Goal: Task Accomplishment & Management: Complete application form

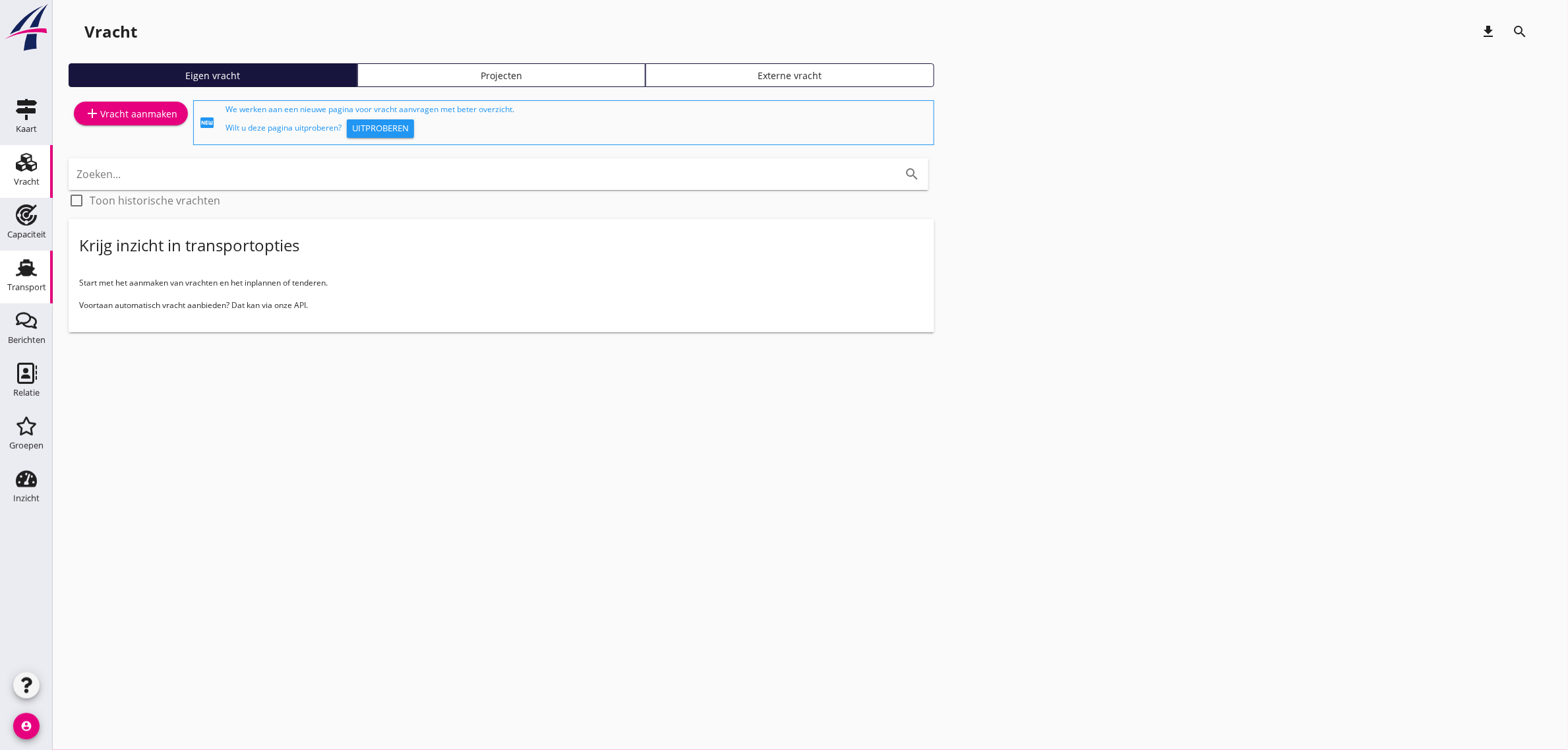
click at [23, 262] on use at bounding box center [26, 267] width 21 height 17
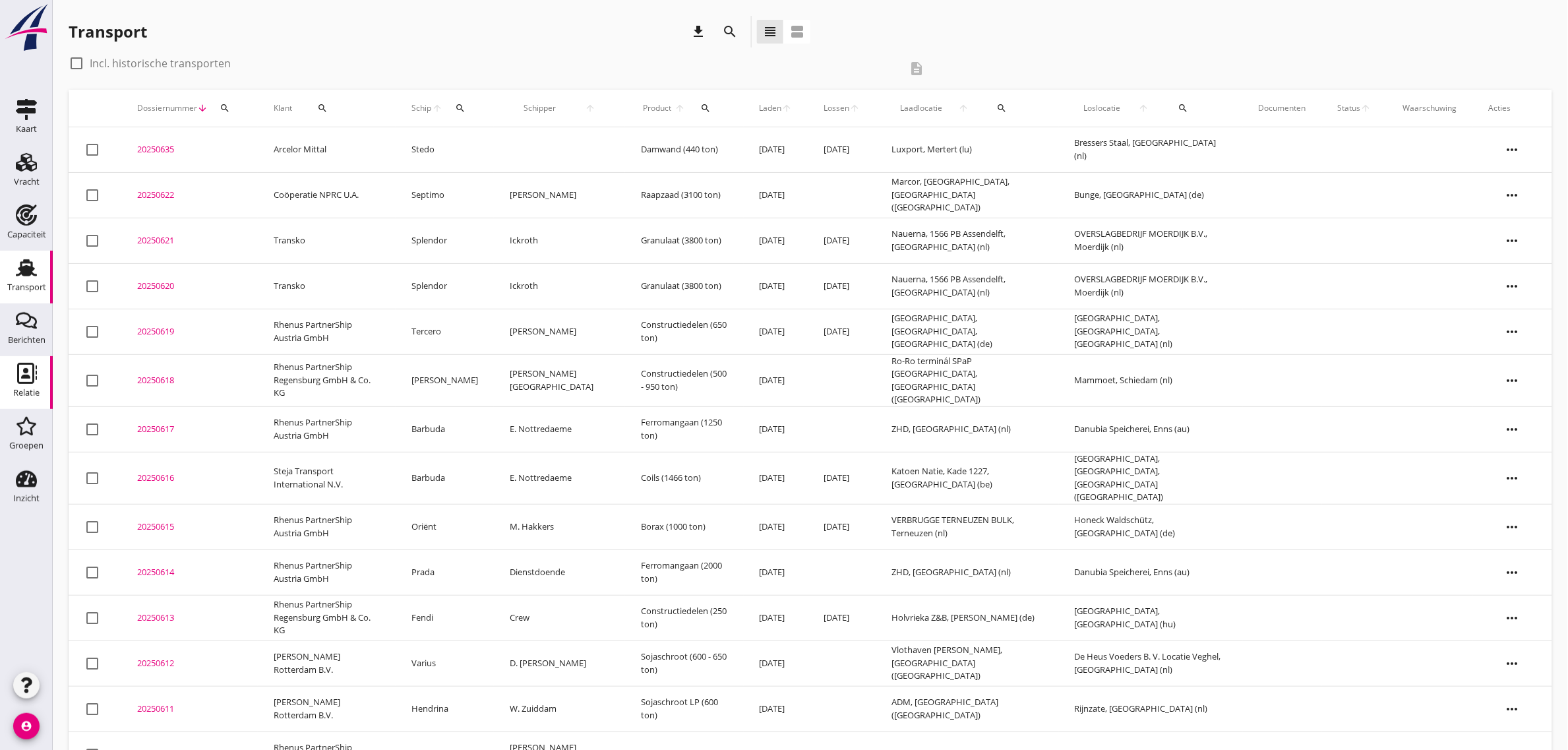
click at [27, 370] on use at bounding box center [26, 373] width 19 height 21
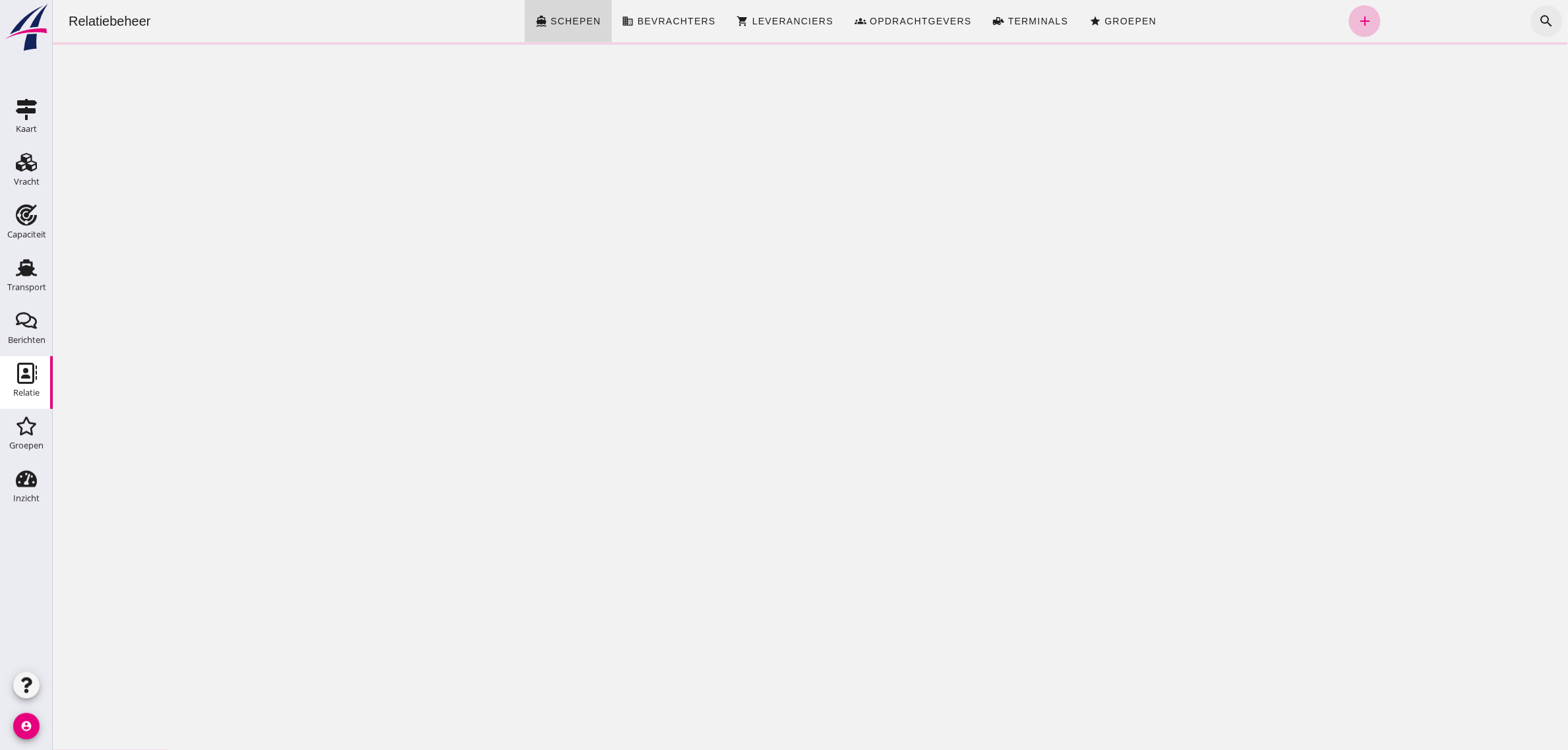
click at [1538, 17] on icon "search" at bounding box center [1546, 21] width 16 height 16
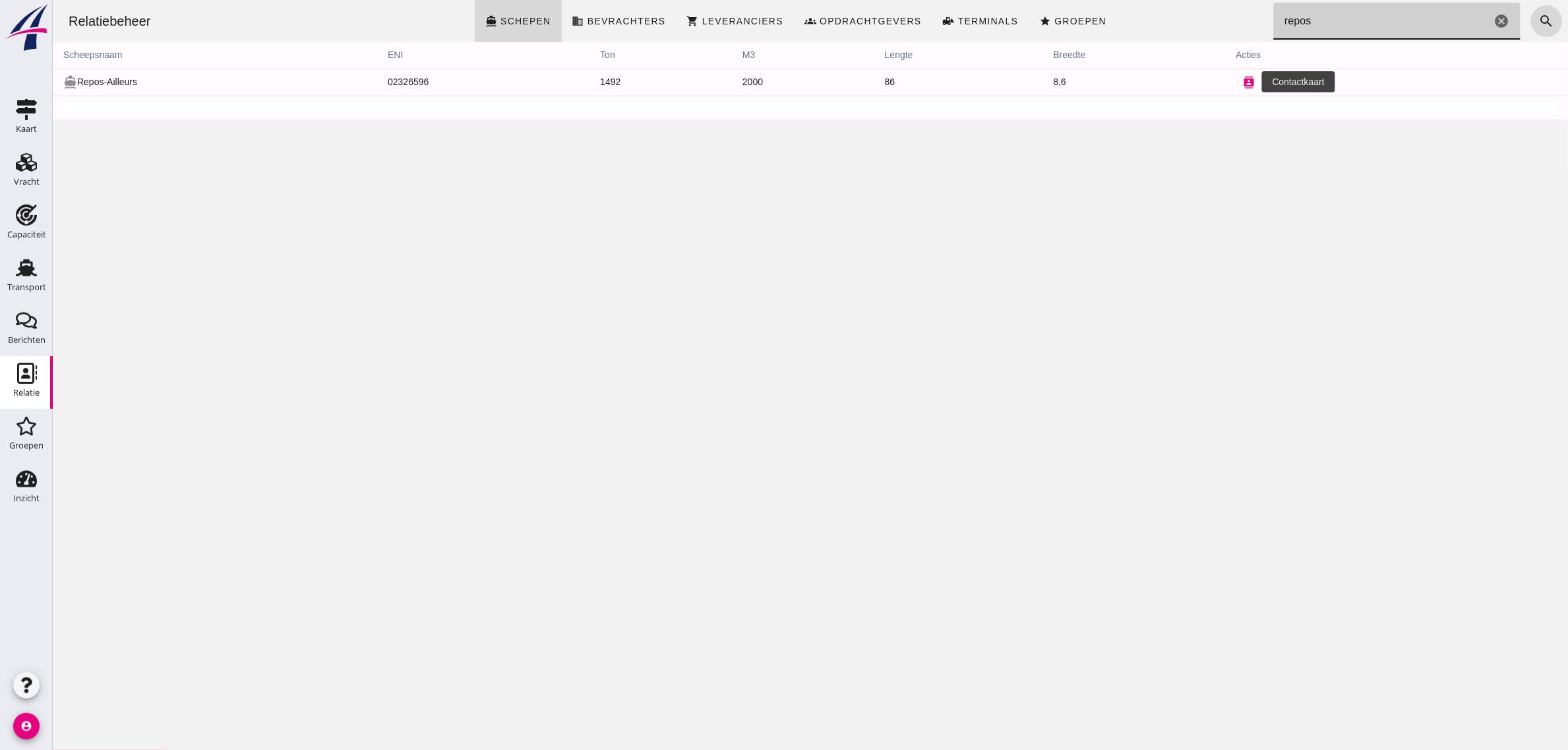
type input "repos"
click at [1243, 84] on icon "contacts" at bounding box center [1249, 83] width 12 height 12
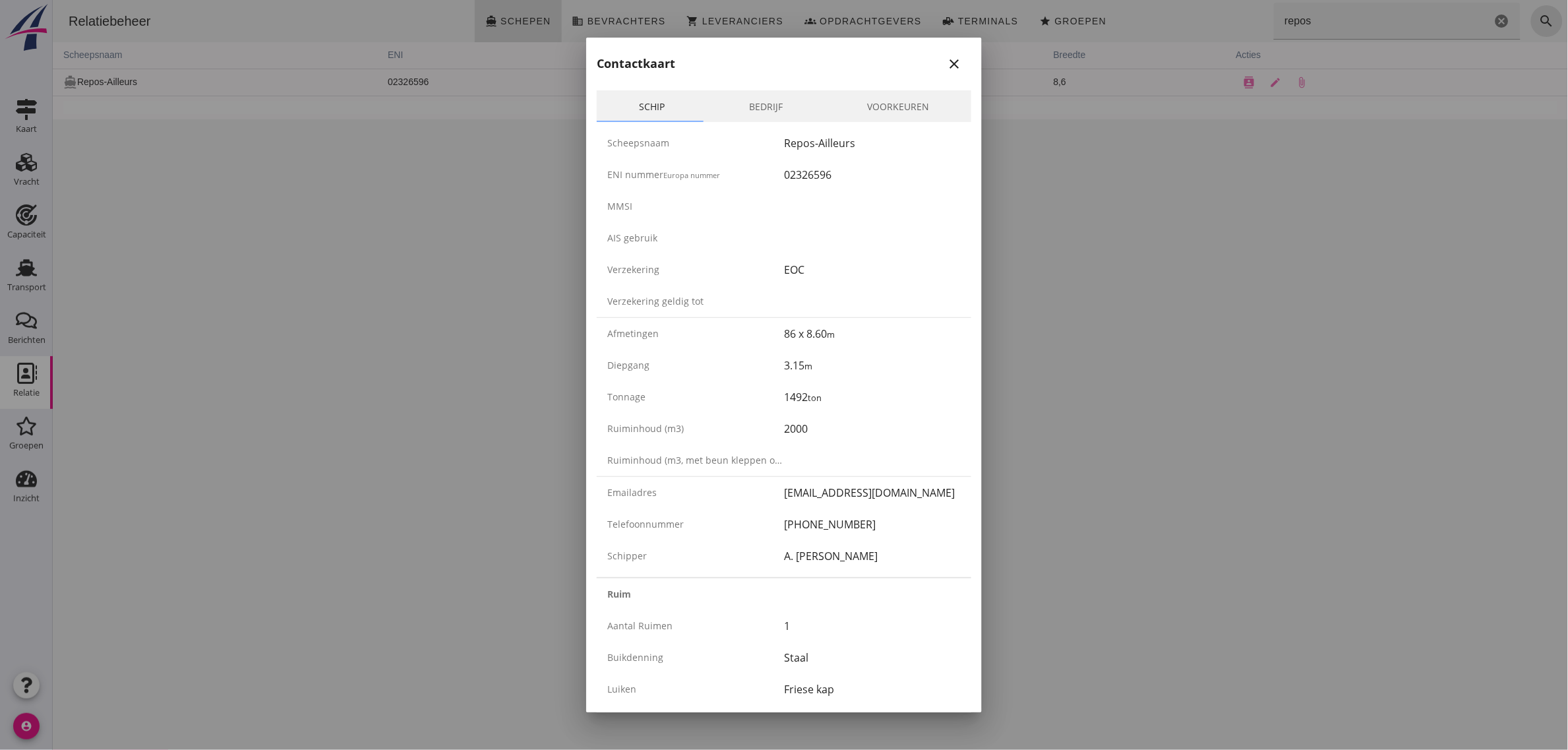
click at [482, 325] on div at bounding box center [784, 375] width 1568 height 750
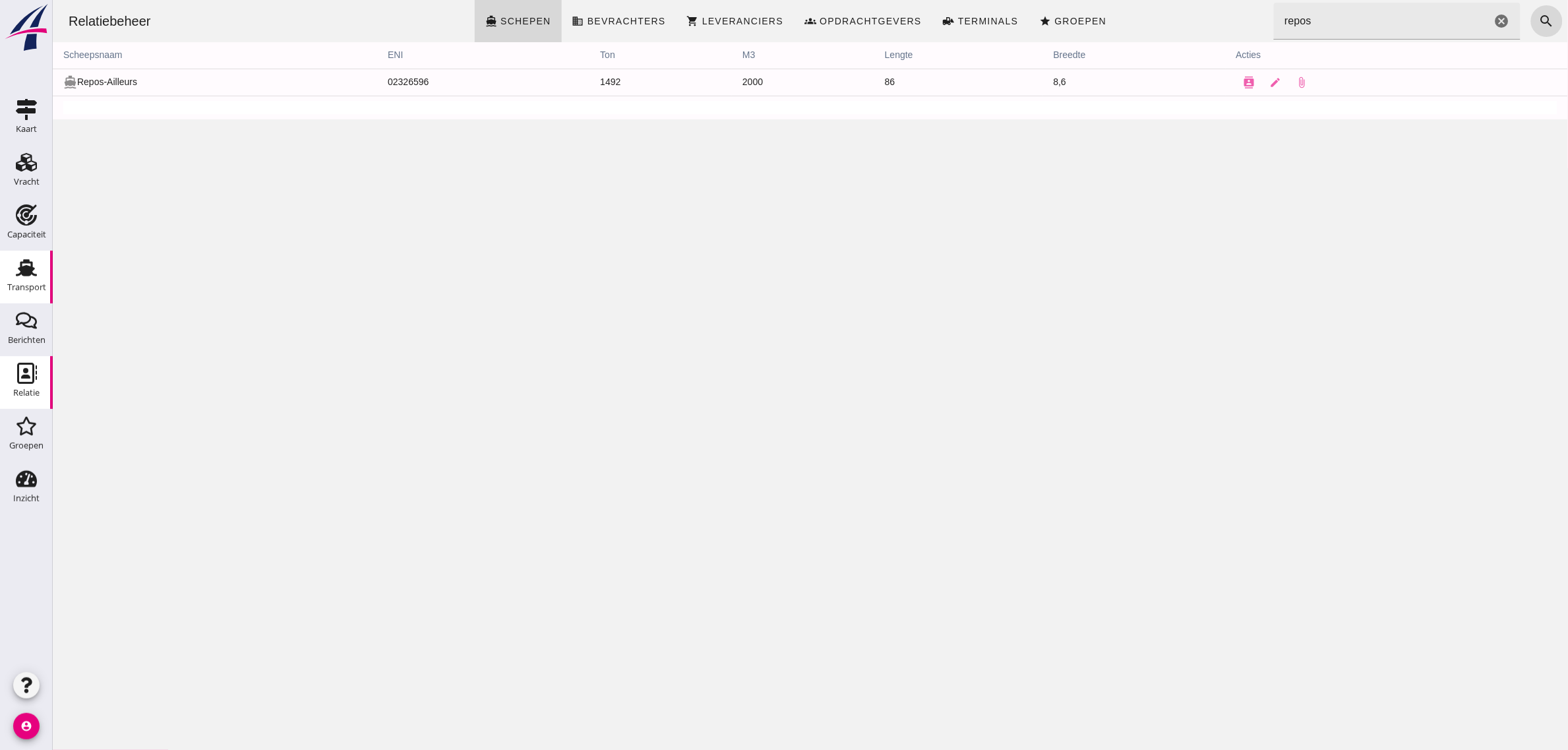
drag, startPoint x: 8, startPoint y: 281, endPoint x: 188, endPoint y: 181, distance: 205.9
click at [8, 281] on div "Transport" at bounding box center [27, 288] width 39 height 19
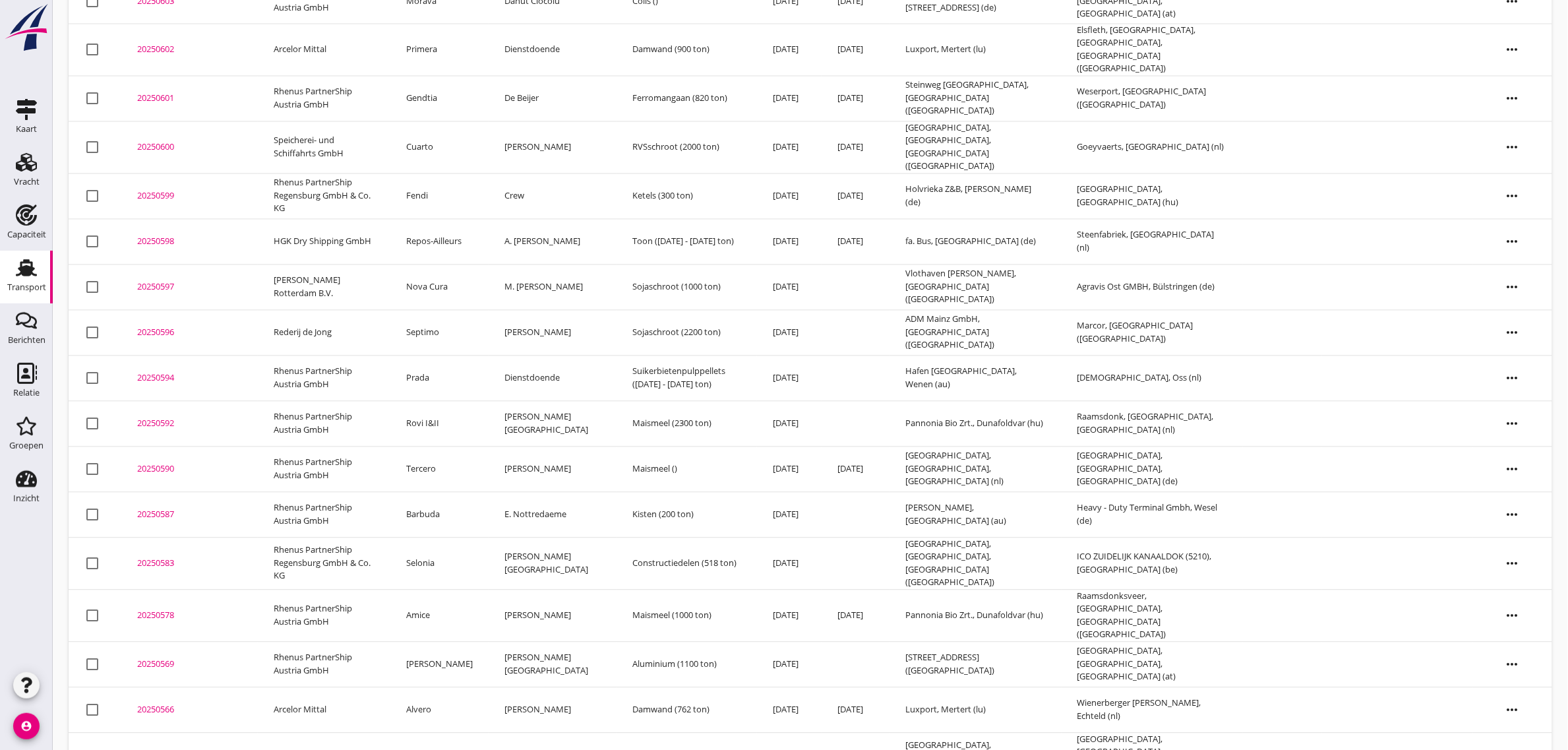
scroll to position [1035, 0]
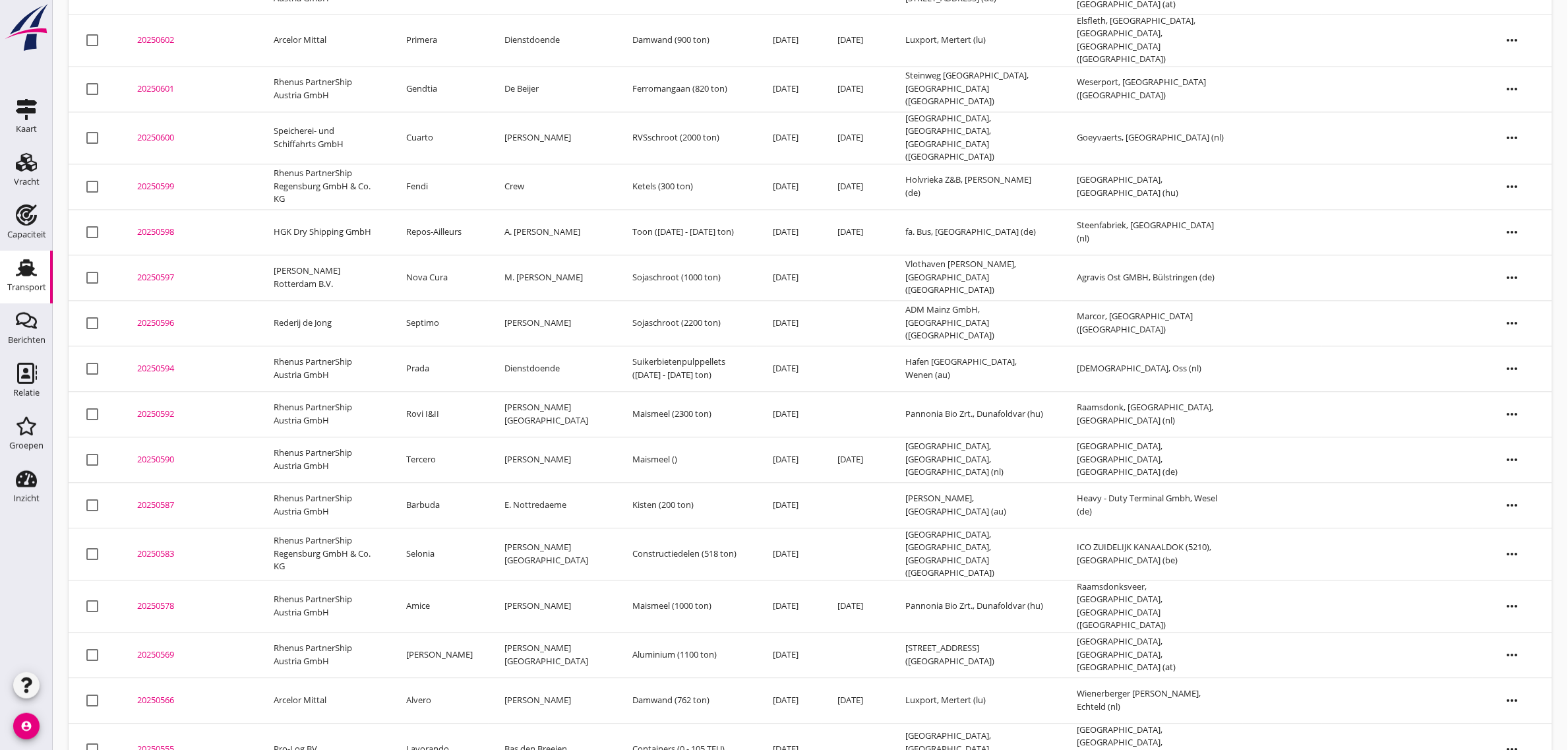
click at [455, 483] on td "Barbuda" at bounding box center [439, 505] width 98 height 46
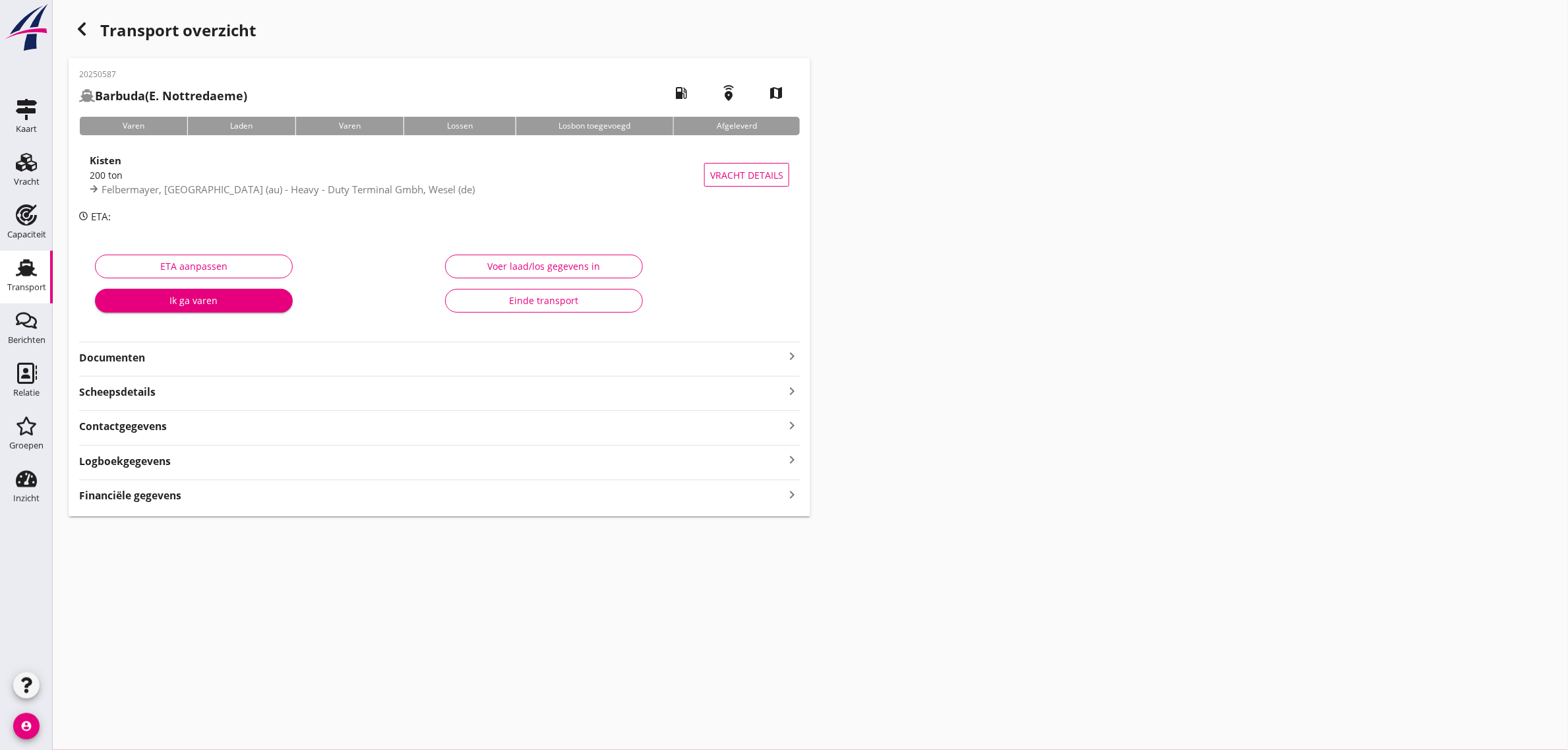
click at [532, 300] on div "Einde transport" at bounding box center [544, 300] width 175 height 13
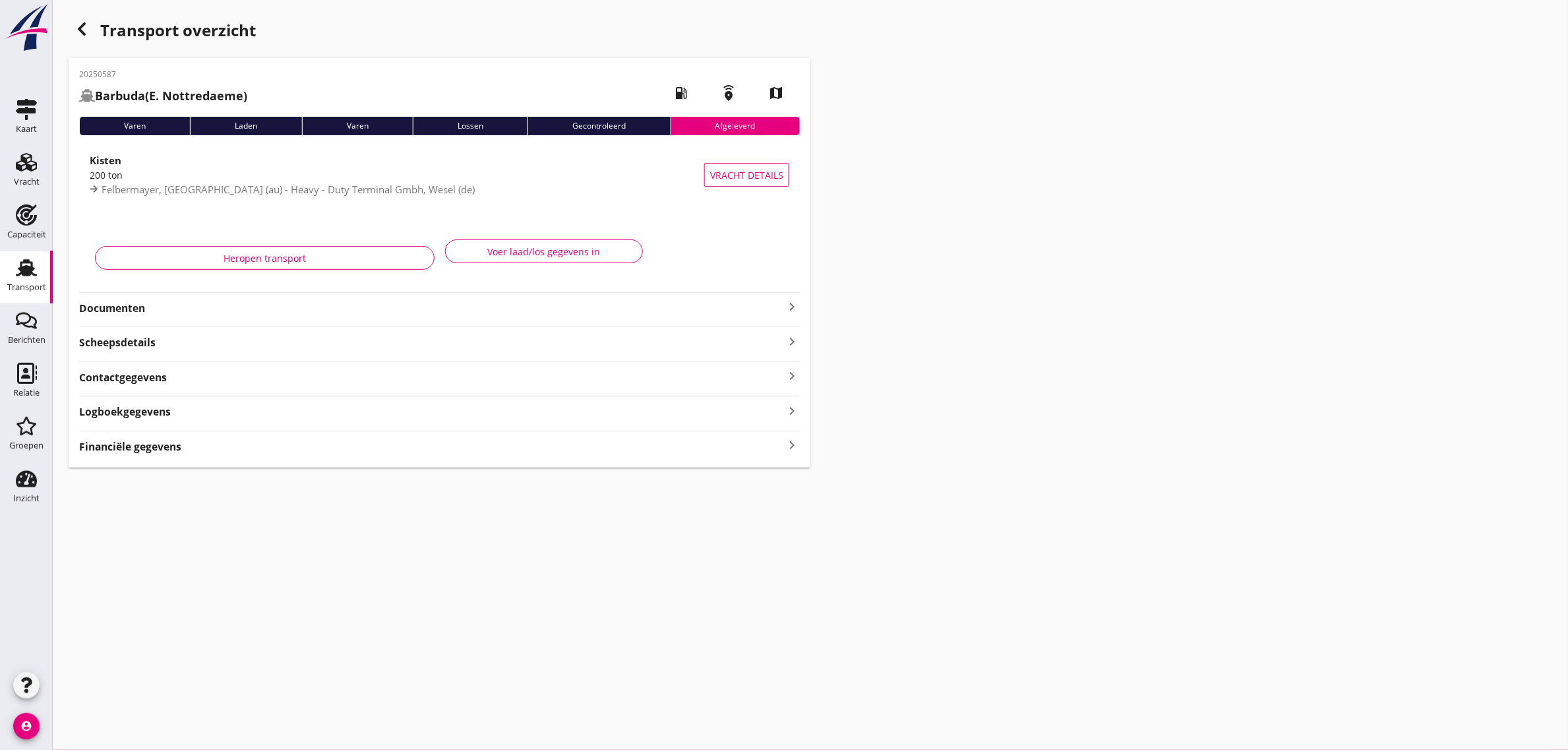
click at [80, 31] on use "button" at bounding box center [81, 30] width 8 height 13
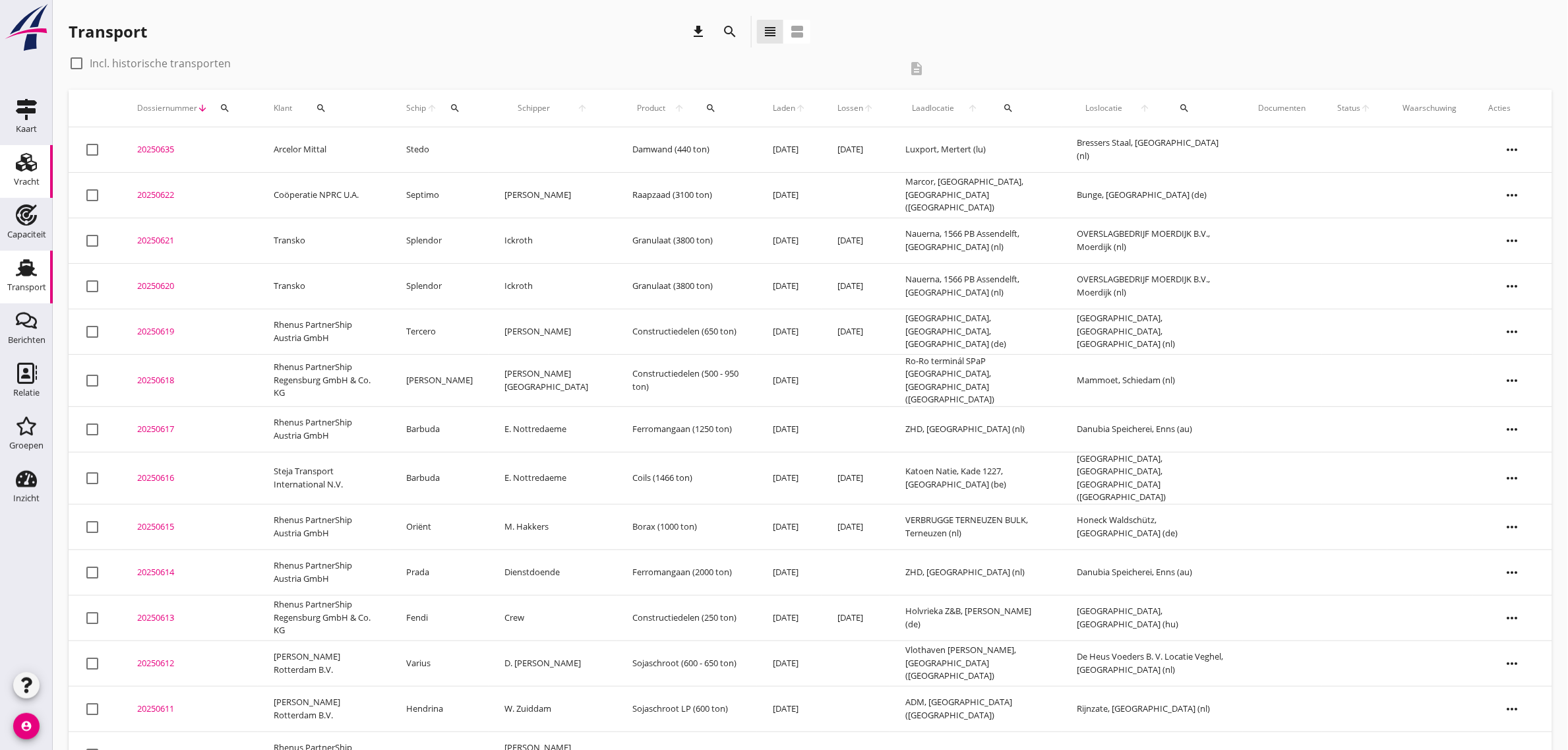
click at [30, 178] on div "Vracht" at bounding box center [26, 181] width 25 height 8
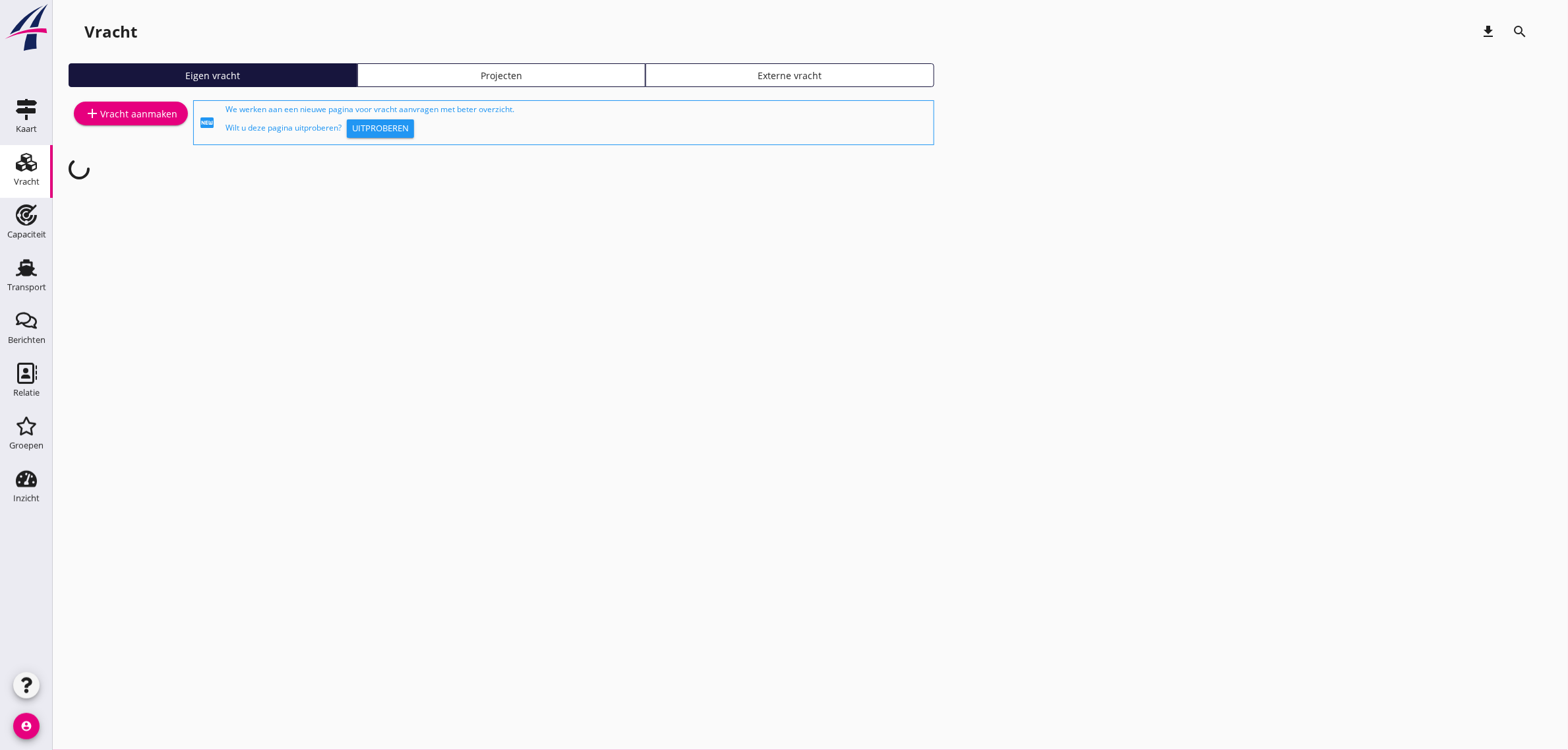
click at [139, 111] on div "add Vracht aanmaken" at bounding box center [131, 113] width 93 height 16
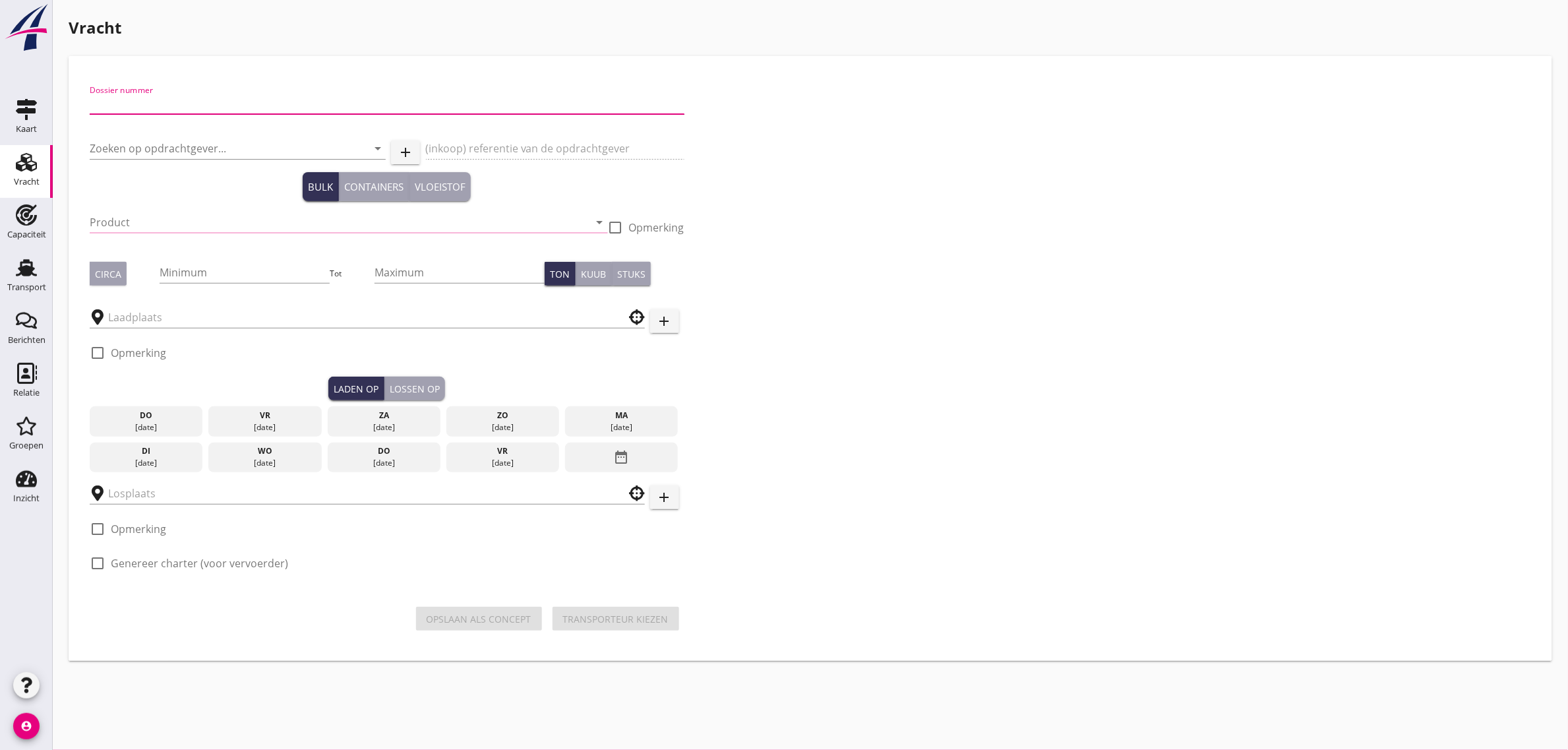
click at [164, 105] on input "Dossier nummer" at bounding box center [386, 103] width 595 height 21
type input "20250623"
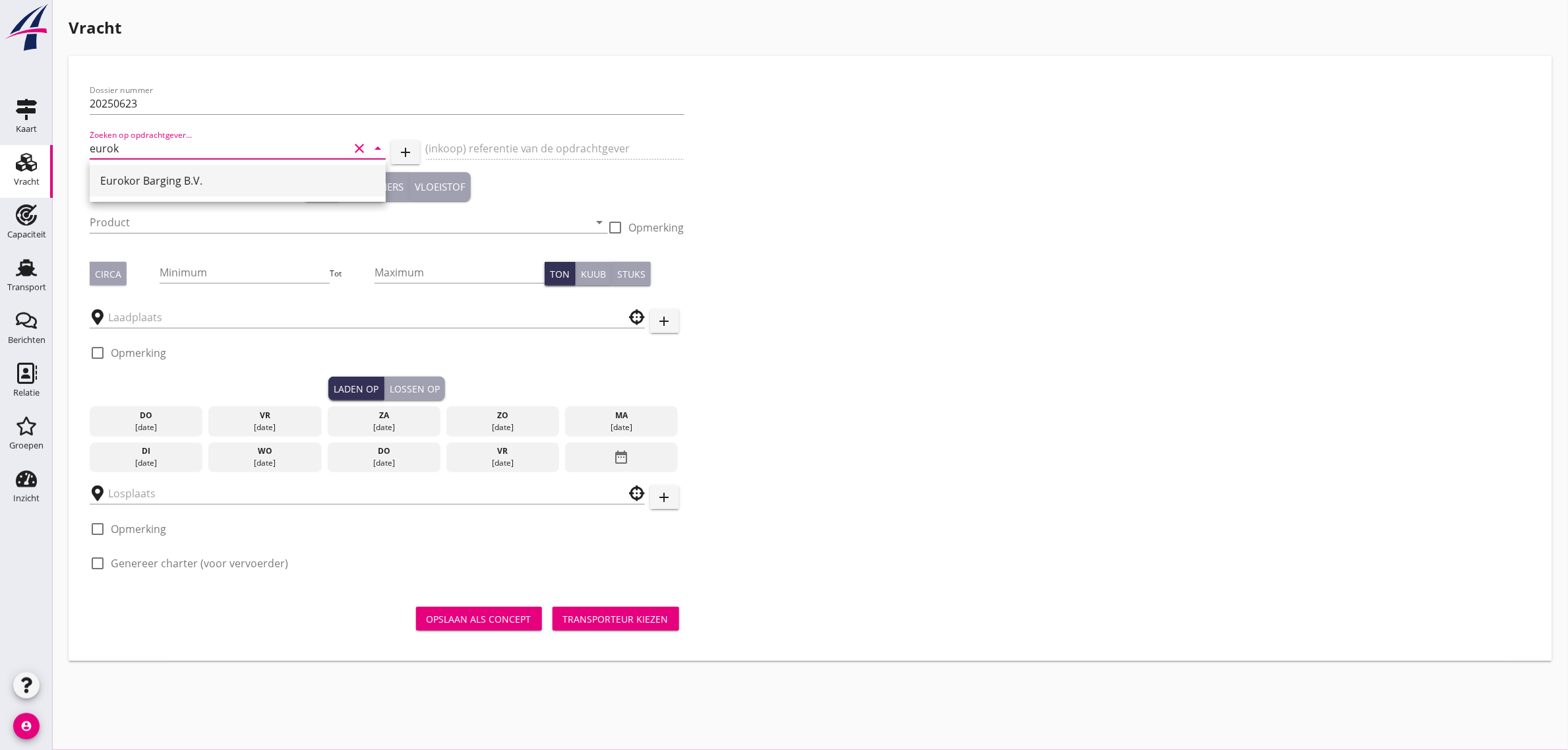
click at [170, 183] on div "Eurokor Barging B.V." at bounding box center [238, 181] width 275 height 16
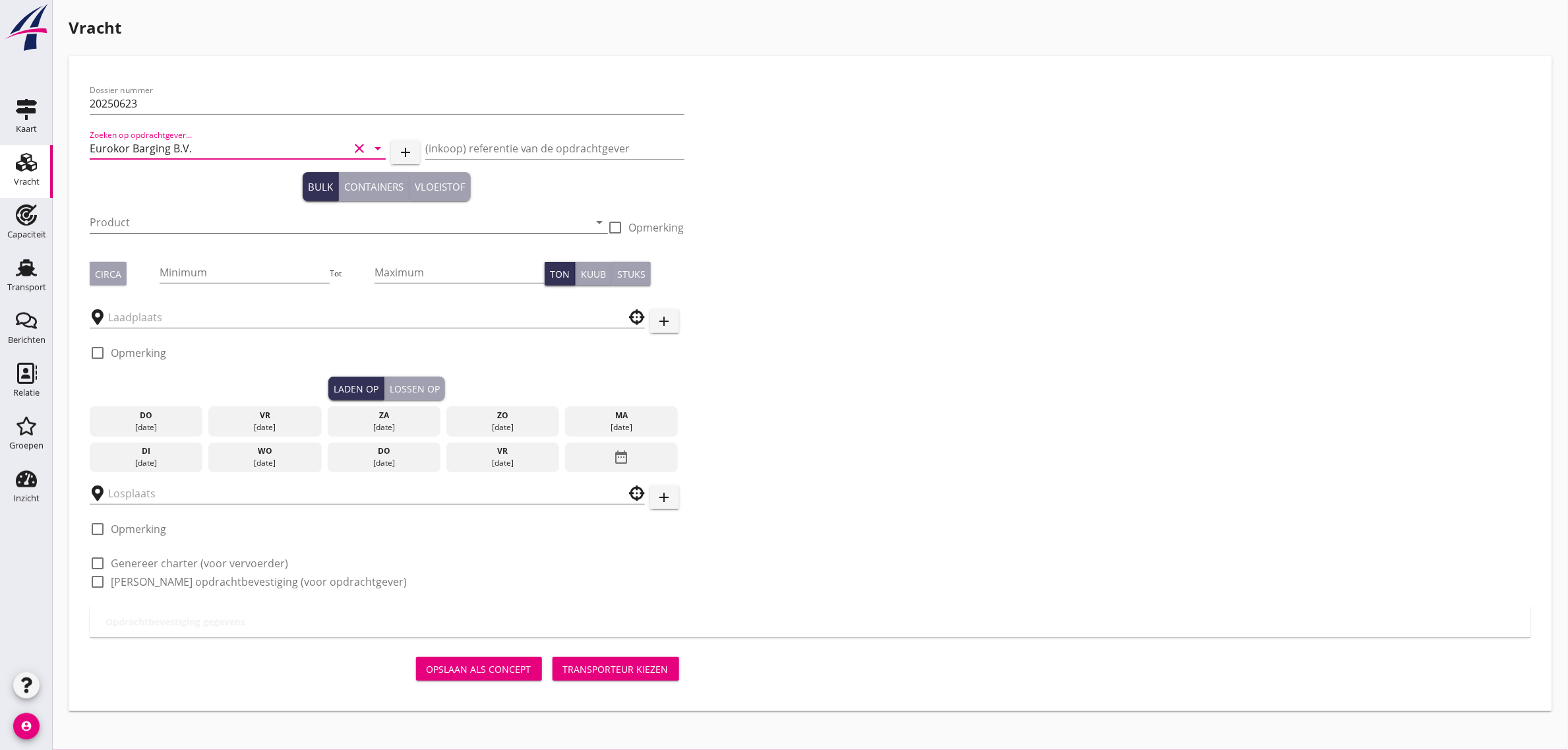
type input "Eurokor Barging B.V."
click at [152, 219] on input "Product" at bounding box center [339, 222] width 500 height 21
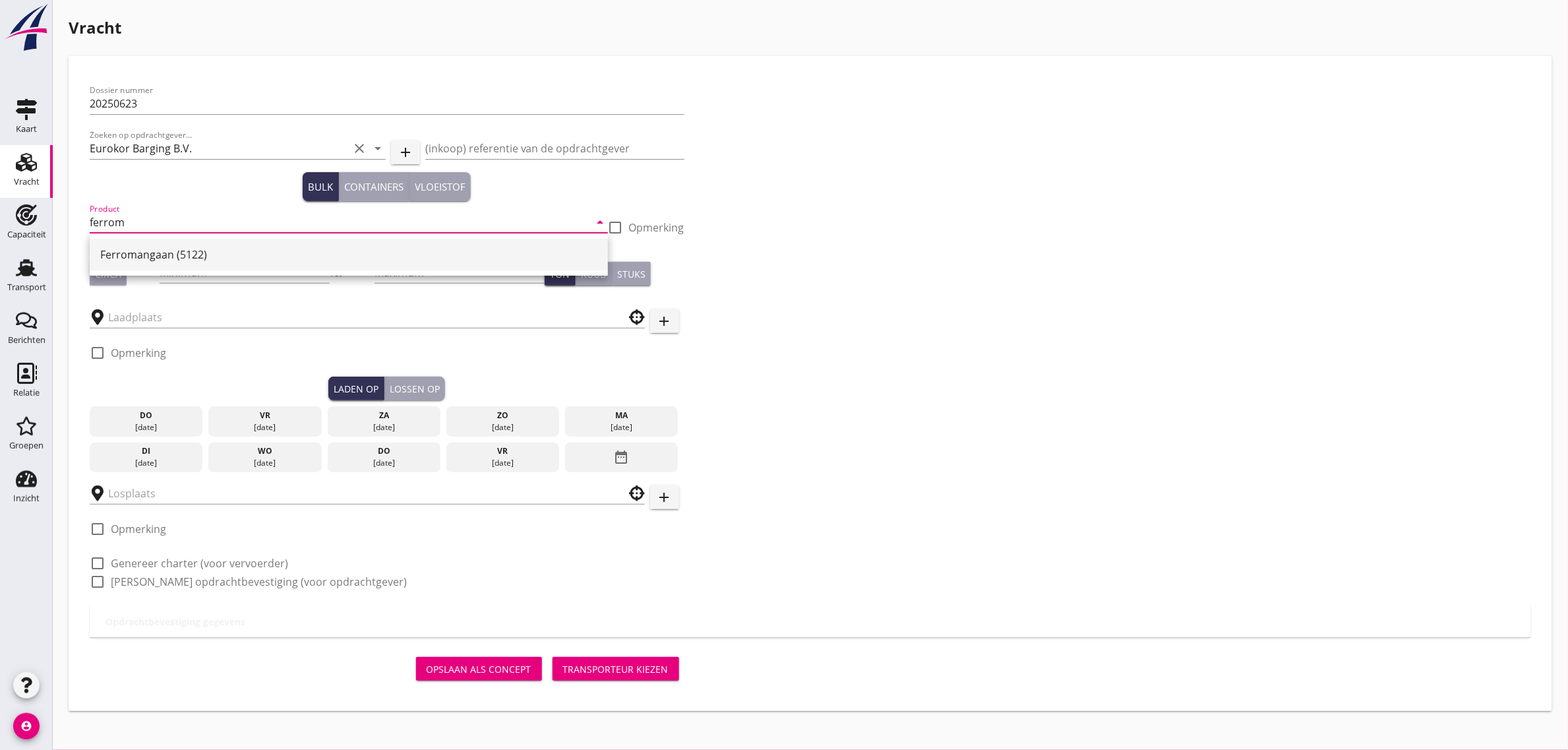
click at [148, 259] on div "Ferromangaan (5122)" at bounding box center [348, 254] width 497 height 16
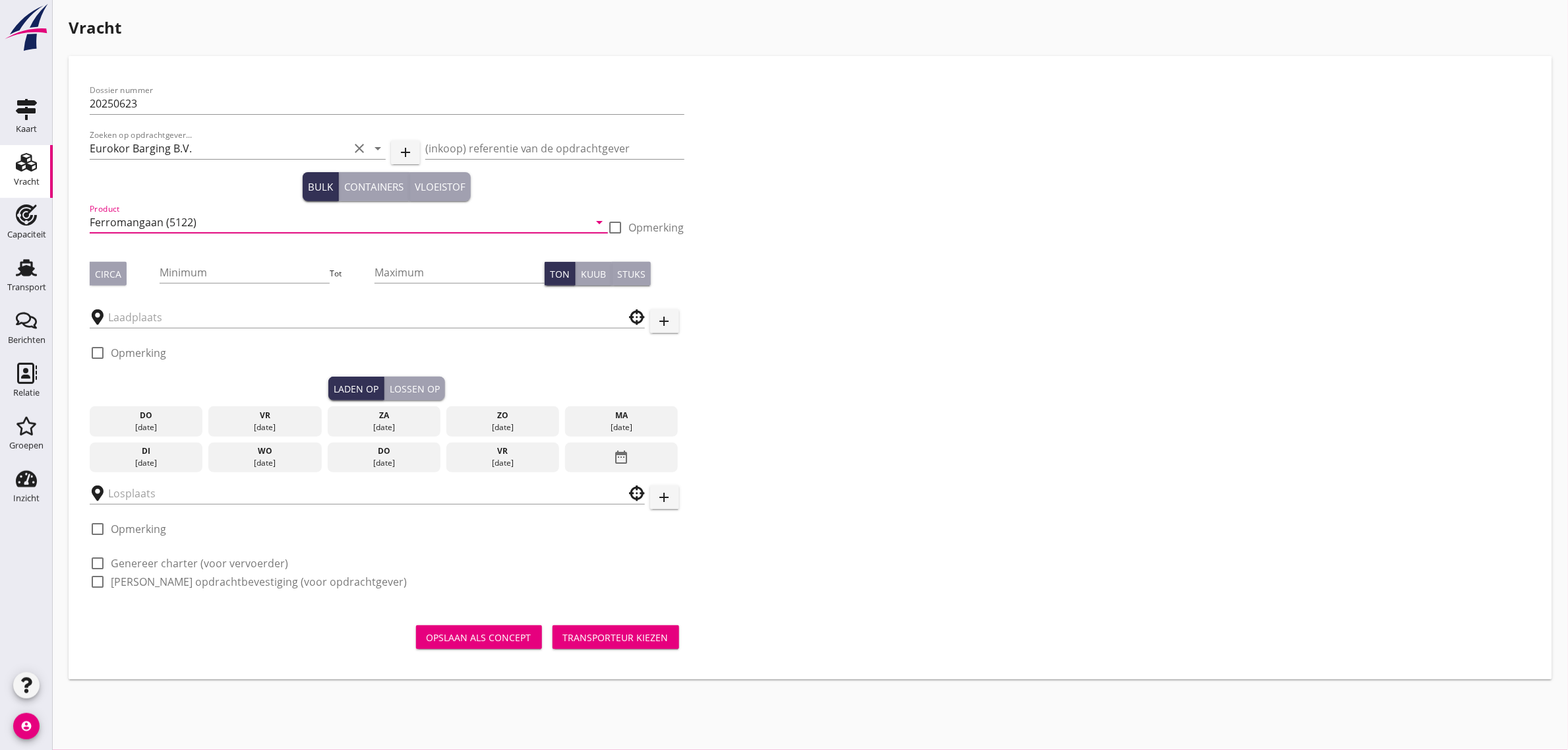
type input "Ferromangaan (5122)"
click at [104, 277] on div "Circa" at bounding box center [108, 274] width 26 height 13
click at [213, 272] on input "Minimum" at bounding box center [245, 272] width 170 height 21
type input "1000"
click at [193, 306] on input "text" at bounding box center [358, 316] width 500 height 21
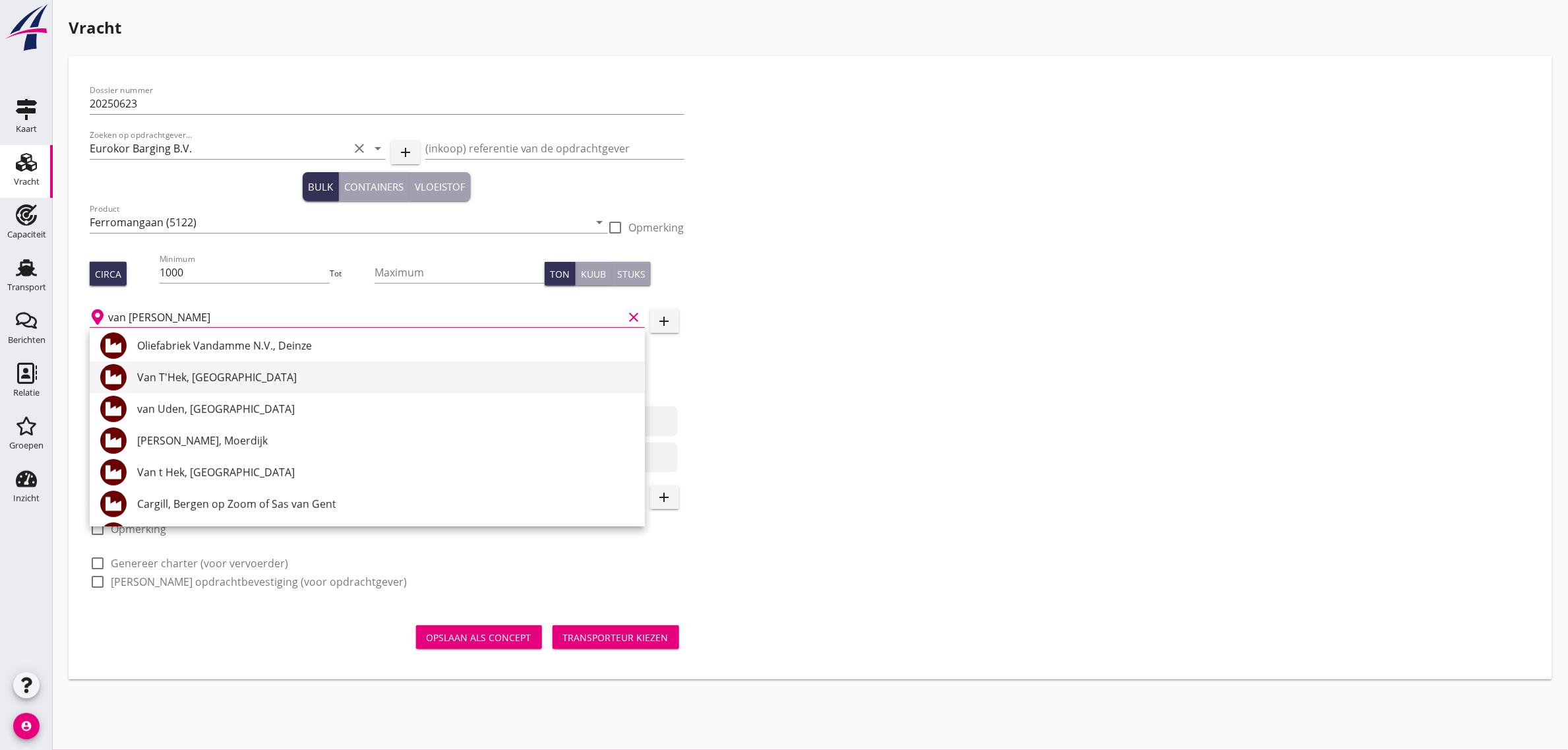
scroll to position [165, 0]
click at [205, 404] on div "van Uden, [GEOGRAPHIC_DATA]" at bounding box center [385, 406] width 497 height 16
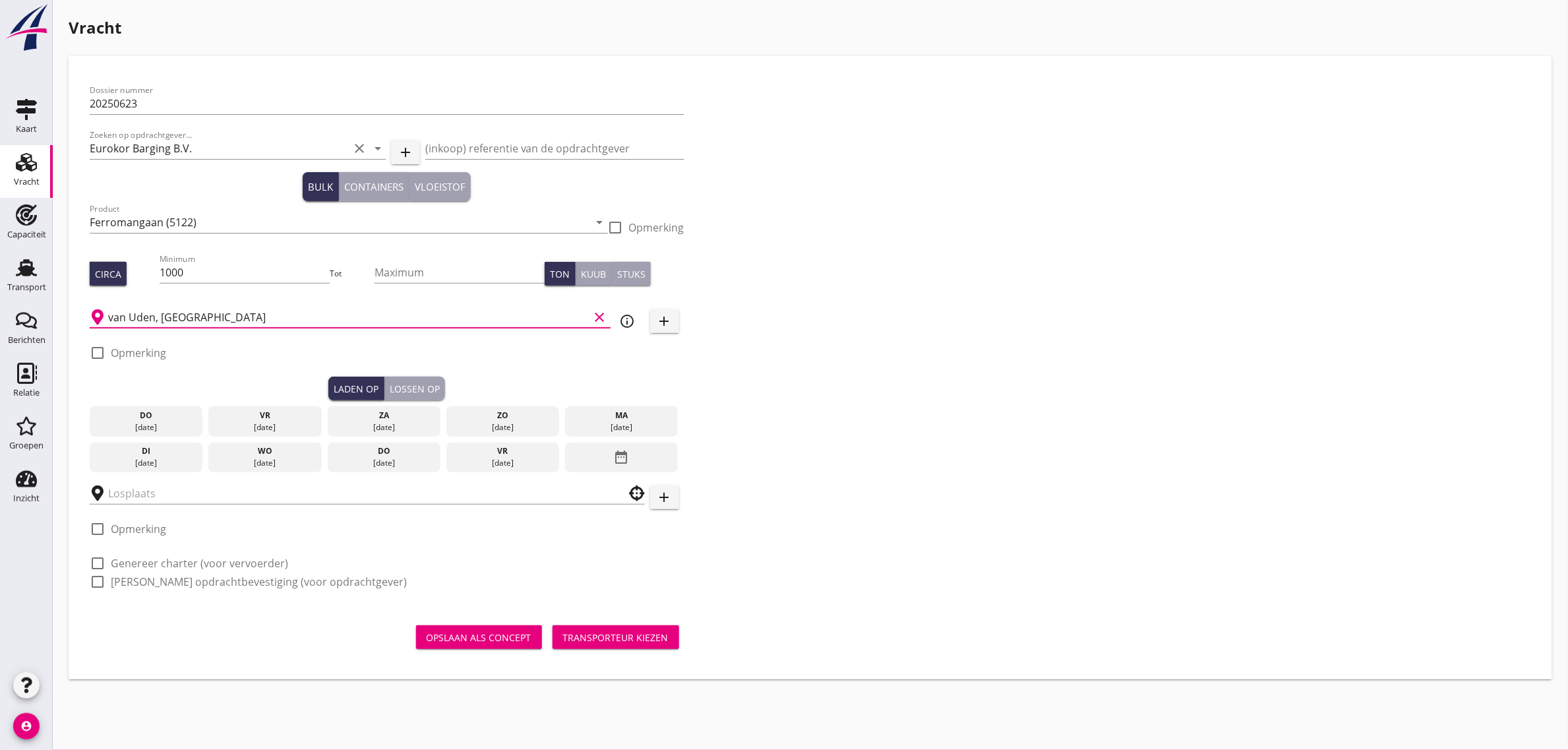
type input "van Uden, [GEOGRAPHIC_DATA]"
click at [159, 453] on div "di" at bounding box center [146, 451] width 107 height 12
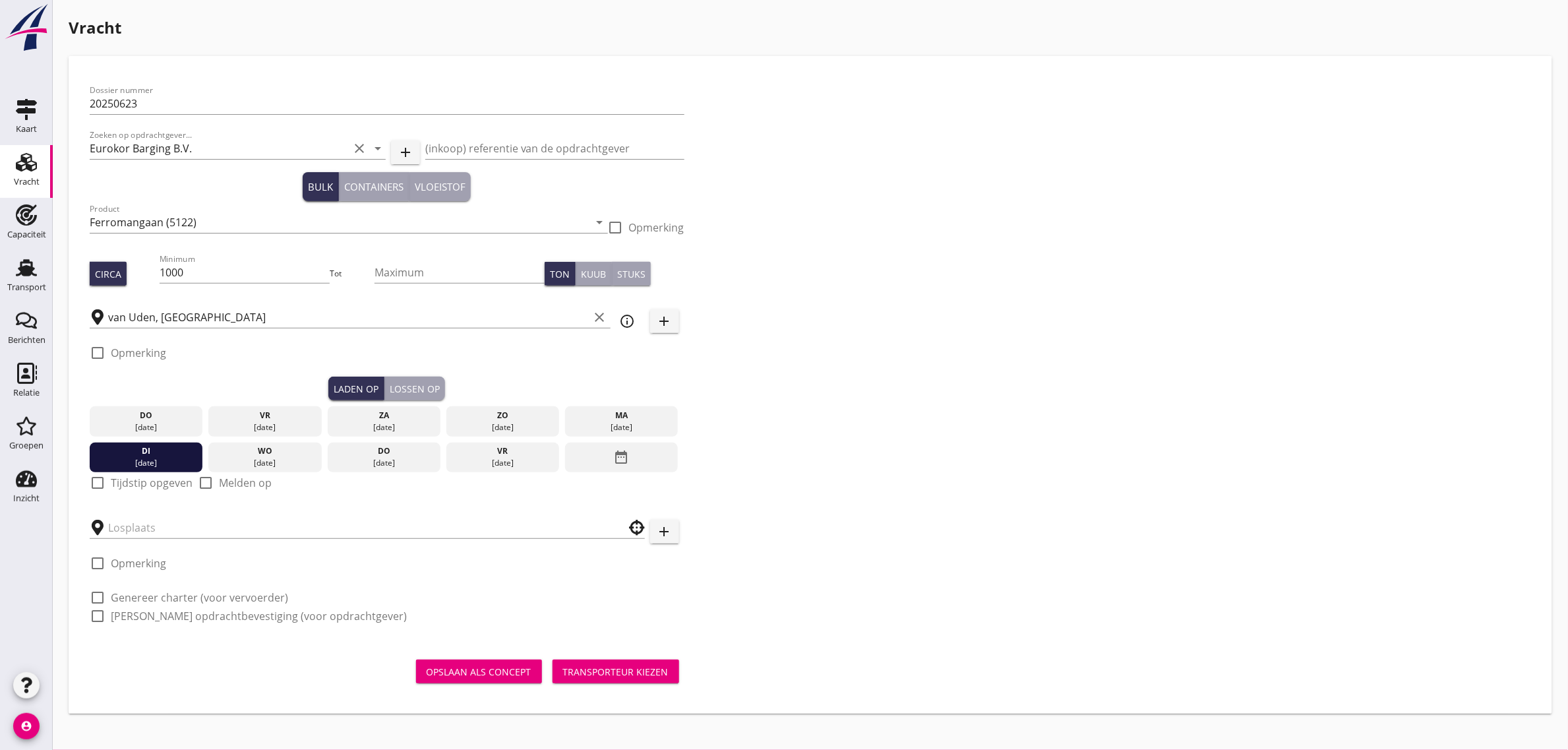
click at [113, 480] on label "Tijdstip opgeven" at bounding box center [151, 483] width 82 height 13
checkbox input "true"
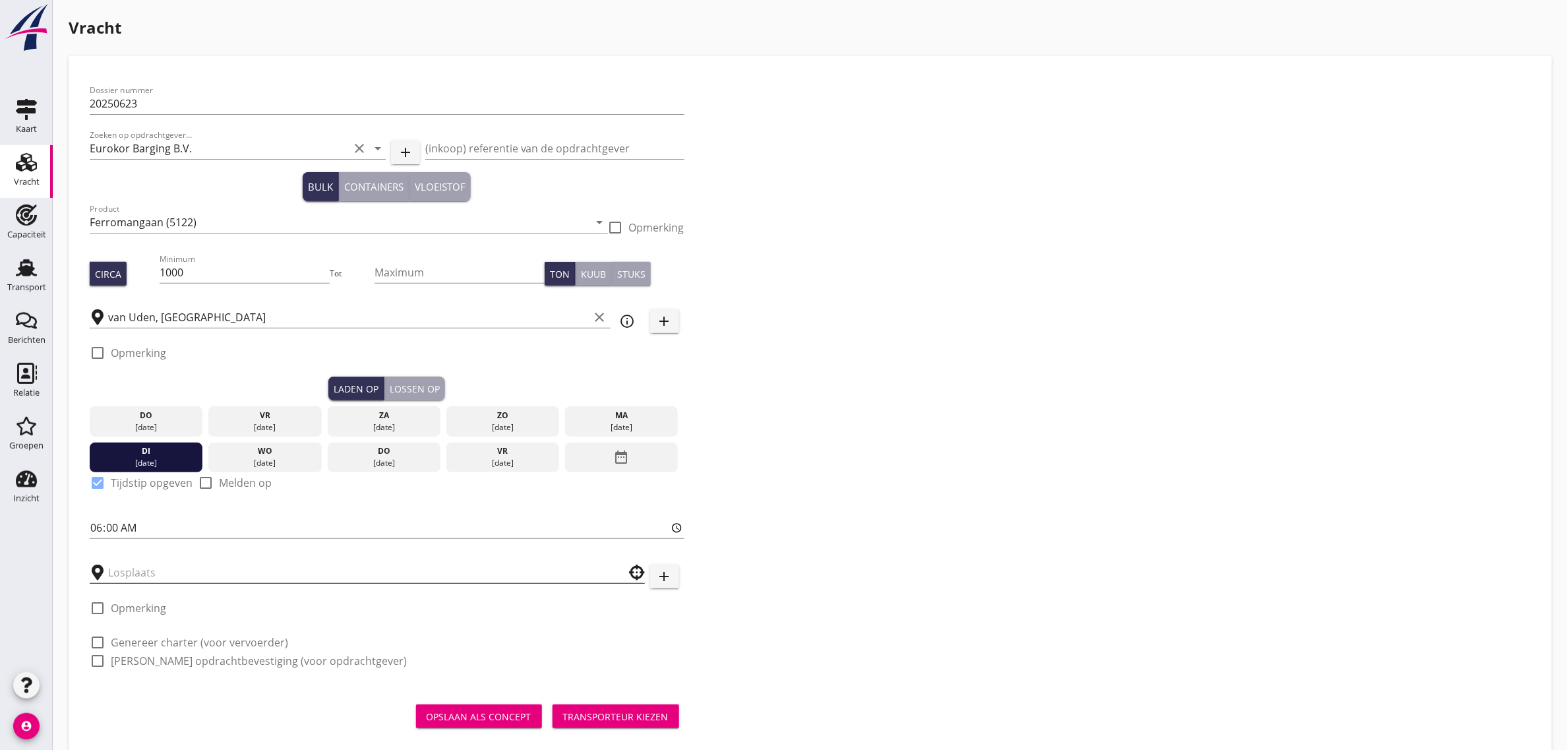
click at [166, 581] on input "text" at bounding box center [358, 572] width 500 height 21
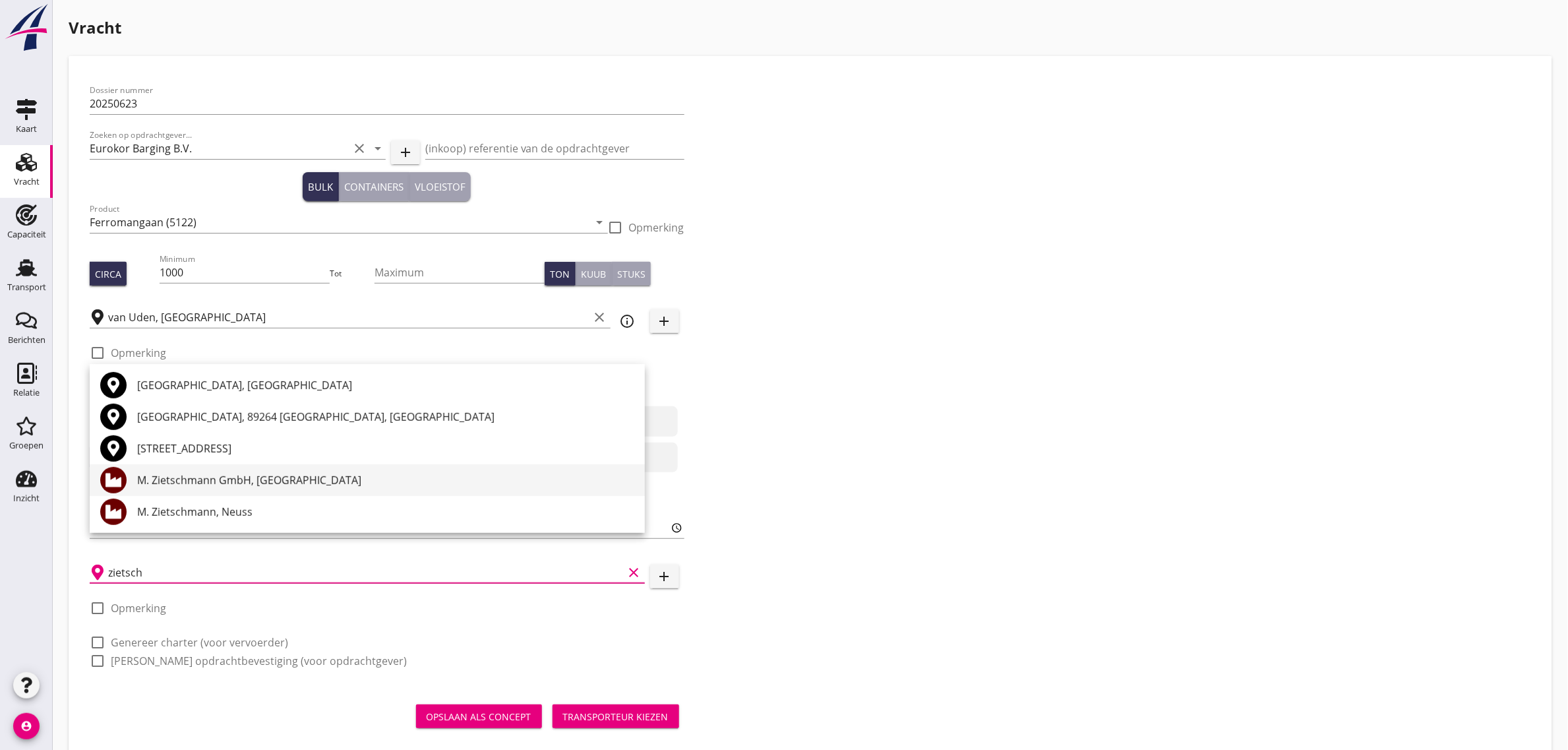
click at [200, 477] on div "M. Zietschmann GmbH, [GEOGRAPHIC_DATA]" at bounding box center [385, 480] width 497 height 16
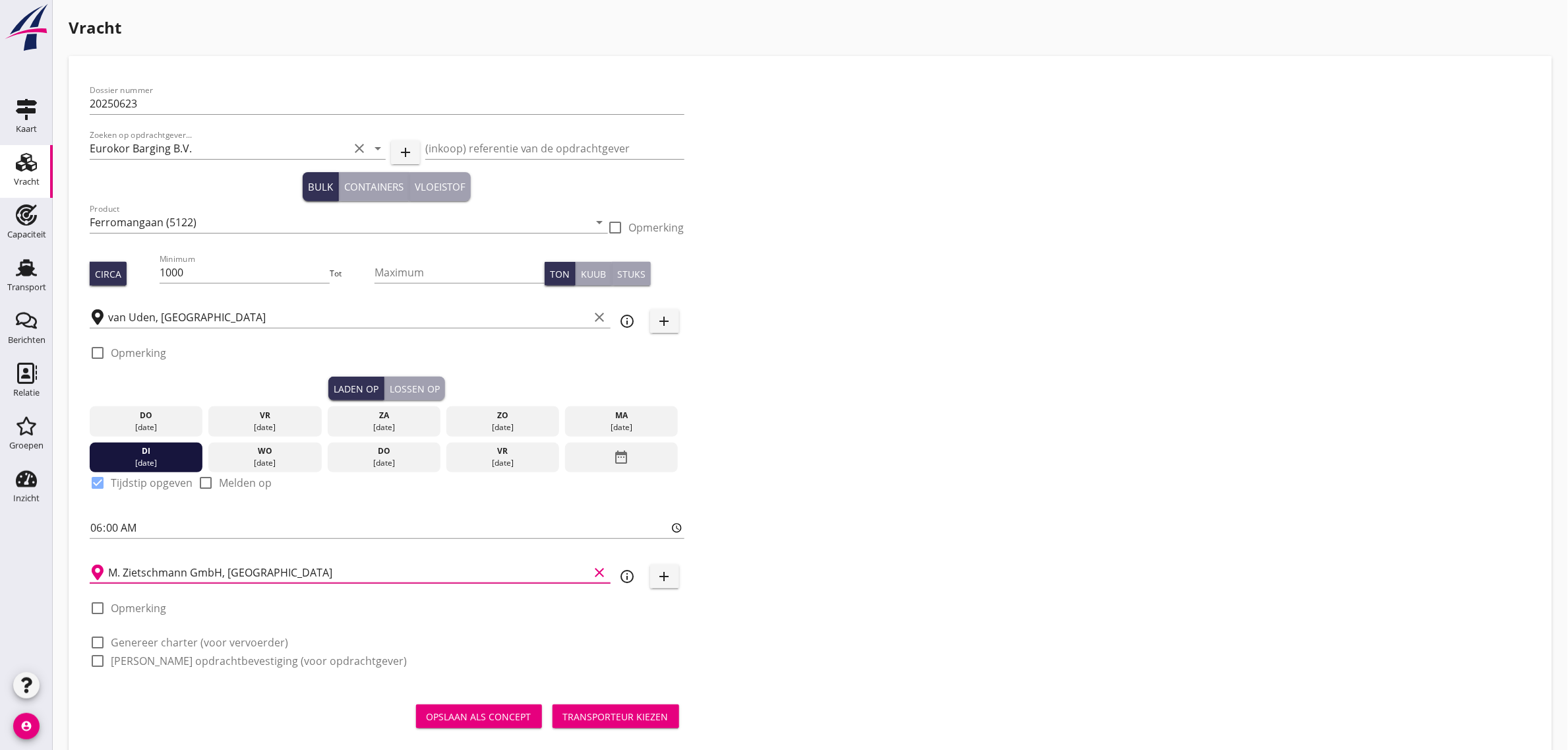
type input "M. Zietschmann GmbH, [GEOGRAPHIC_DATA]"
click at [185, 640] on label "Genereer charter (voor vervoerder)" at bounding box center [199, 643] width 177 height 13
checkbox input "true"
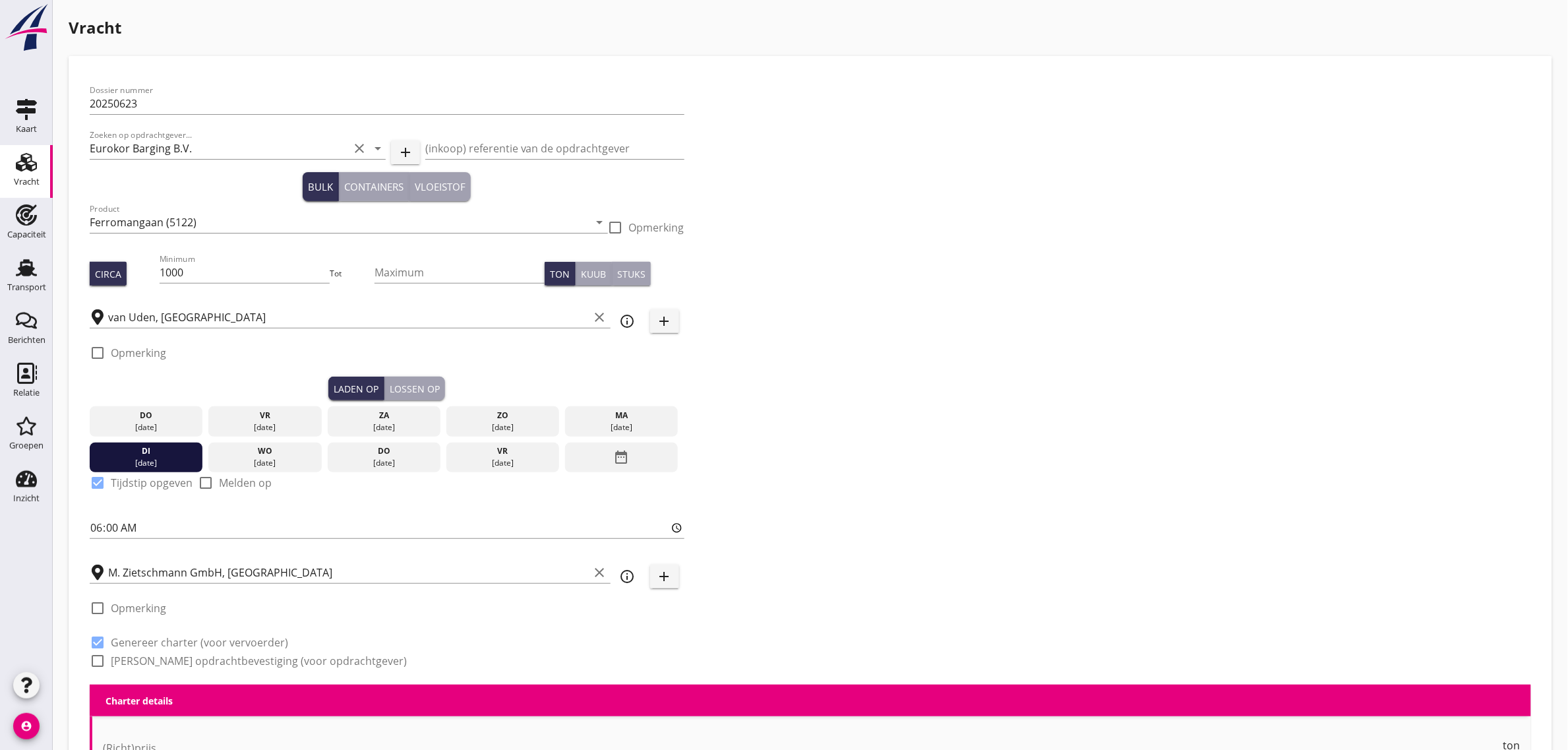
click at [182, 658] on label "[PERSON_NAME] opdrachtbevestiging (voor opdrachtgever)" at bounding box center [258, 661] width 296 height 13
checkbox input "true"
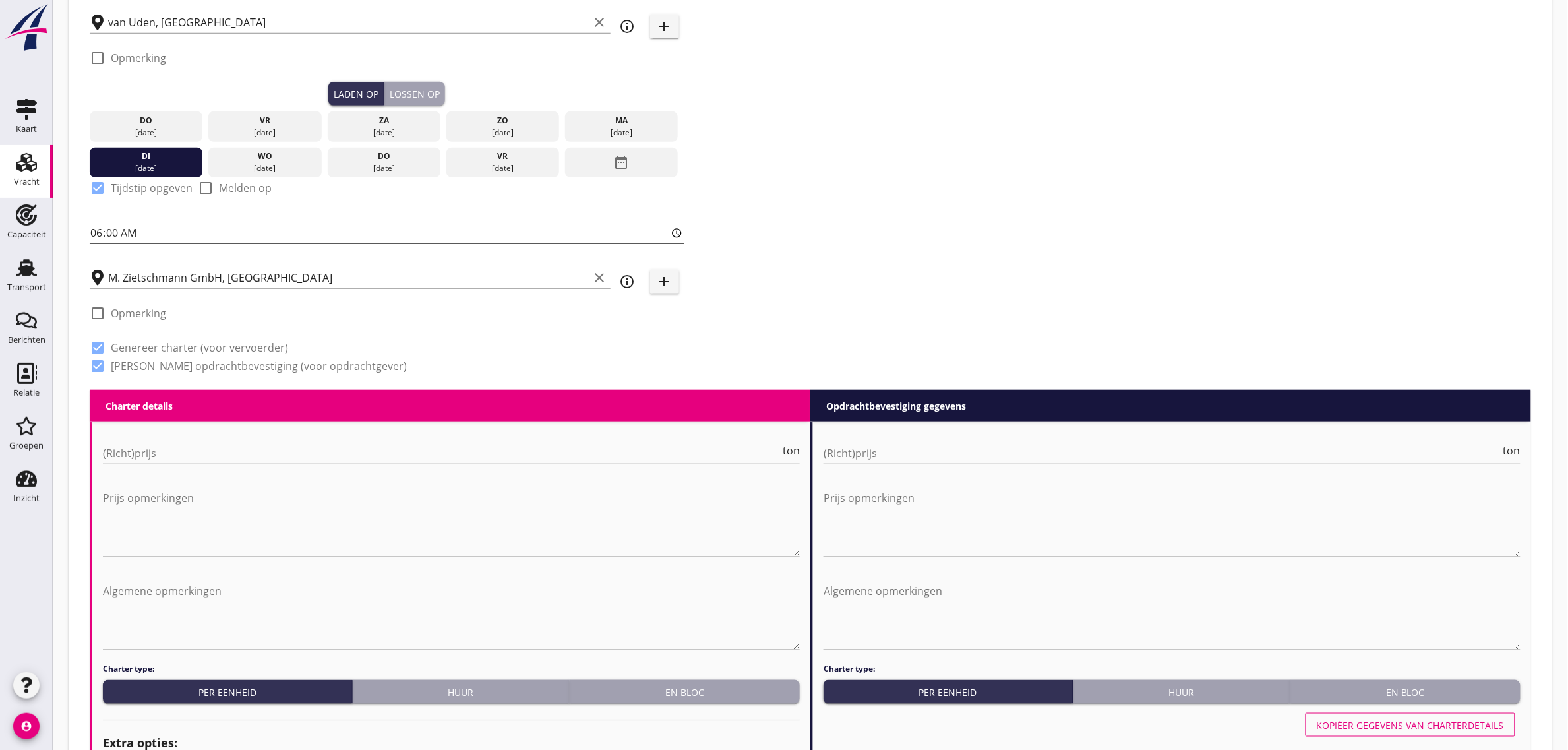
scroll to position [413, 0]
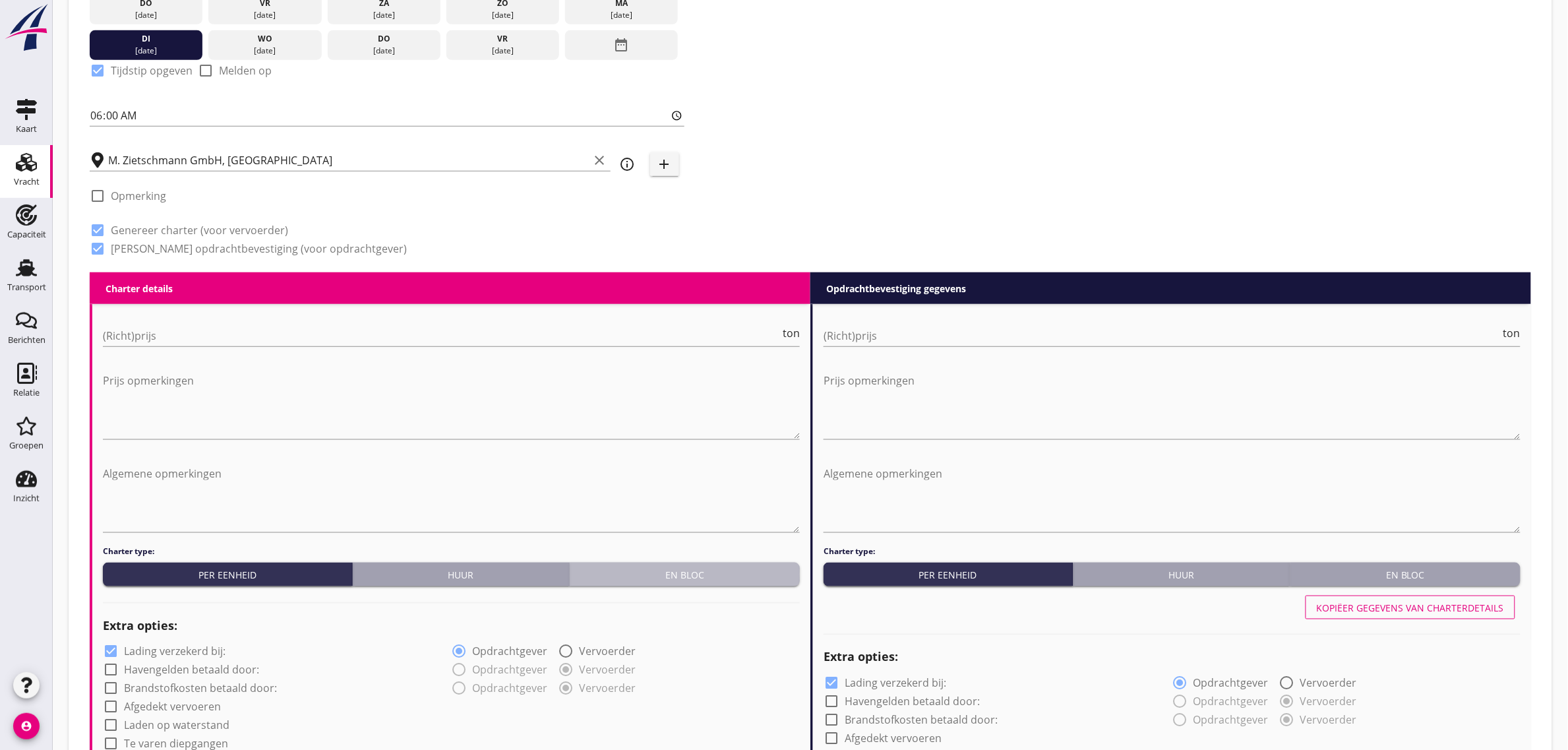
click at [634, 577] on div "En bloc" at bounding box center [685, 575] width 219 height 13
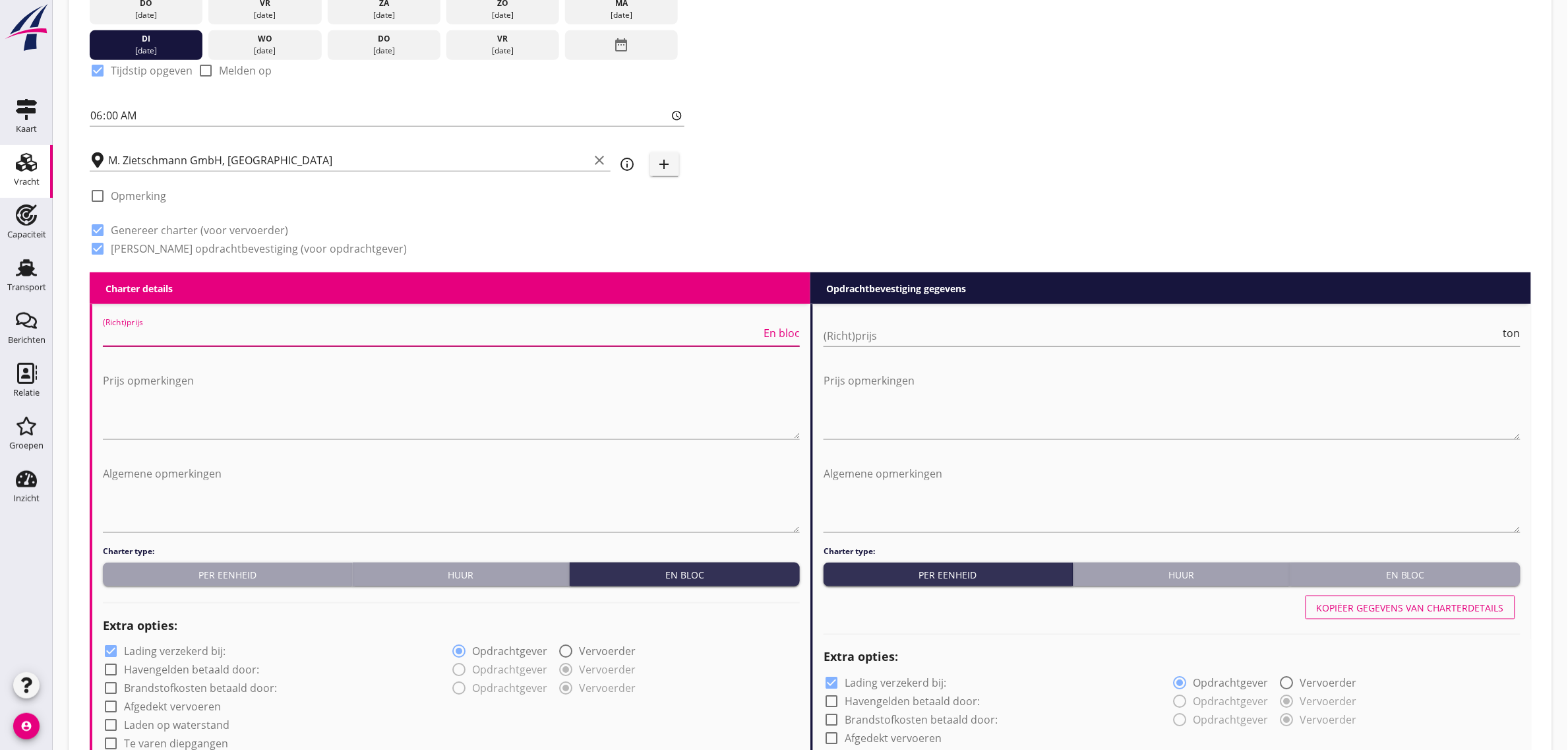
click at [183, 338] on input "(Richt)prijs" at bounding box center [432, 335] width 658 height 21
type input "9000"
click at [211, 485] on textarea "Algemene opmerkingen" at bounding box center [451, 498] width 697 height 69
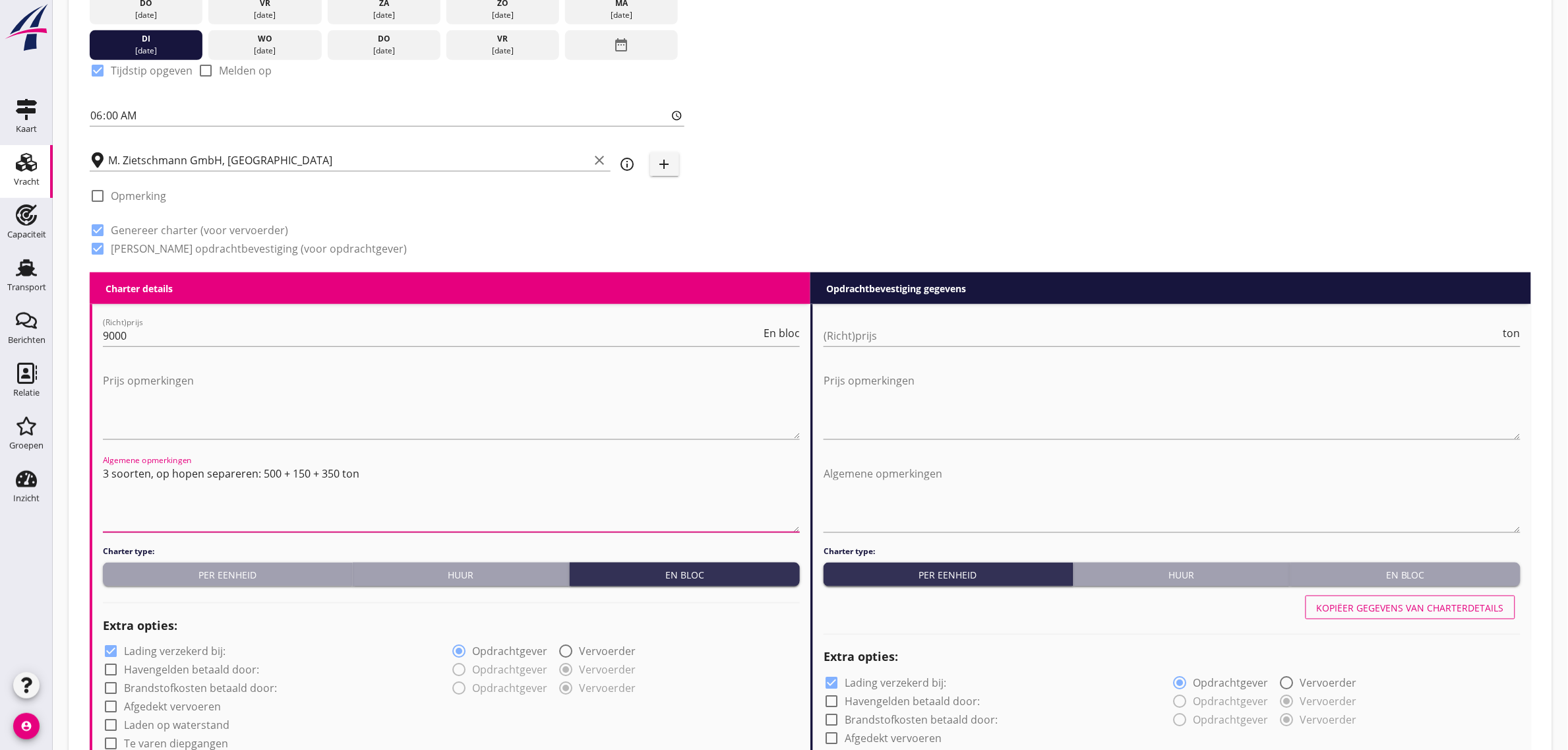
type textarea "3 soorten, op hopen separeren: 500 + 150 + 350 ton"
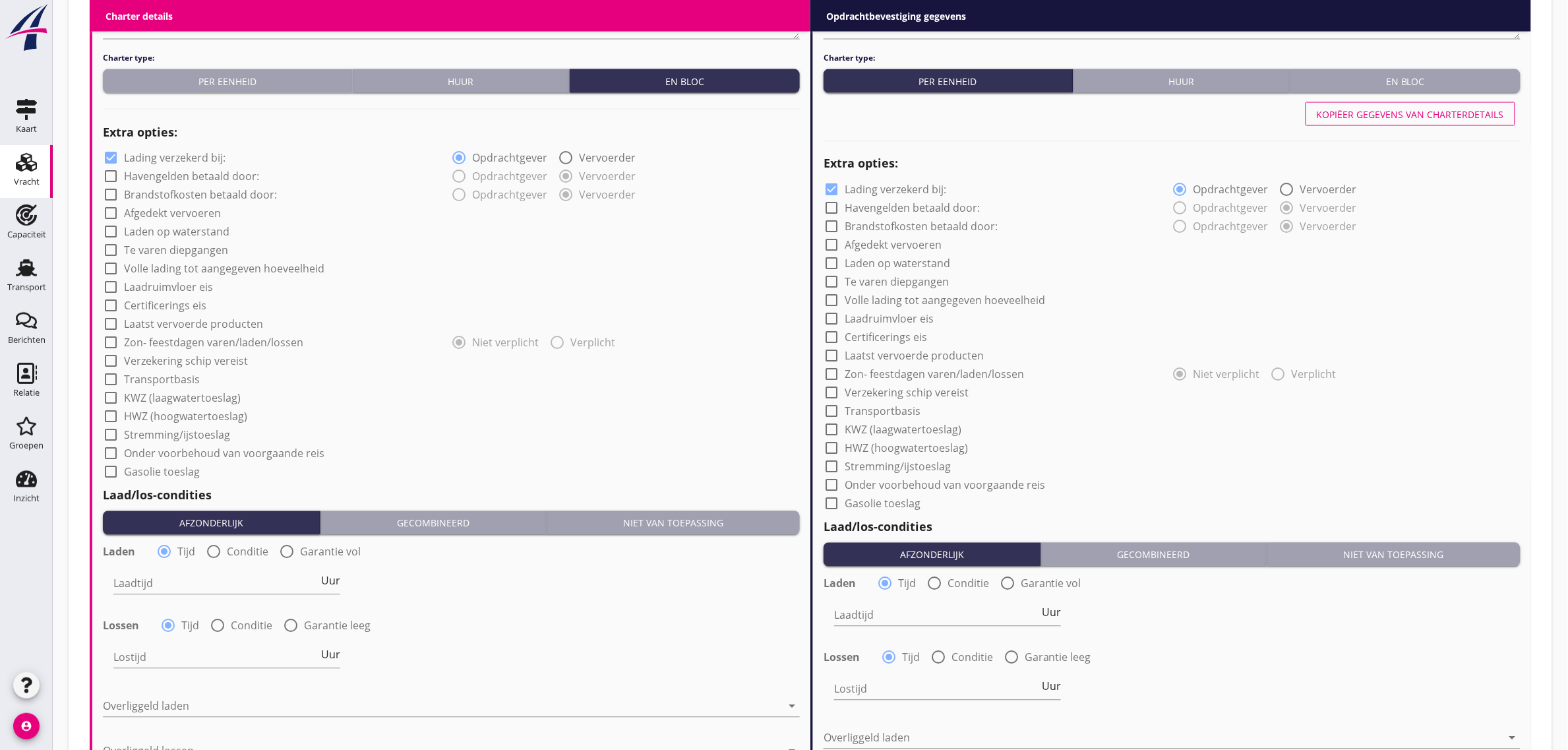
scroll to position [990, 0]
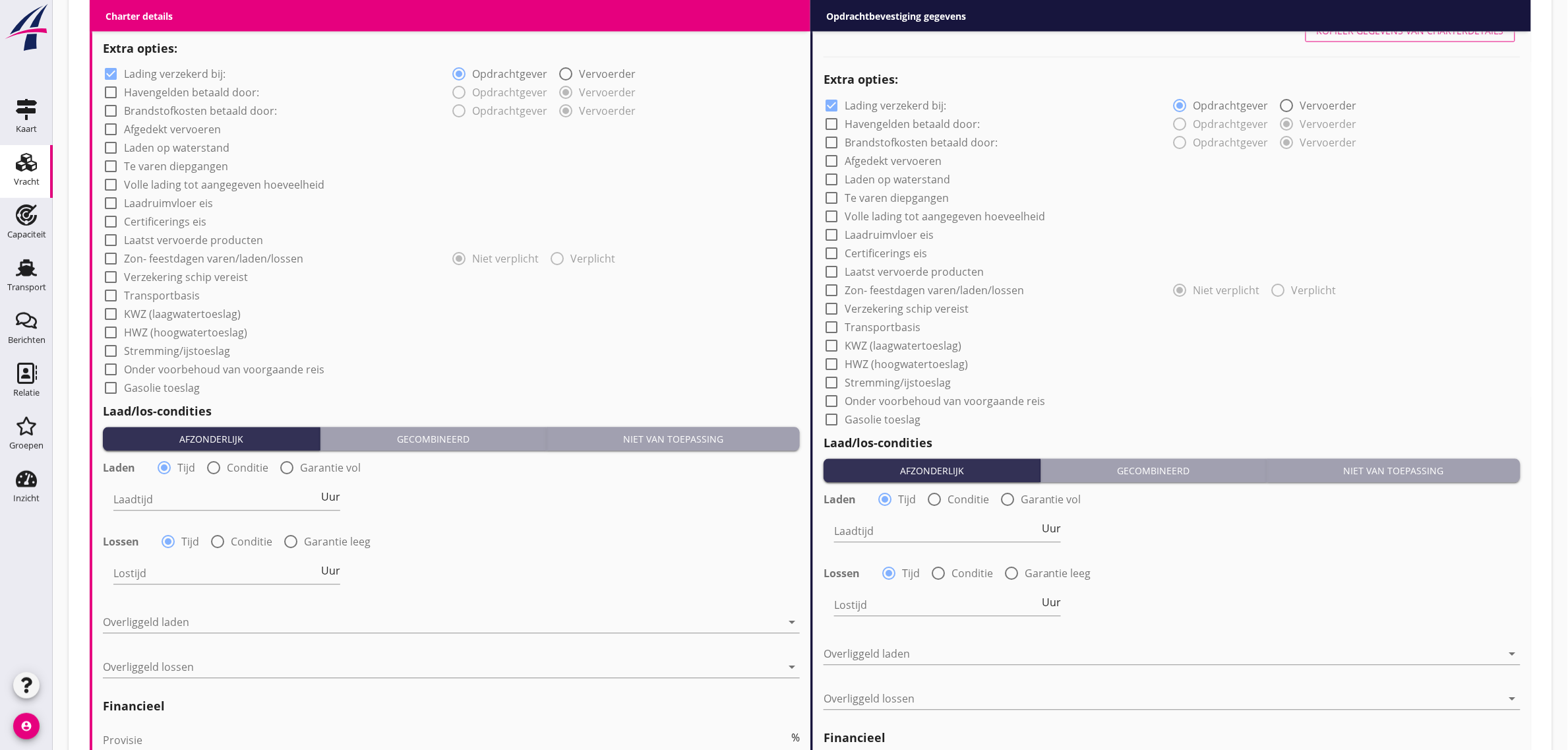
click at [180, 130] on label "Afgedekt vervoeren" at bounding box center [172, 130] width 97 height 13
checkbox input "true"
click at [164, 207] on label "Laadruimvloer eis" at bounding box center [169, 204] width 89 height 13
checkbox input "true"
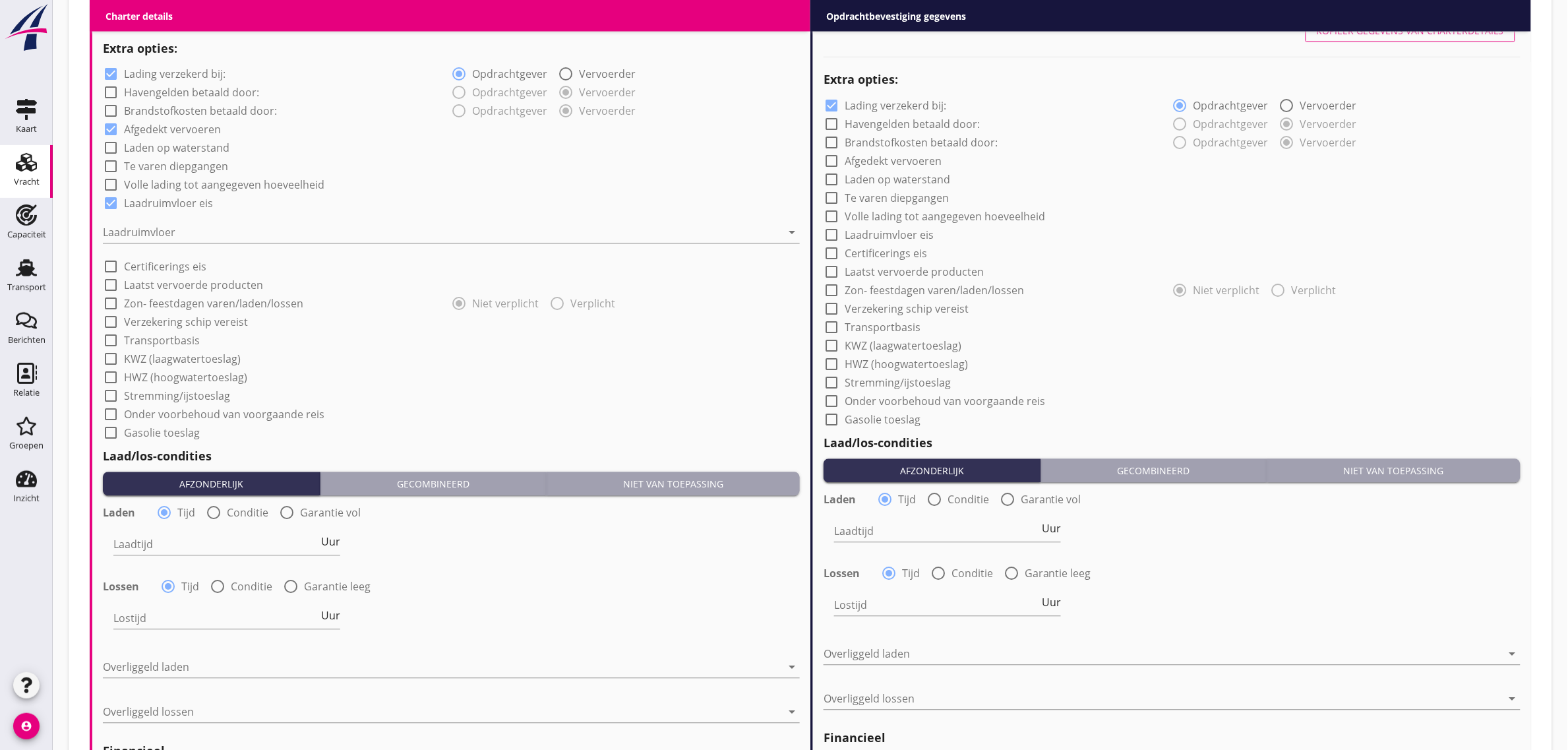
click at [159, 219] on div "Laadruimvloer arrow_drop_down" at bounding box center [451, 235] width 697 height 42
click at [155, 235] on div at bounding box center [442, 232] width 678 height 21
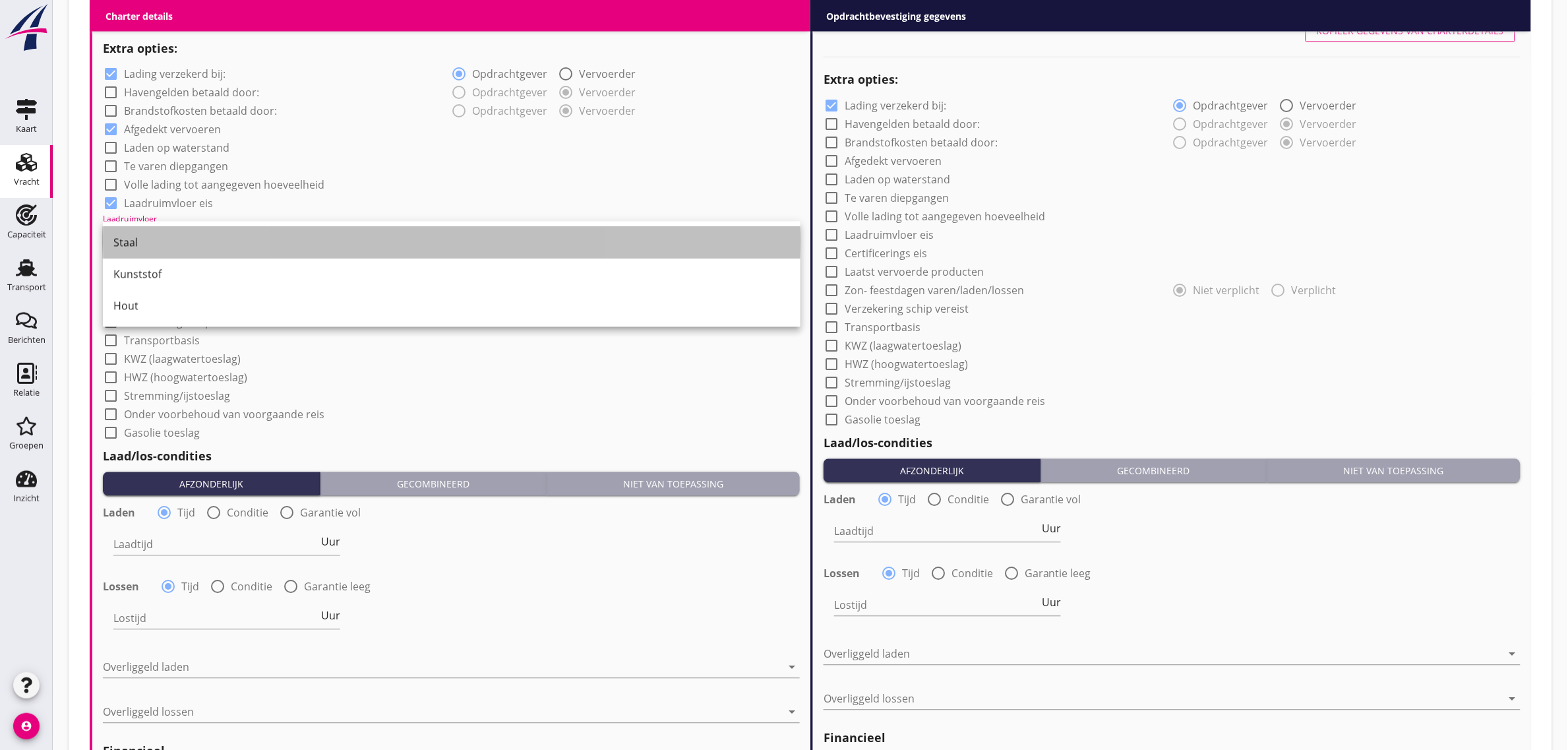
click at [155, 246] on div "Staal" at bounding box center [451, 242] width 676 height 16
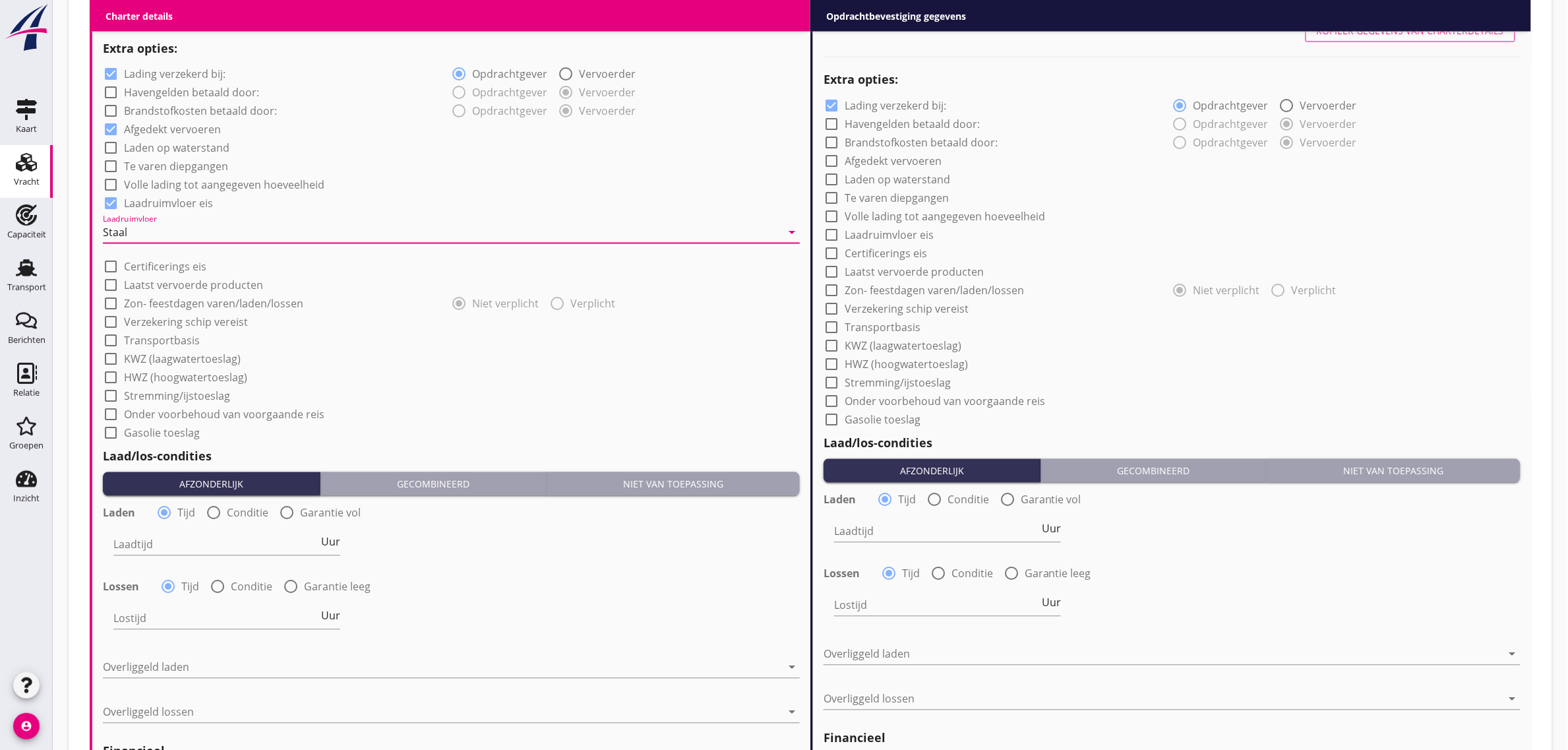
click at [407, 209] on div "check_box Laadruimvloer eis" at bounding box center [451, 202] width 697 height 19
click at [143, 353] on label "KWZ (laagwatertoeslag)" at bounding box center [182, 359] width 116 height 13
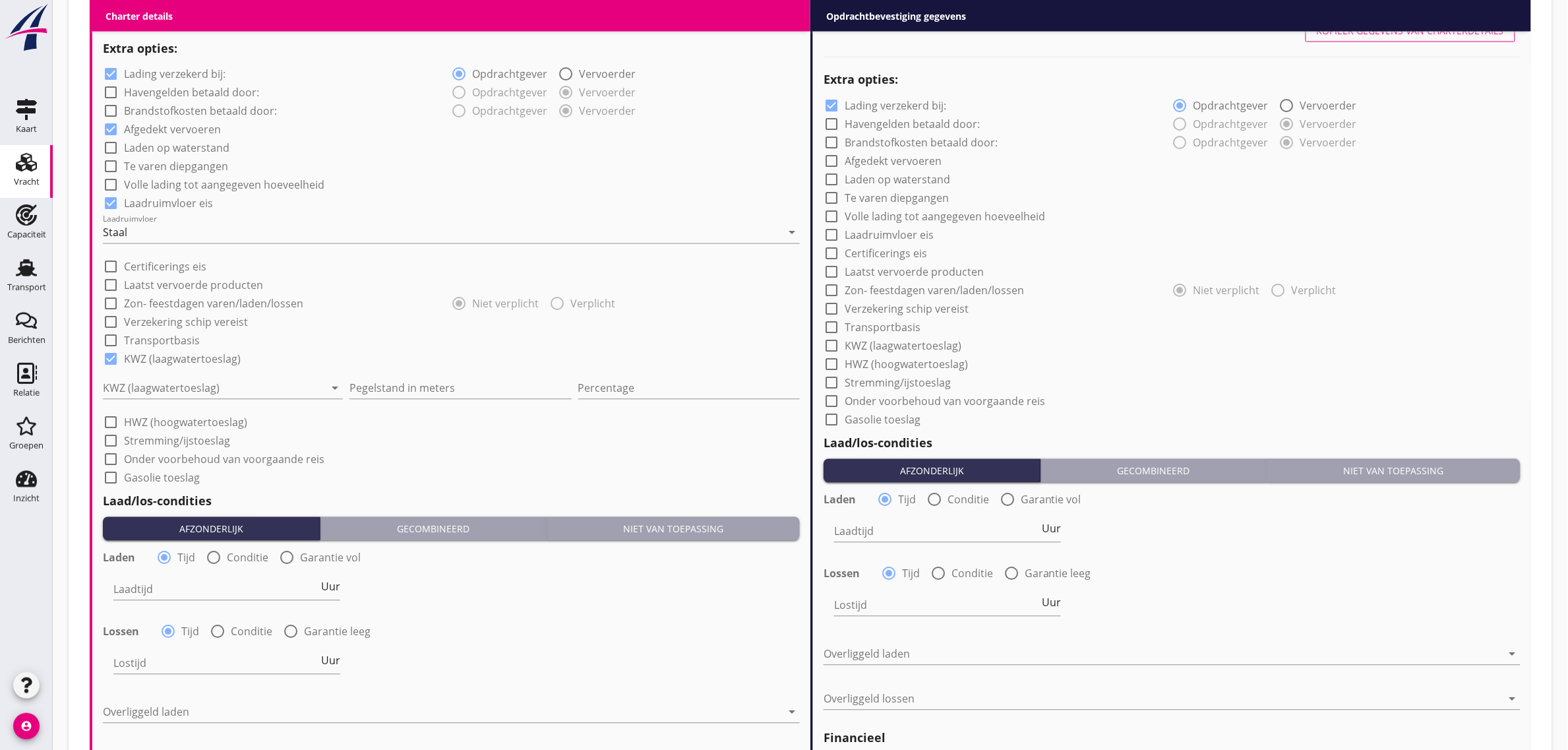
click at [147, 349] on div "check_box KWZ (laagwatertoeslag)" at bounding box center [451, 359] width 697 height 19
click at [143, 360] on label "KWZ (laagwatertoeslag)" at bounding box center [182, 359] width 116 height 13
checkbox input "false"
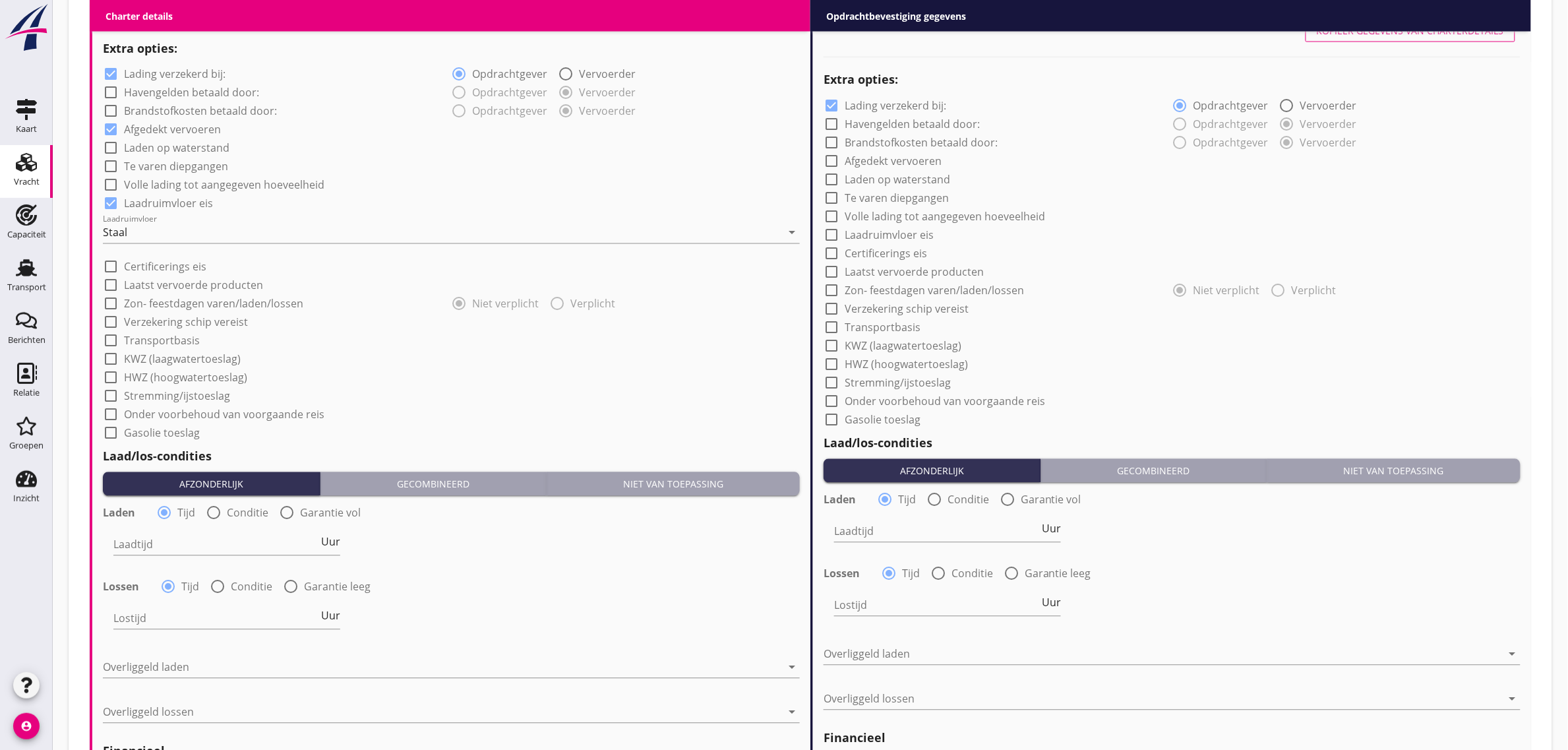
click at [143, 343] on label "Transportbasis" at bounding box center [162, 341] width 76 height 13
checkbox input "true"
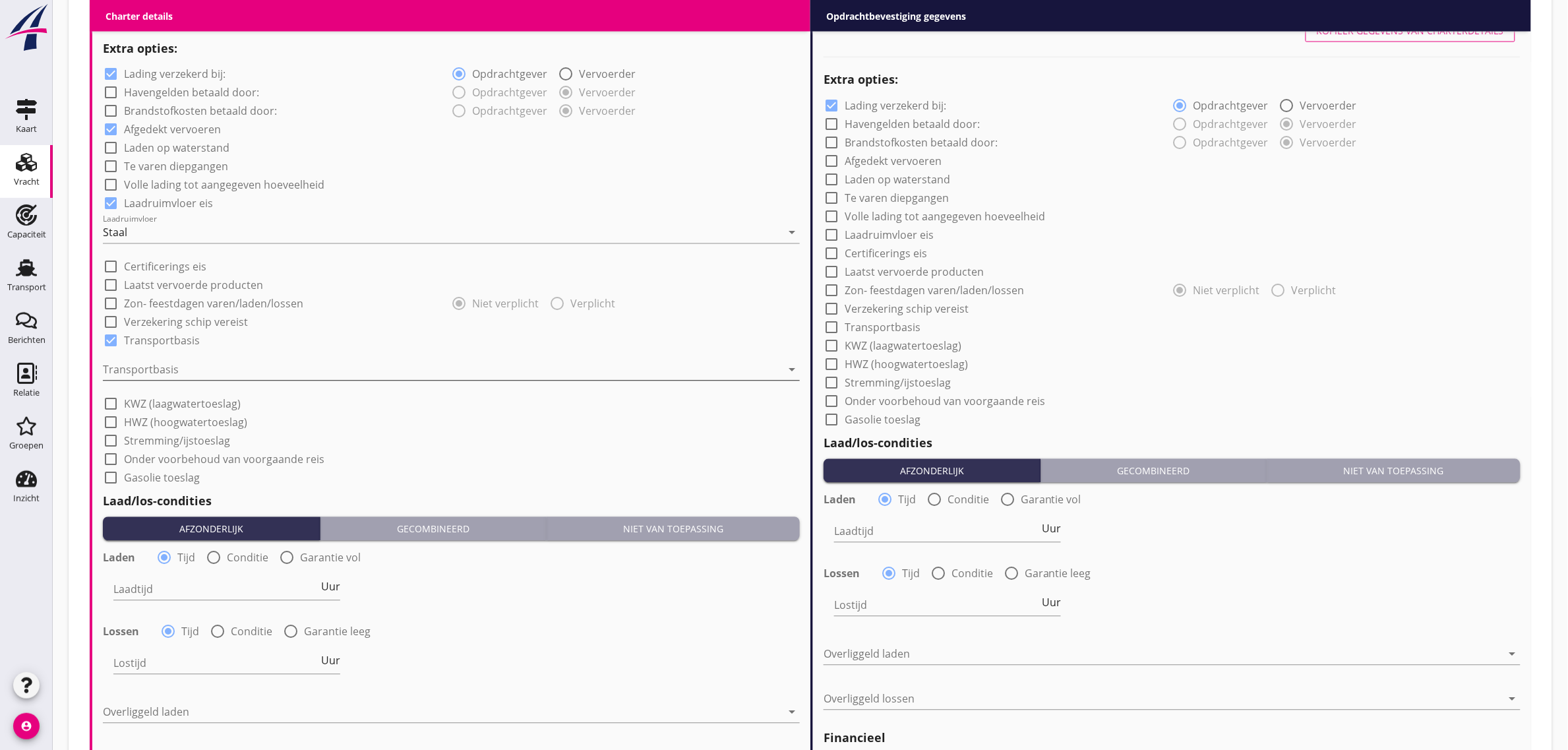
click at [147, 359] on div at bounding box center [442, 370] width 678 height 21
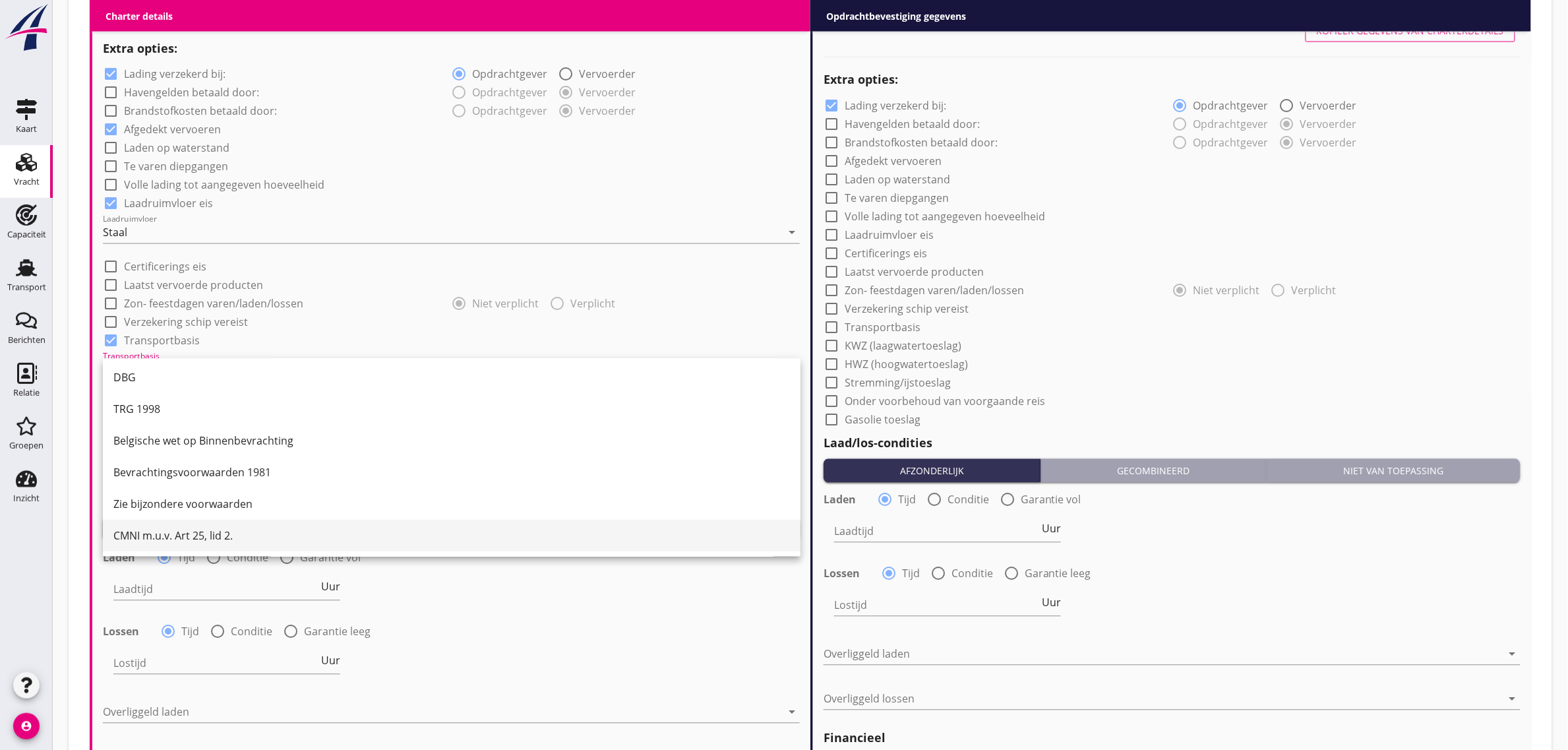
scroll to position [35, 0]
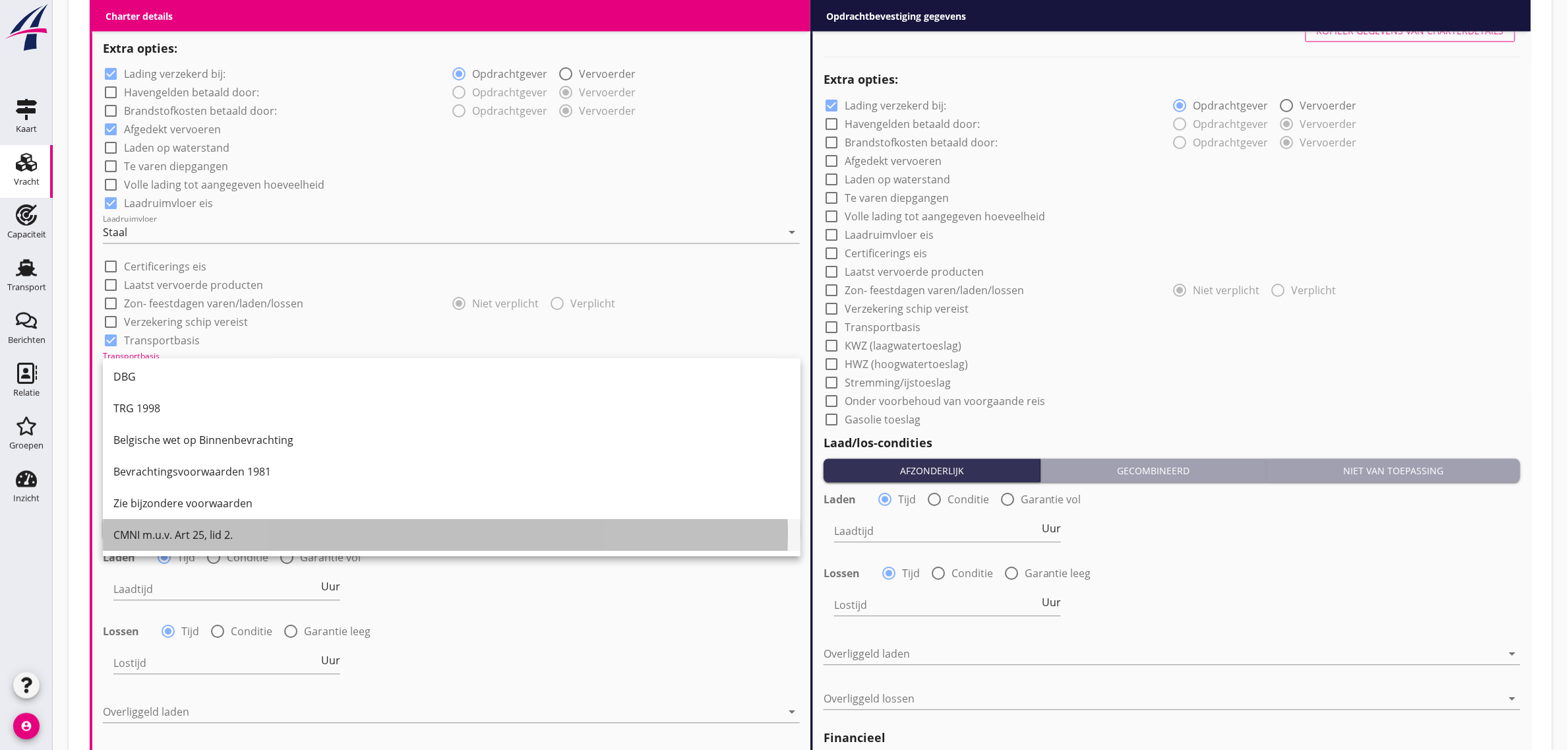
click at [219, 541] on div "CMNI m.u.v. Art 25, lid 2." at bounding box center [451, 535] width 676 height 16
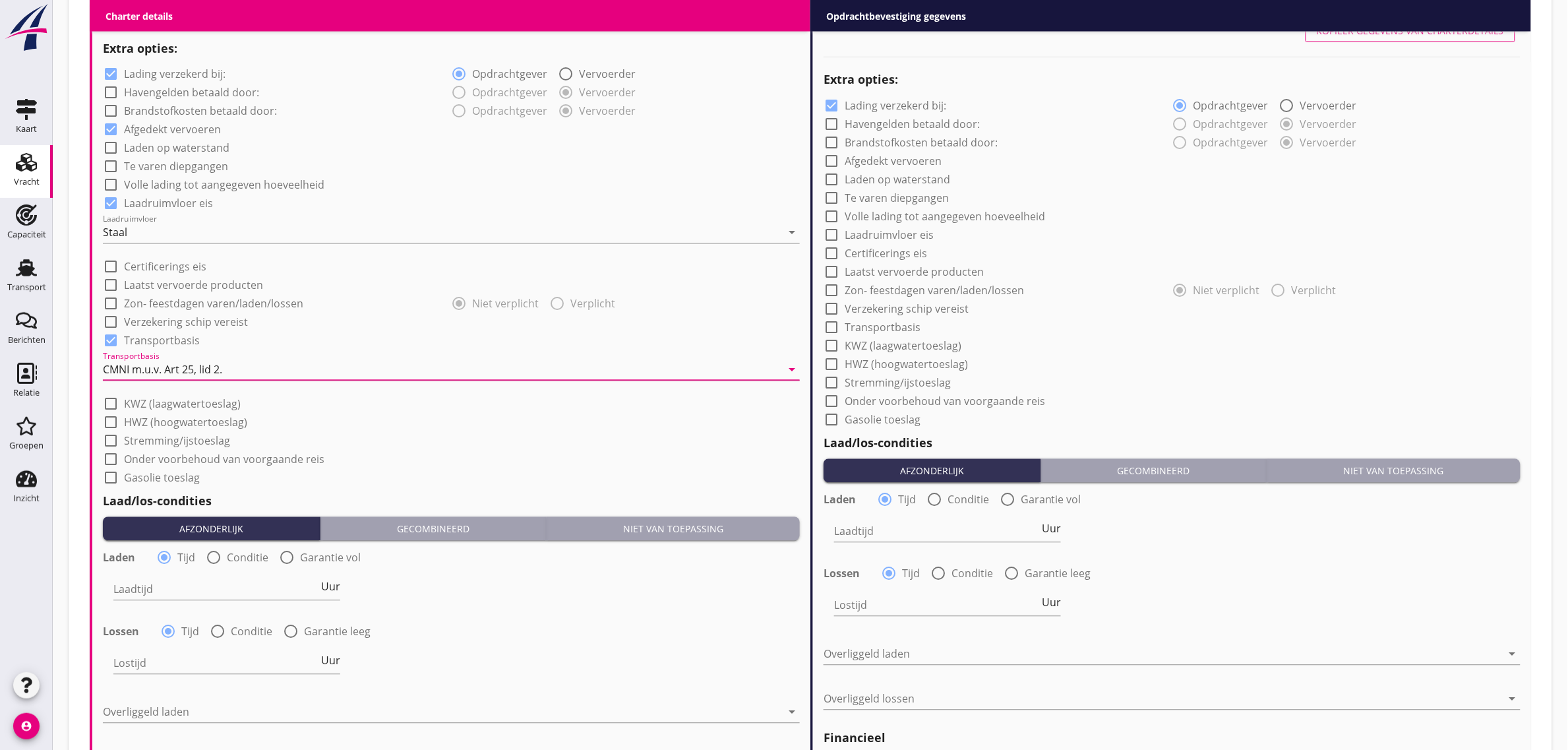
click at [468, 456] on div "check_box_outline_blank Onder voorbehoud van voorgaande reis" at bounding box center [451, 458] width 697 height 19
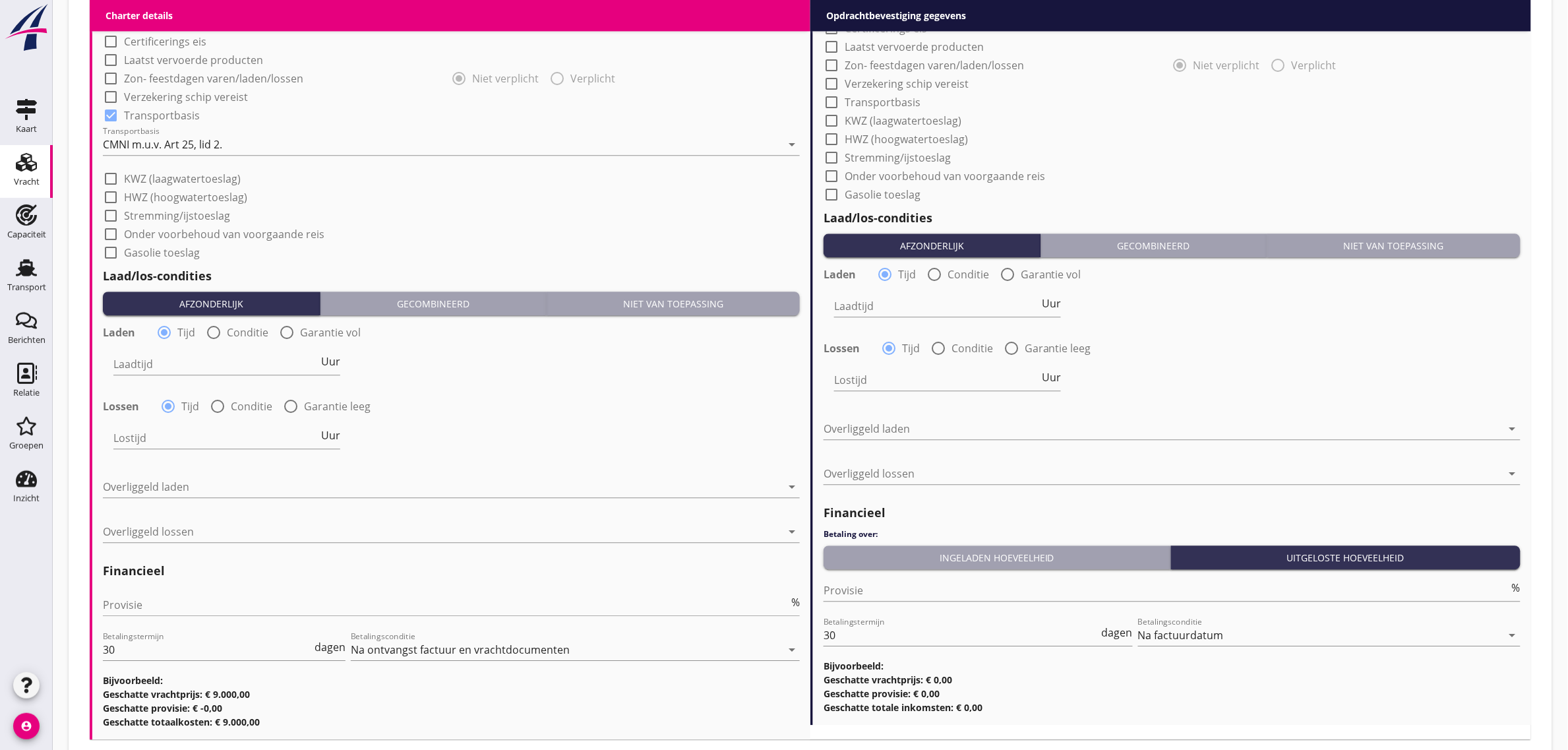
scroll to position [1237, 0]
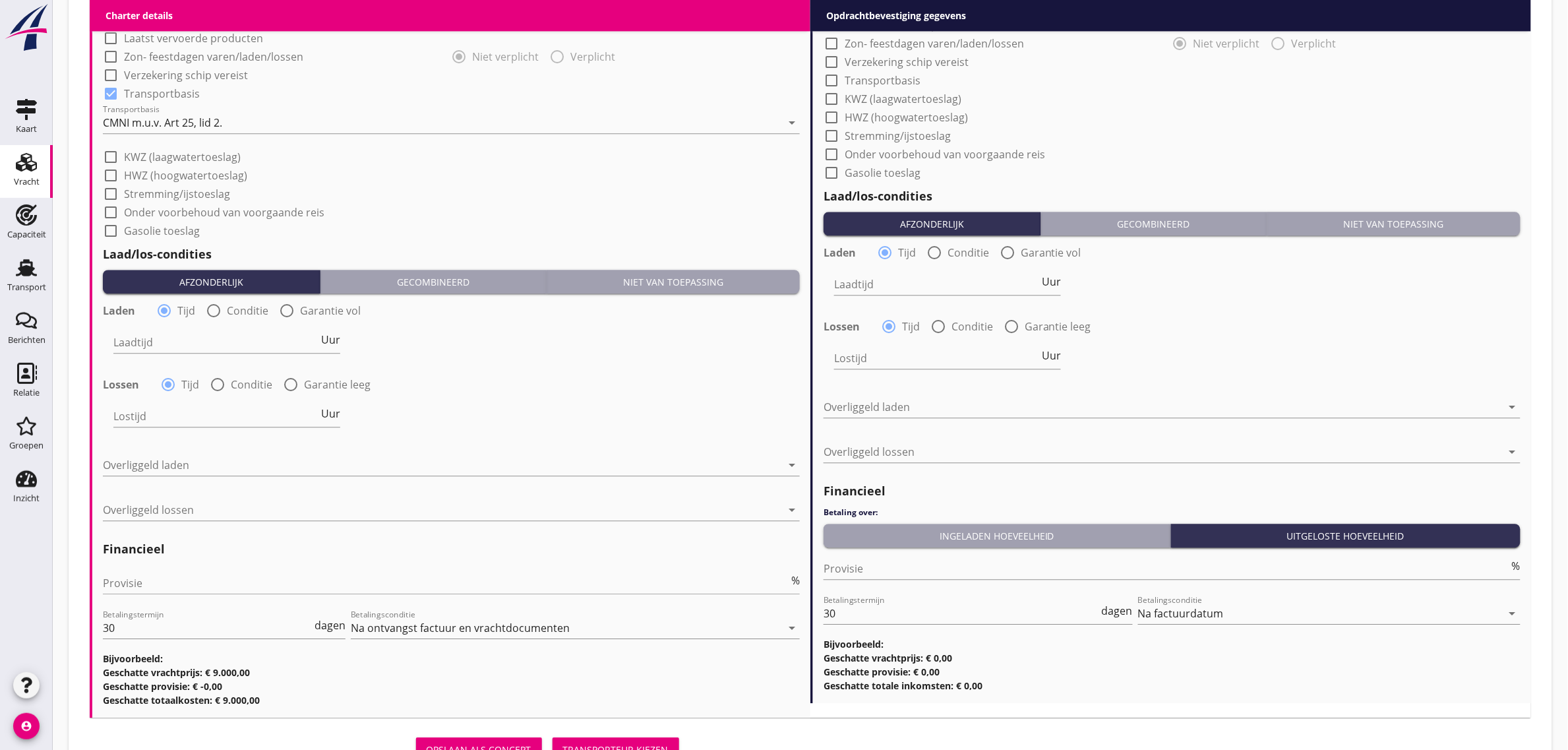
click at [191, 353] on div "Laadtijd Uur" at bounding box center [226, 348] width 227 height 35
click at [186, 342] on input "Laadtijd" at bounding box center [215, 342] width 205 height 21
type input "24"
type input "36"
click at [185, 470] on div at bounding box center [442, 465] width 678 height 21
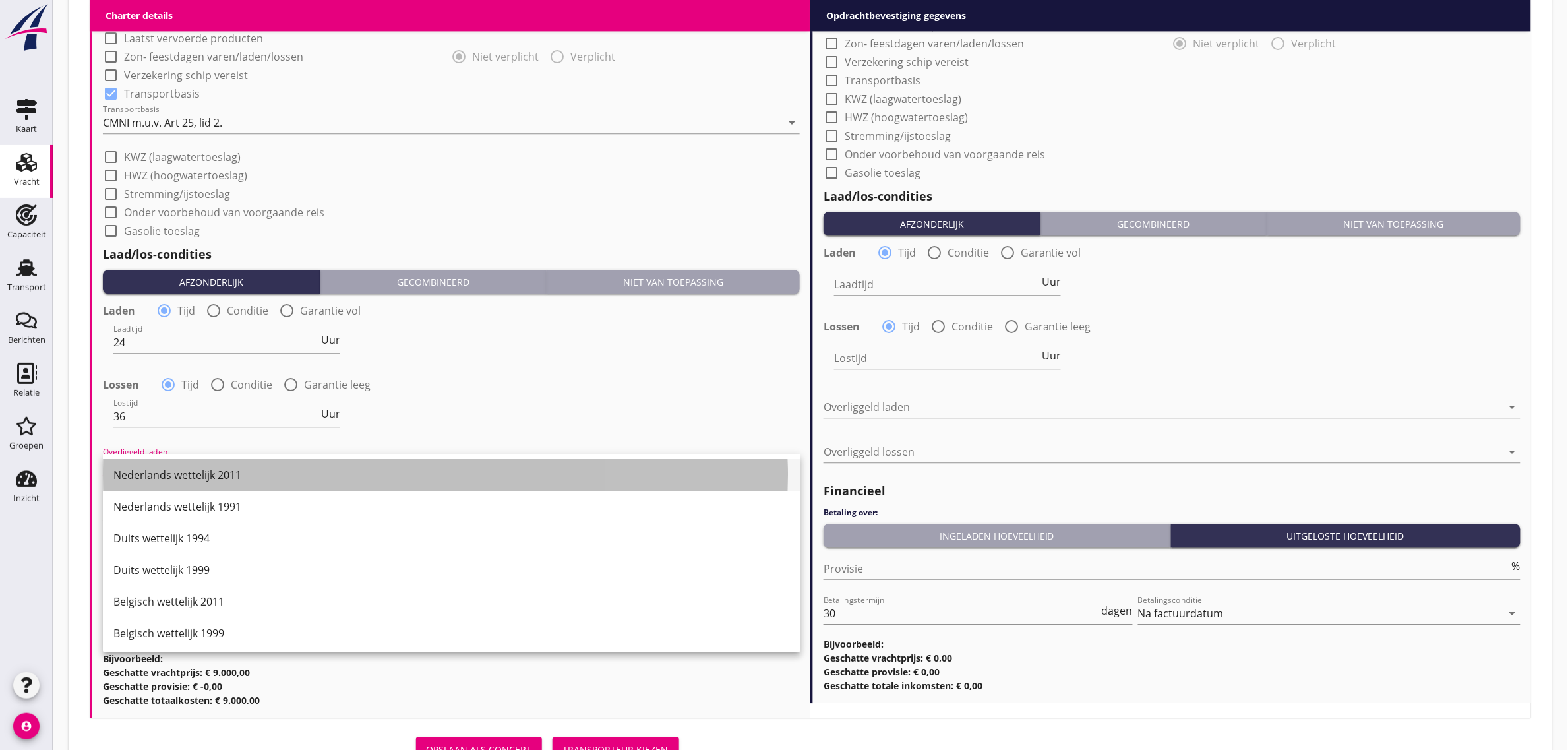
click at [191, 470] on div "Nederlands wettelijk 2011" at bounding box center [451, 474] width 676 height 16
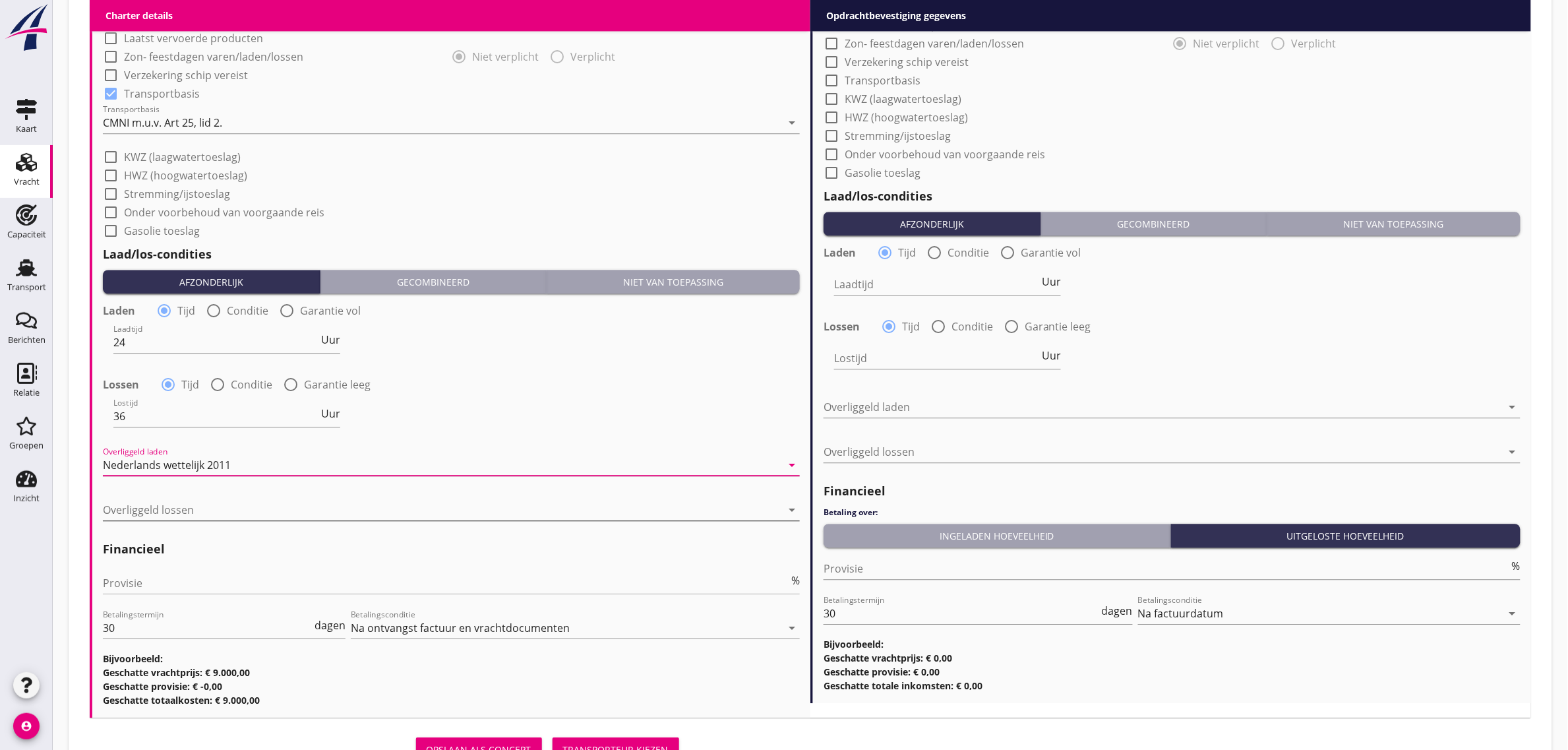
click at [186, 518] on div at bounding box center [442, 510] width 678 height 21
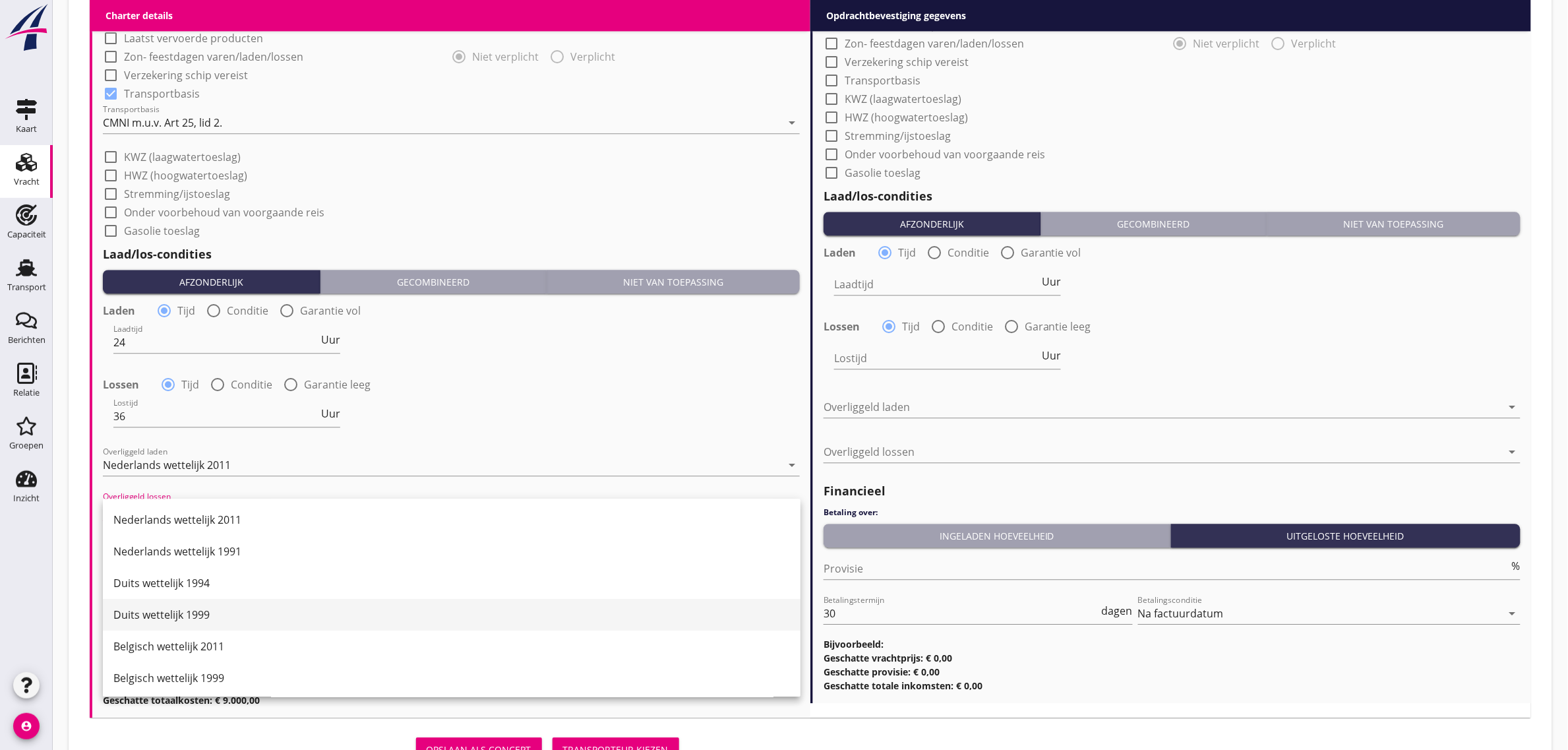
click at [203, 607] on div "Duits wettelijk 1999" at bounding box center [451, 614] width 676 height 16
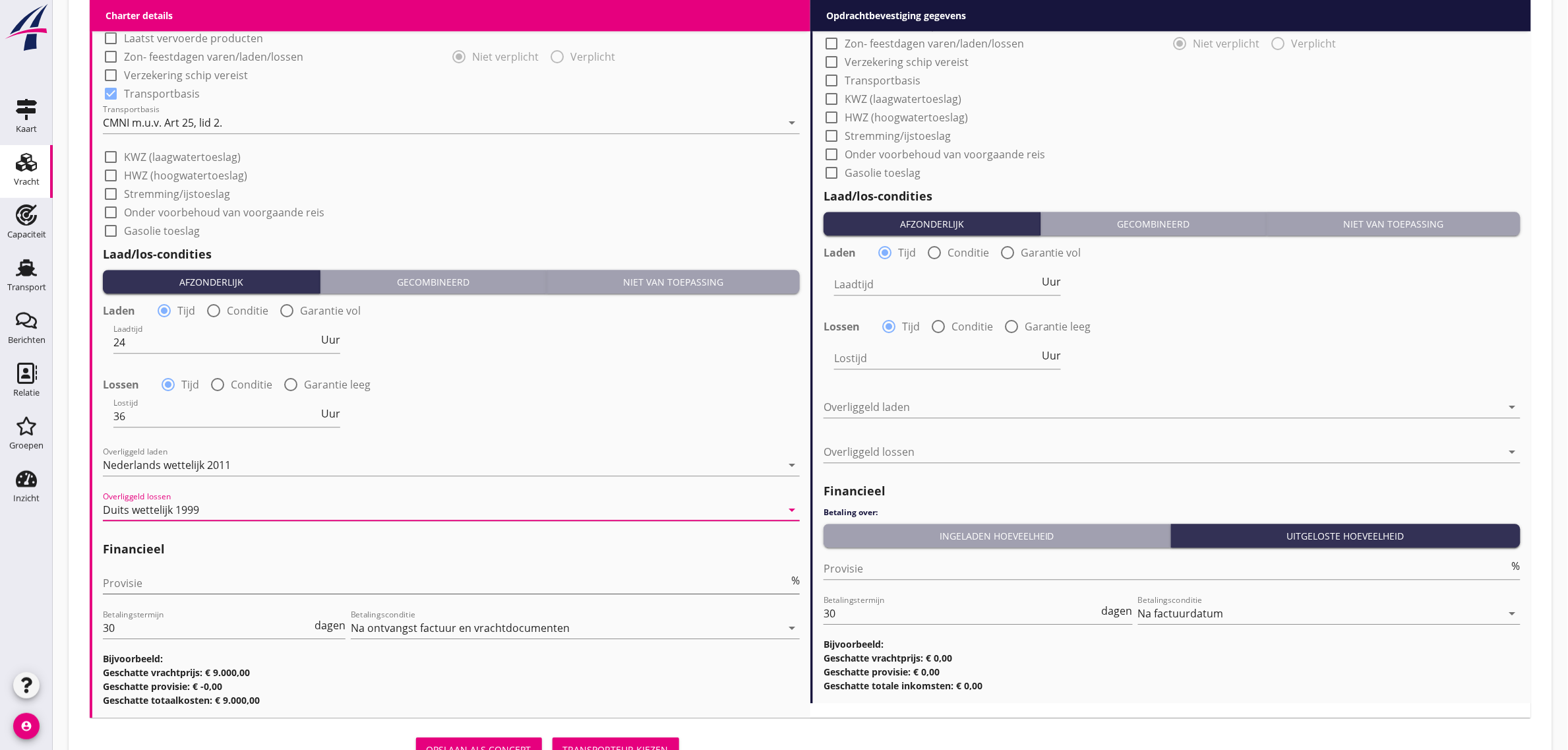
click at [183, 585] on input "Provisie" at bounding box center [445, 583] width 686 height 21
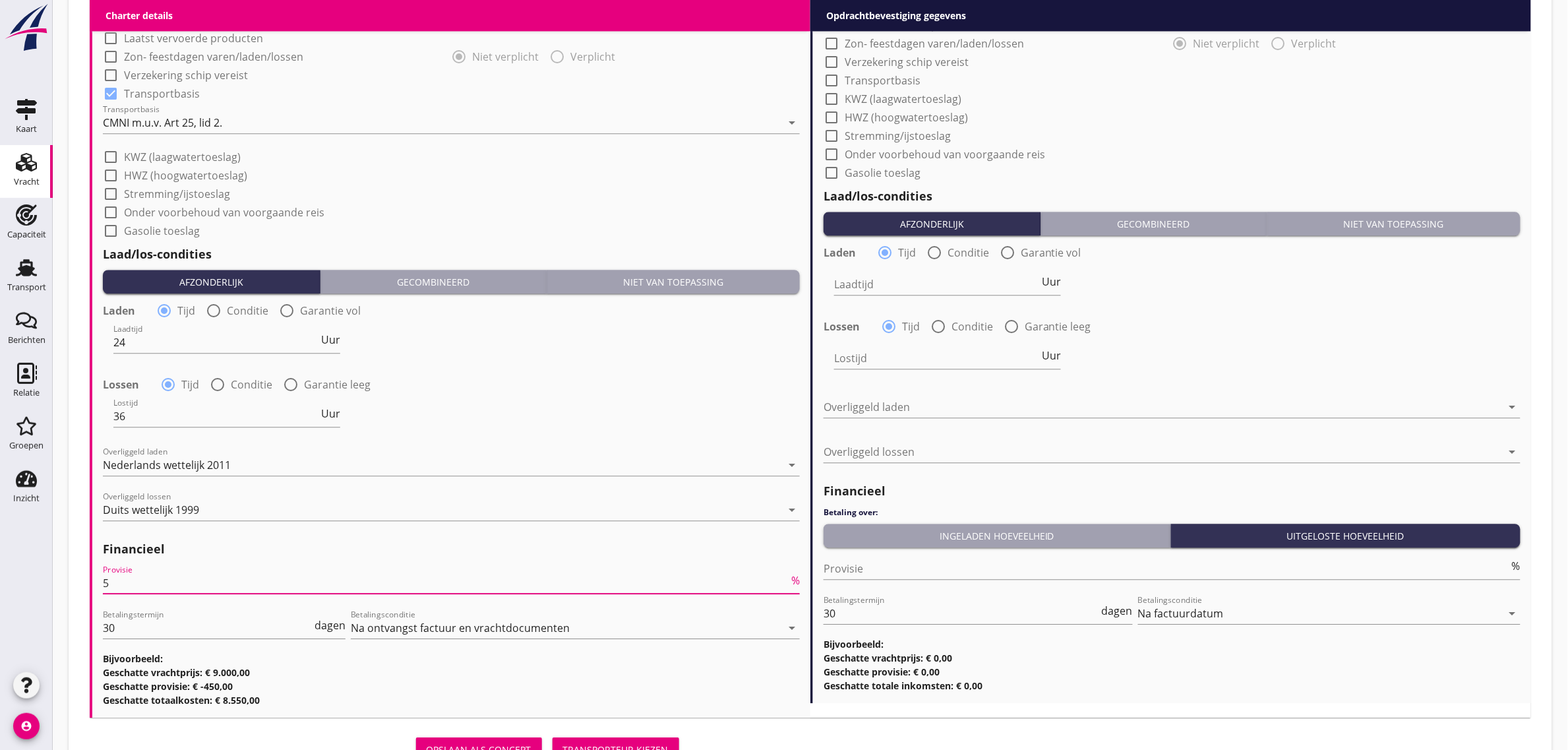
type input "5"
click at [567, 353] on div "Laadtijd 24 Uur" at bounding box center [450, 343] width 699 height 47
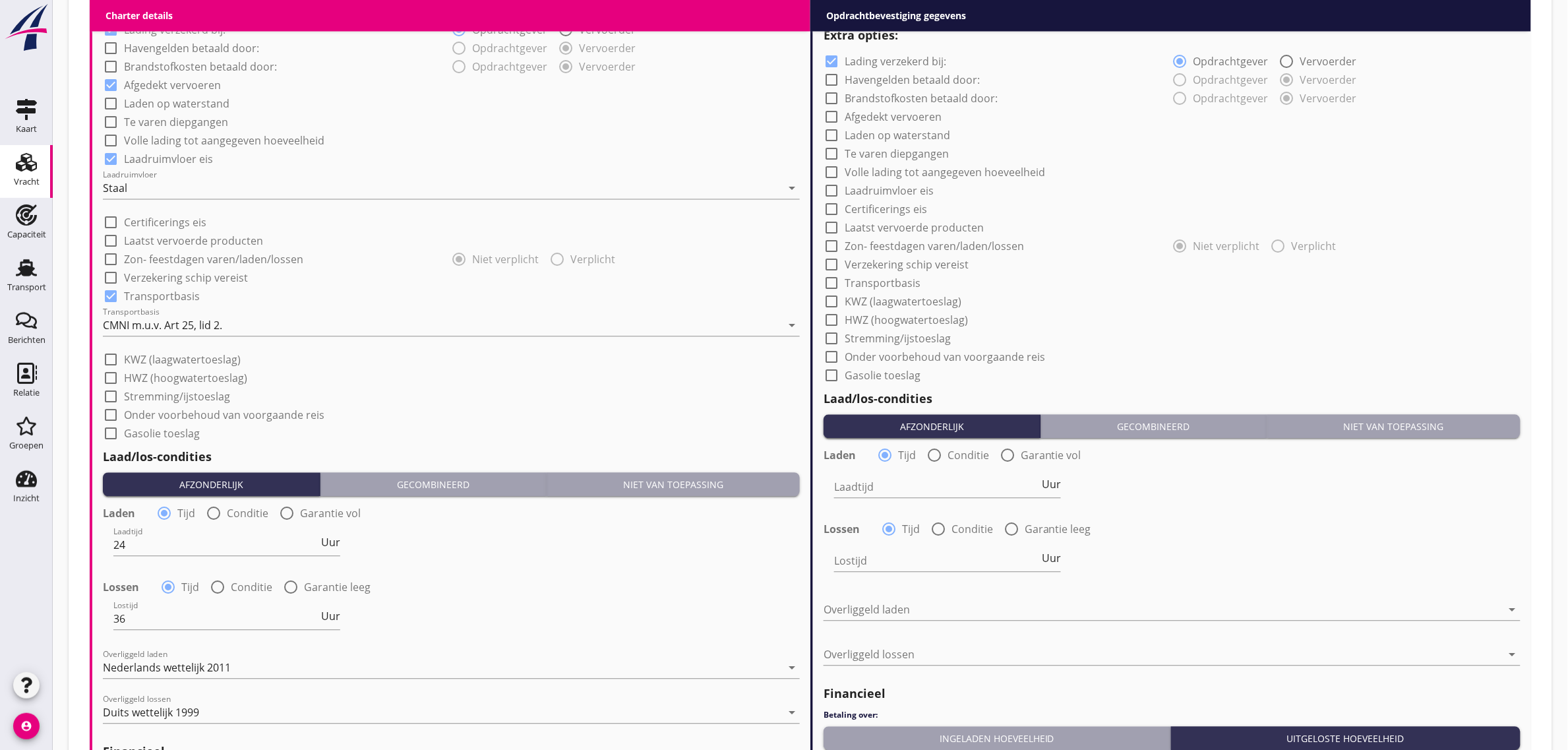
scroll to position [660, 0]
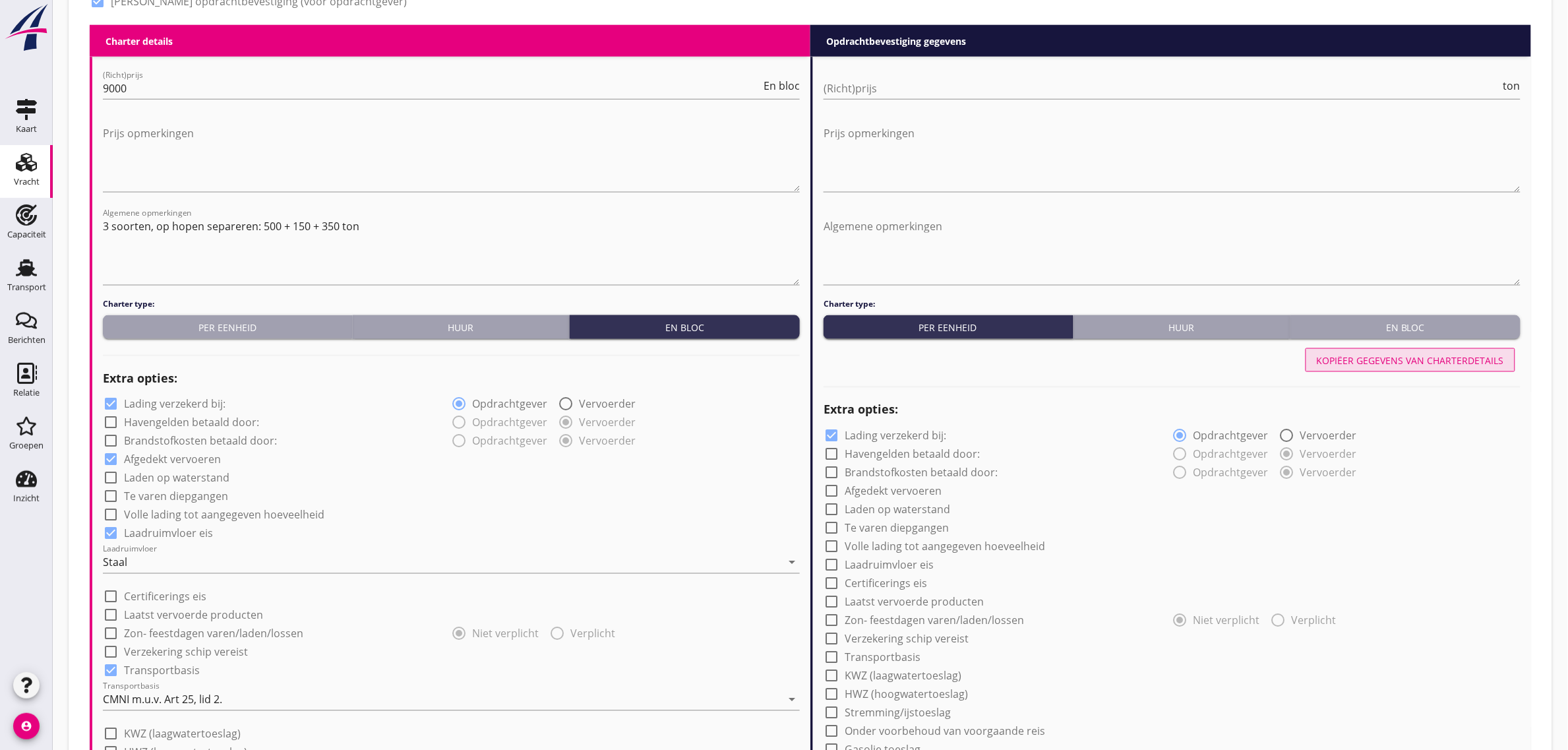
click at [1354, 358] on div "Kopiëer gegevens van charterdetails" at bounding box center [1410, 360] width 187 height 13
checkbox input "true"
type input "24"
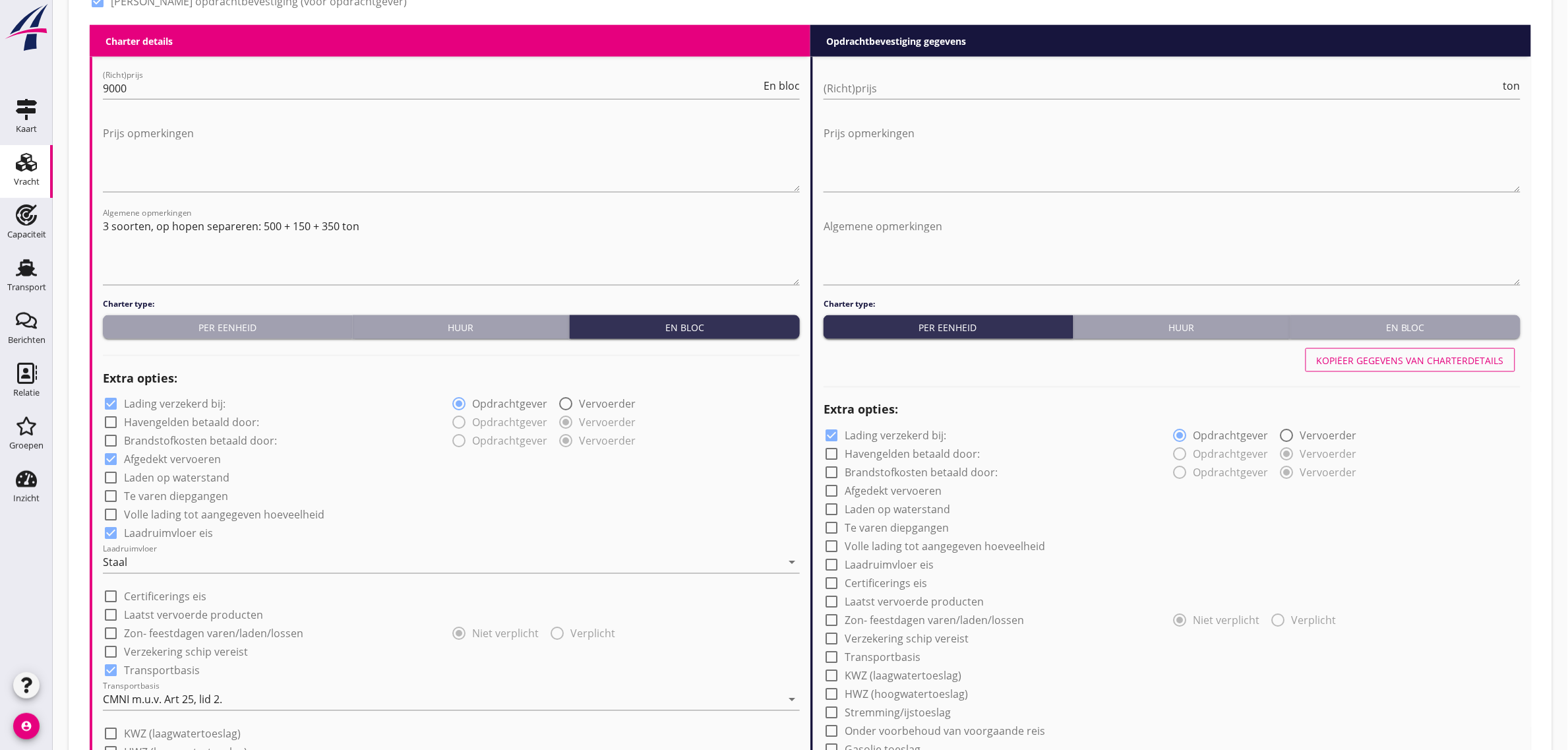
type input "36"
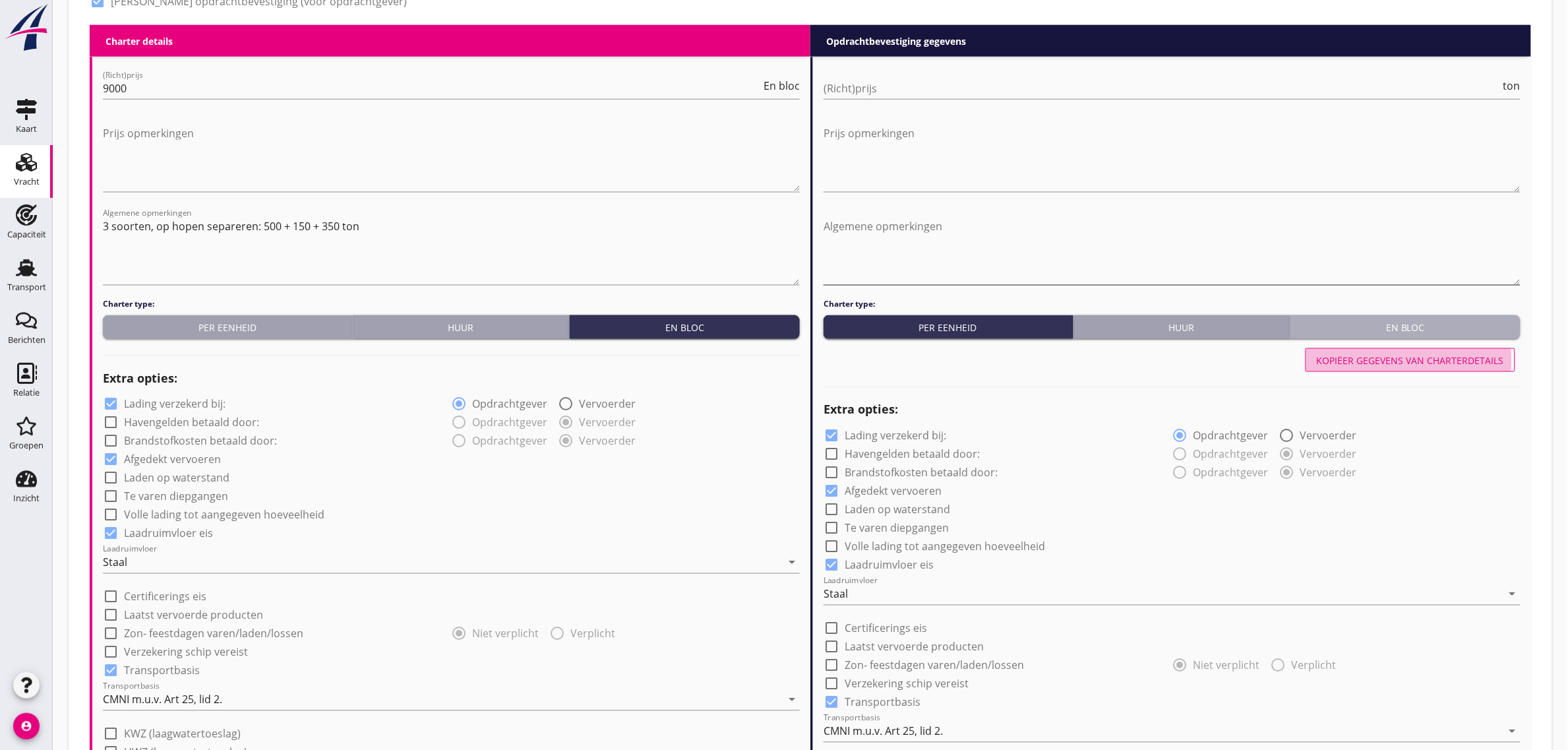
click at [1376, 327] on div "En bloc" at bounding box center [1405, 327] width 219 height 13
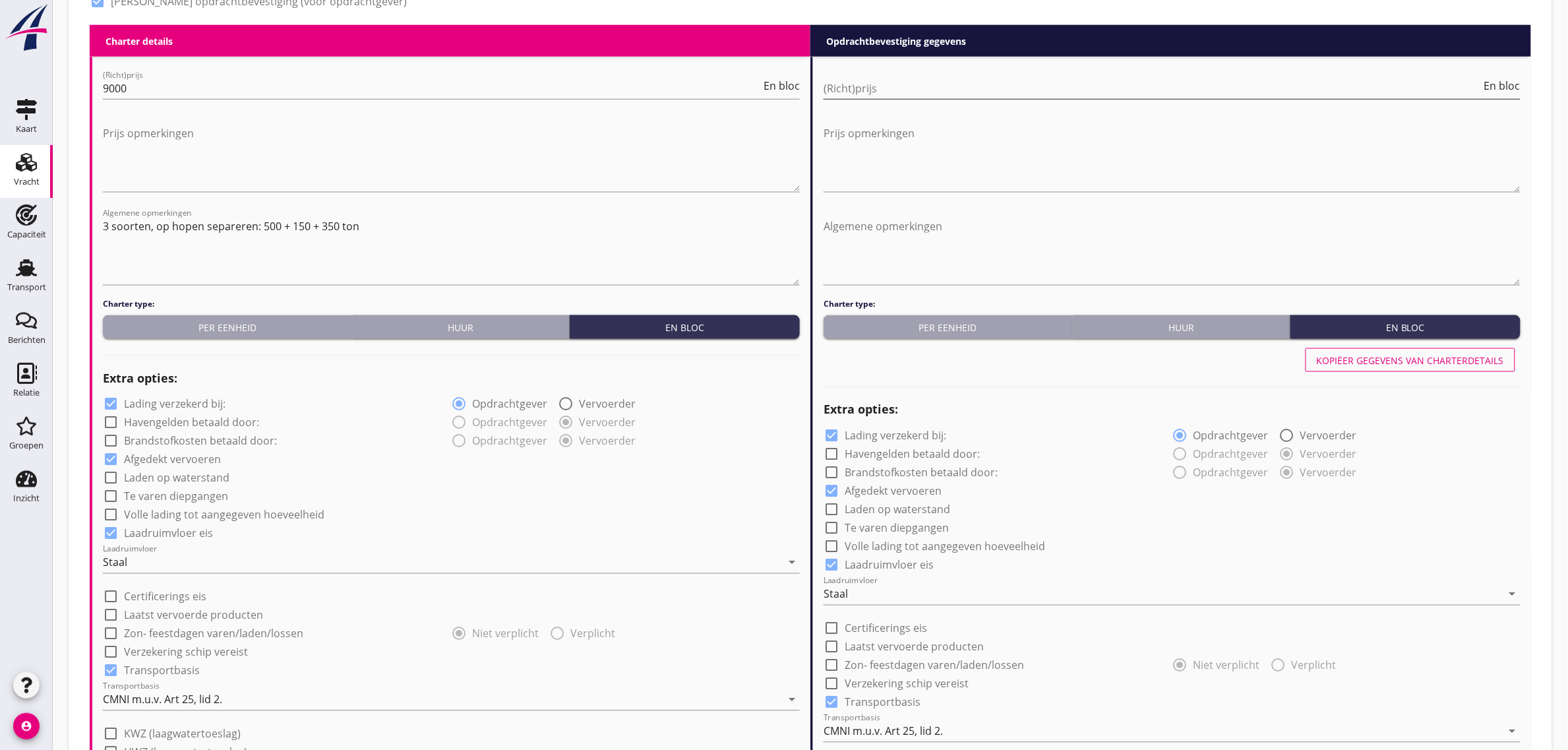
click at [912, 93] on input "(Richt)prijs" at bounding box center [1152, 88] width 658 height 21
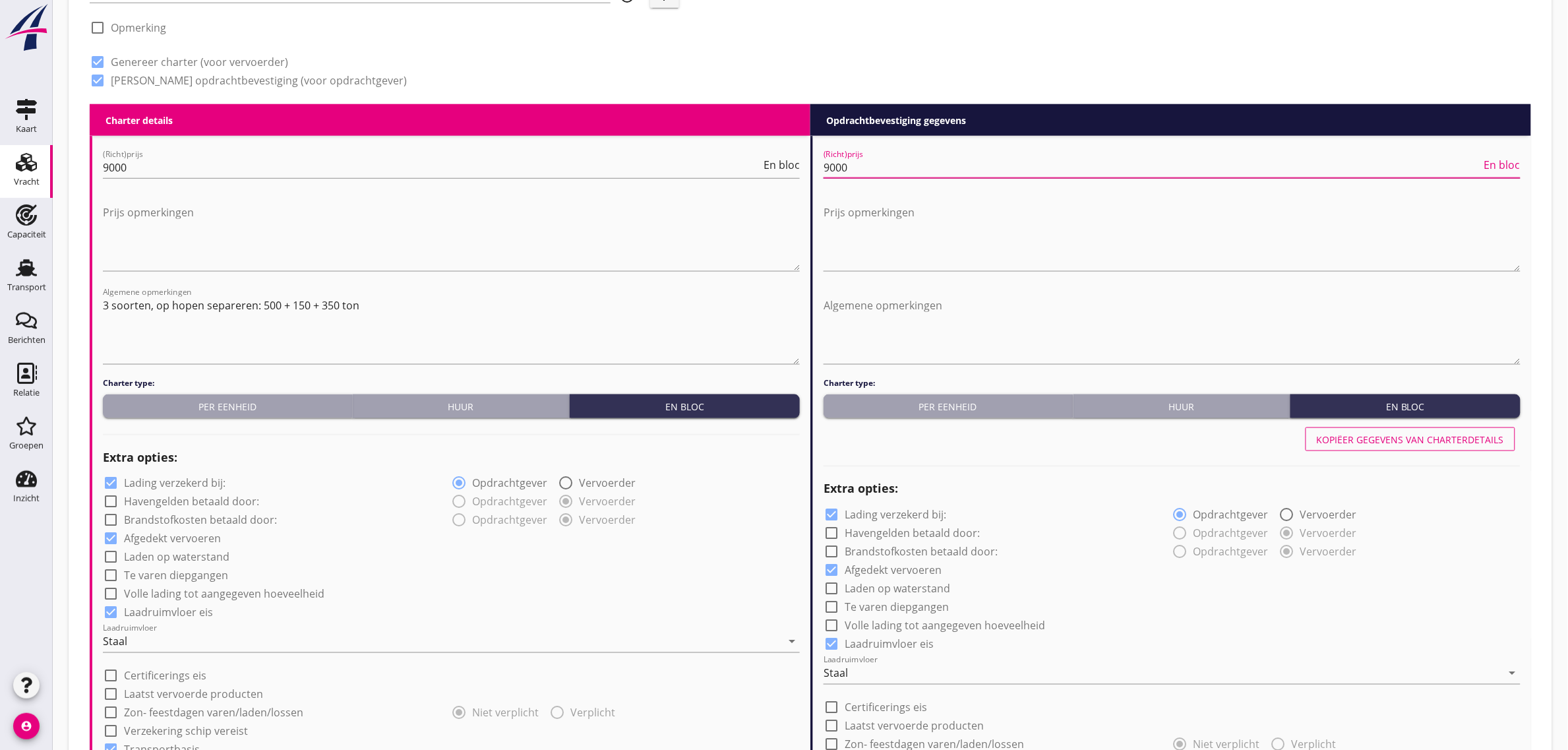
scroll to position [577, 0]
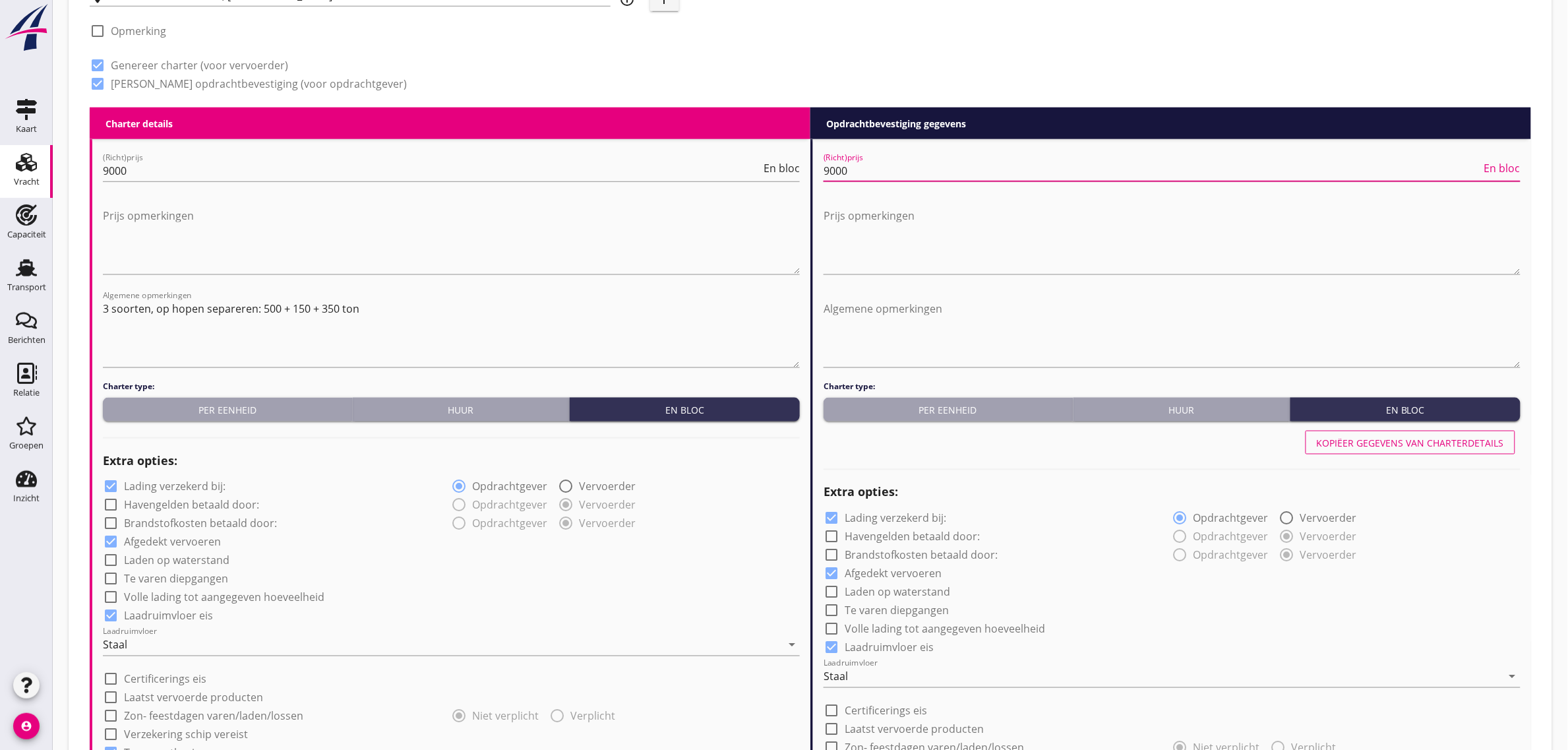
type input "9000"
drag, startPoint x: 273, startPoint y: 311, endPoint x: 369, endPoint y: 335, distance: 99.0
click at [84, 306] on div "Dossier nummer 20250623 Zoeken op opdrachtgever... Eurokor Barging B.V. clear a…" at bounding box center [811, 481] width 1463 height 1983
click at [1056, 307] on textarea "Algemene opmerkingen" at bounding box center [1172, 332] width 697 height 69
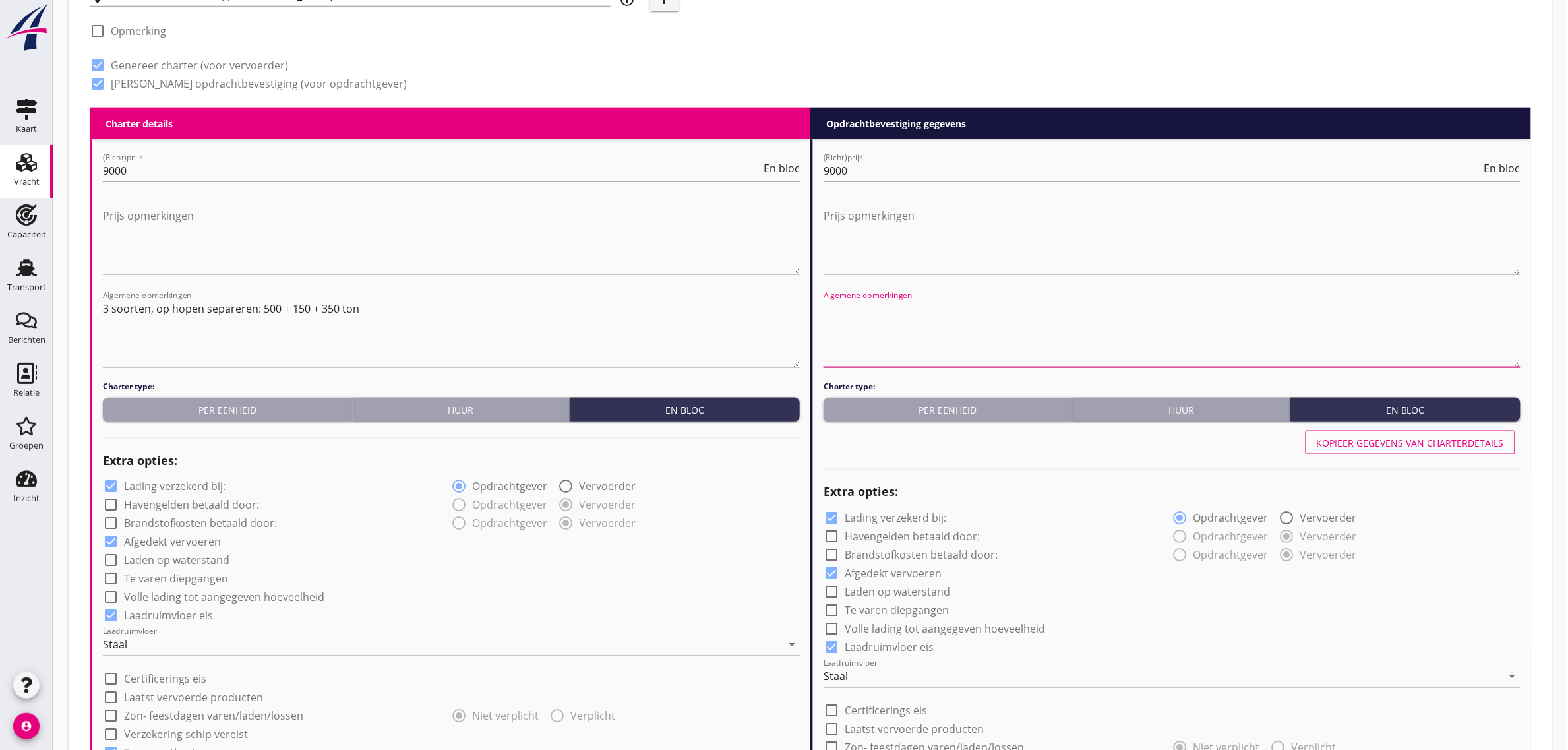
paste textarea "3 soorten, op hopen separeren: 500 + 150 + 350 ton"
type textarea "3 soorten, op hopen separeren: 500 + 150 + 350 ton"
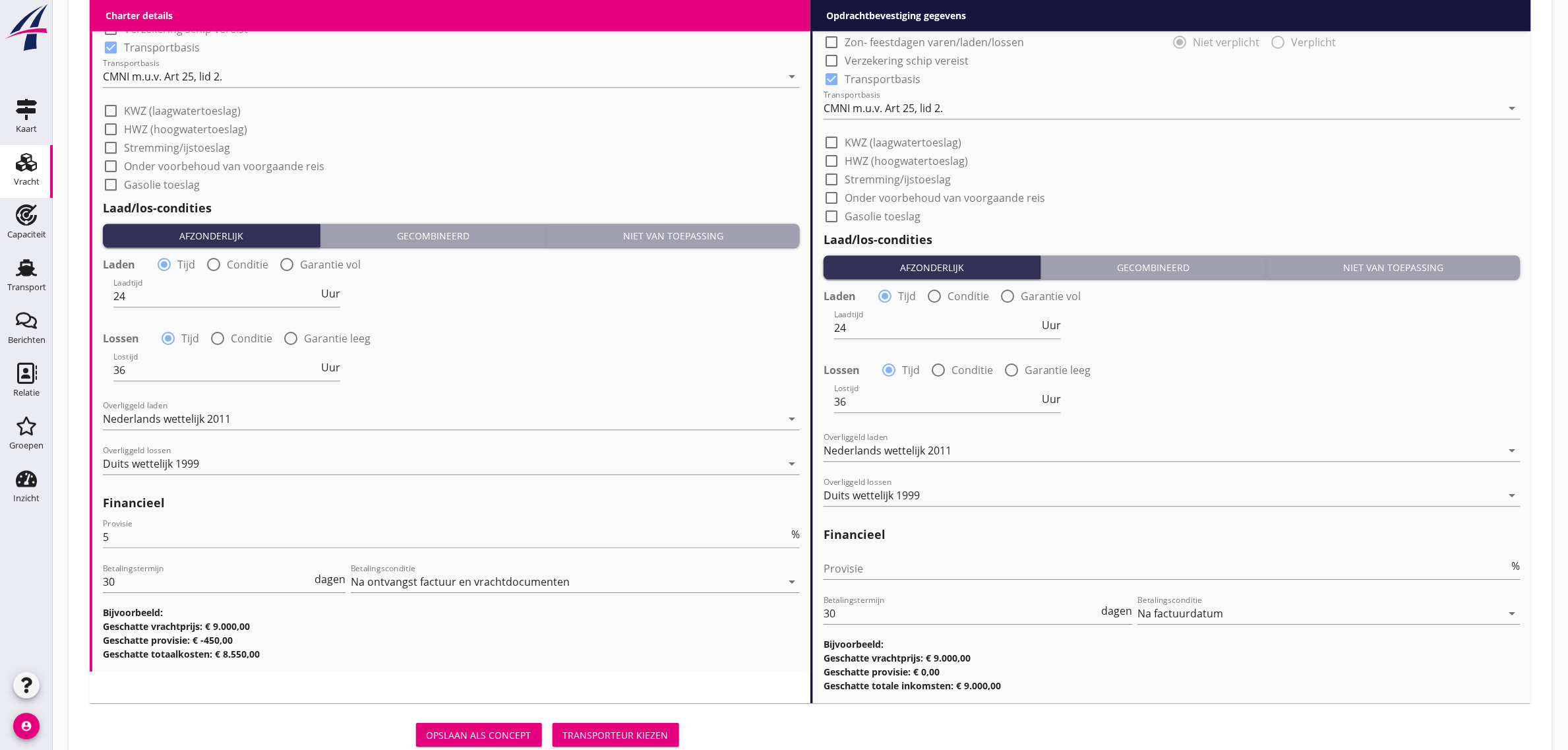
scroll to position [1325, 0]
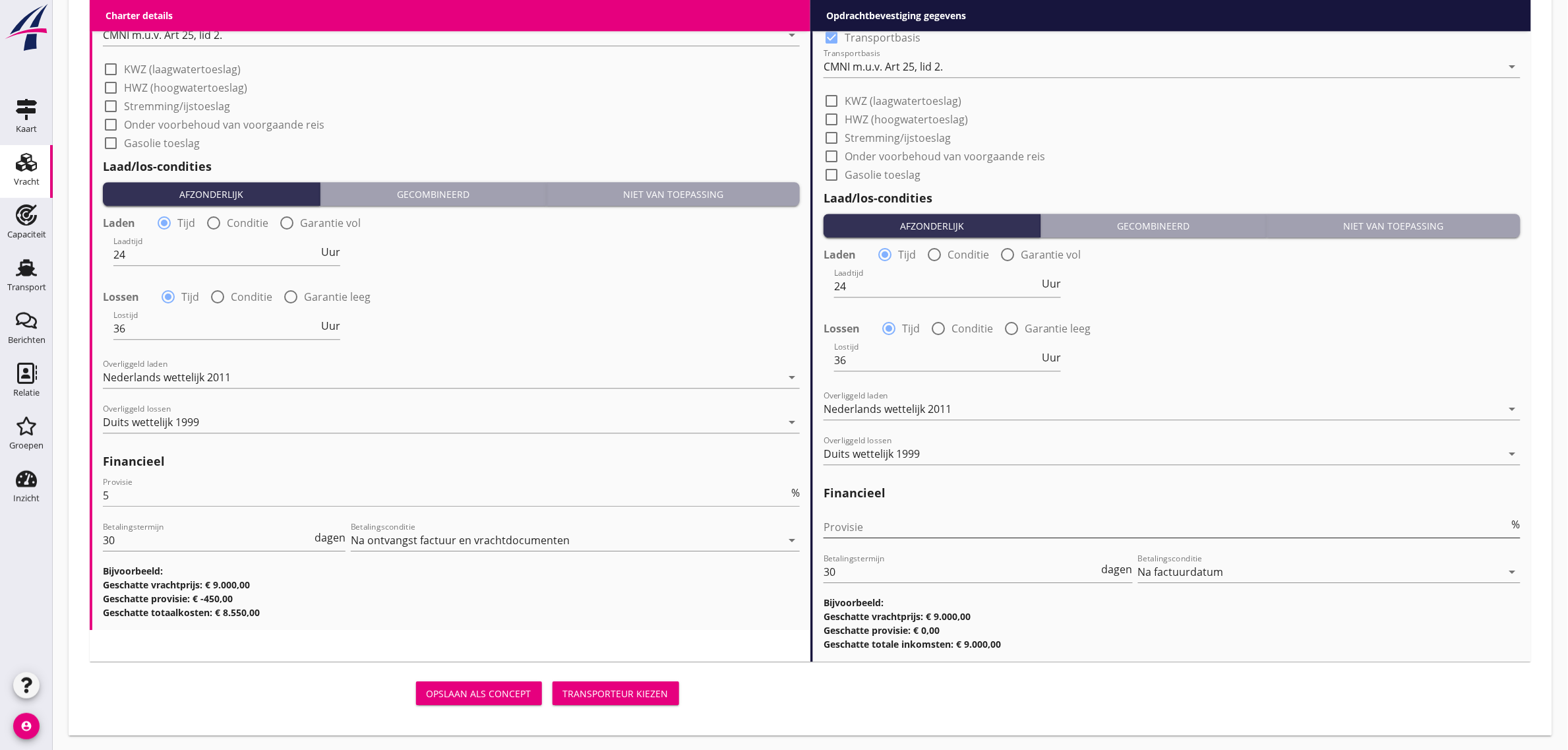
click at [869, 521] on input "Provisie" at bounding box center [1166, 526] width 686 height 21
type input "0"
click at [746, 588] on h3 "Geschatte vrachtprijs: € 9.000,00" at bounding box center [451, 585] width 697 height 13
click at [643, 687] on div "Transporteur kiezen" at bounding box center [616, 693] width 105 height 13
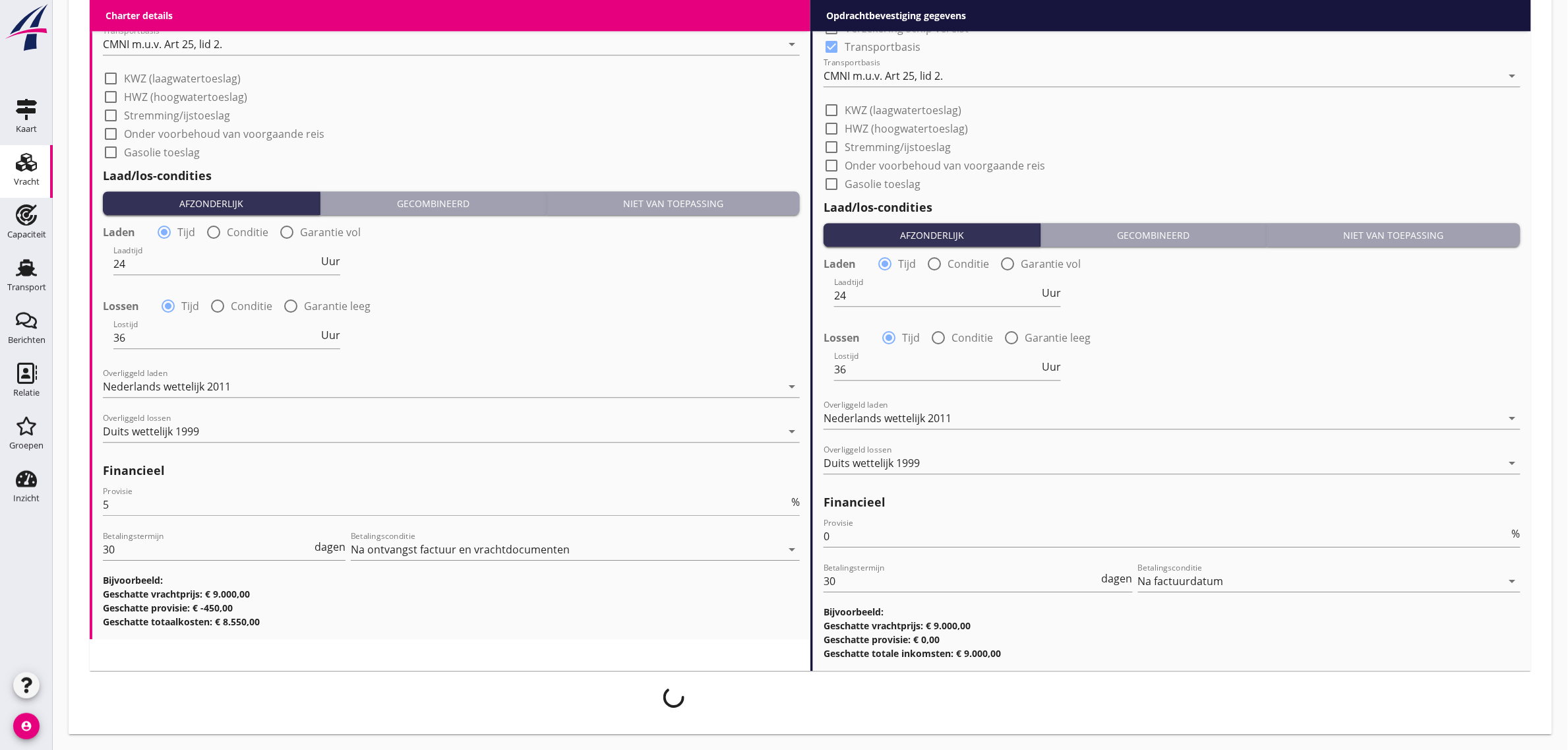
scroll to position [1314, 0]
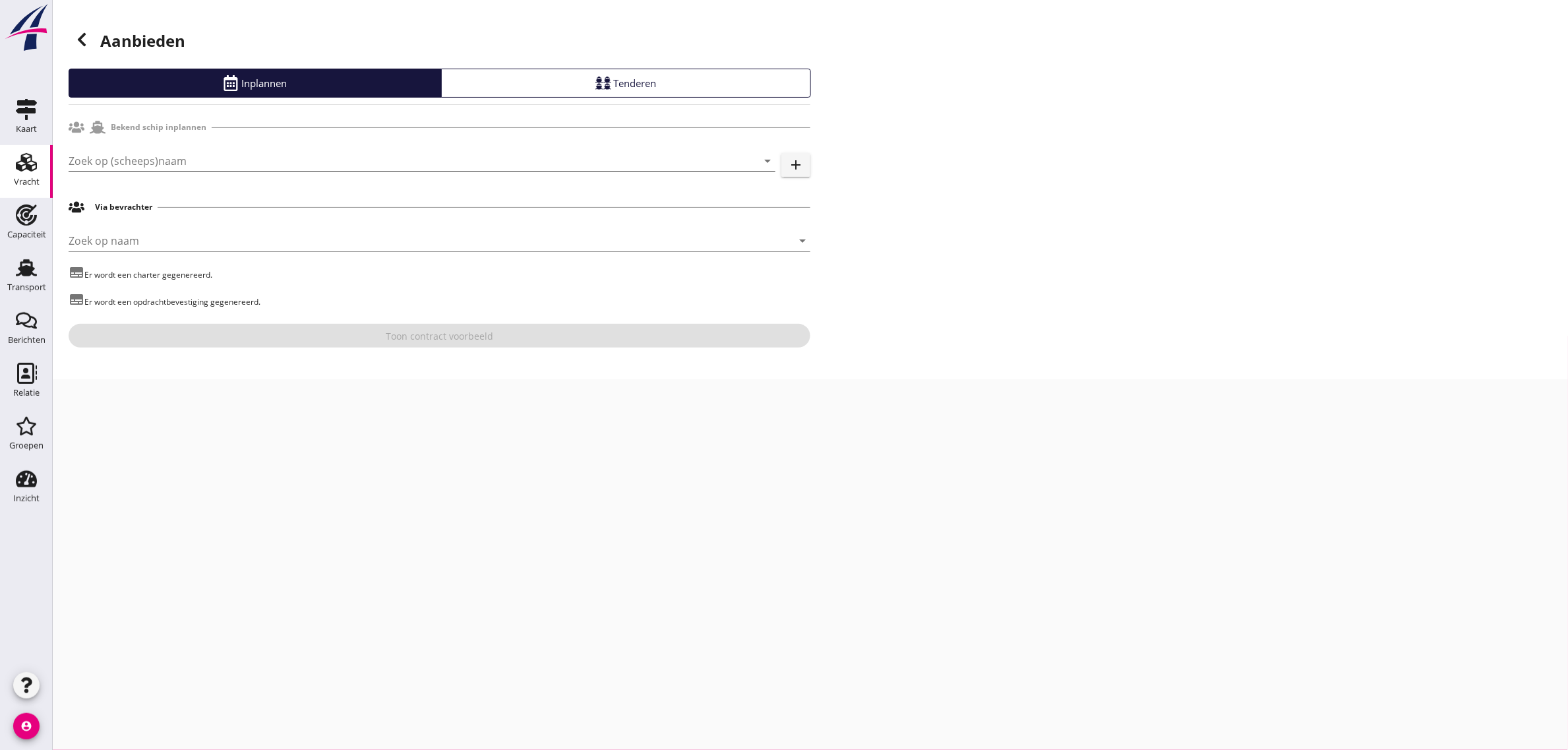
click at [137, 159] on input "Zoek op (scheeps)naam" at bounding box center [403, 160] width 670 height 21
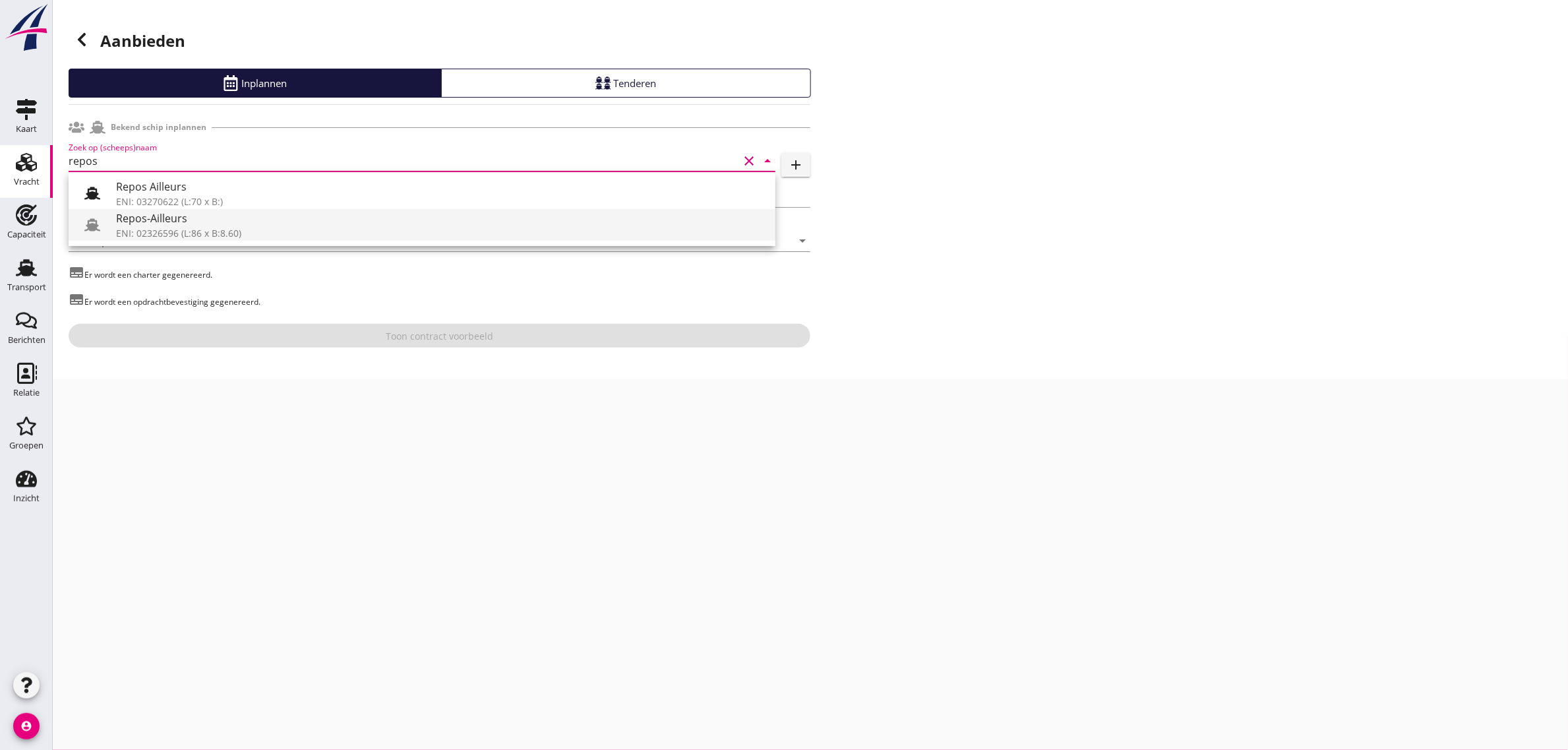
click at [188, 222] on div "Repos-Ailleurs" at bounding box center [440, 218] width 649 height 16
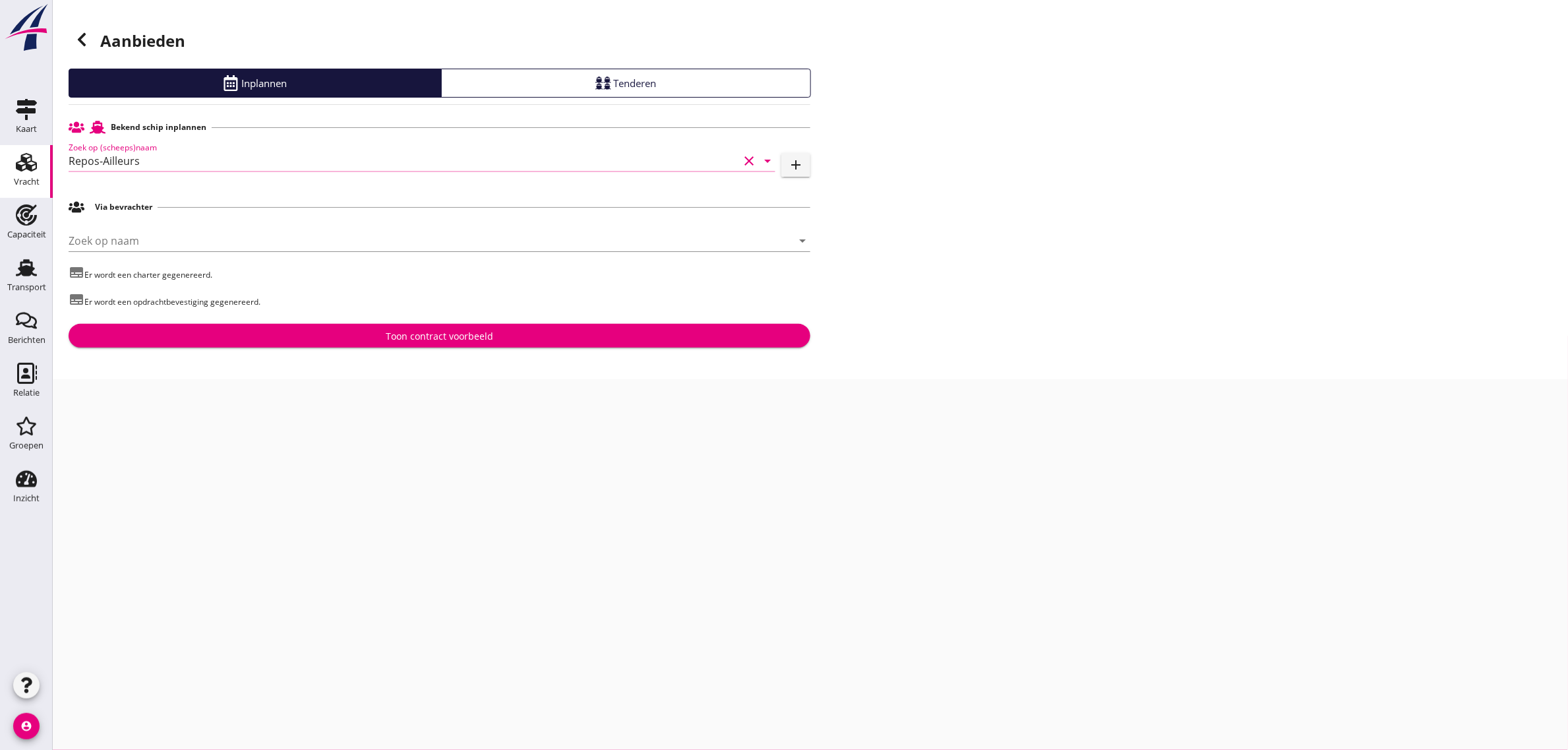
type input "Repos-Ailleurs"
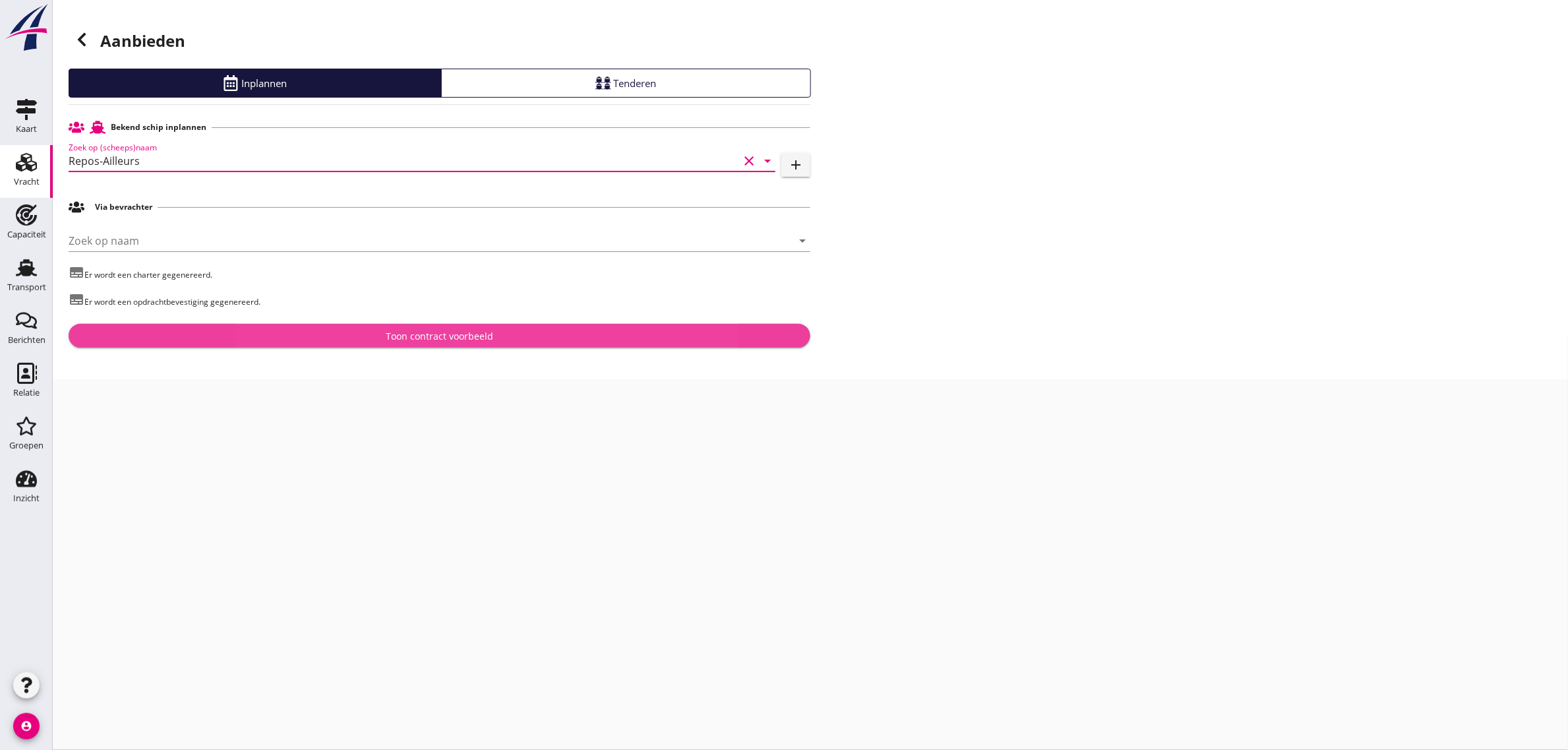
click at [337, 342] on div "Toon contract voorbeeld" at bounding box center [439, 336] width 720 height 13
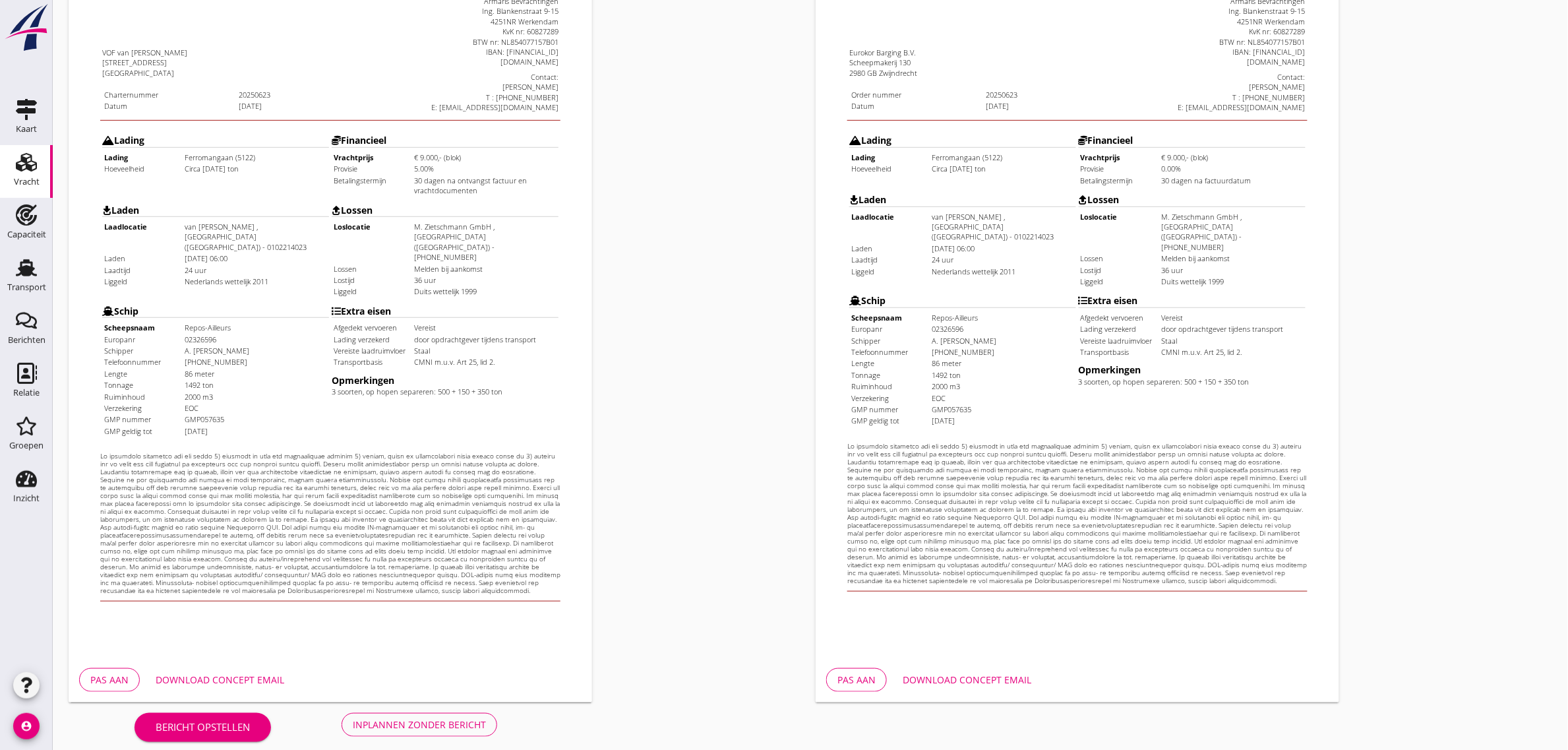
scroll to position [225, 0]
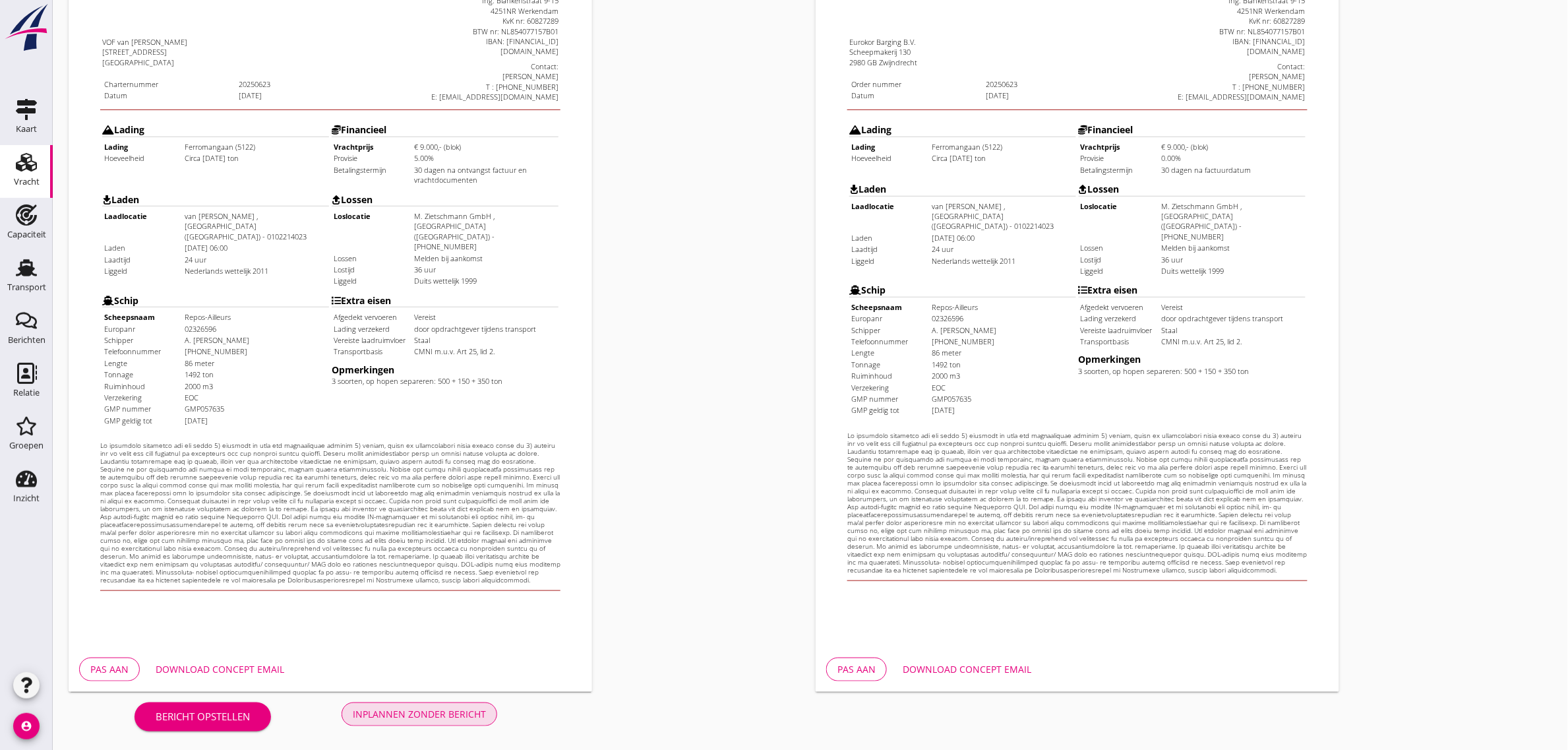
drag, startPoint x: 466, startPoint y: 712, endPoint x: 475, endPoint y: 707, distance: 10.3
click at [466, 712] on div "Inplannen zonder bericht" at bounding box center [419, 714] width 133 height 13
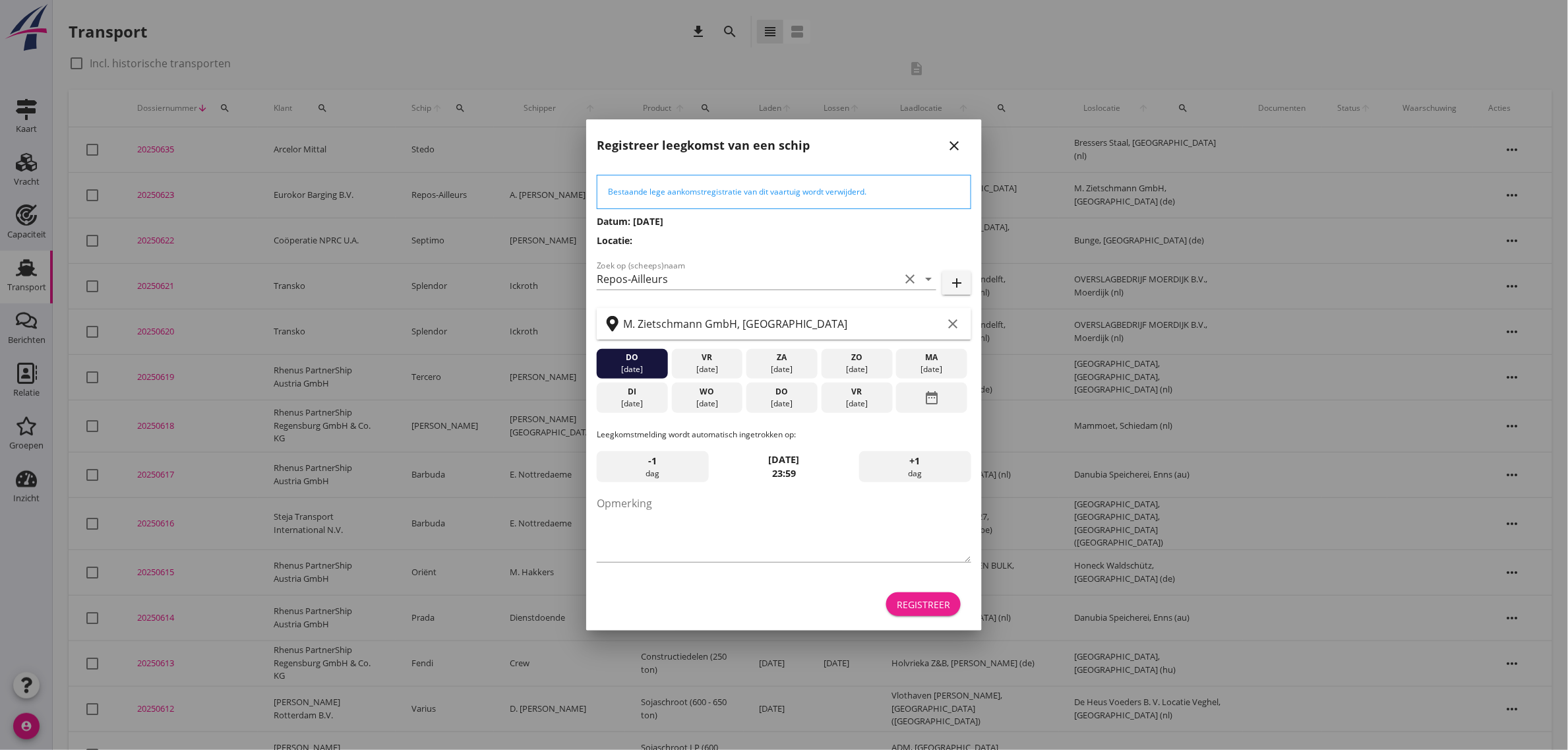
drag, startPoint x: 926, startPoint y: 598, endPoint x: 956, endPoint y: 443, distance: 157.9
click at [926, 598] on div "Registreer" at bounding box center [923, 604] width 53 height 13
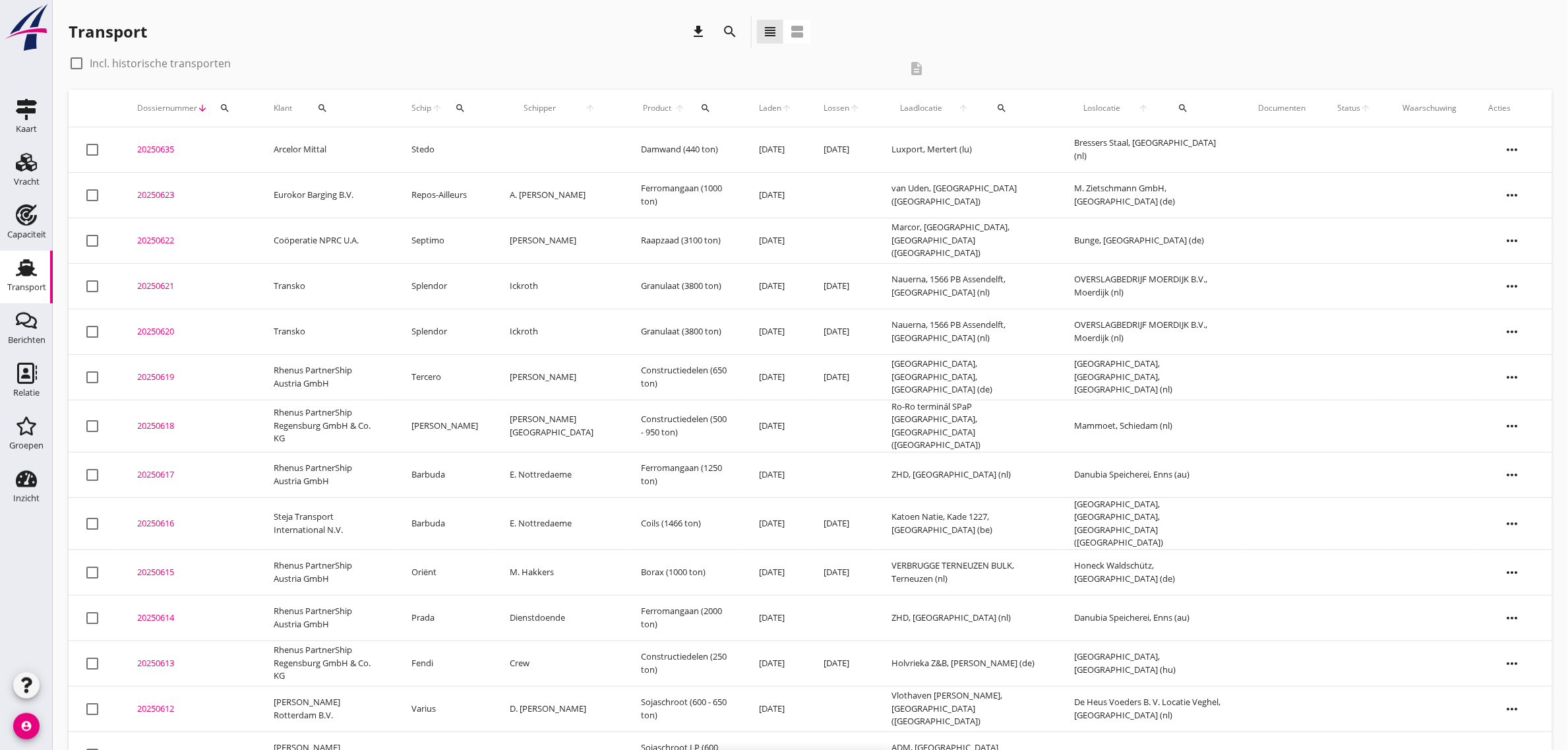
click at [313, 198] on td "Eurokor Barging B.V." at bounding box center [326, 195] width 137 height 46
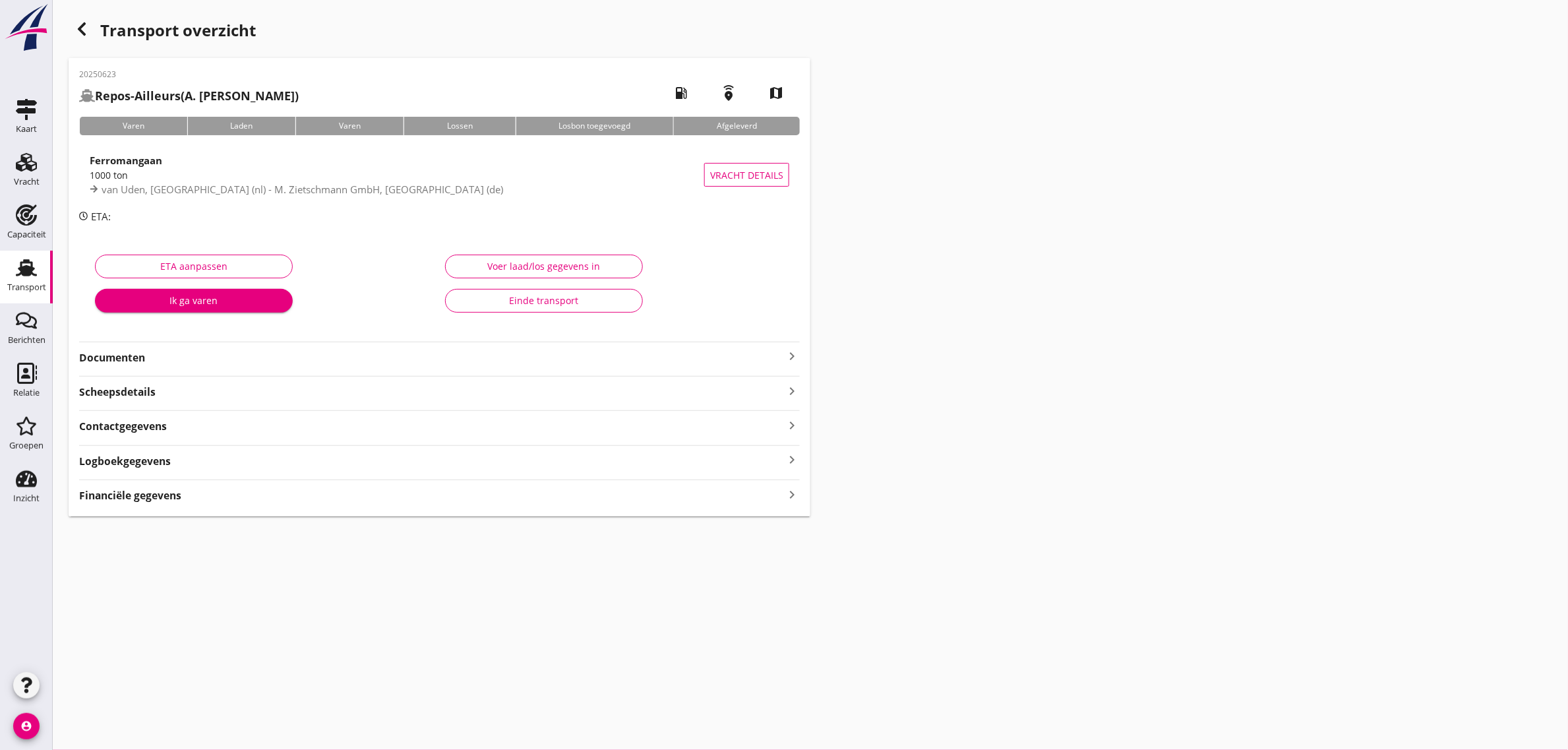
click at [95, 354] on strong "Documenten" at bounding box center [432, 358] width 705 height 15
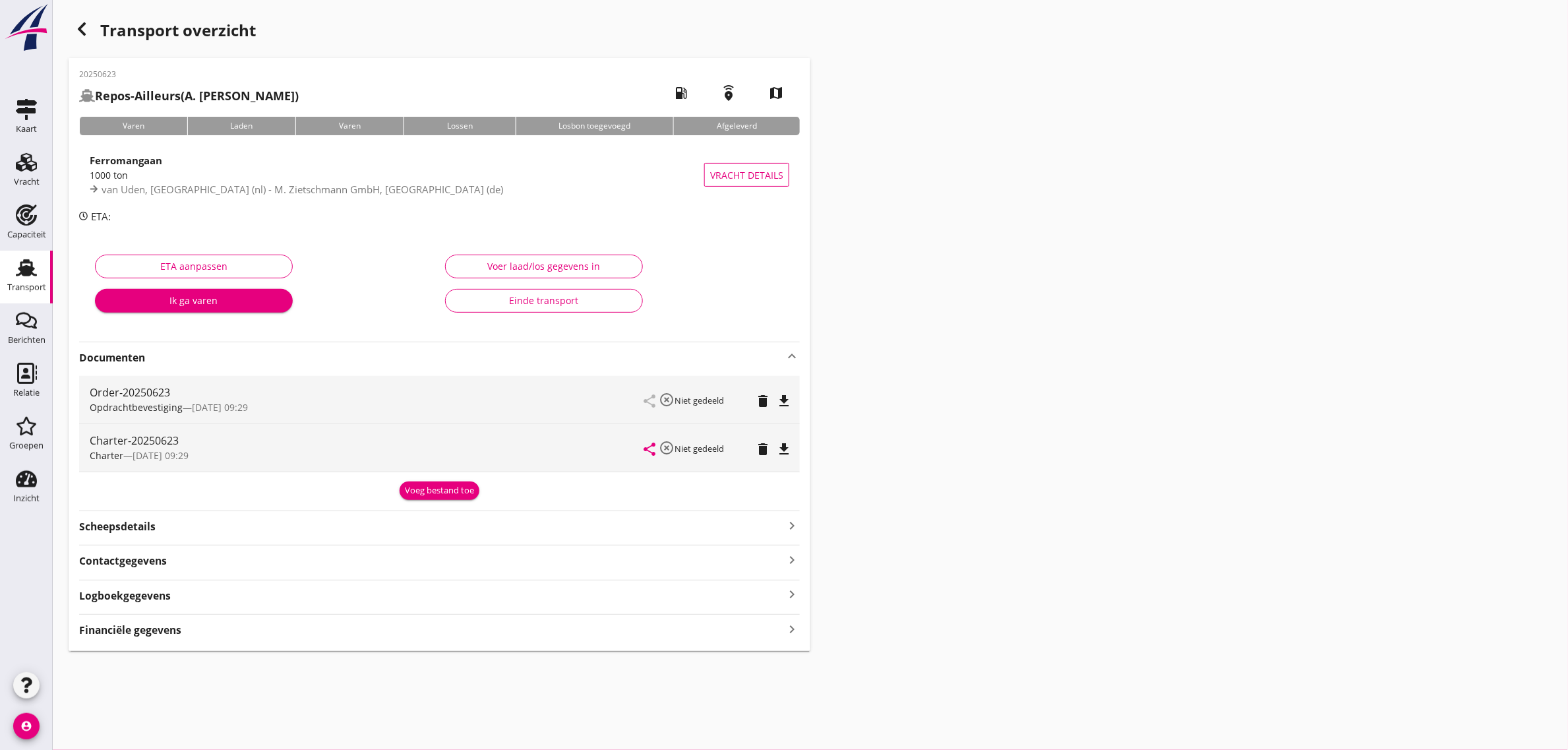
click at [788, 451] on icon "file_download" at bounding box center [784, 449] width 16 height 16
drag, startPoint x: 28, startPoint y: 262, endPoint x: 2, endPoint y: 274, distance: 28.6
click at [28, 262] on use at bounding box center [26, 267] width 21 height 17
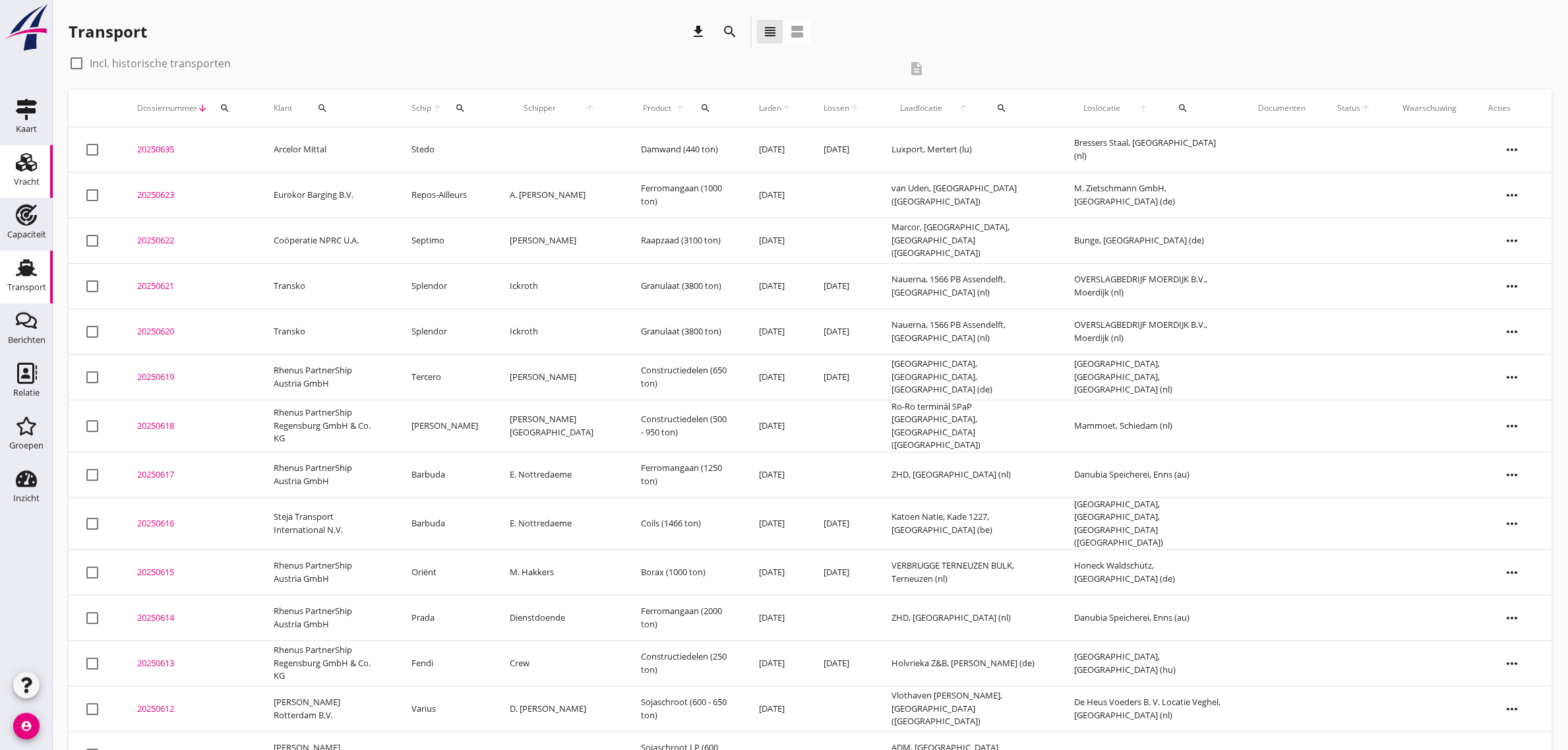
click at [35, 173] on div "Vracht" at bounding box center [26, 182] width 25 height 19
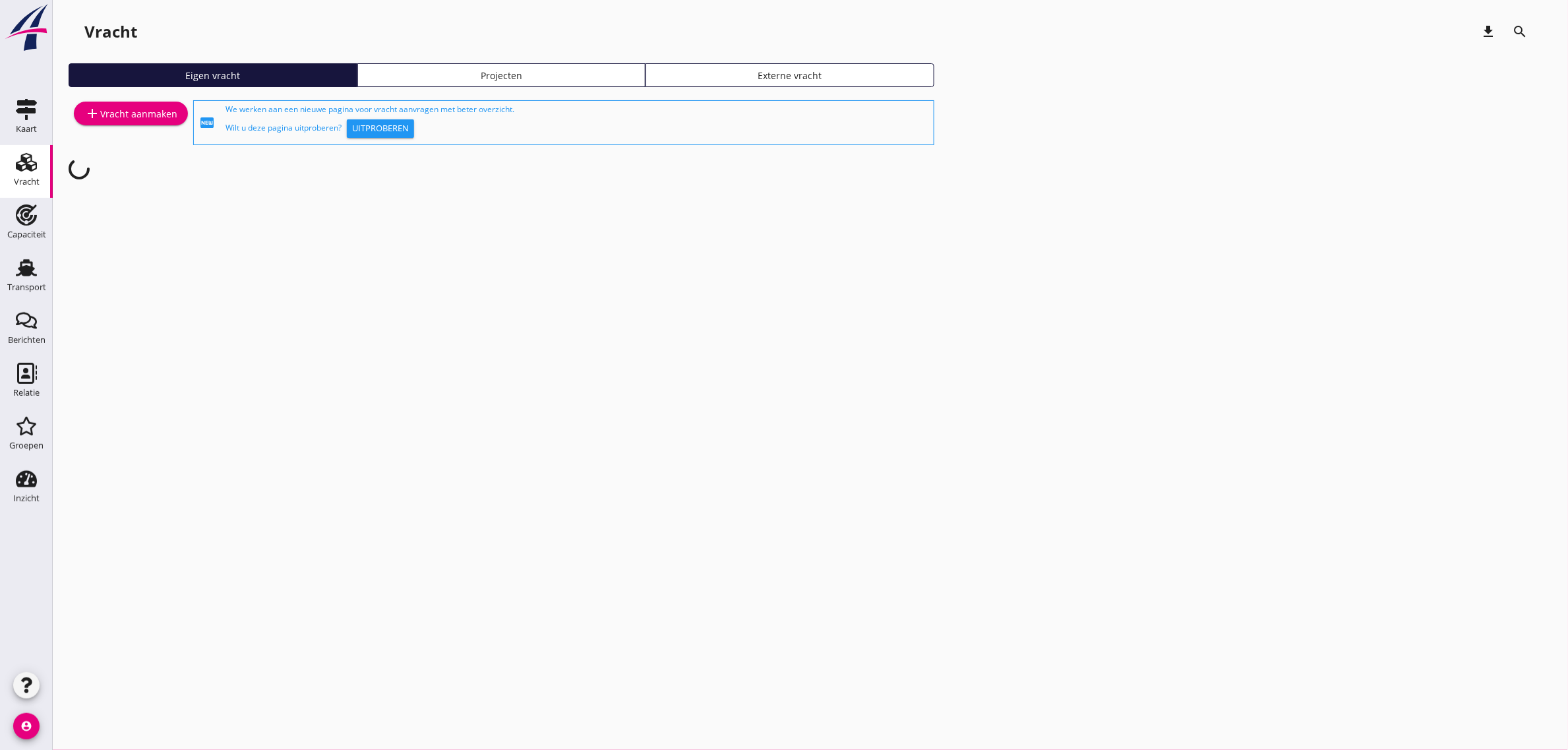
click at [128, 128] on div "add Vracht aanmaken" at bounding box center [131, 122] width 125 height 50
click at [127, 116] on div "add Vracht aanmaken" at bounding box center [131, 113] width 93 height 16
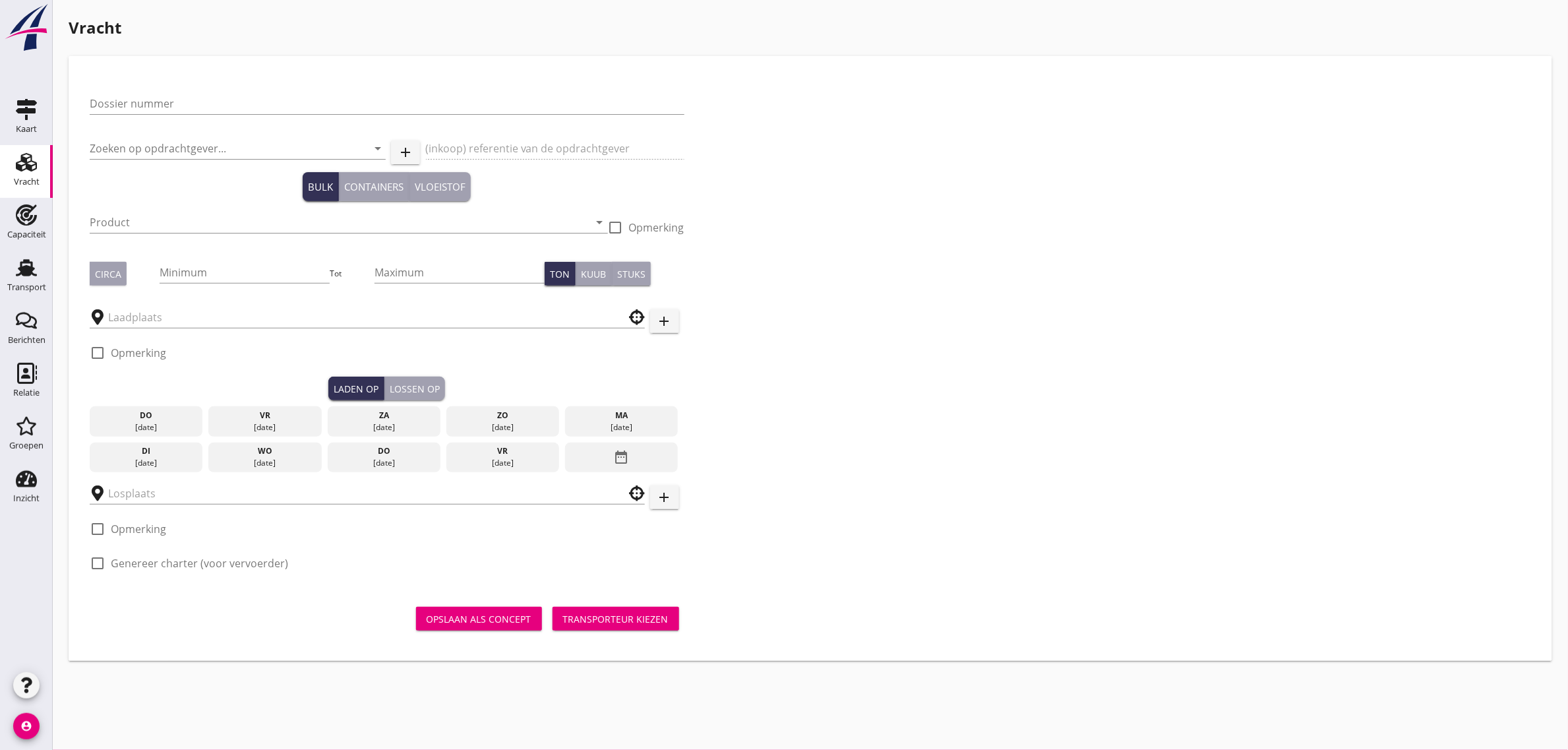
click at [180, 114] on div "Dossier nummer" at bounding box center [386, 103] width 595 height 21
type input "20250624"
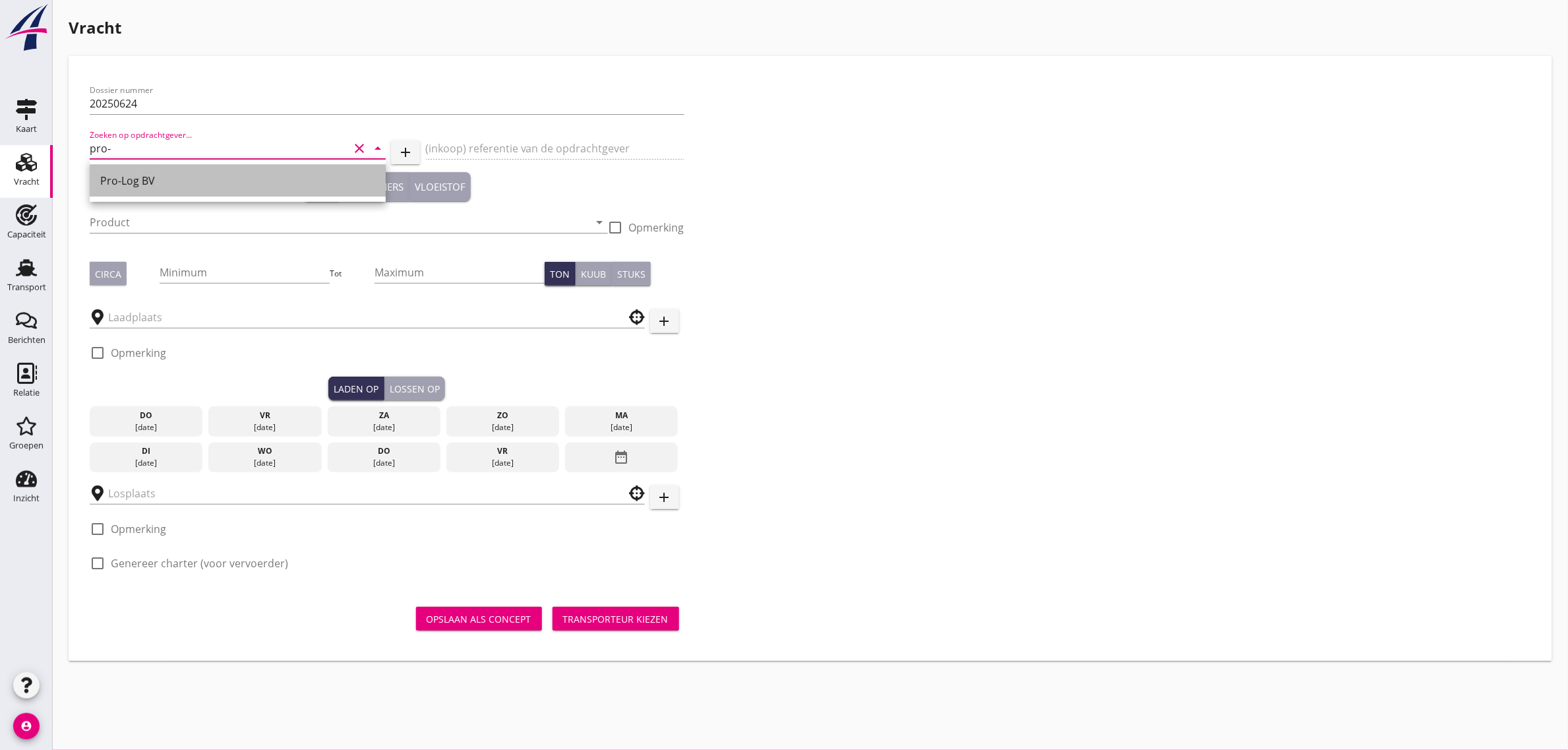
click at [146, 171] on div "Pro-Log BV" at bounding box center [238, 181] width 275 height 32
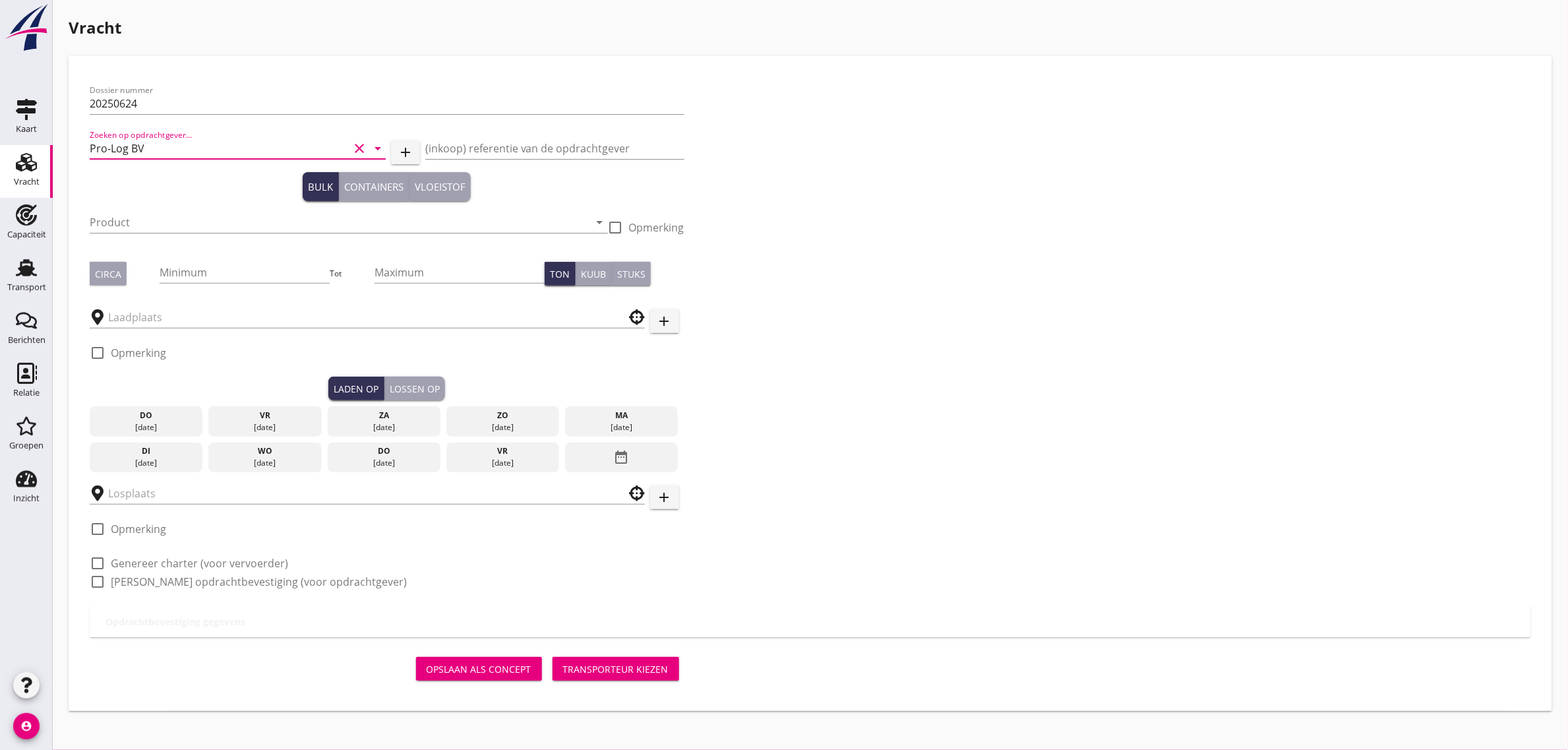
type input "Pro-Log BV"
click at [369, 195] on button "Containers" at bounding box center [374, 186] width 71 height 29
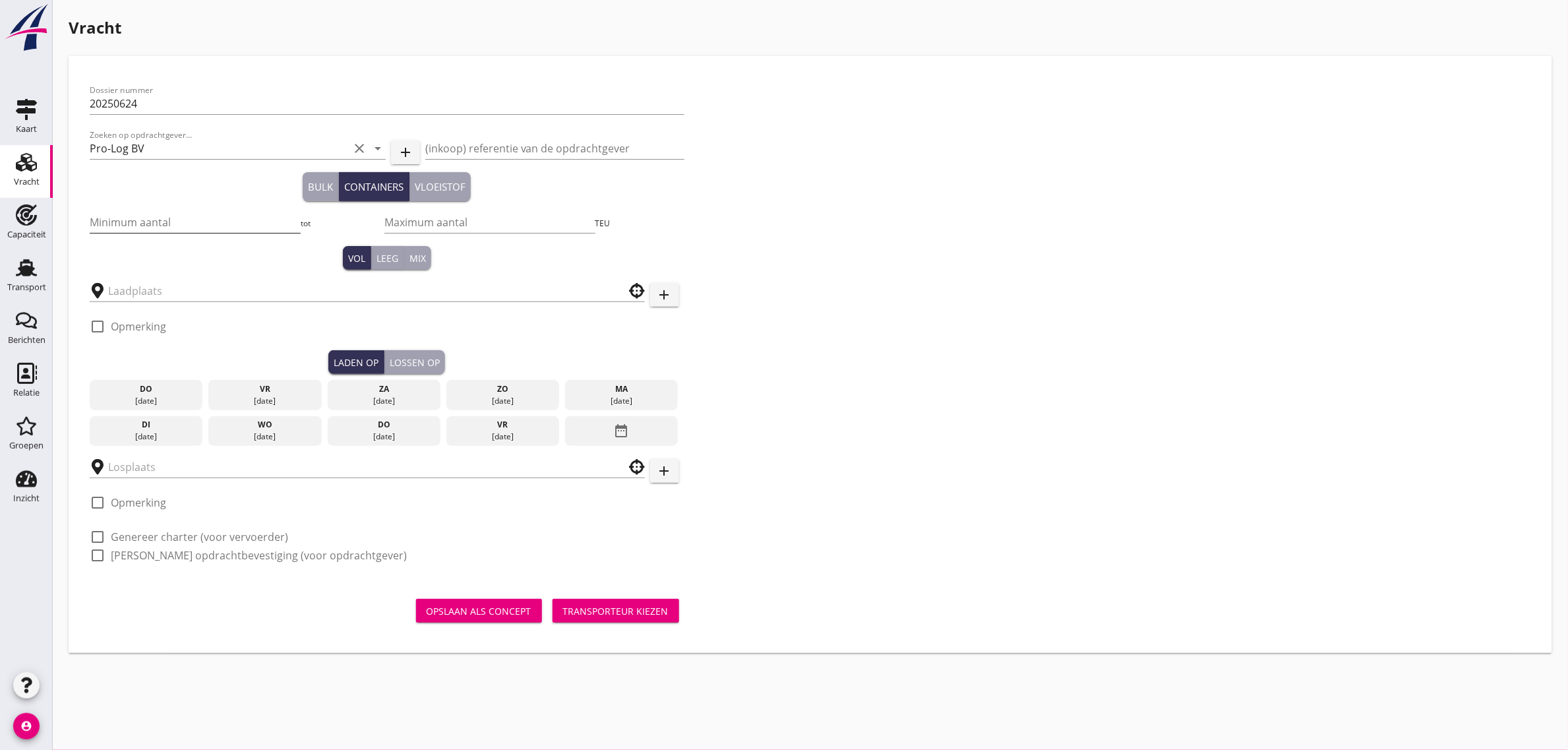
click at [202, 222] on input "Minimum aantal" at bounding box center [195, 222] width 211 height 21
type input "0"
type input "105"
click at [421, 257] on div "Mix" at bounding box center [418, 258] width 17 height 13
click at [159, 300] on input "text" at bounding box center [358, 290] width 500 height 21
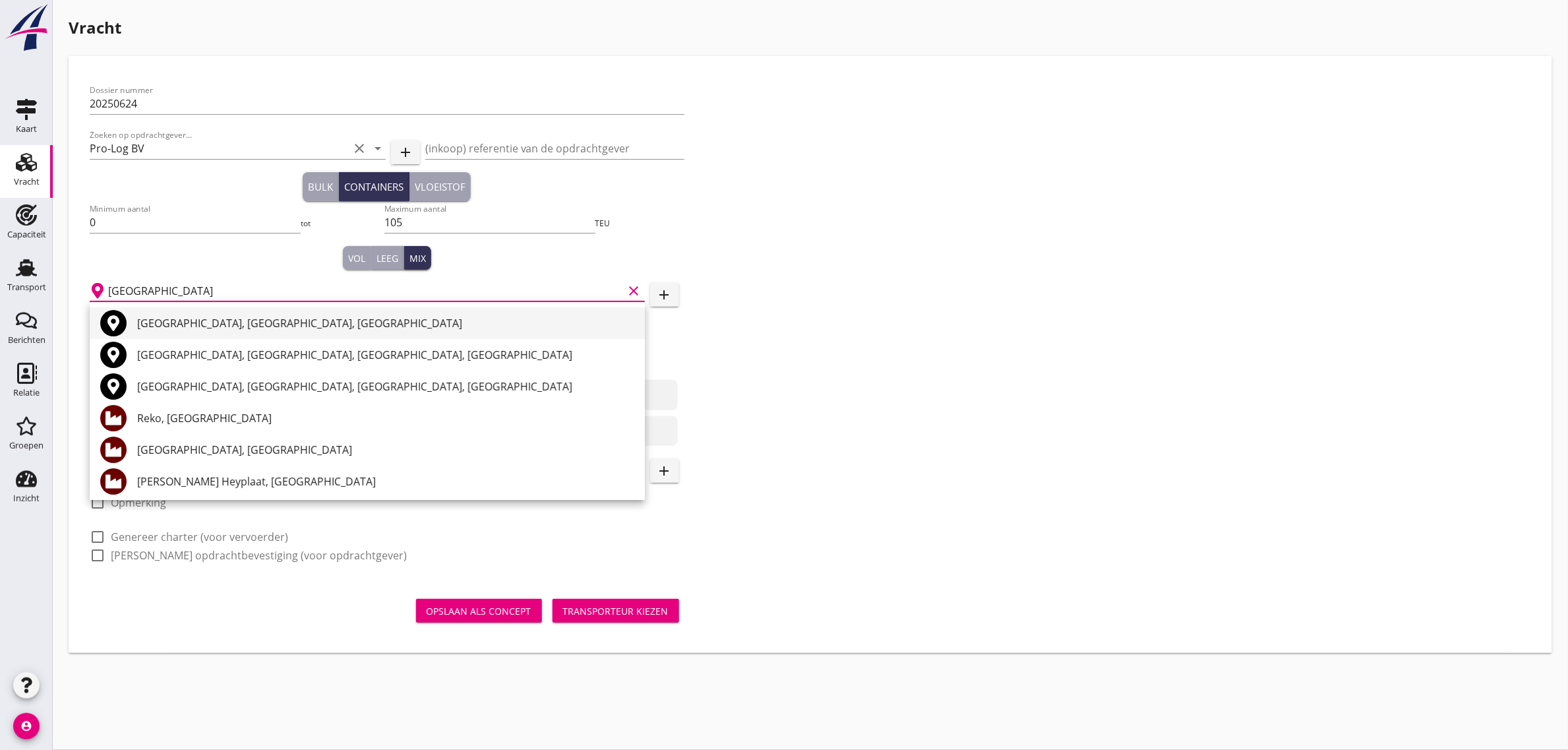
click at [186, 316] on div "[GEOGRAPHIC_DATA], [GEOGRAPHIC_DATA], [GEOGRAPHIC_DATA]" at bounding box center [385, 323] width 497 height 16
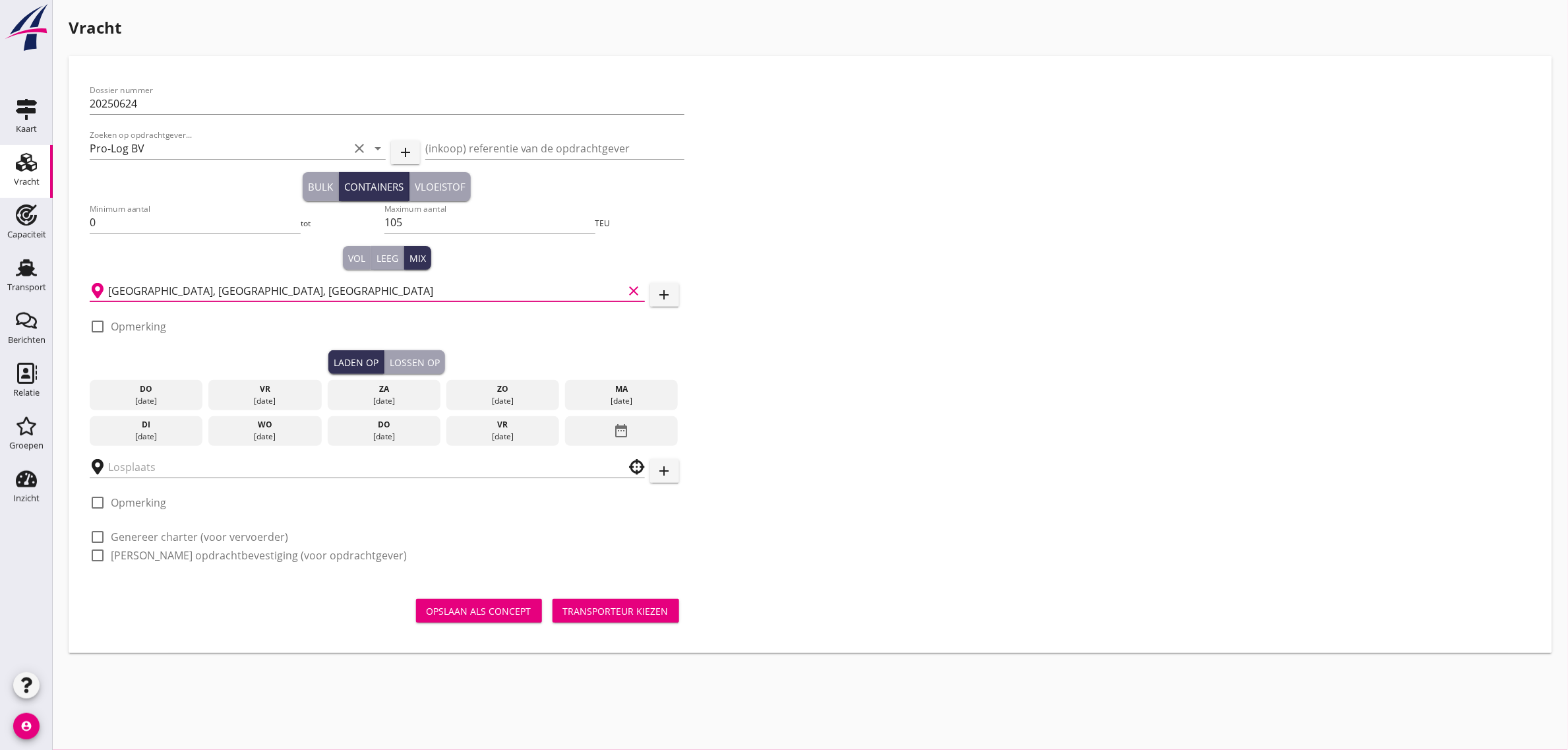
type input "[GEOGRAPHIC_DATA], [GEOGRAPHIC_DATA], [GEOGRAPHIC_DATA]"
click at [656, 440] on div "date_range" at bounding box center [622, 431] width 113 height 30
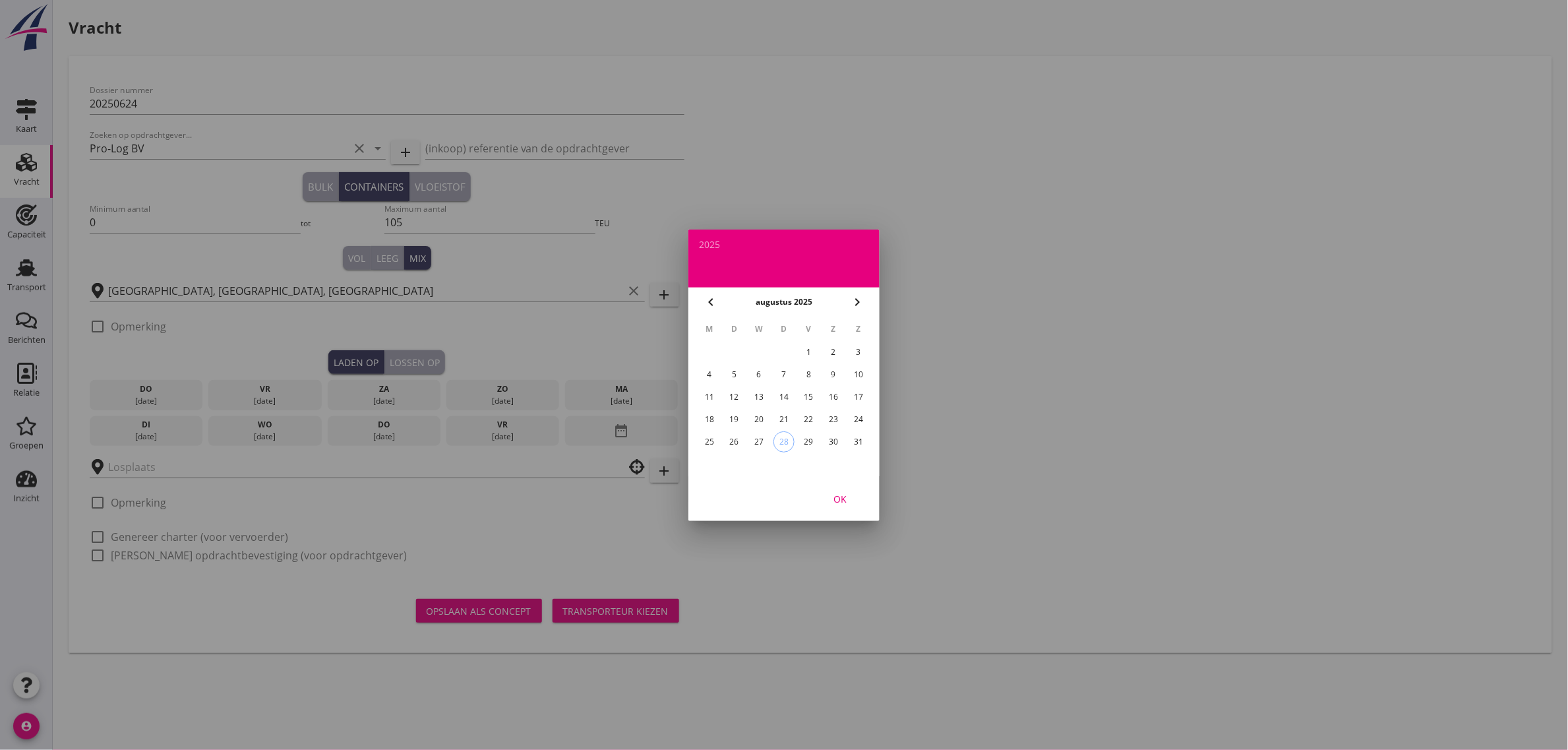
click at [940, 413] on div at bounding box center [784, 375] width 1568 height 750
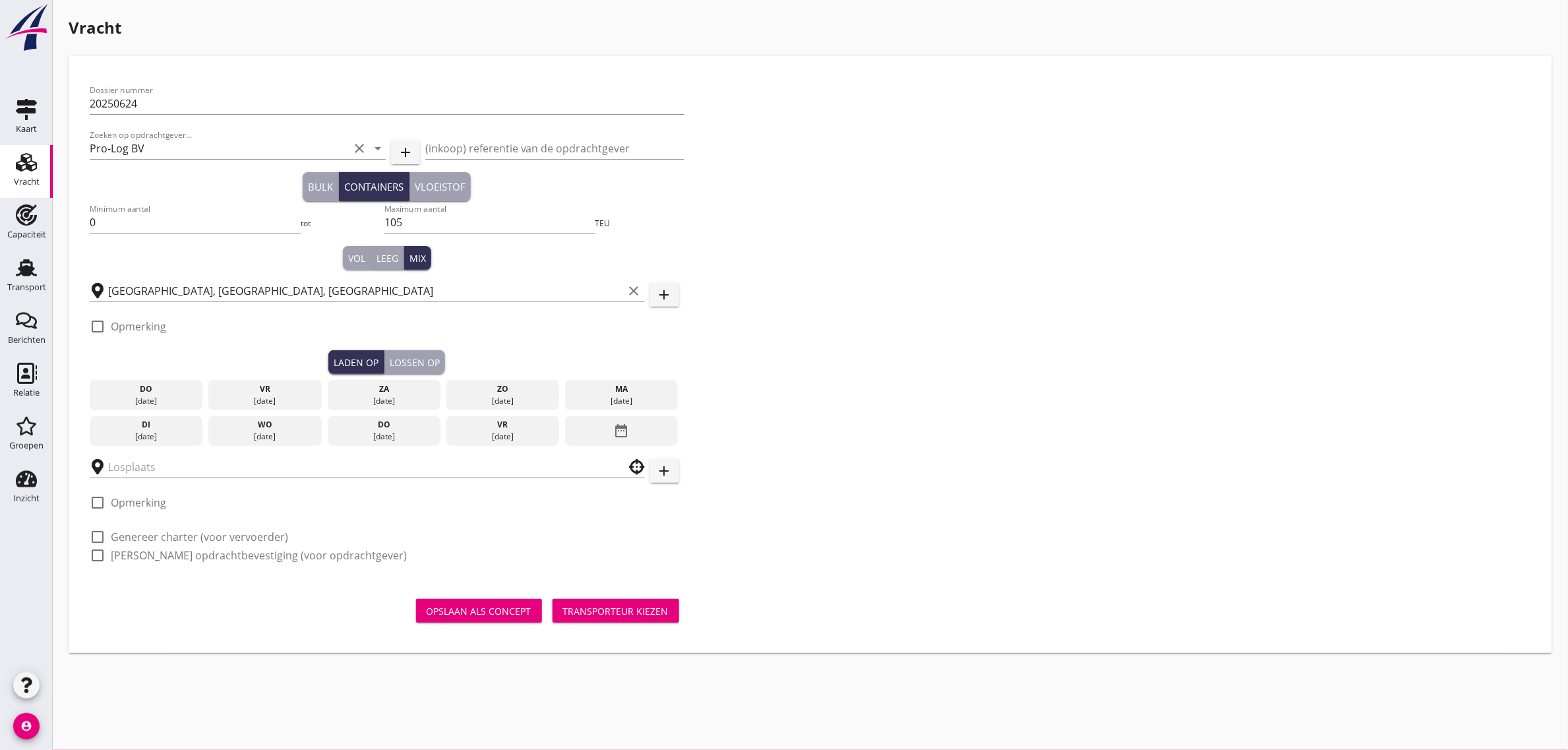
click at [628, 397] on div "[DATE]" at bounding box center [622, 401] width 107 height 12
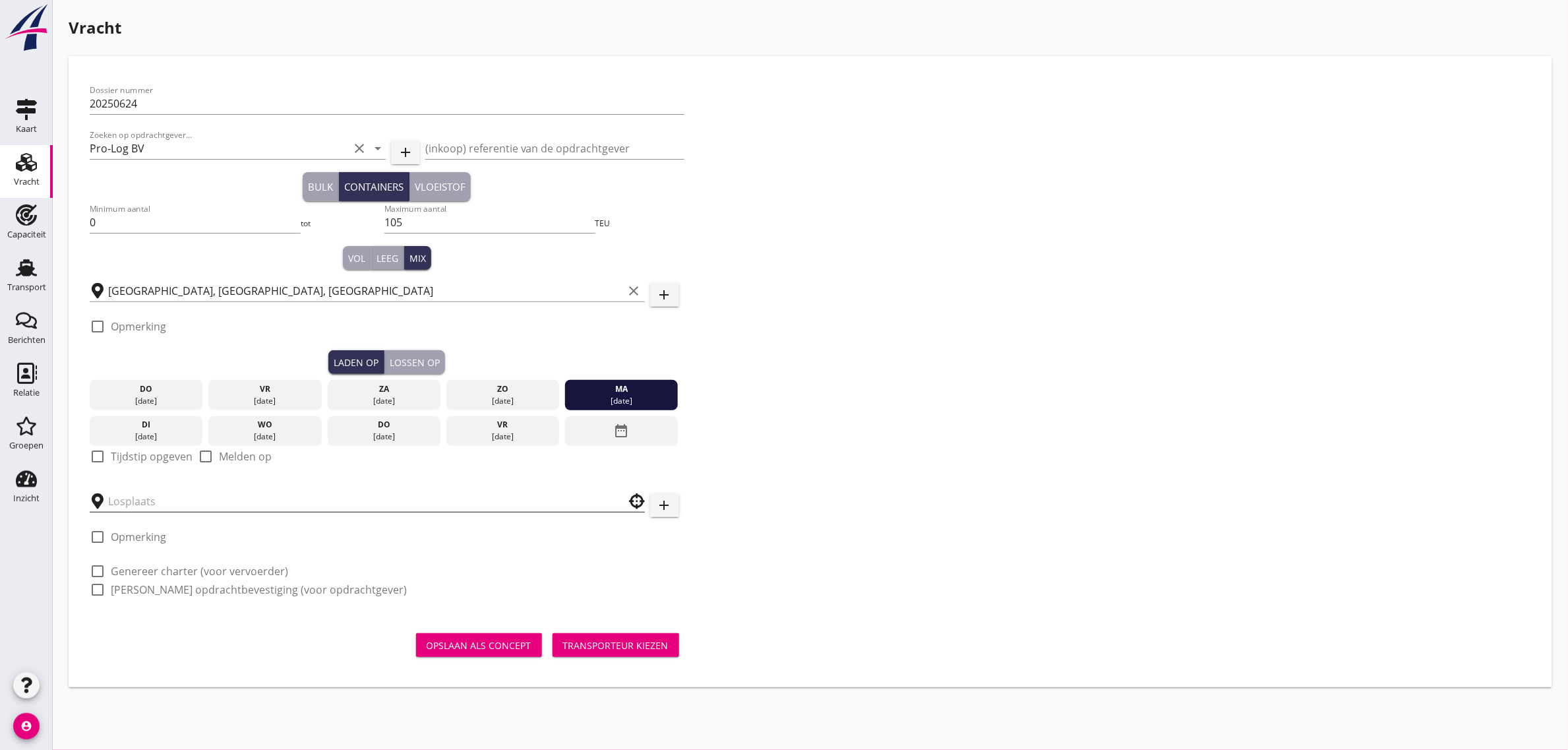
click at [129, 501] on input "text" at bounding box center [358, 501] width 500 height 21
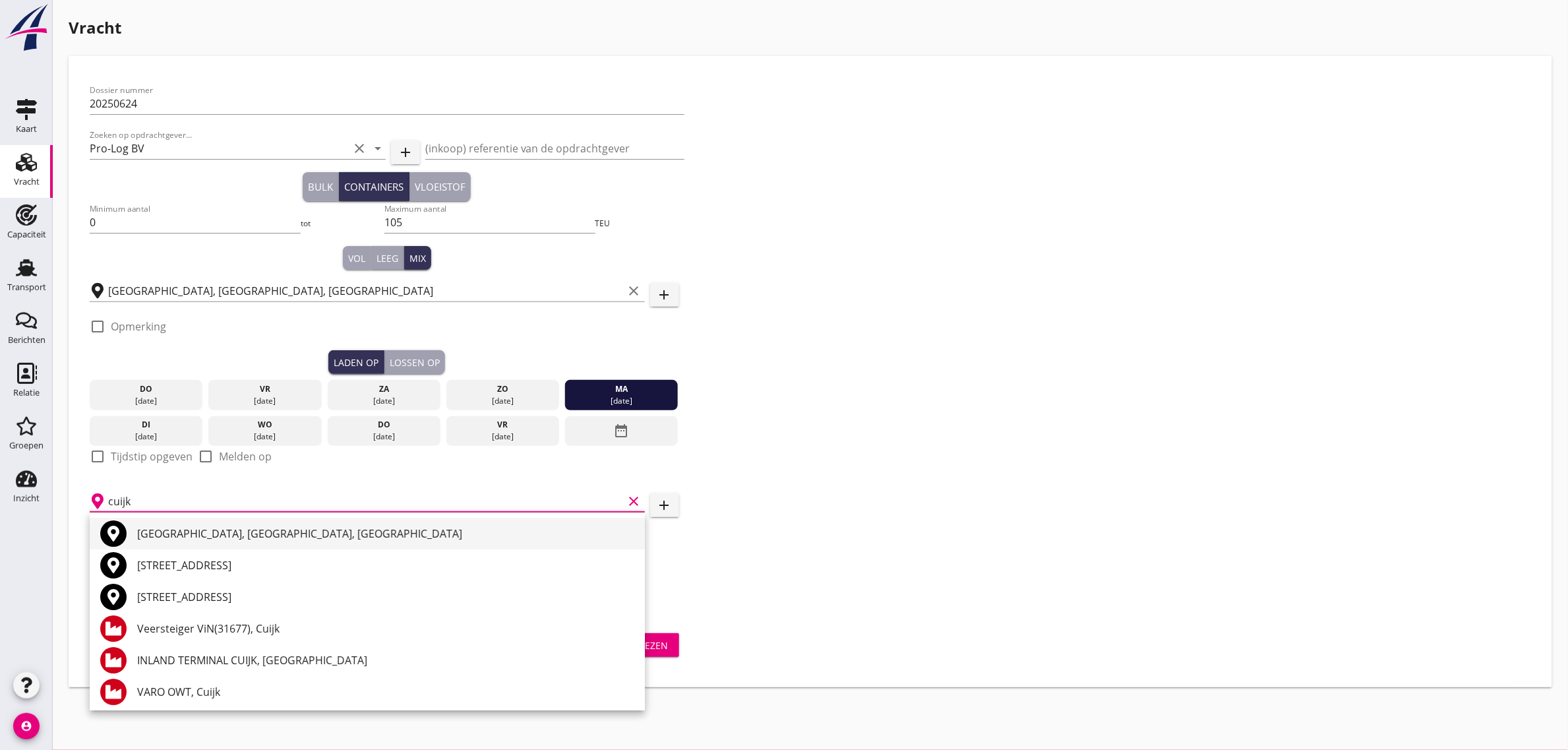
click at [228, 539] on div "[GEOGRAPHIC_DATA], [GEOGRAPHIC_DATA], [GEOGRAPHIC_DATA]" at bounding box center [385, 533] width 497 height 16
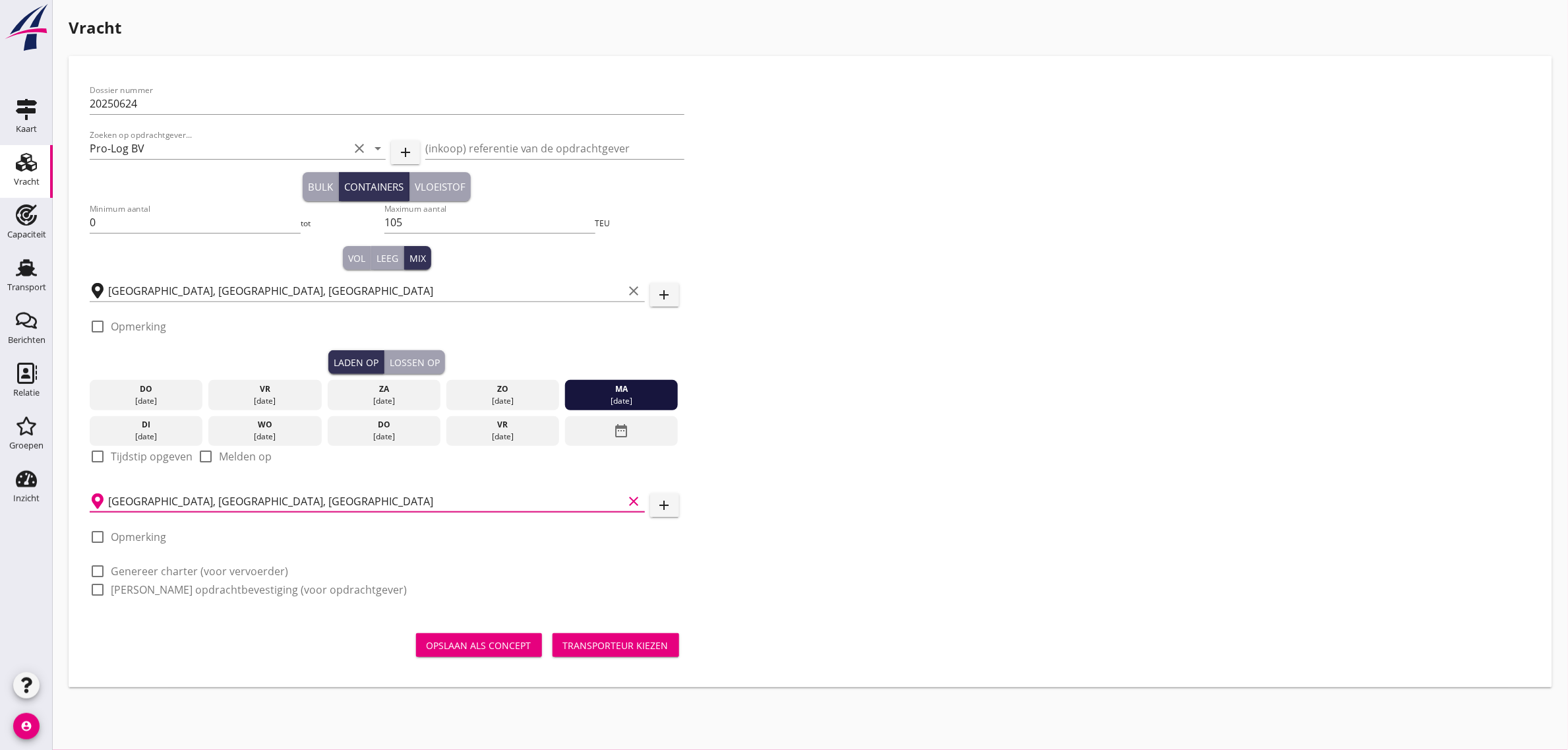
type input "[GEOGRAPHIC_DATA], [GEOGRAPHIC_DATA], [GEOGRAPHIC_DATA]"
click at [987, 499] on div "Dossier nummer 20250624 Zoeken op opdrachtgever... Pro-Log BV clear arrow_drop_…" at bounding box center [810, 345] width 1452 height 537
click at [229, 571] on label "Genereer charter (voor vervoerder)" at bounding box center [199, 571] width 177 height 13
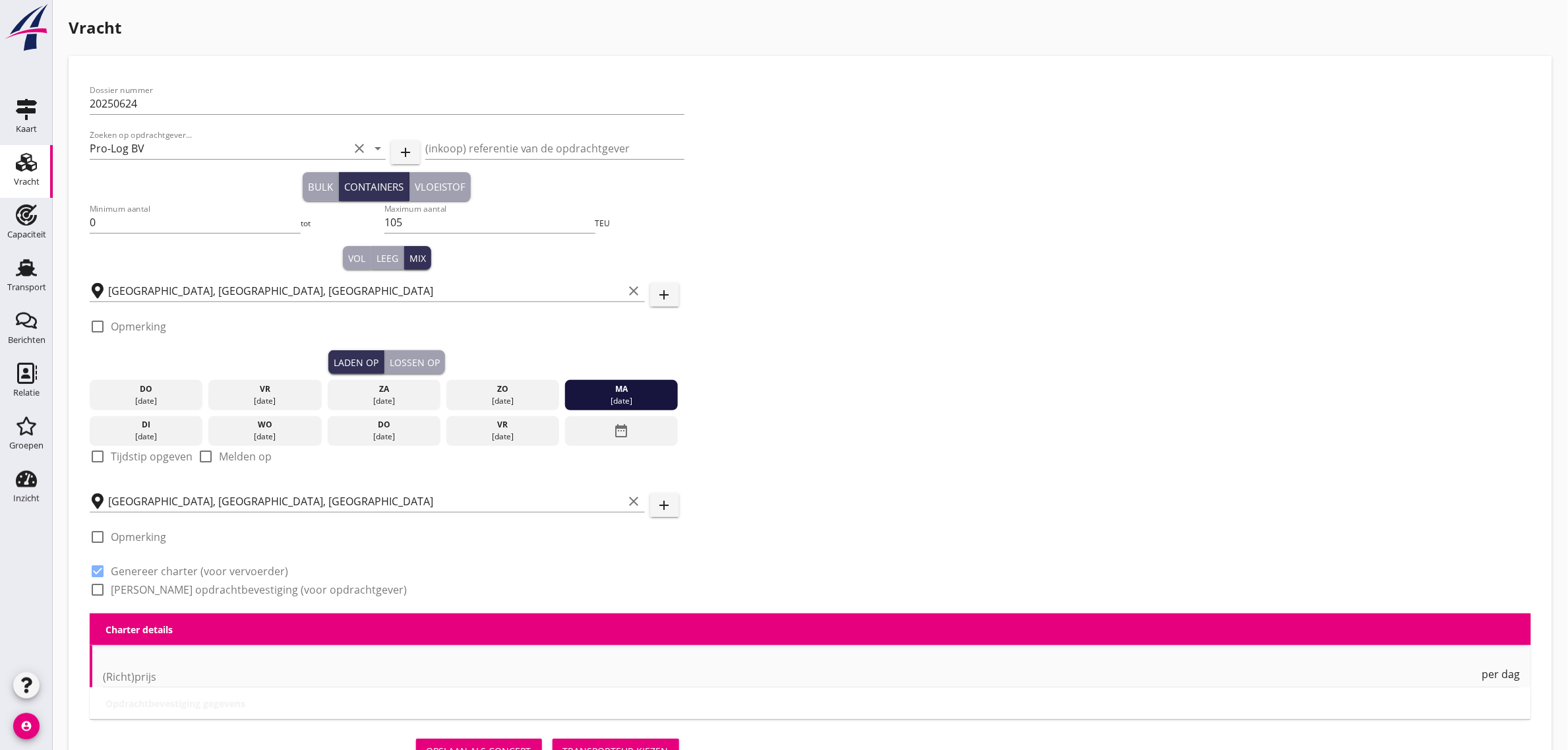
checkbox input "true"
click at [221, 594] on label "[PERSON_NAME] opdrachtbevestiging (voor opdrachtgever)" at bounding box center [258, 590] width 296 height 13
checkbox input "true"
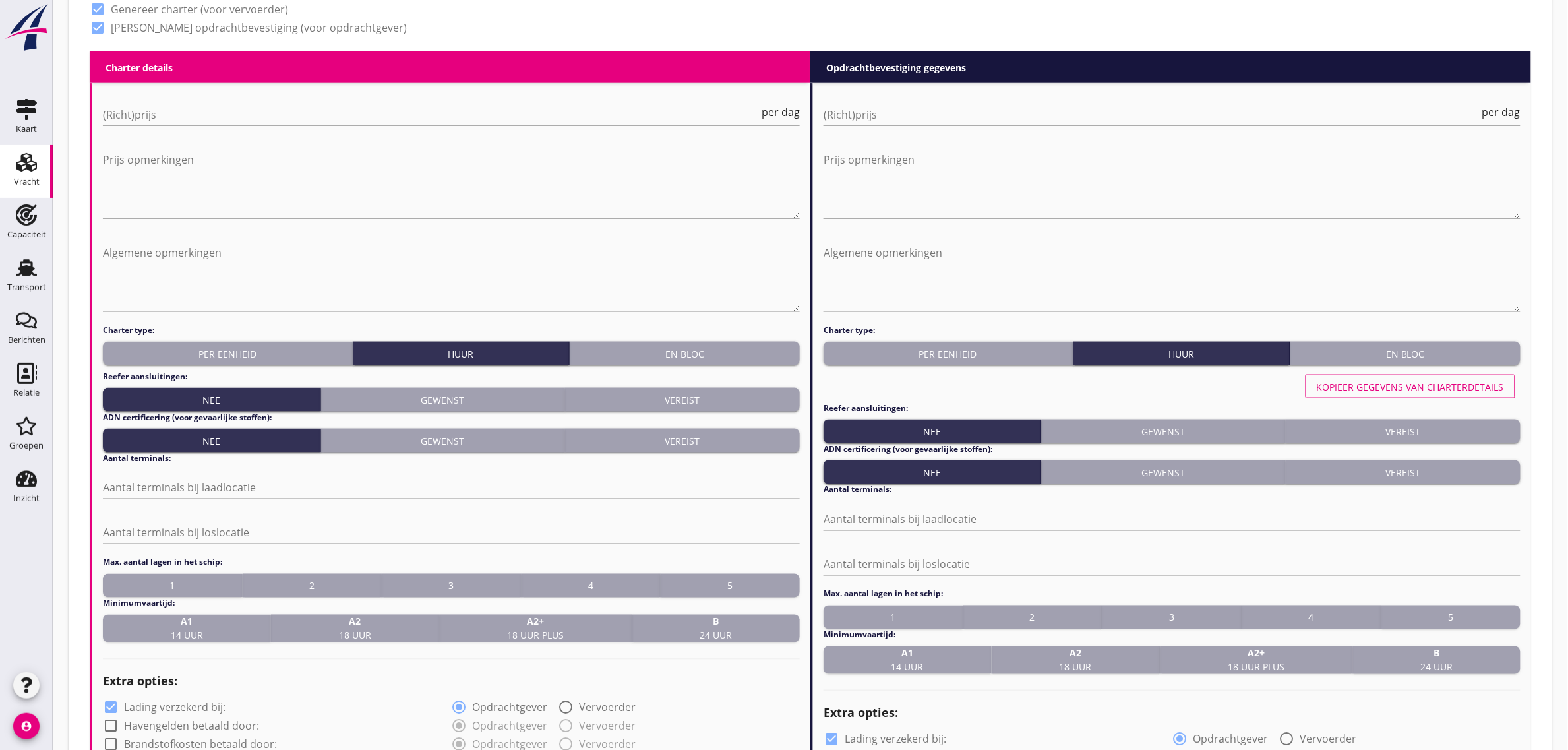
scroll to position [577, 0]
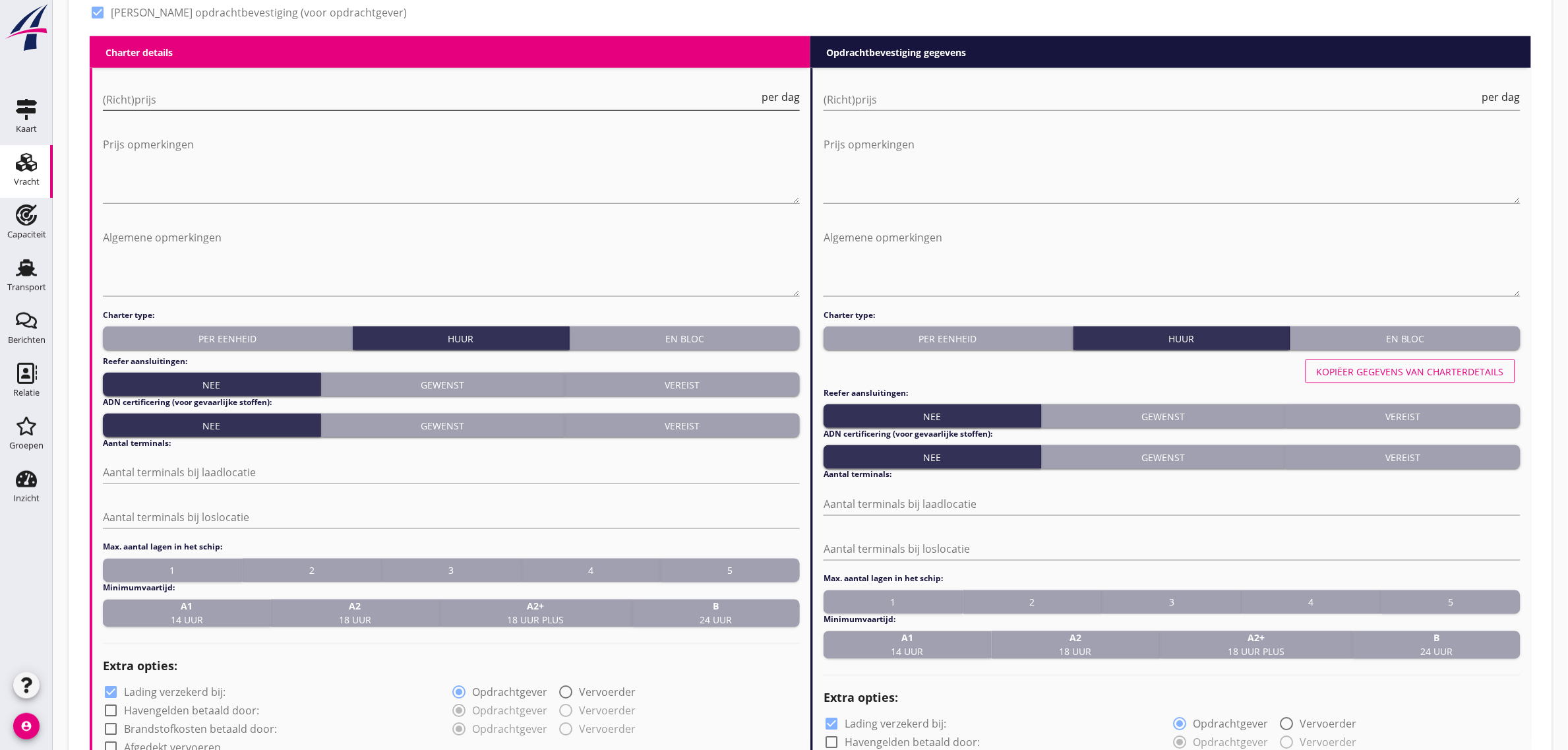
click at [197, 95] on input "(Richt)prijs" at bounding box center [431, 100] width 656 height 21
click at [143, 96] on input "(Richt)prijs" at bounding box center [431, 100] width 656 height 21
type input "1950"
click at [134, 227] on textarea "Algemene opmerkingen" at bounding box center [451, 262] width 697 height 69
paste textarea "16 uur per dag (basis), ene weekend doorvaren, andere weekend stil (weekend op-…"
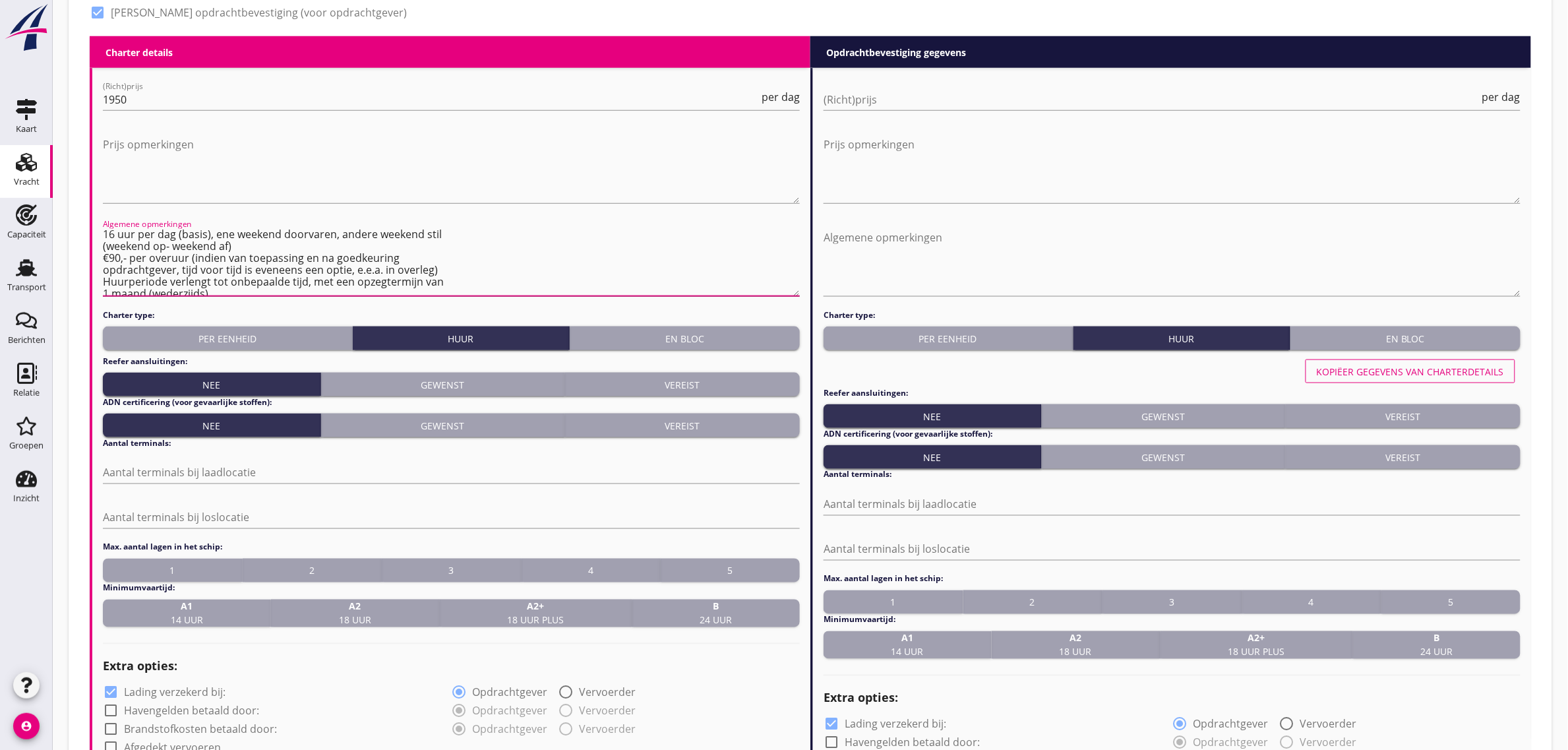
scroll to position [0, 0]
click at [100, 246] on div "(Richt)prijs 1950 per dag Prijs opmerkingen Algemene opmerkingen 16 uur per dag…" at bounding box center [450, 693] width 718 height 1250
click at [104, 246] on textarea "16 uur per dag (basis), ene weekend doorvaren, andere weekend stil (weekend op-…" at bounding box center [451, 262] width 697 height 69
click at [105, 265] on textarea "16 uur per dag (basis), ene weekend doorvaren, andere weekend stil (weekend op-…" at bounding box center [451, 262] width 697 height 69
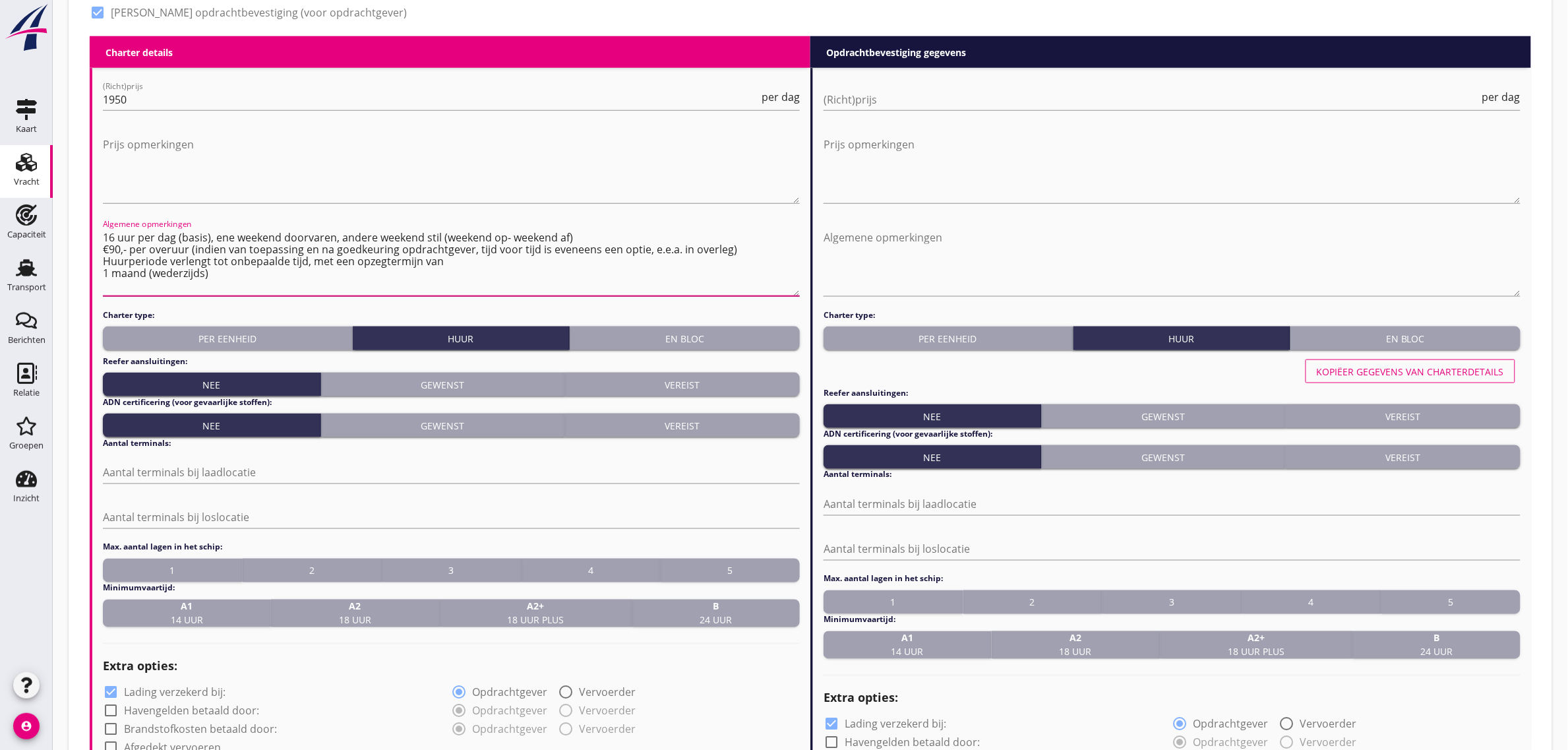
click at [104, 271] on textarea "16 uur per dag (basis), ene weekend doorvaren, andere weekend stil (weekend op-…" at bounding box center [451, 262] width 697 height 69
type textarea "16 uur per dag (basis), ene weekend doorvaren, andere weekend stil (weekend op-…"
click at [225, 473] on input "Aantal terminals bij laadlocatie" at bounding box center [451, 472] width 697 height 21
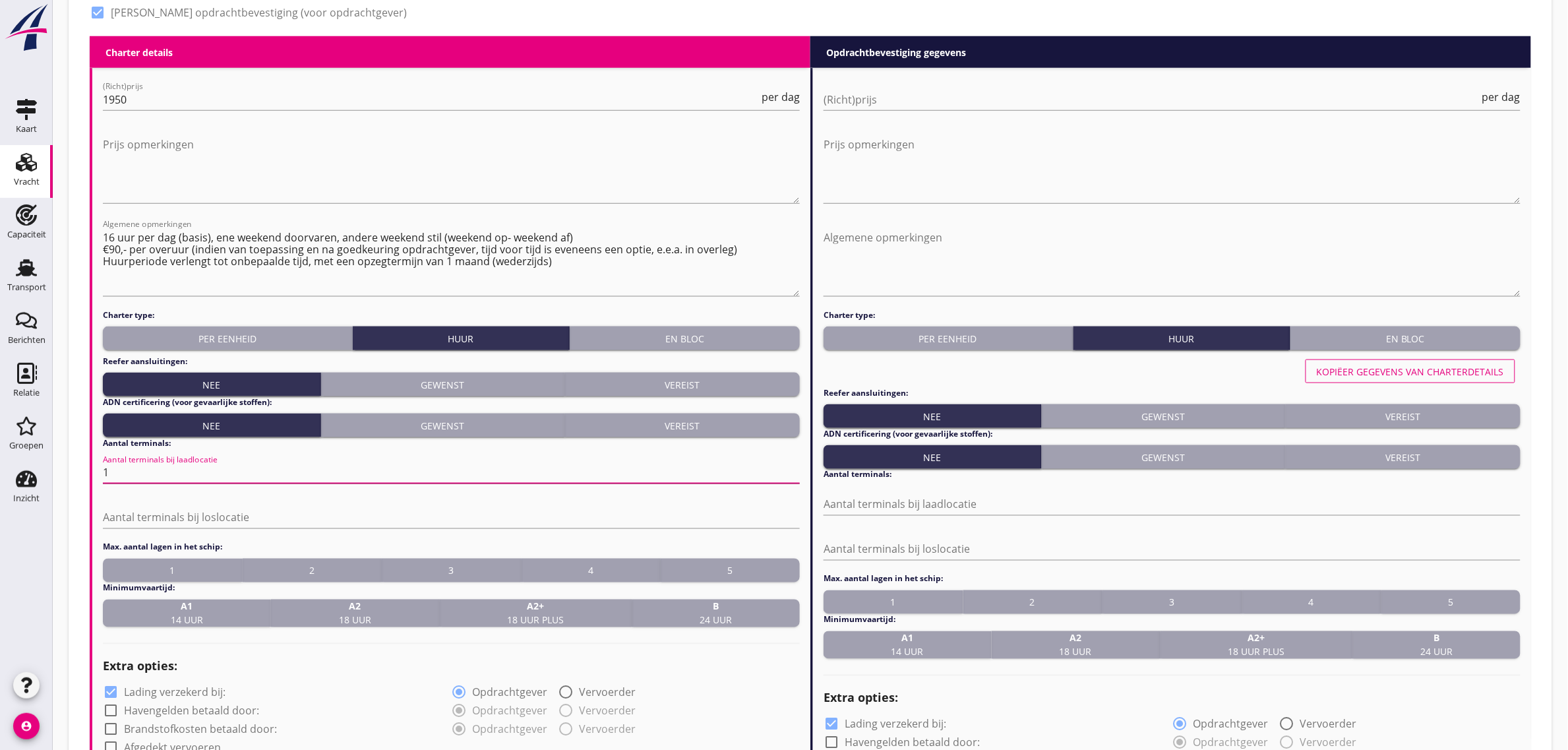
type input "1"
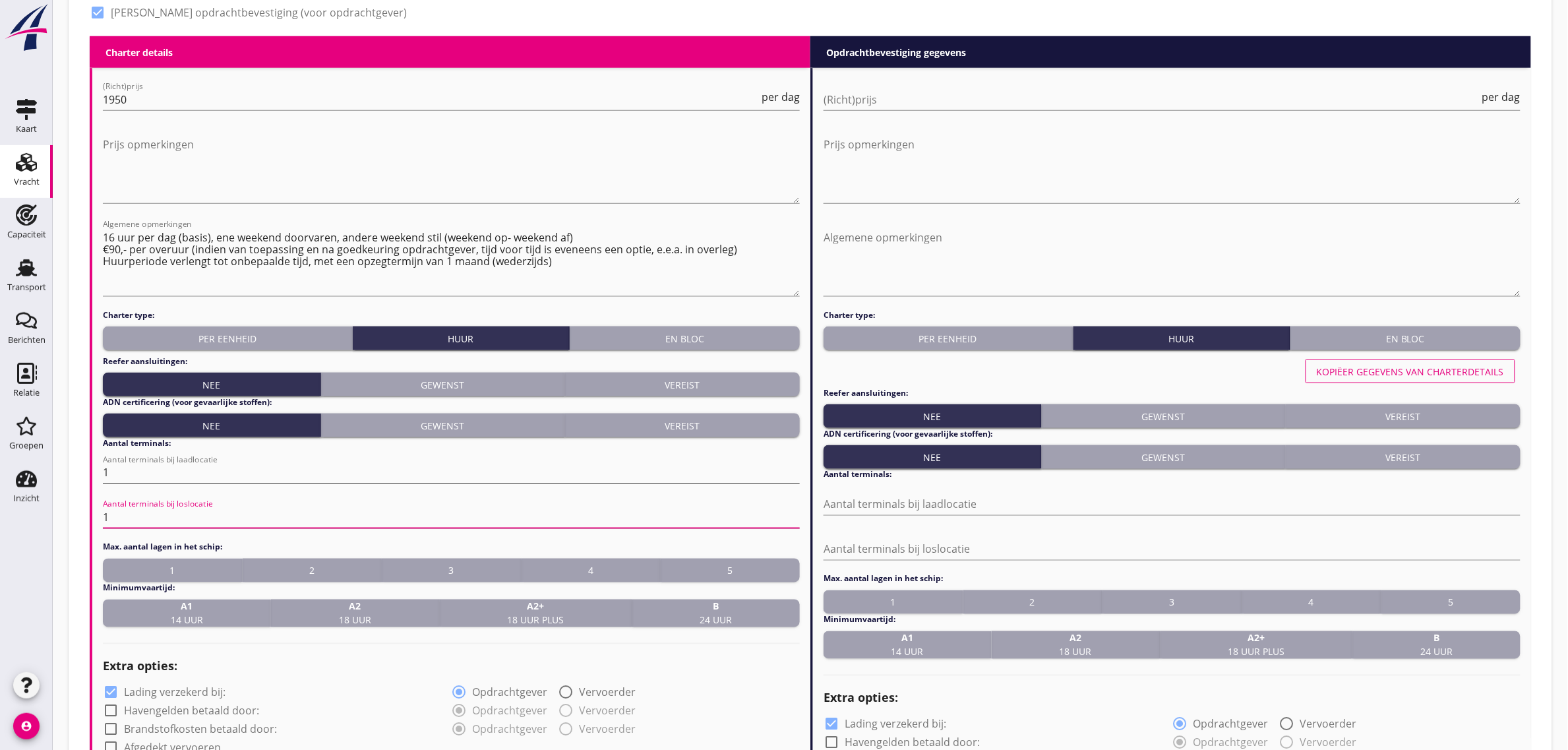
type input "1"
type button "1"
click at [471, 578] on button "3" at bounding box center [452, 570] width 140 height 24
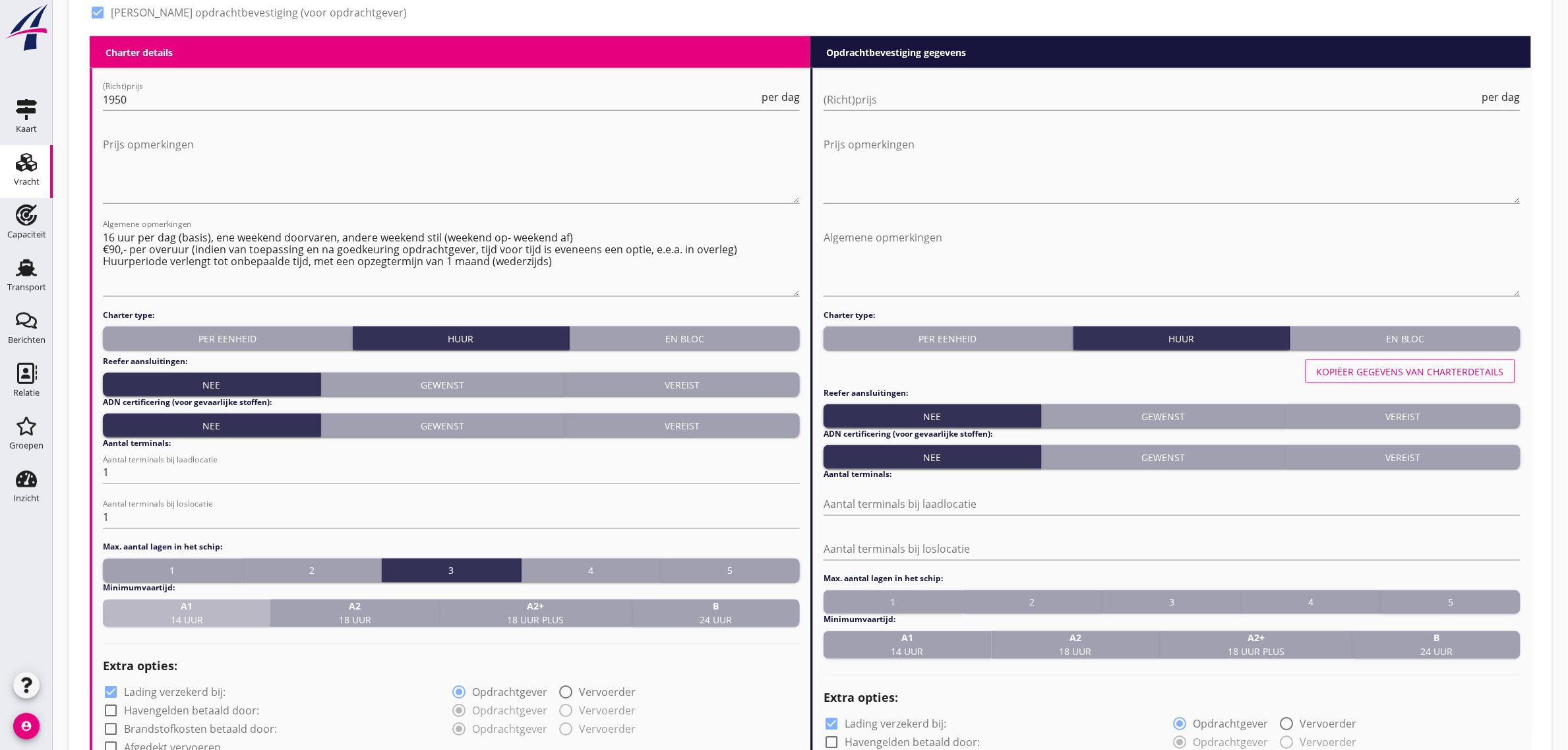
click at [195, 612] on strong "A1" at bounding box center [186, 607] width 32 height 13
click at [97, 513] on div "(Richt)prijs 1950 per dag Prijs opmerkingen Algemene opmerkingen 16 uur per dag…" at bounding box center [450, 693] width 718 height 1250
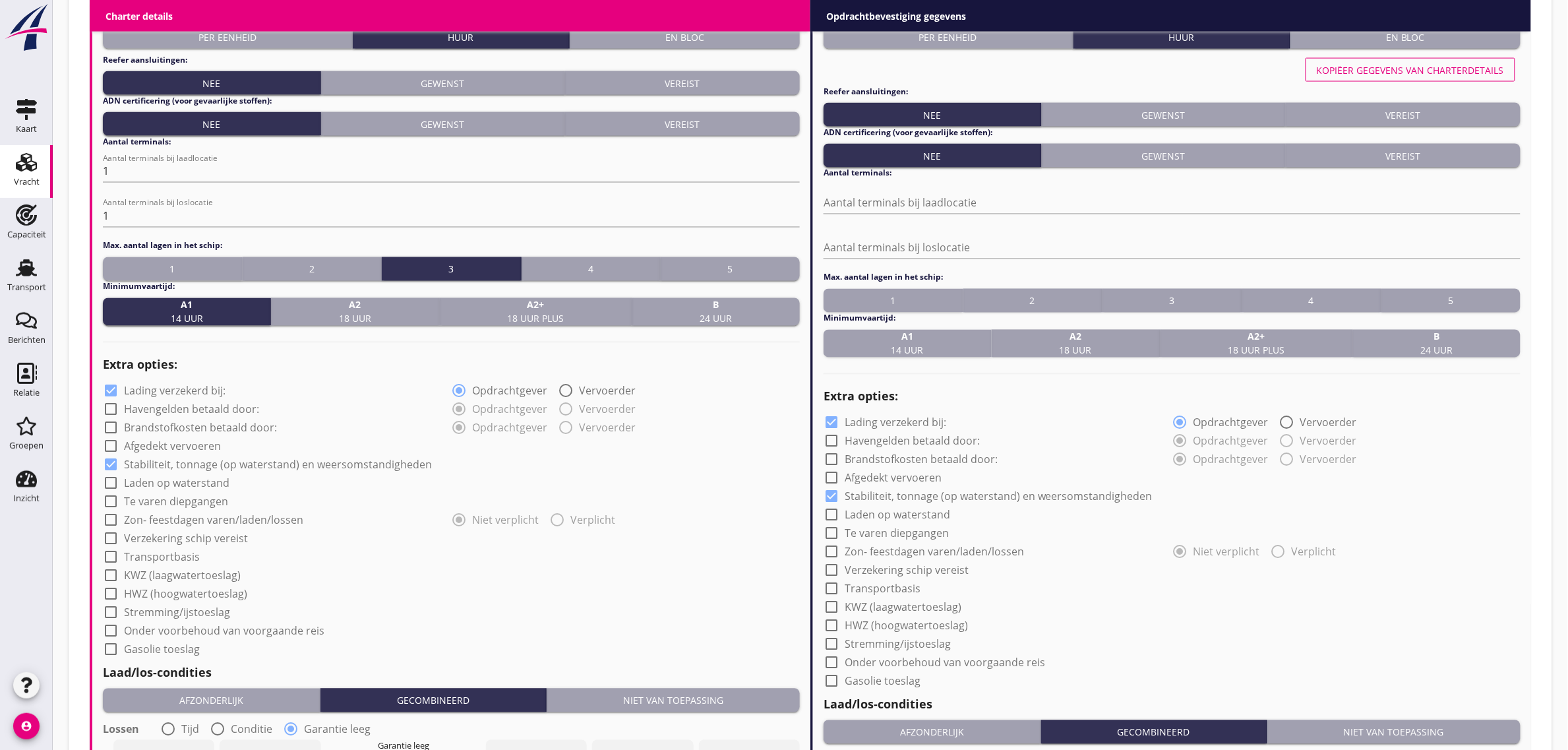
scroll to position [907, 0]
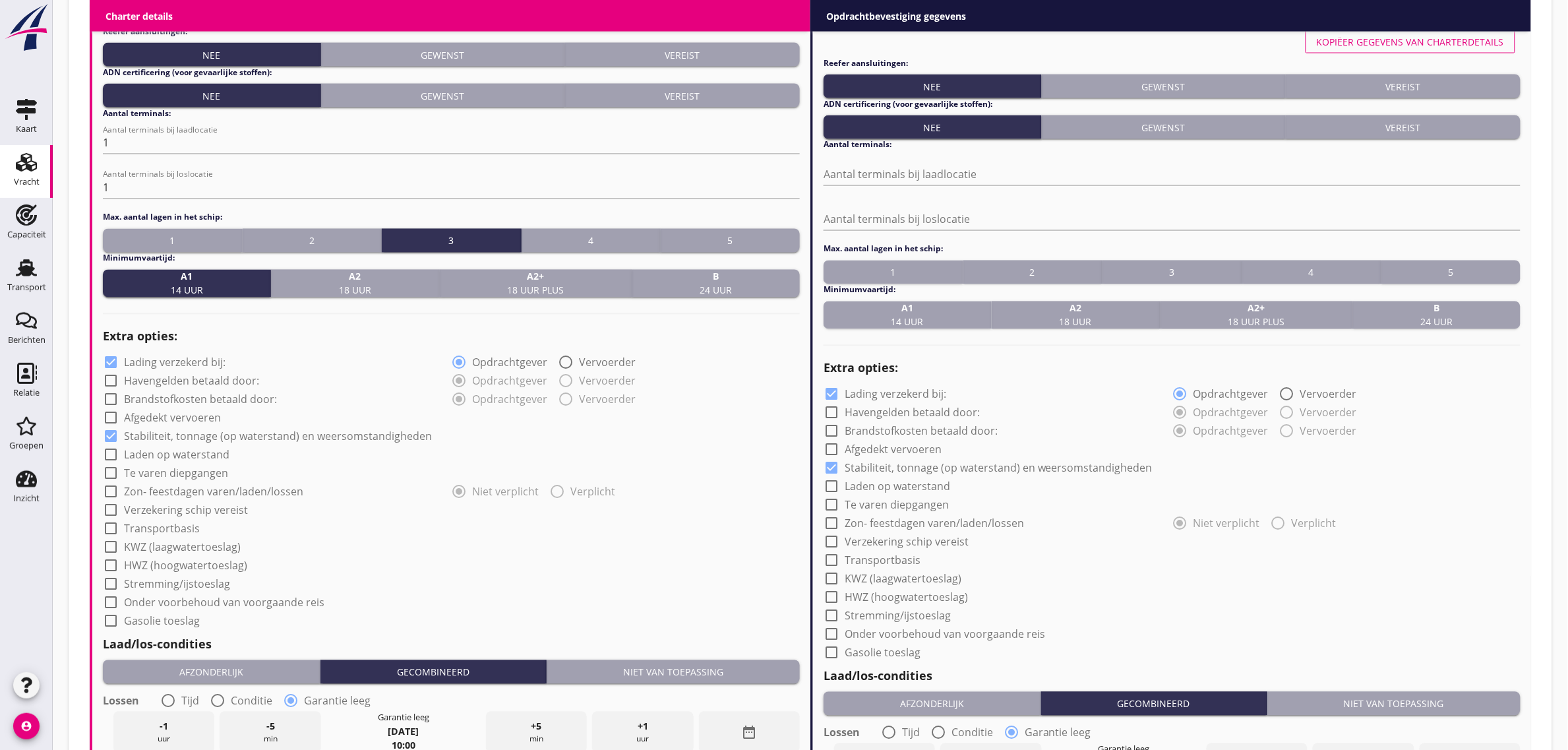
click at [191, 454] on label "Laden op waterstand" at bounding box center [176, 456] width 105 height 13
click at [181, 456] on label "Laden op waterstand" at bounding box center [176, 456] width 105 height 13
checkbox input "false"
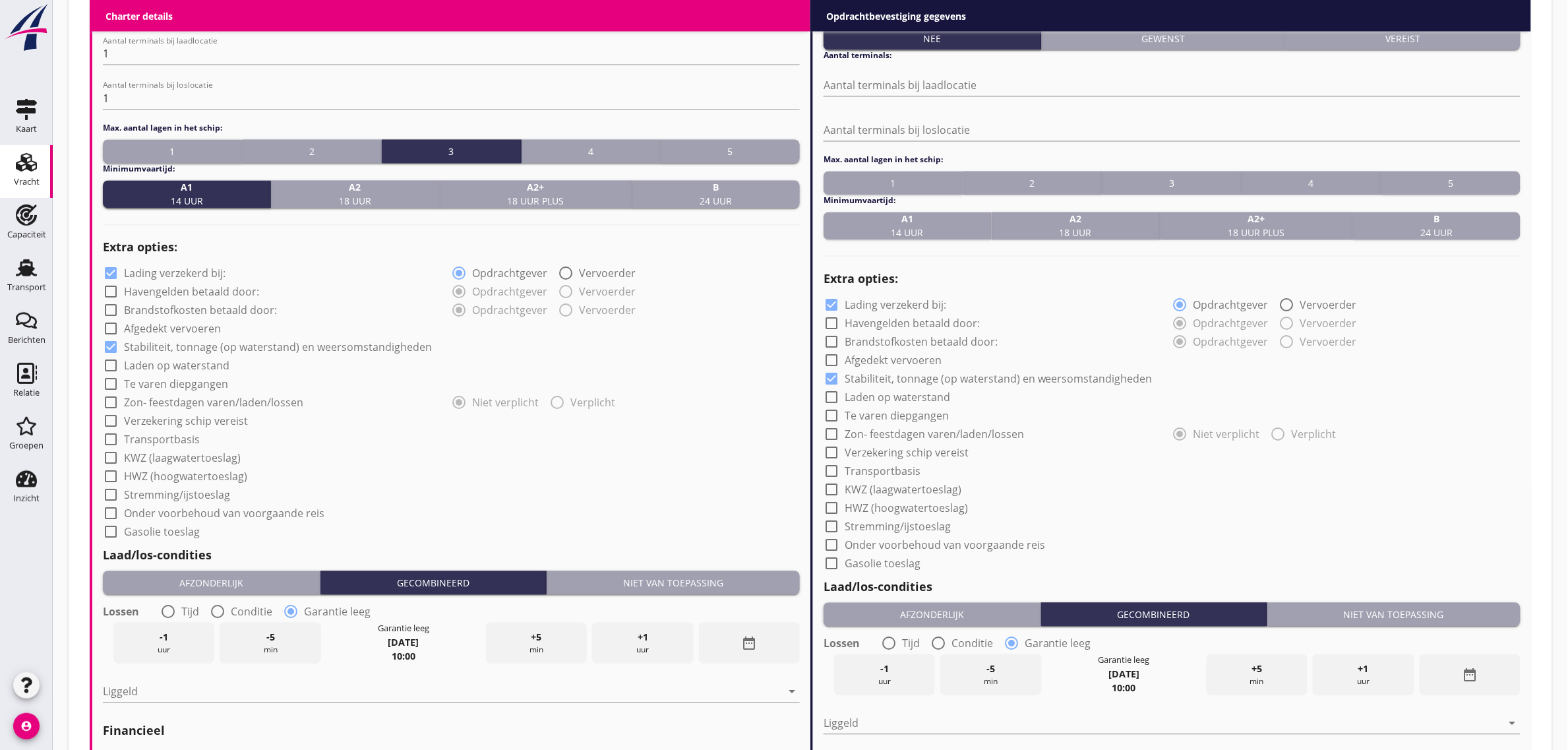
scroll to position [1071, 0]
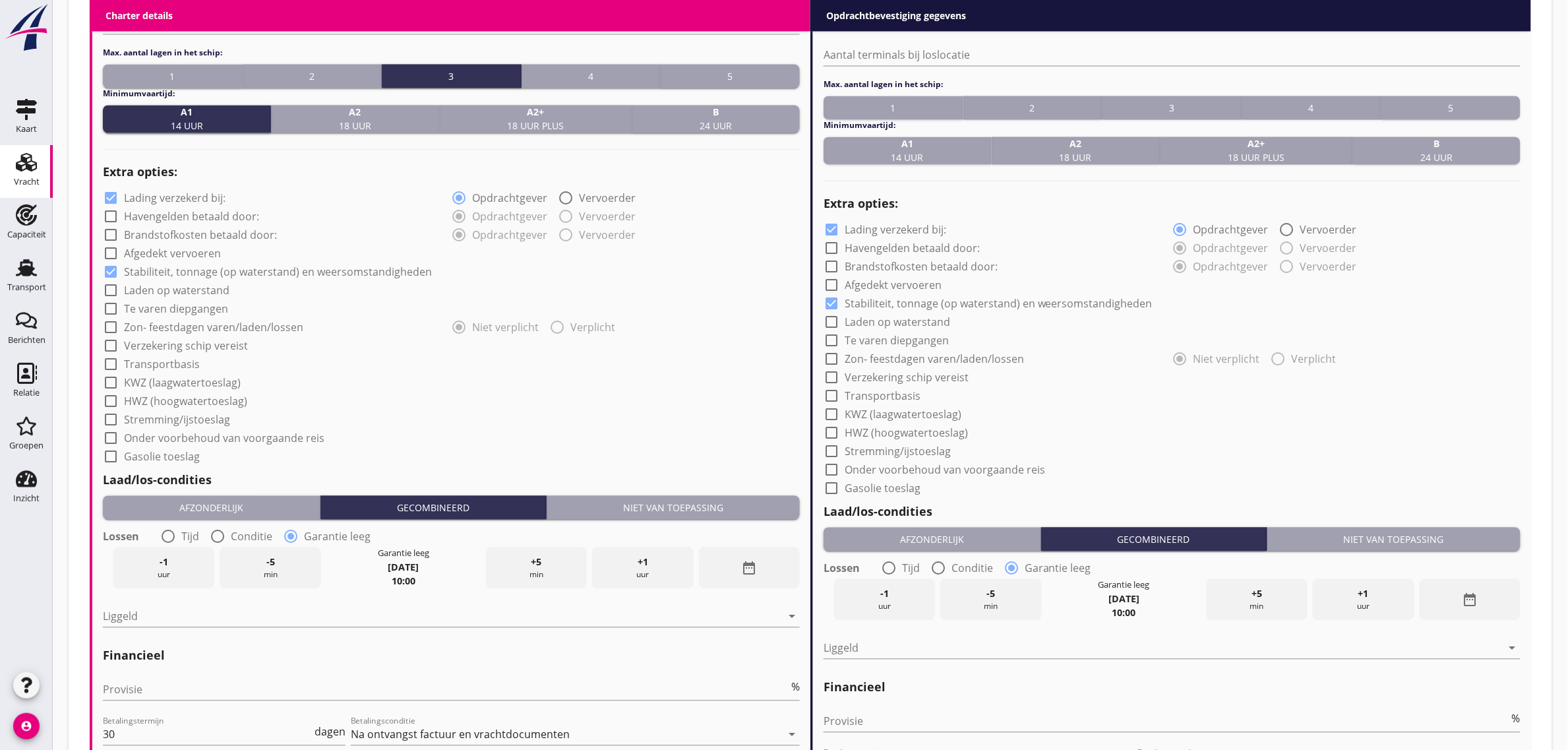
click at [664, 509] on div "Niet van toepassing" at bounding box center [673, 507] width 243 height 13
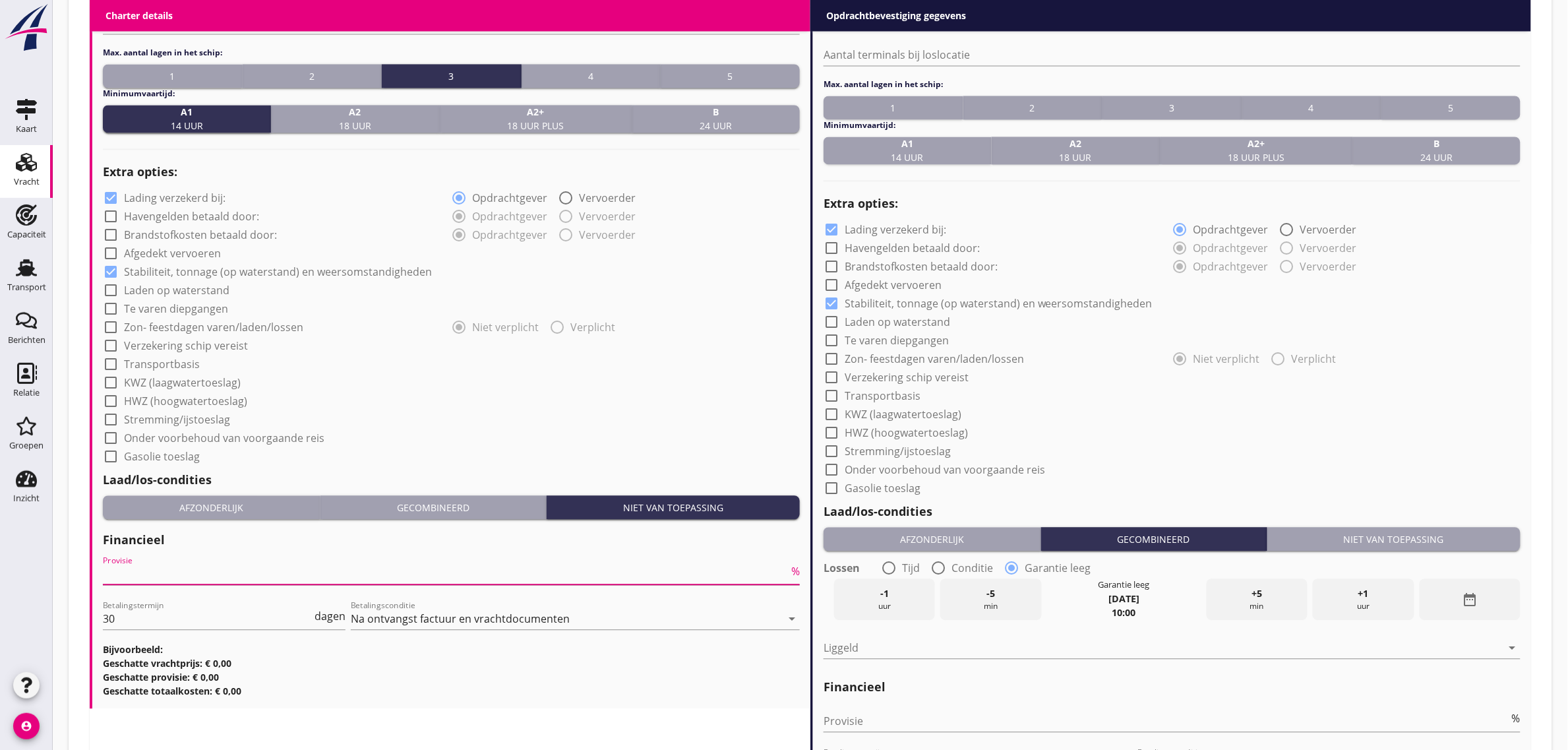
click at [213, 570] on input "Provisie" at bounding box center [445, 574] width 686 height 21
type input "0"
click at [561, 401] on div "check_box_outline_blank HWZ (hoogwatertoeslag)" at bounding box center [451, 400] width 697 height 19
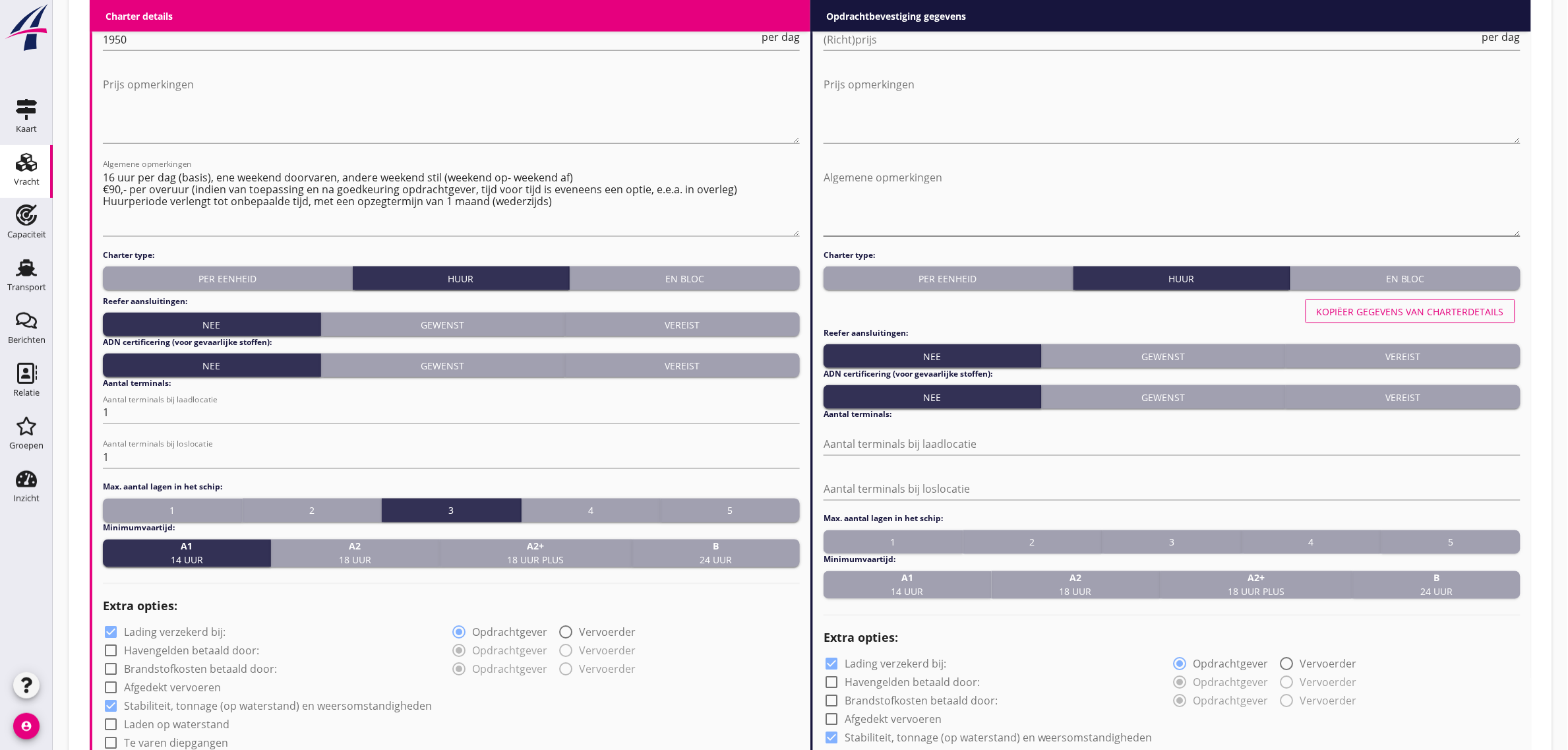
scroll to position [577, 0]
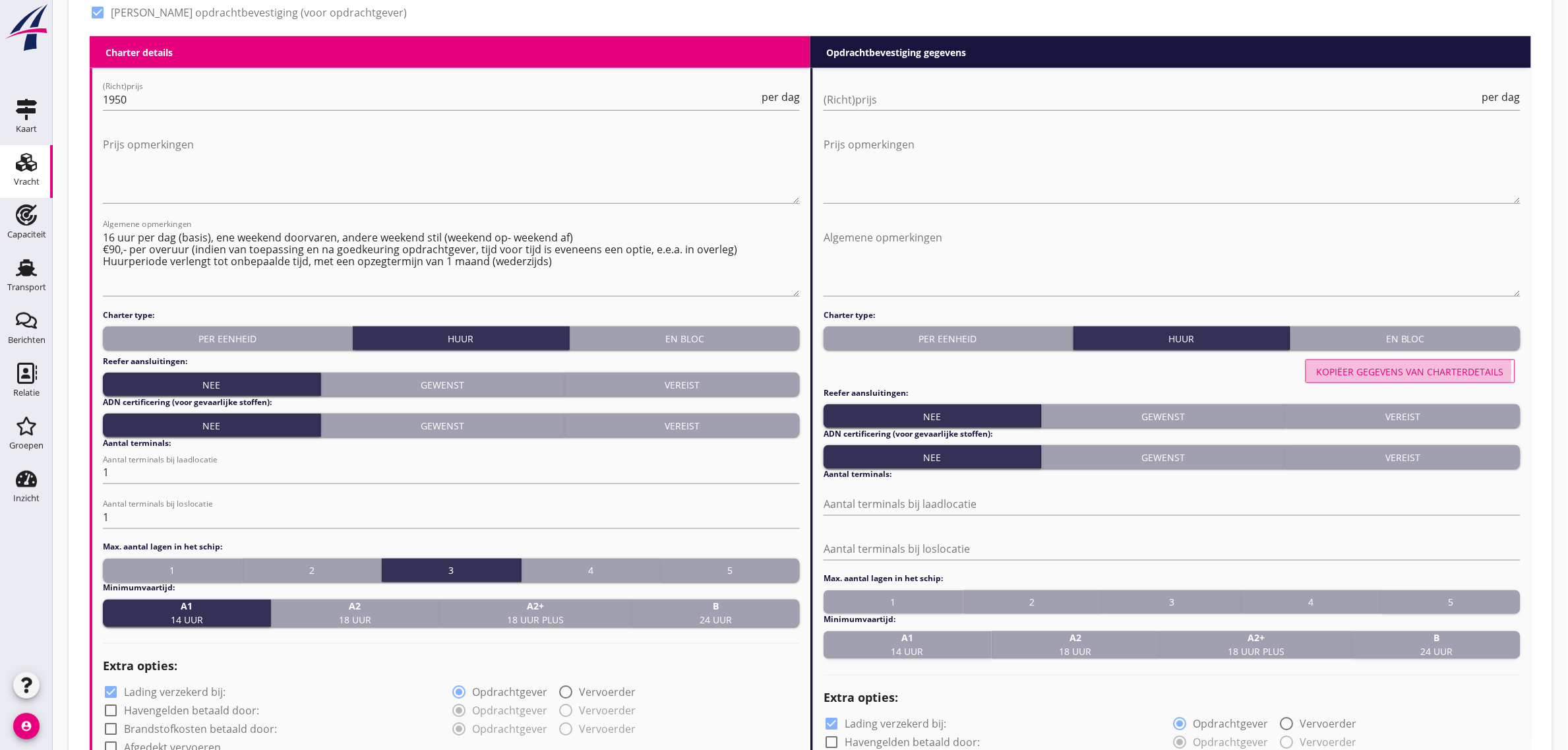
click at [1402, 364] on div "Kopiëer gegevens van charterdetails" at bounding box center [1410, 371] width 187 height 13
type input "1"
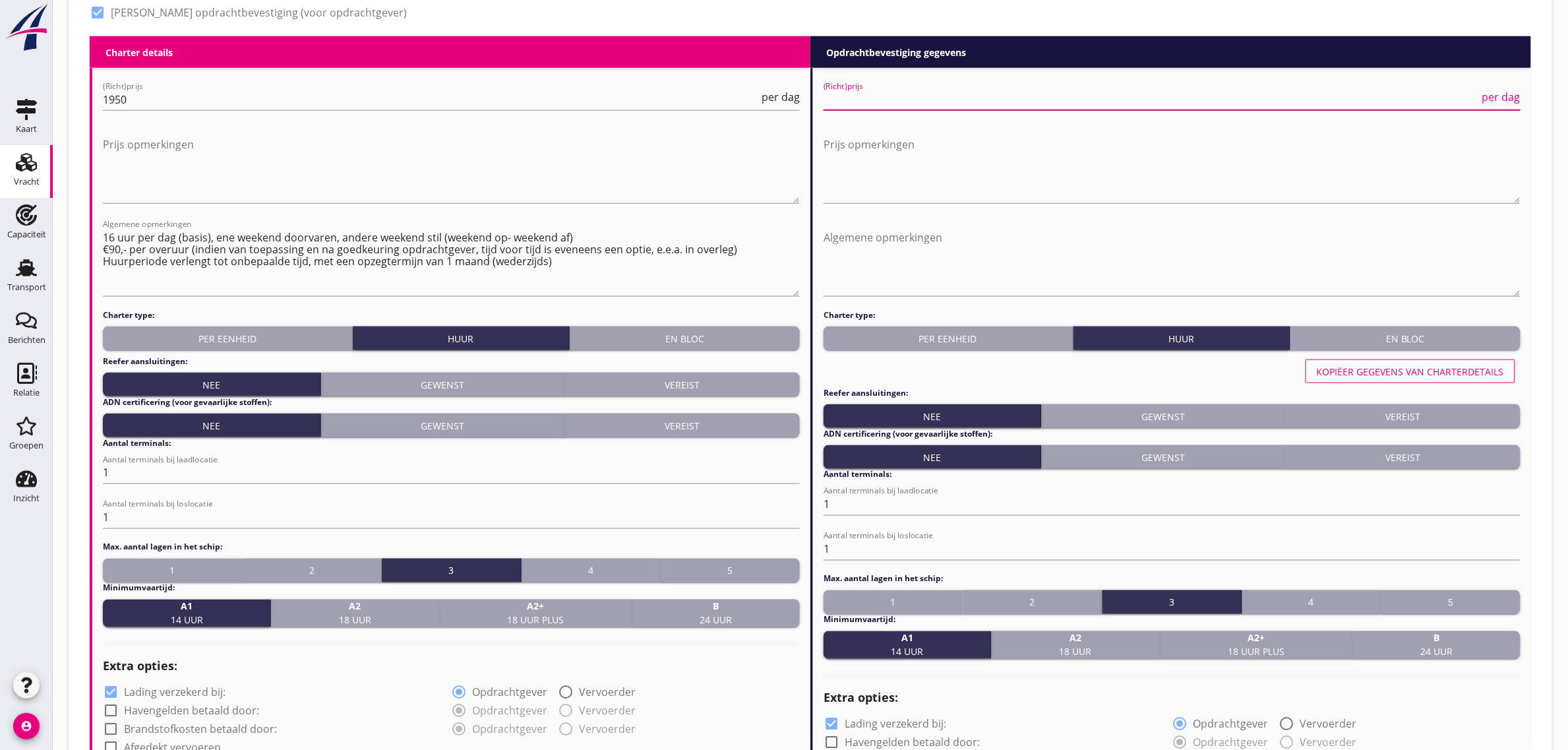
click at [854, 101] on input "(Richt)prijs" at bounding box center [1151, 100] width 656 height 21
type input "2100"
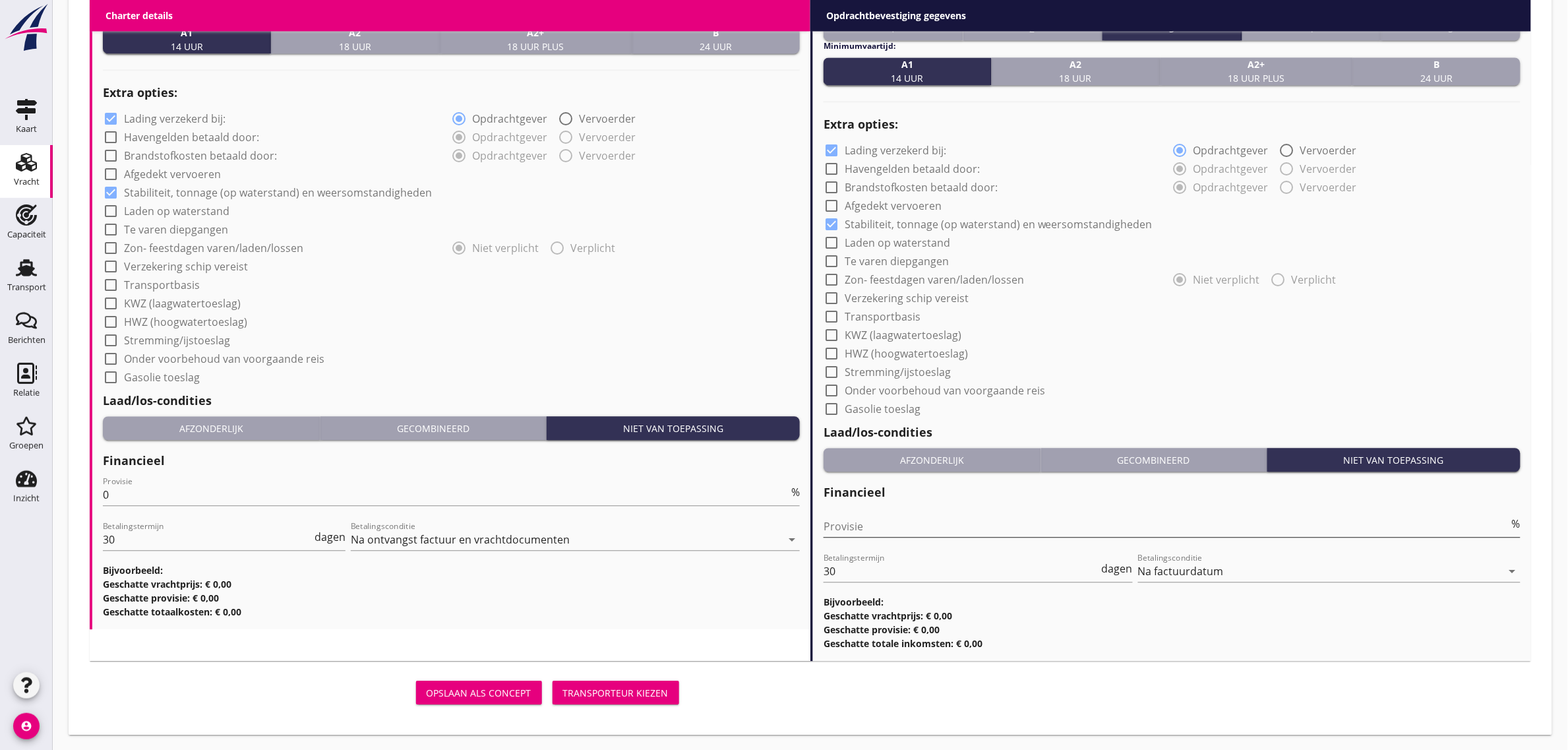
click at [902, 518] on input "Provisie" at bounding box center [1166, 526] width 686 height 21
type input "0"
click at [1221, 380] on div "check_box_outline_blank Onder voorbehoud van voorgaande reis" at bounding box center [1172, 389] width 697 height 19
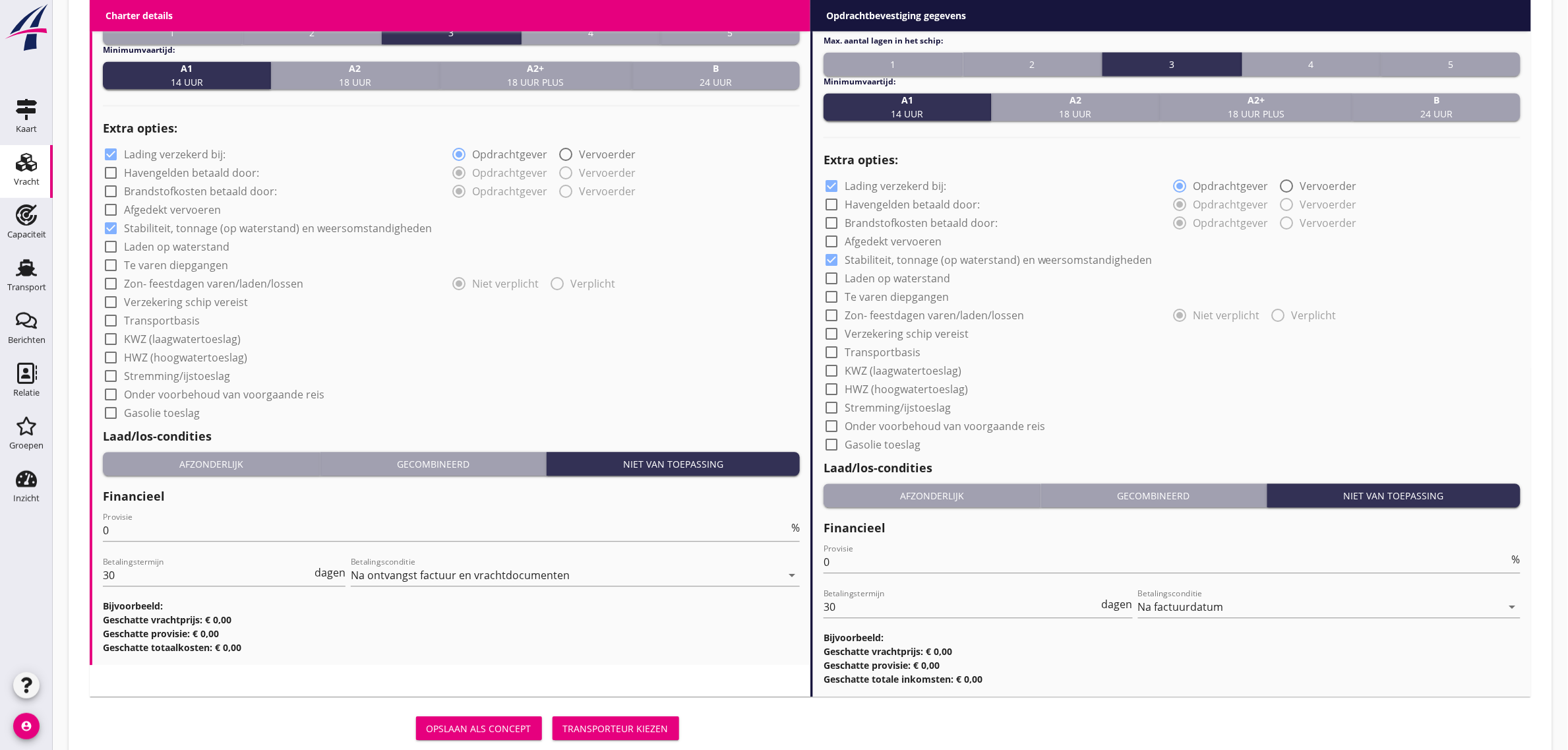
scroll to position [1068, 0]
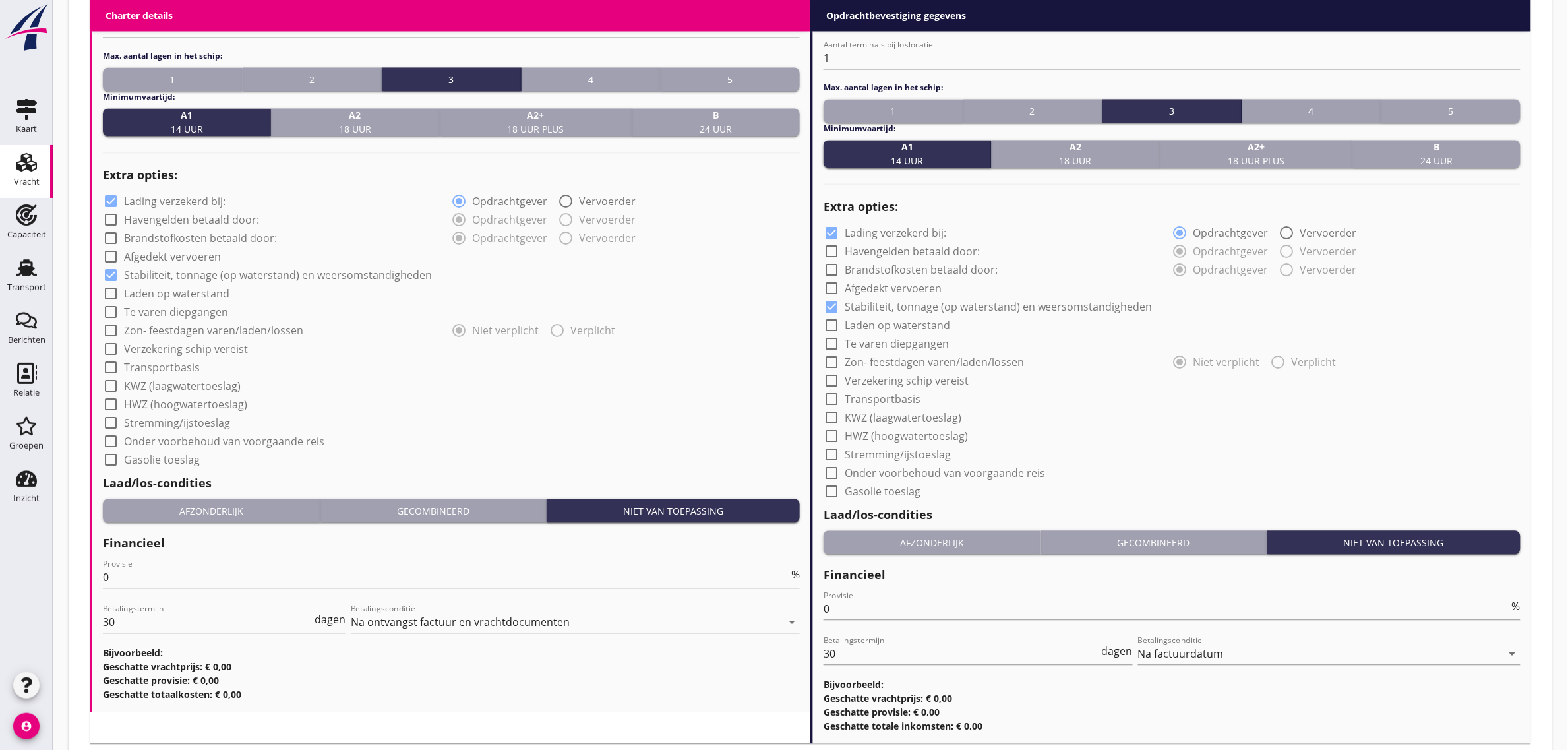
click at [1291, 403] on div "check_box_outline_blank Transportbasis" at bounding box center [1172, 397] width 697 height 19
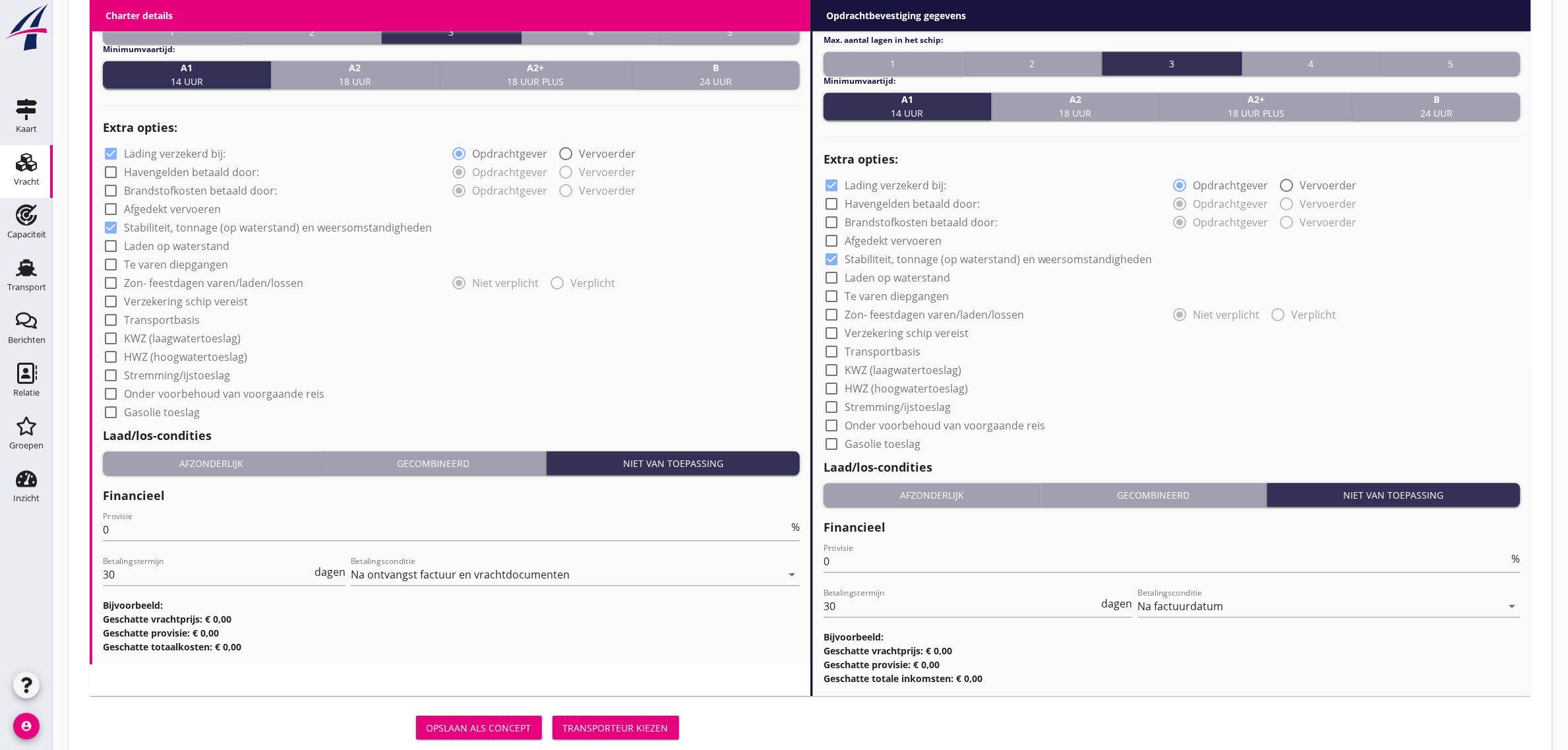
scroll to position [1151, 0]
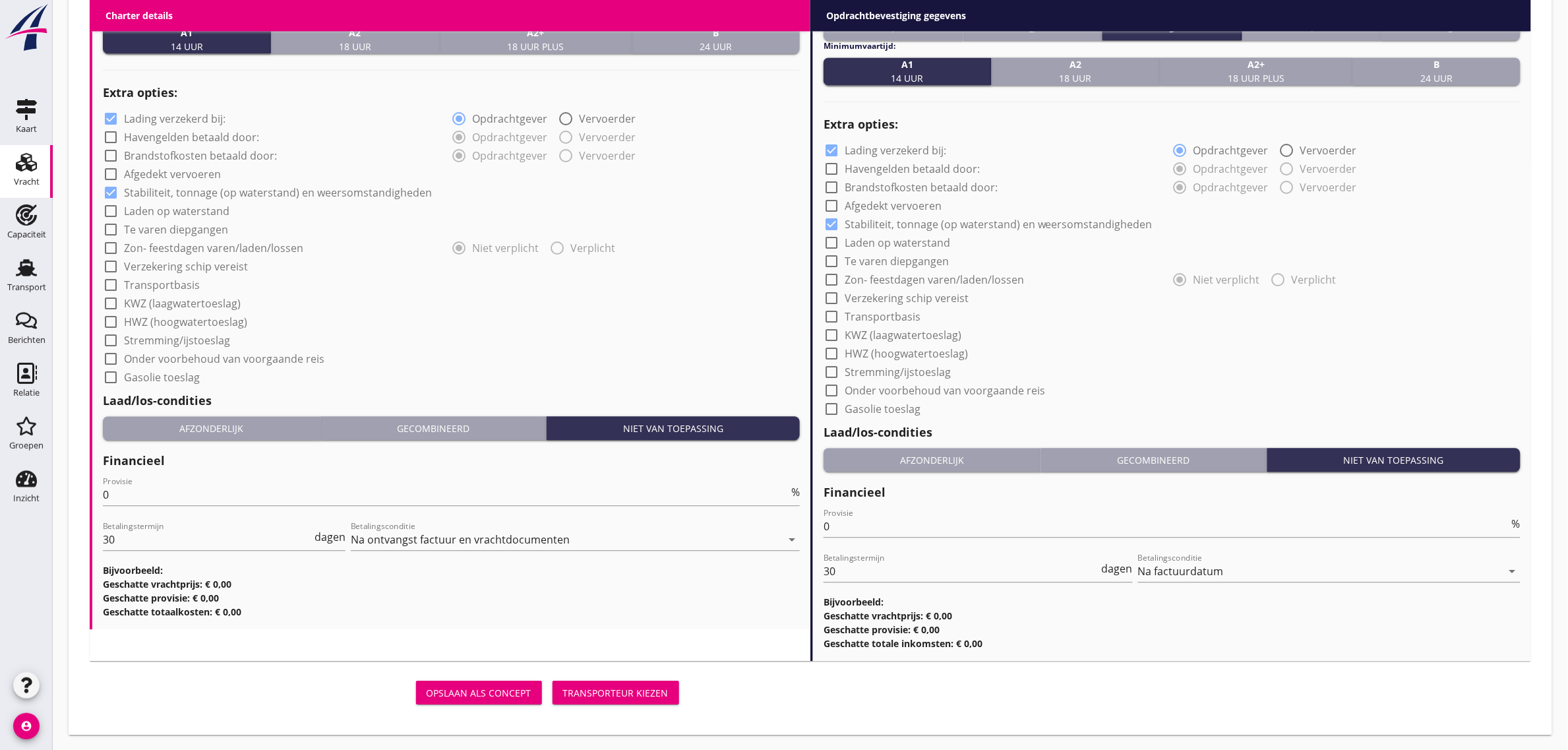
click at [601, 696] on div "Transporteur kiezen" at bounding box center [616, 693] width 105 height 13
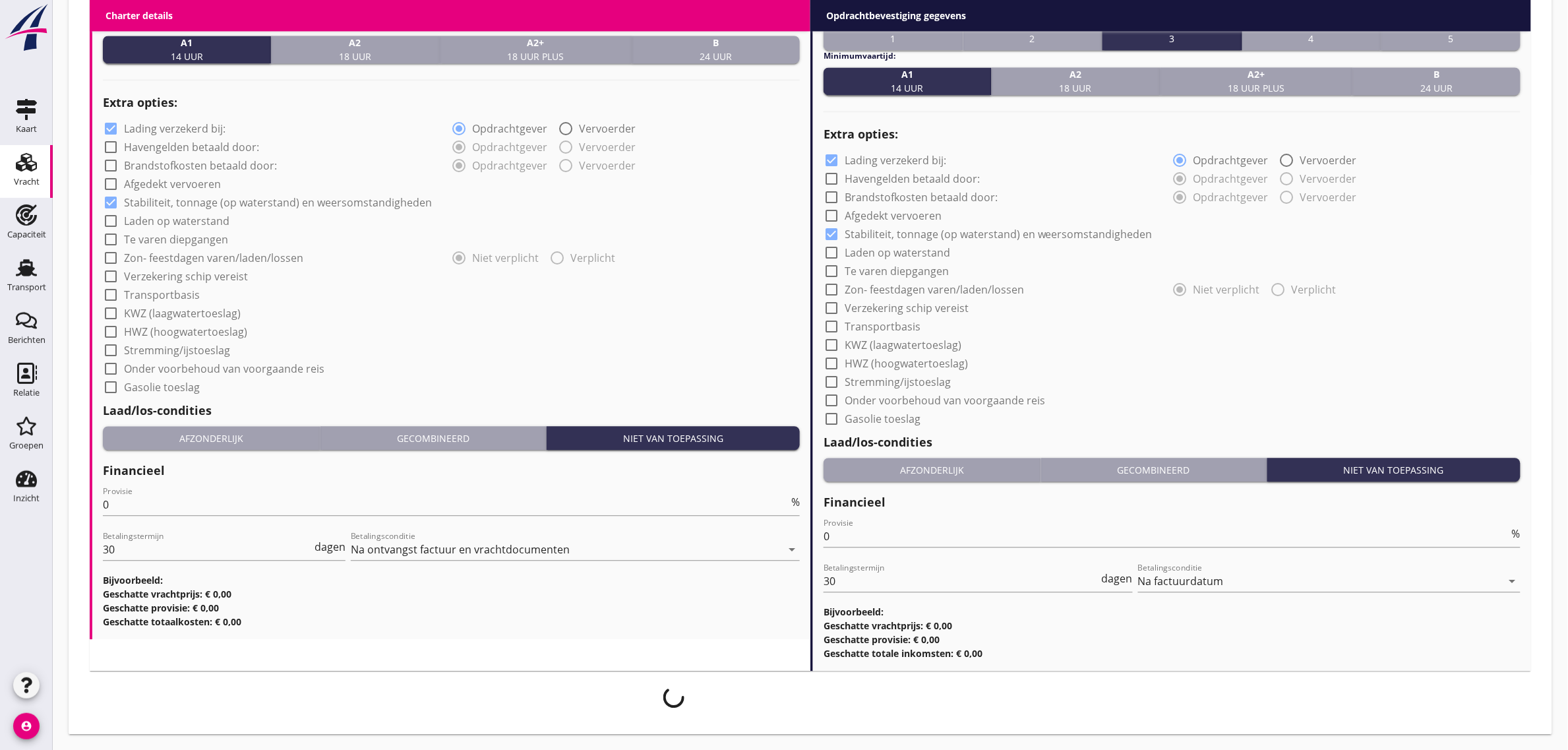
scroll to position [1140, 0]
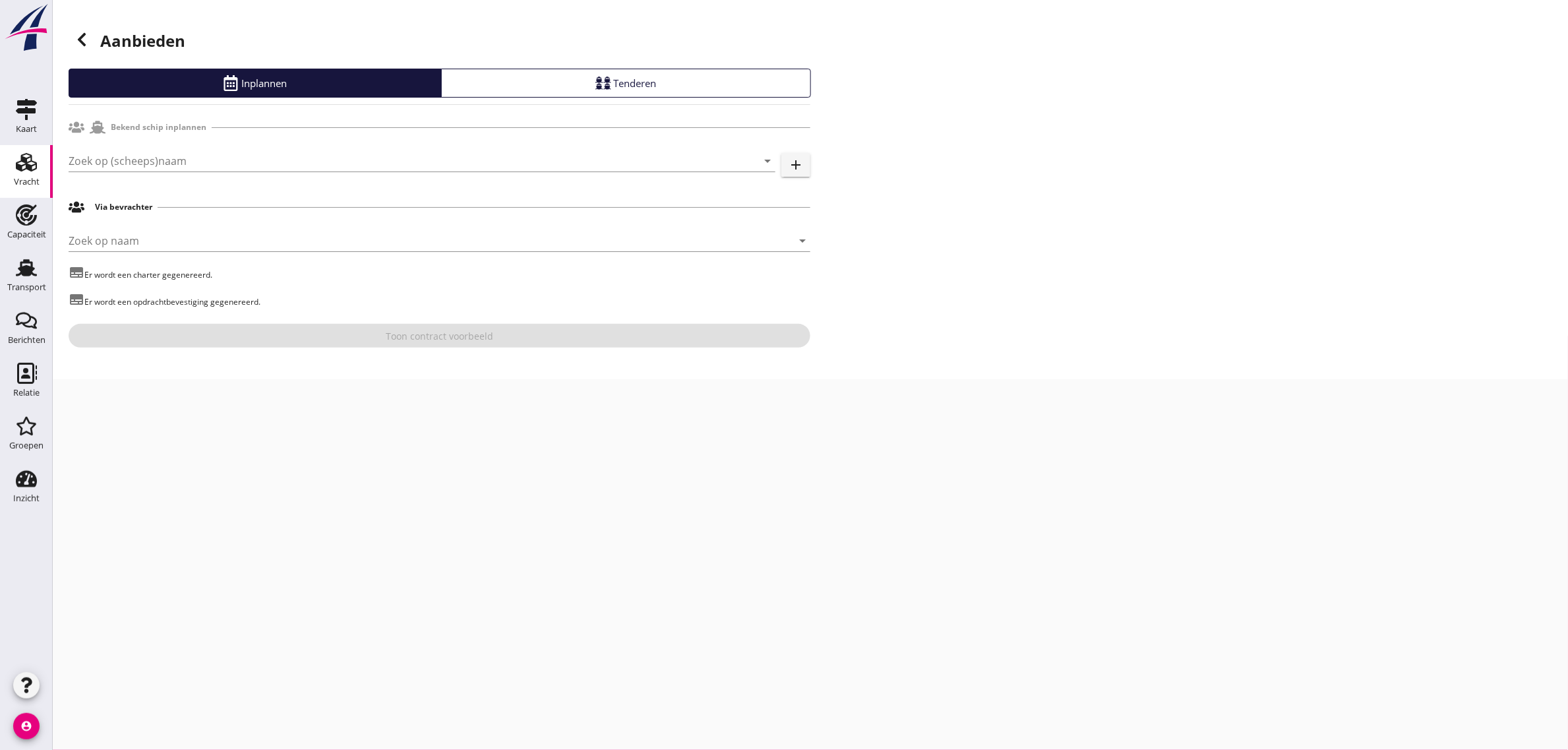
click at [121, 149] on div "Zoek op (scheeps)naam arrow_drop_down add" at bounding box center [439, 164] width 741 height 42
click at [121, 154] on input "Zoek op (scheeps)naam" at bounding box center [403, 160] width 670 height 21
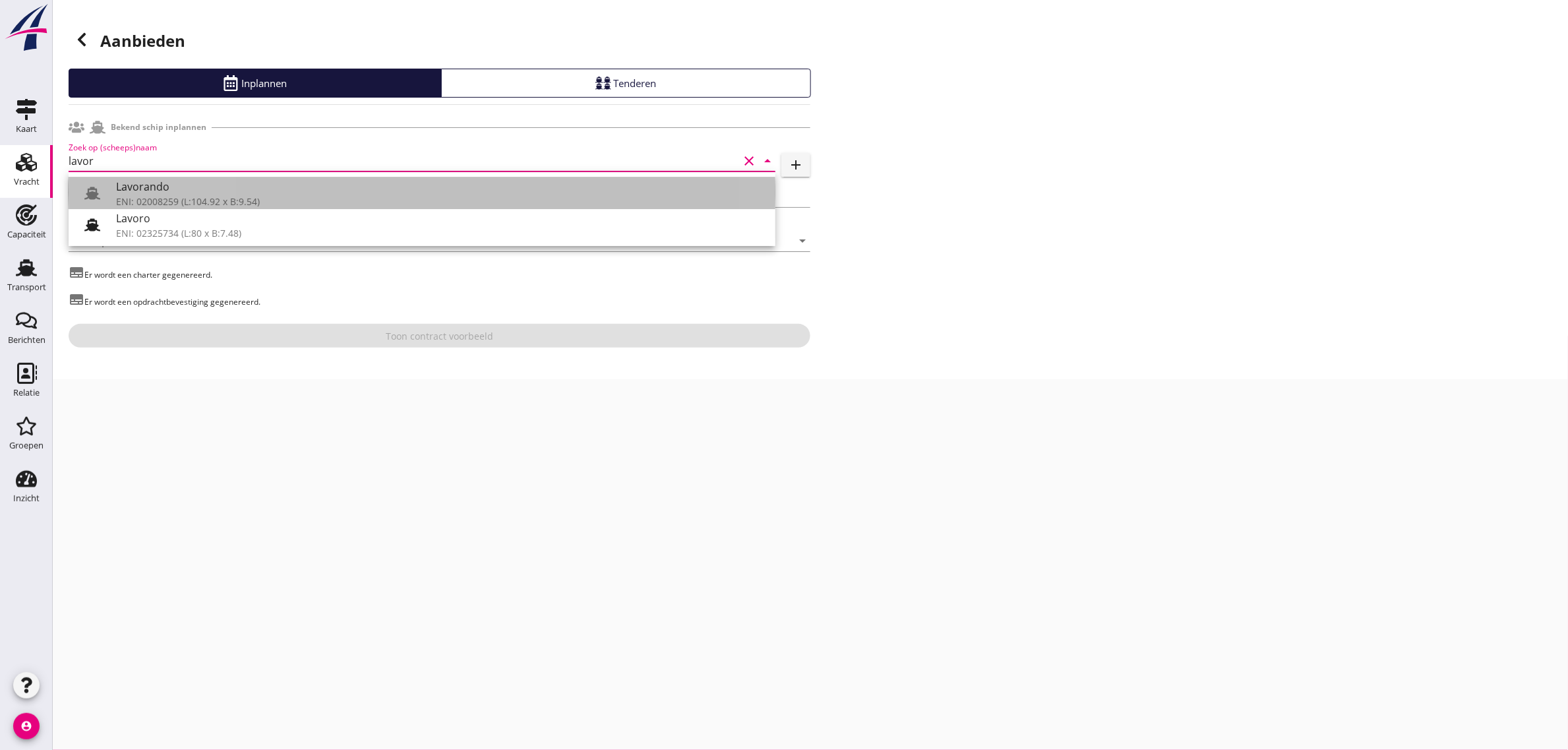
click at [149, 192] on div "Lavorando" at bounding box center [440, 186] width 649 height 16
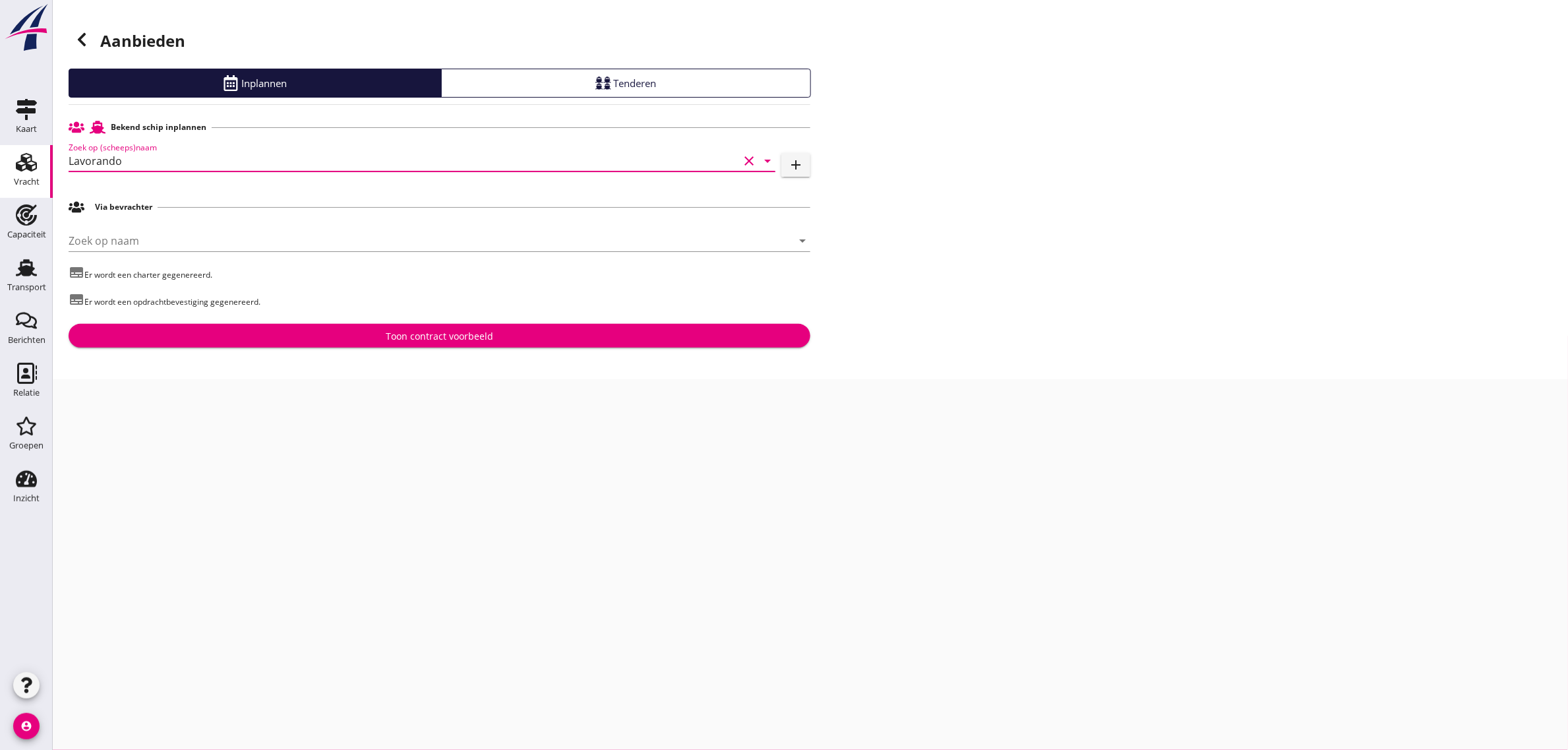
type input "Lavorando"
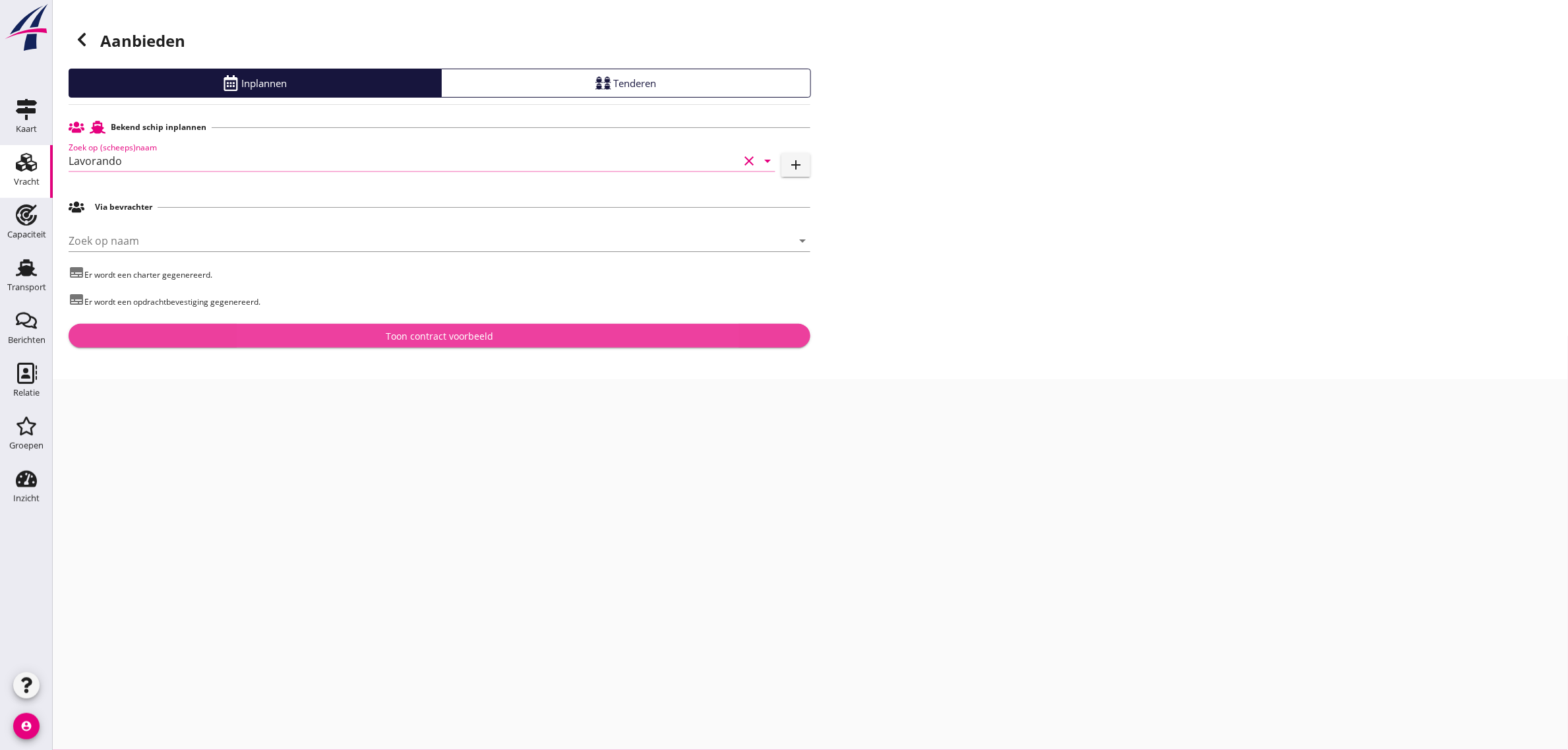
click at [249, 330] on div "Toon contract voorbeeld" at bounding box center [439, 336] width 720 height 13
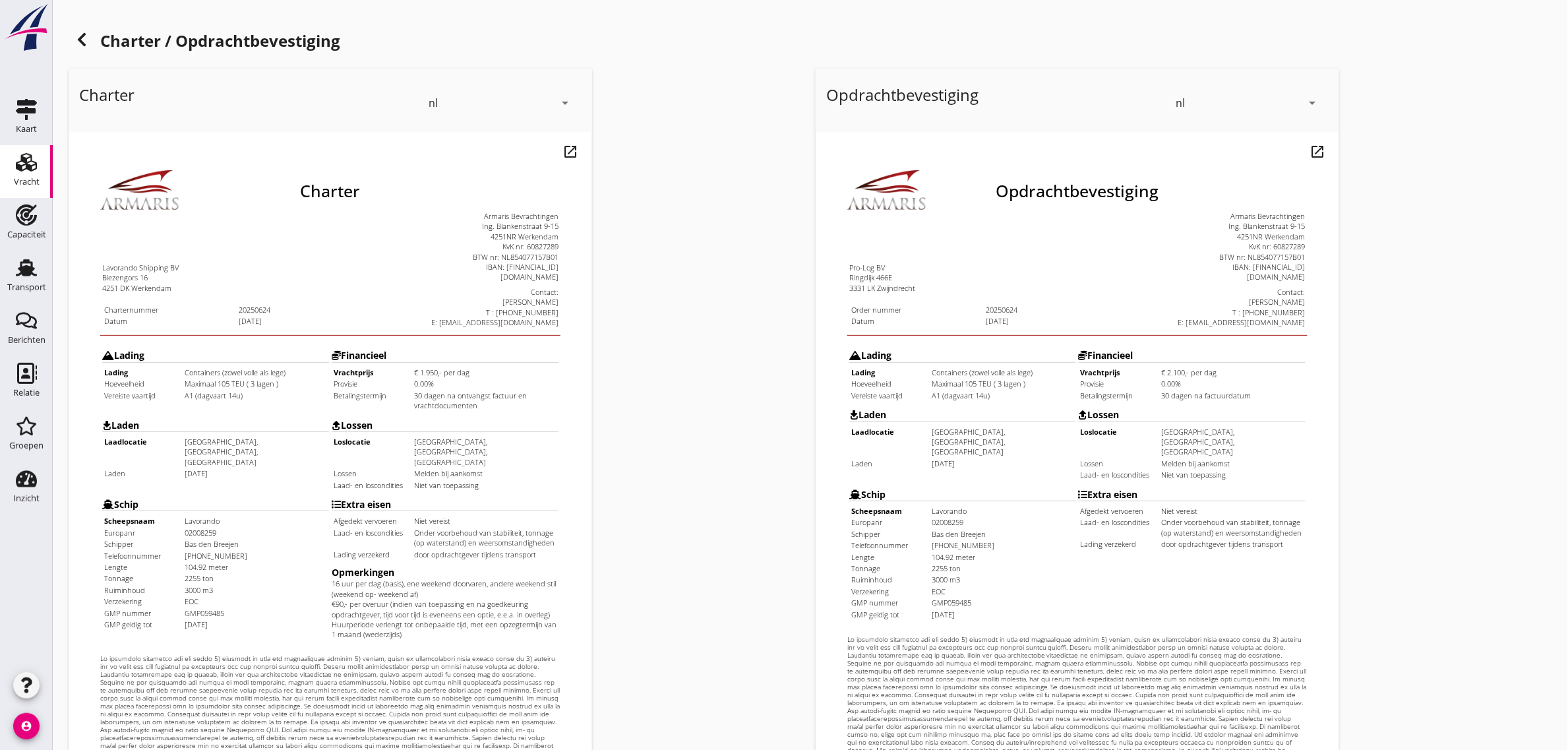
click at [80, 40] on use at bounding box center [81, 40] width 8 height 13
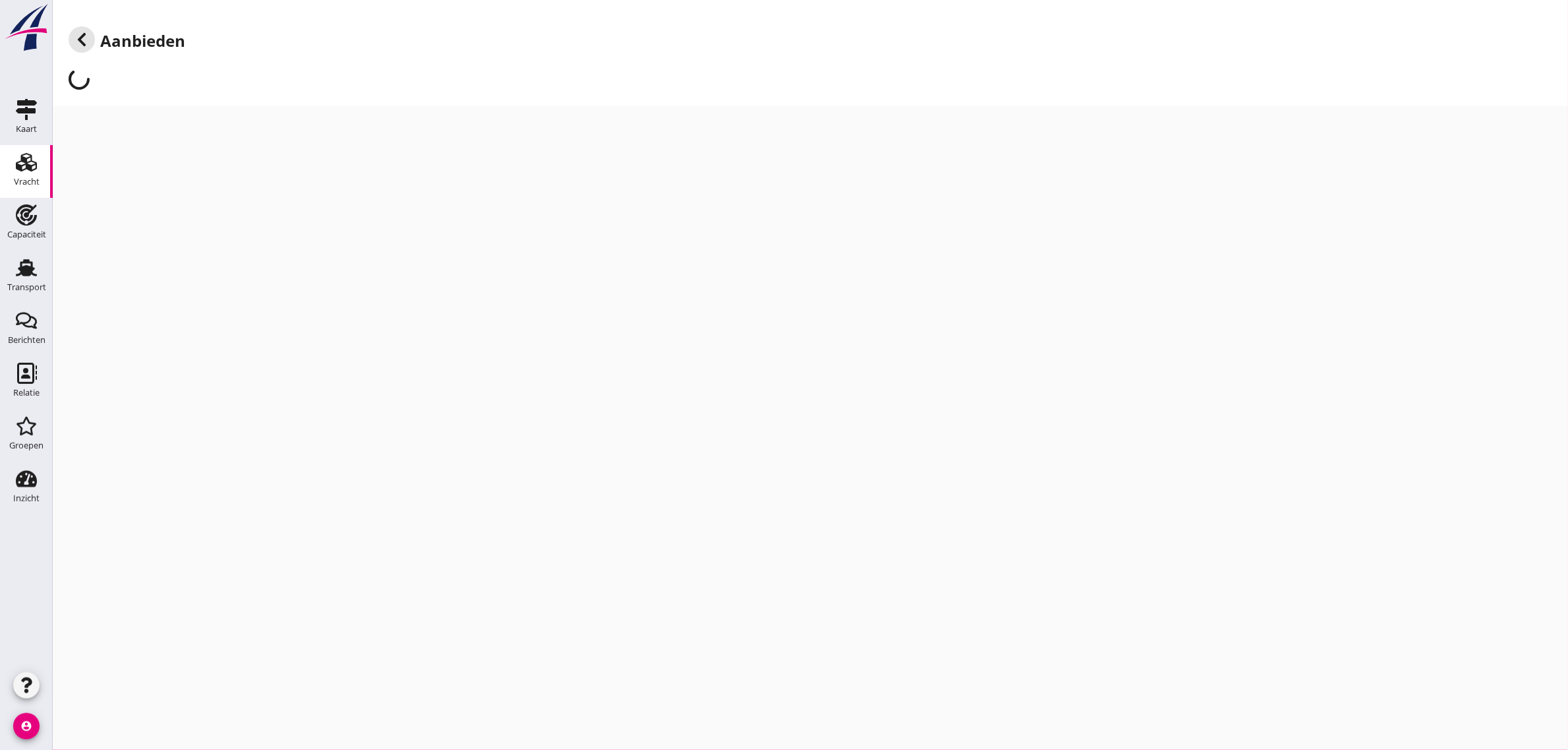
click at [80, 40] on use at bounding box center [81, 40] width 8 height 13
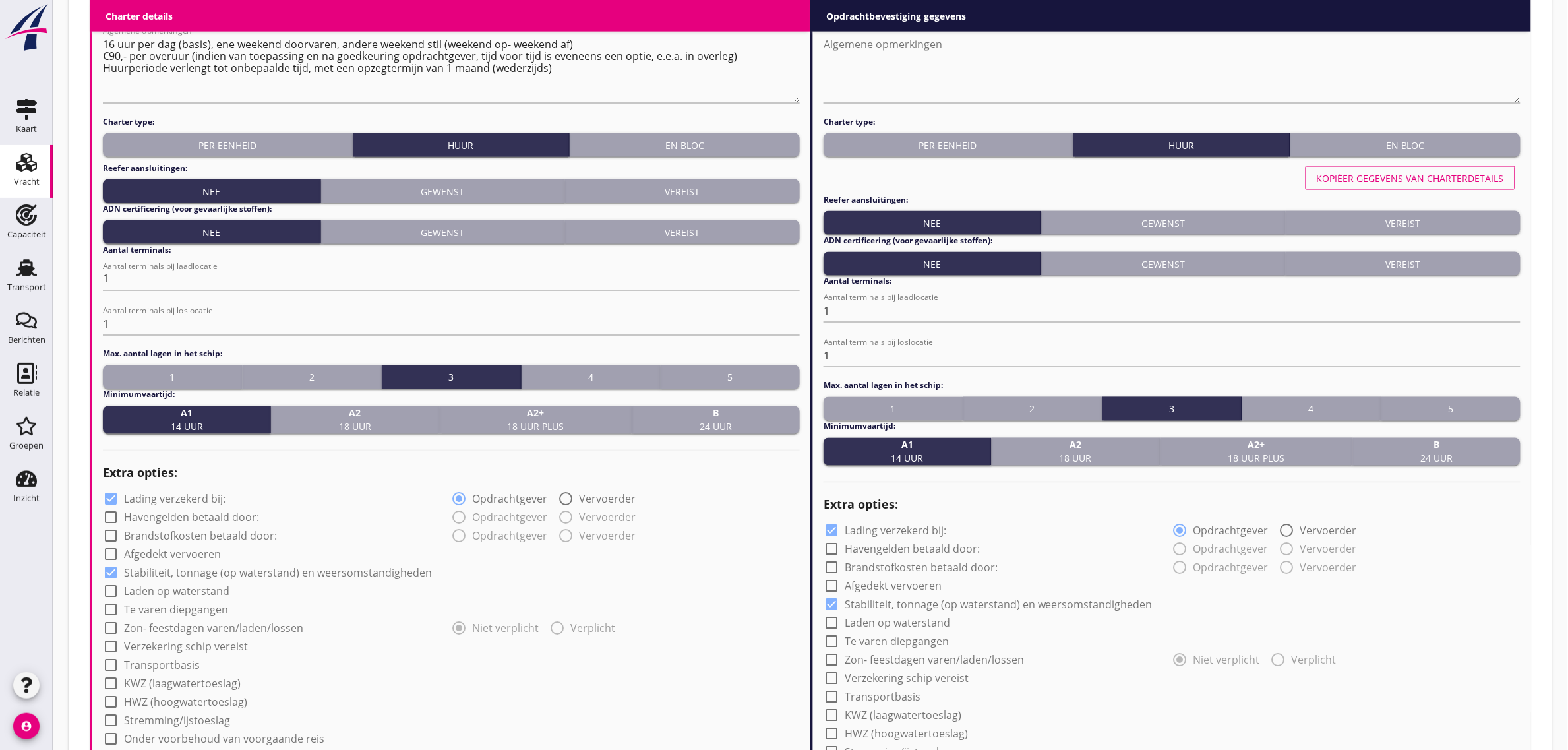
scroll to position [824, 0]
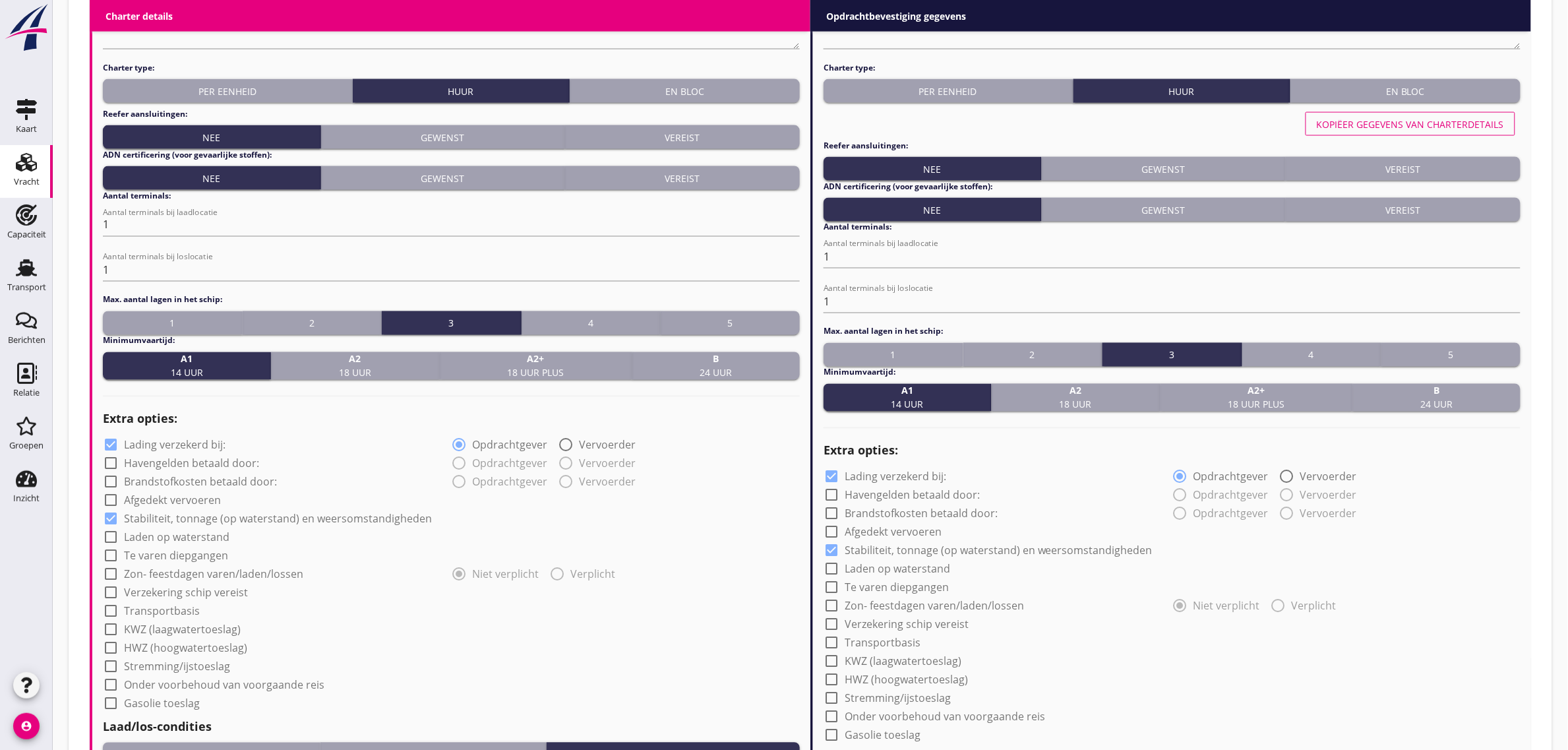
click at [198, 482] on label "Brandstofkosten betaald door:" at bounding box center [200, 483] width 153 height 13
checkbox input "true"
click at [506, 480] on label "Opdrachtgever" at bounding box center [509, 483] width 75 height 13
radio input "true"
click at [244, 463] on label "Havengelden betaald door:" at bounding box center [191, 464] width 135 height 13
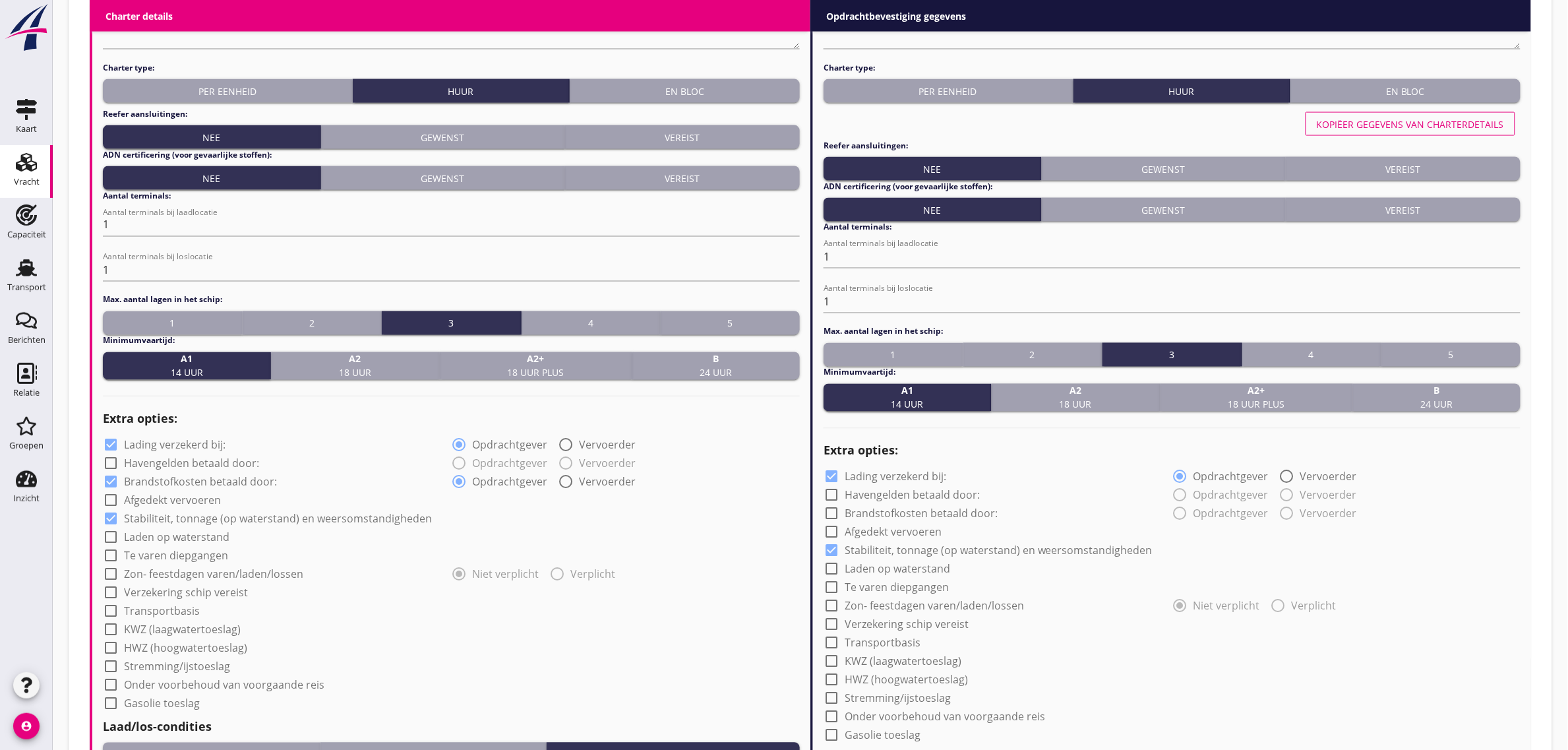
checkbox input "true"
click at [500, 468] on label "Opdrachtgever" at bounding box center [509, 464] width 75 height 13
radio input "true"
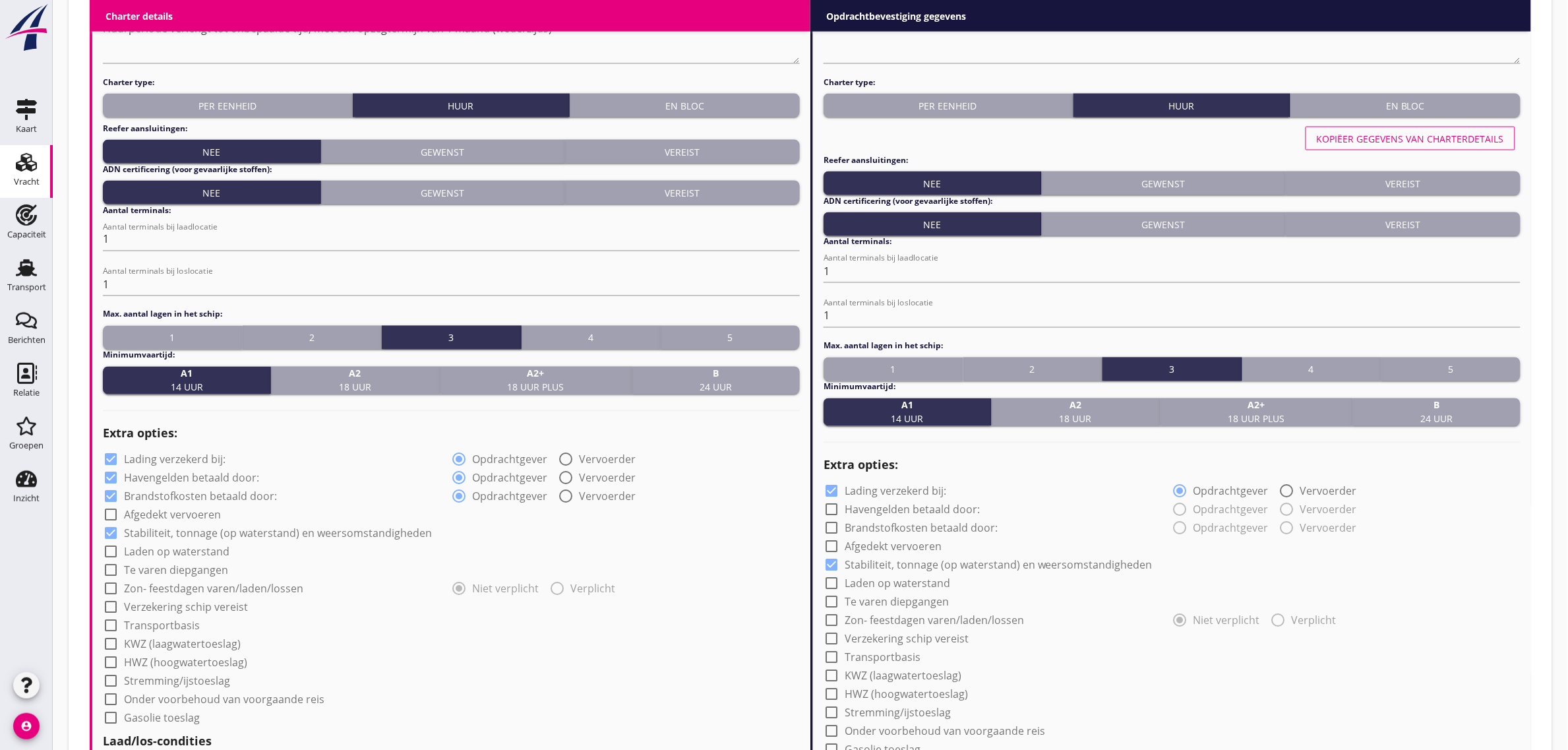
scroll to position [821, 0]
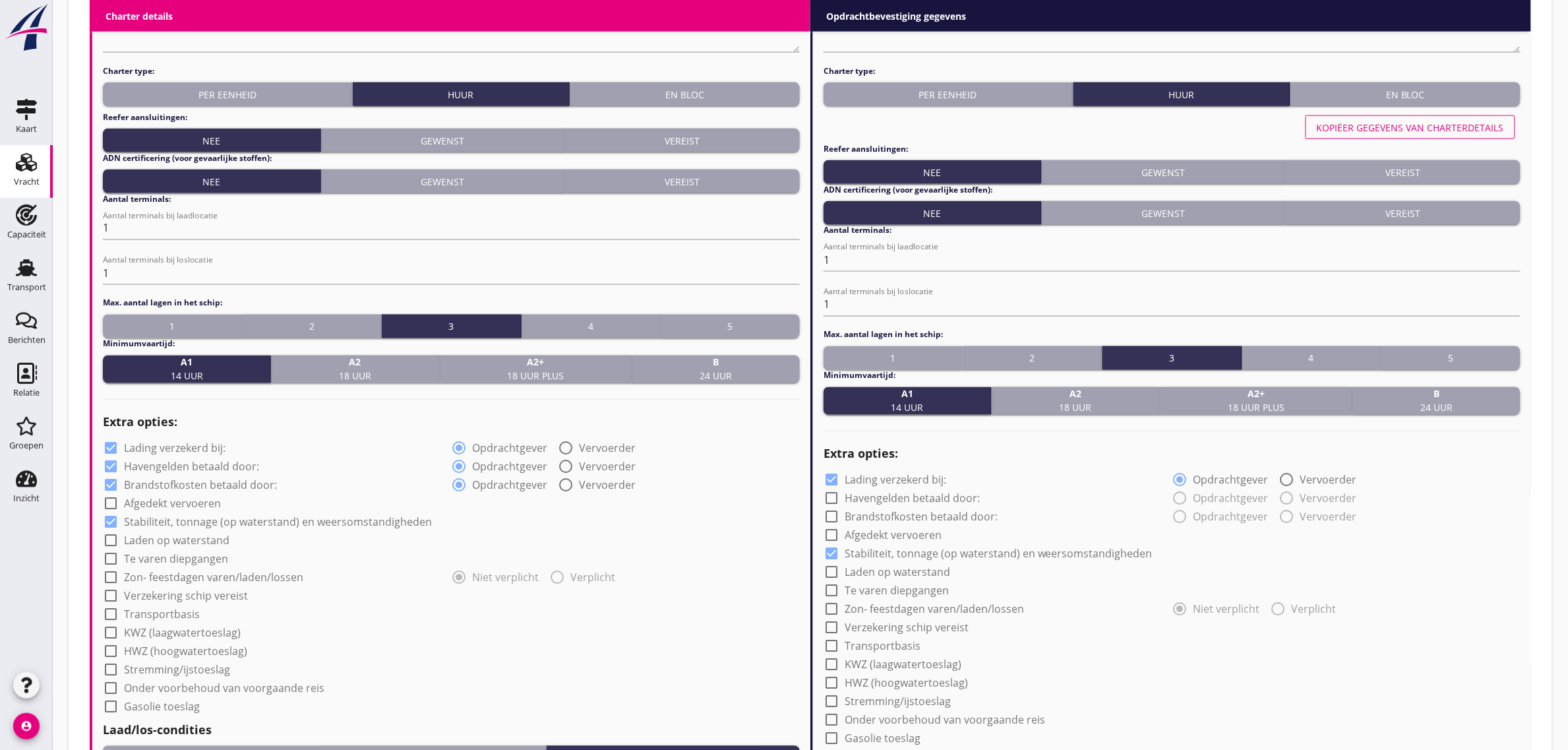
click at [922, 502] on label "Havengelden betaald door:" at bounding box center [912, 499] width 135 height 13
checkbox input "true"
click at [929, 512] on label "Brandstofkosten betaald door:" at bounding box center [920, 517] width 153 height 13
checkbox input "true"
click at [1186, 518] on div at bounding box center [1180, 517] width 23 height 23
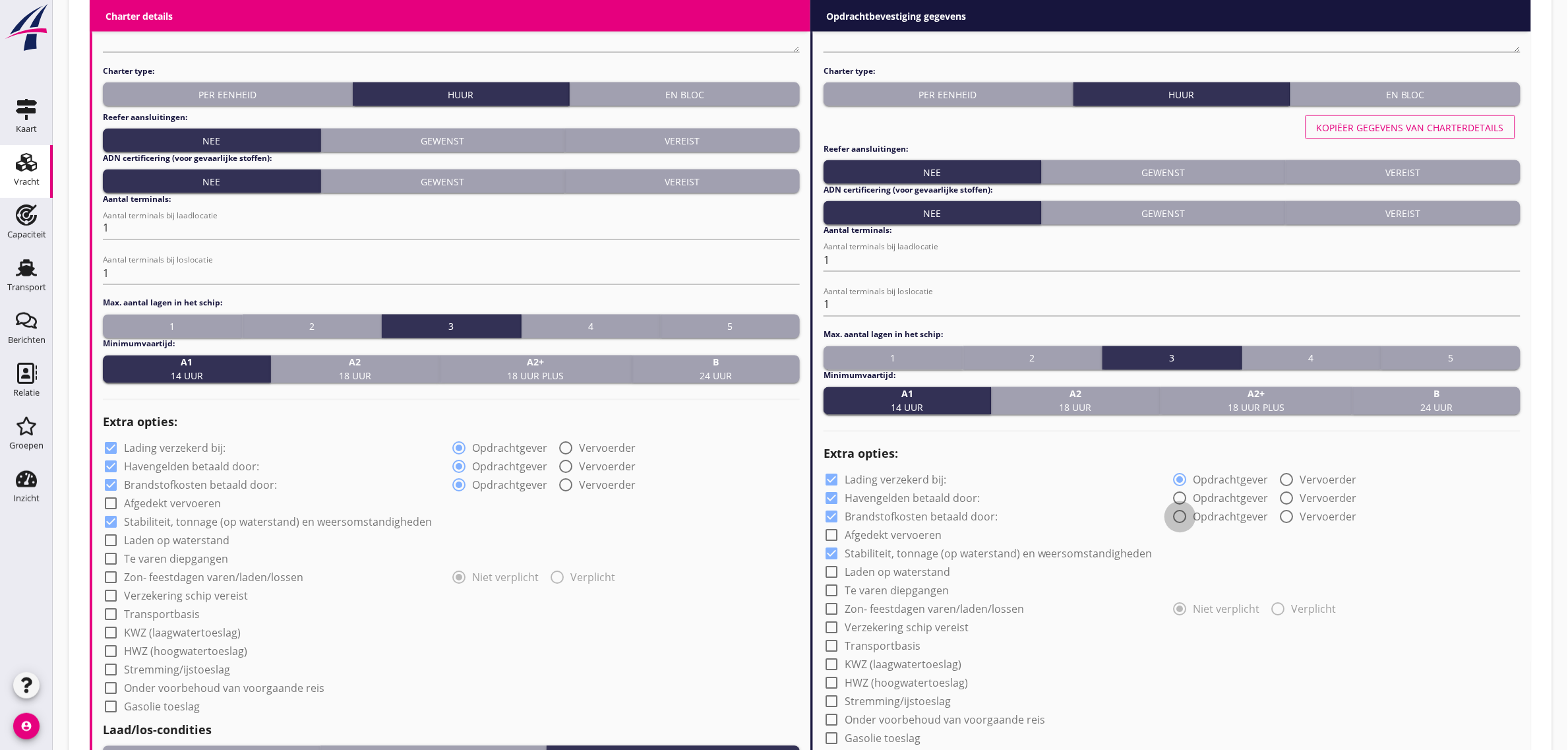
radio input "true"
click at [1188, 502] on div at bounding box center [1180, 499] width 23 height 23
radio input "true"
click at [1296, 548] on div "check_box Stabiliteit, tonnage (op waterstand) en weersomstandigheden" at bounding box center [1172, 553] width 697 height 19
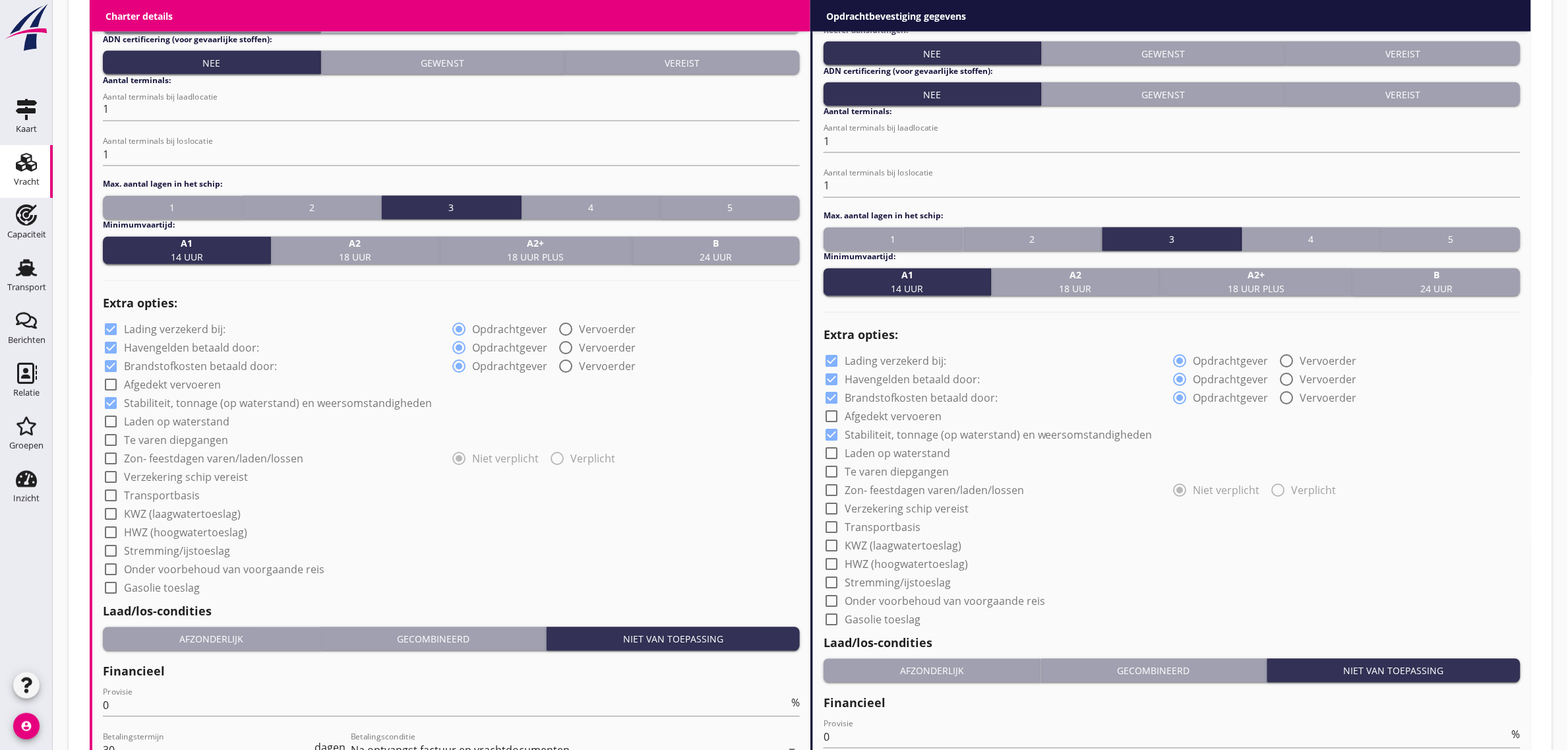
scroll to position [1151, 0]
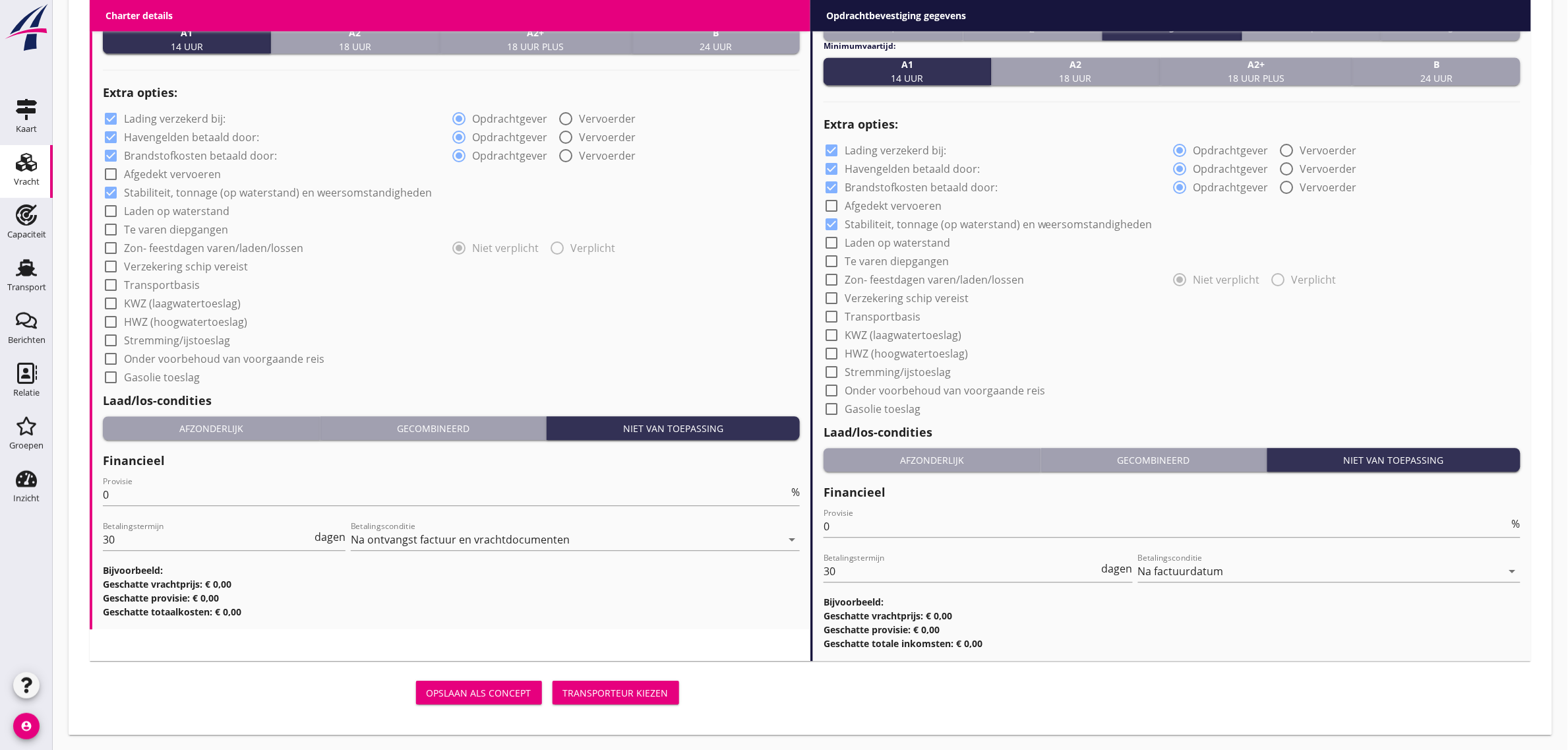
click at [627, 686] on div "Transporteur kiezen" at bounding box center [616, 693] width 105 height 13
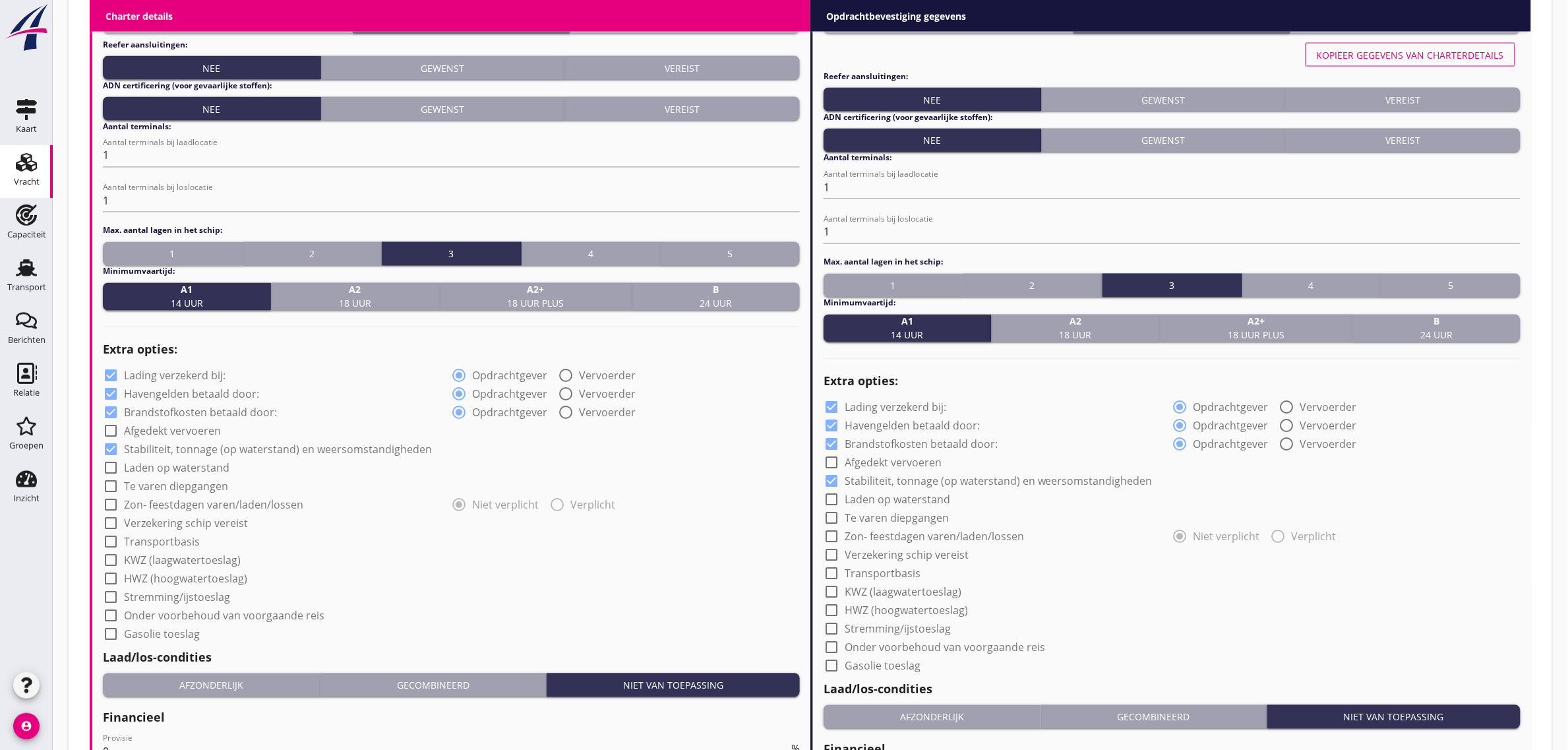
scroll to position [1162, 0]
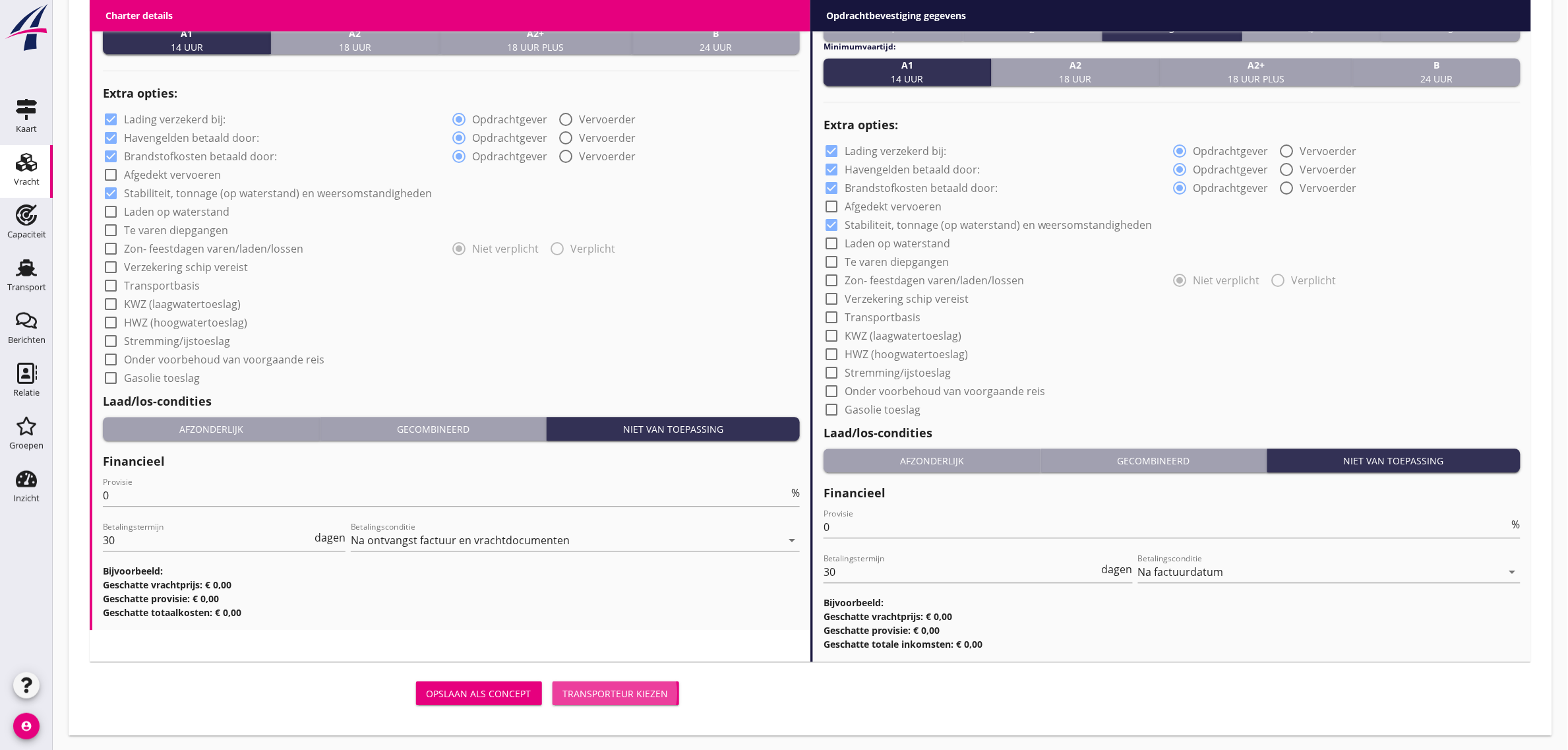
click at [617, 688] on div "Transporteur kiezen" at bounding box center [616, 693] width 105 height 13
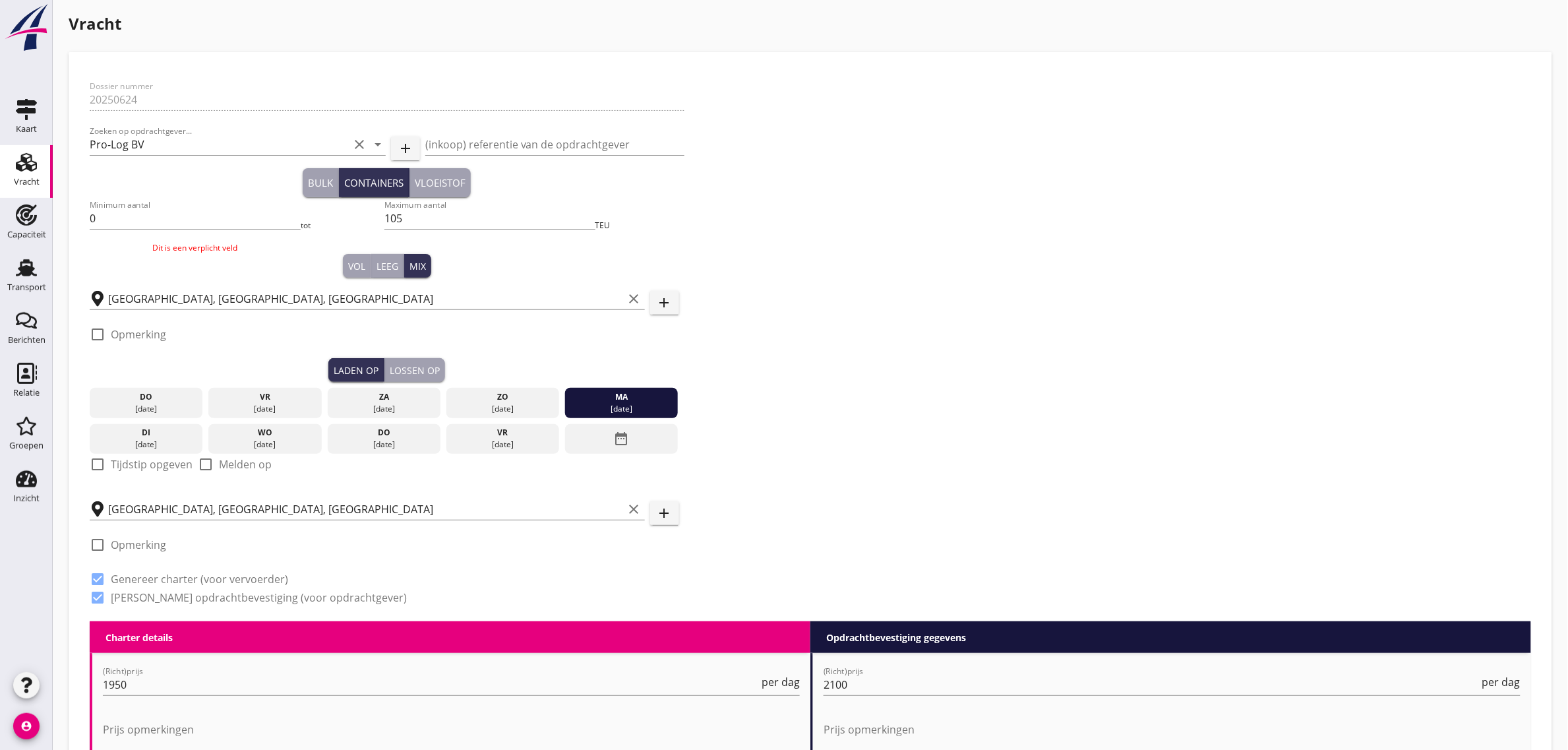
scroll to position [0, 0]
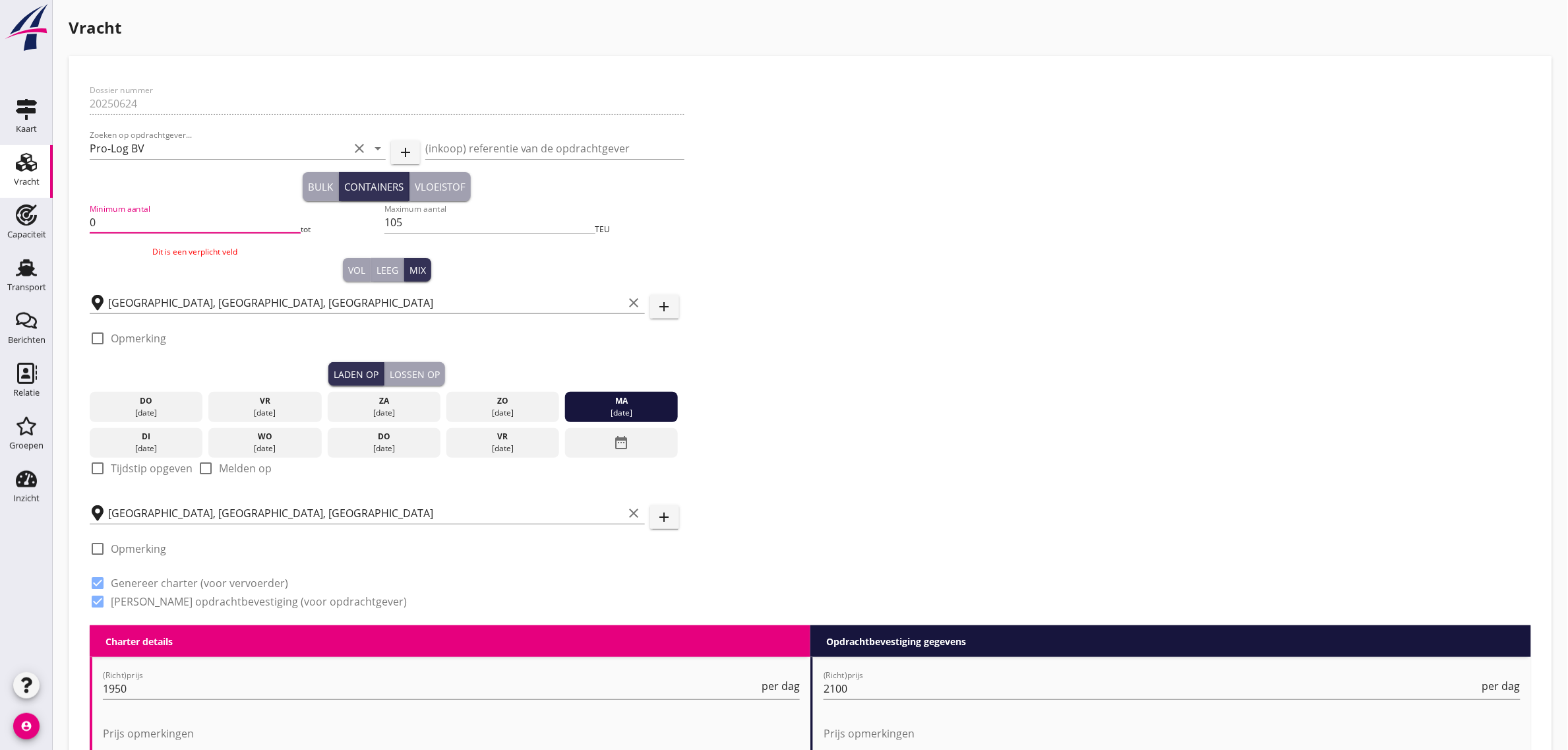
click at [173, 228] on input "0" at bounding box center [195, 222] width 211 height 21
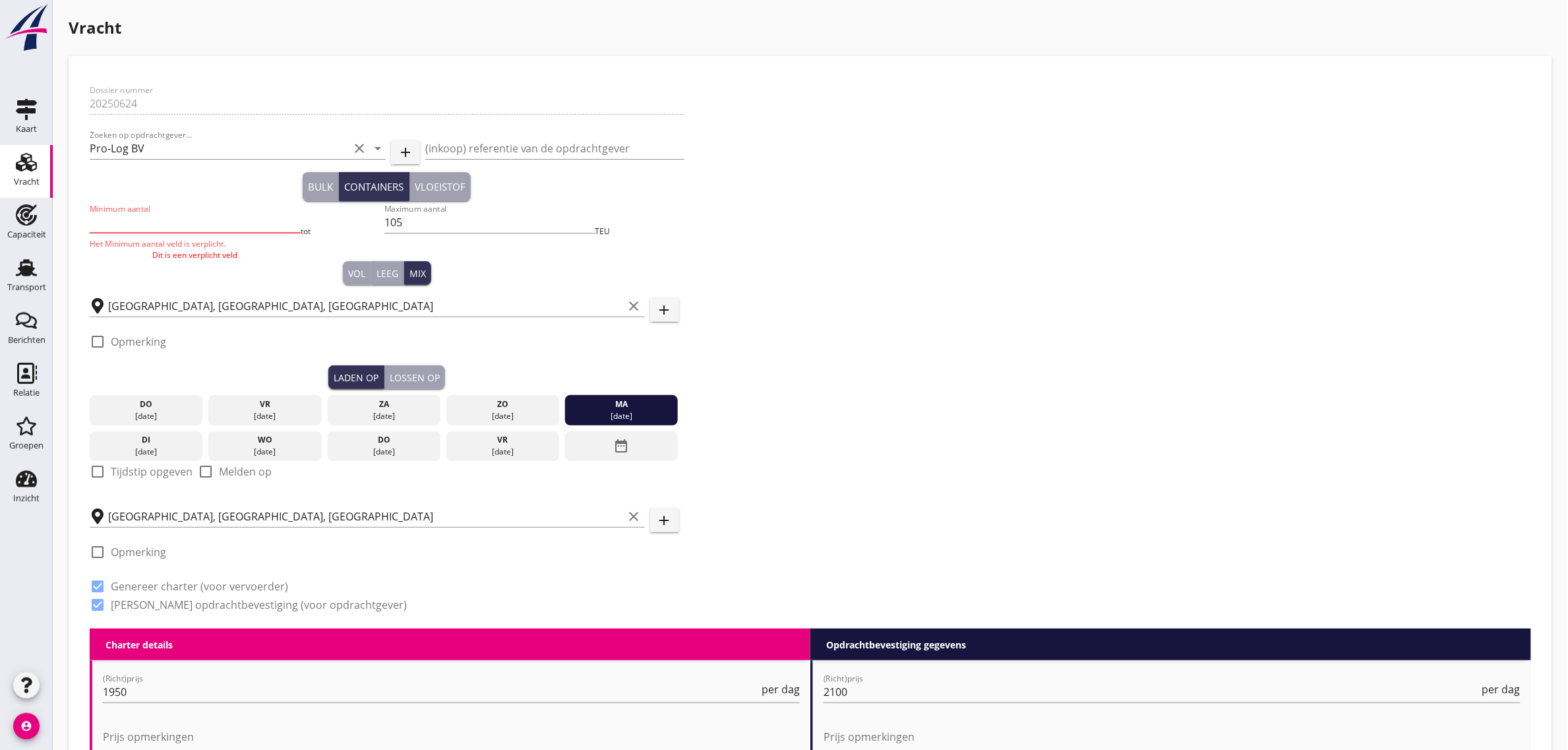
type input "0"
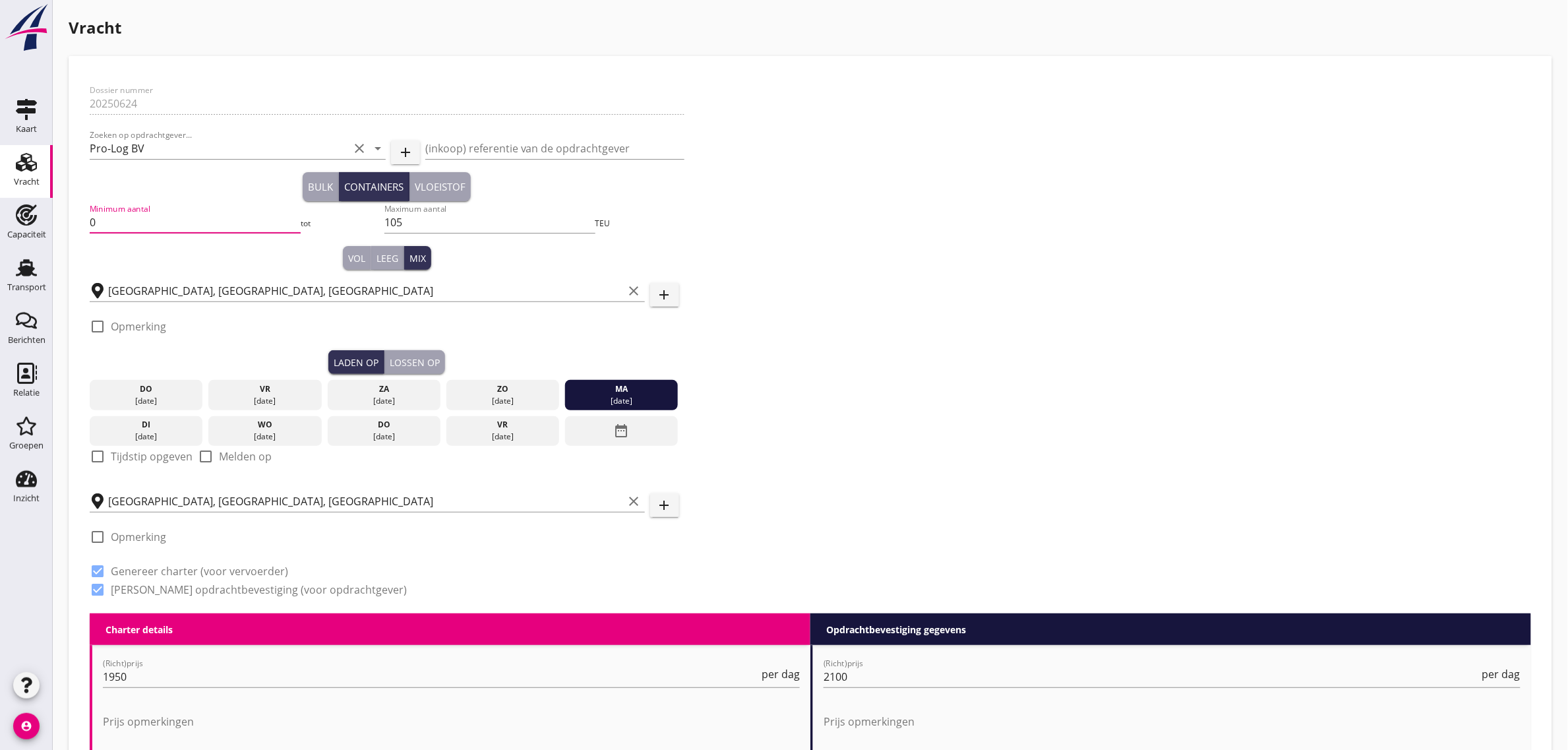
click at [859, 347] on div "Dossier nummer 20250624 Zoeken op opdrachtgever... Pro-Log BV clear arrow_drop_…" at bounding box center [810, 345] width 1452 height 537
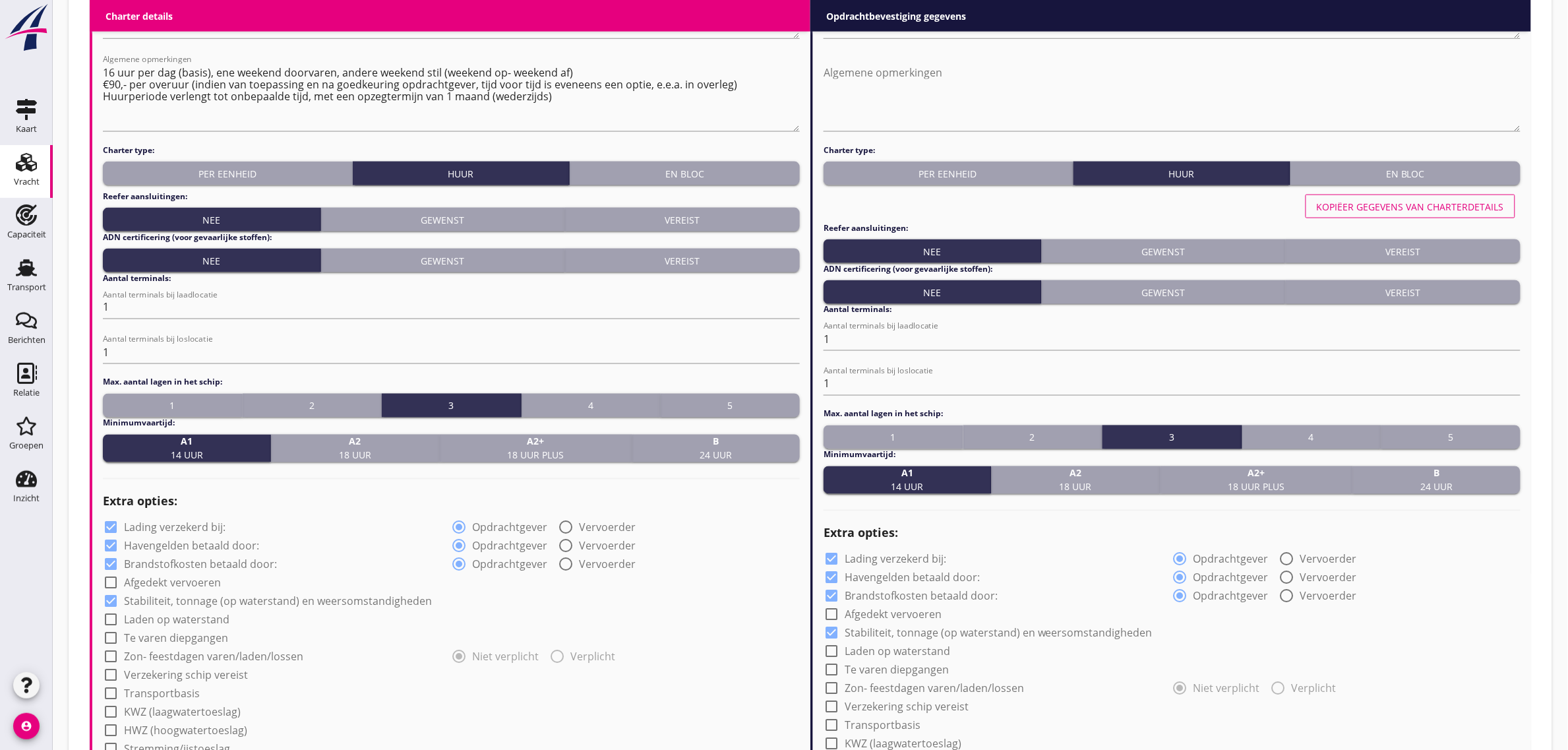
scroll to position [1151, 0]
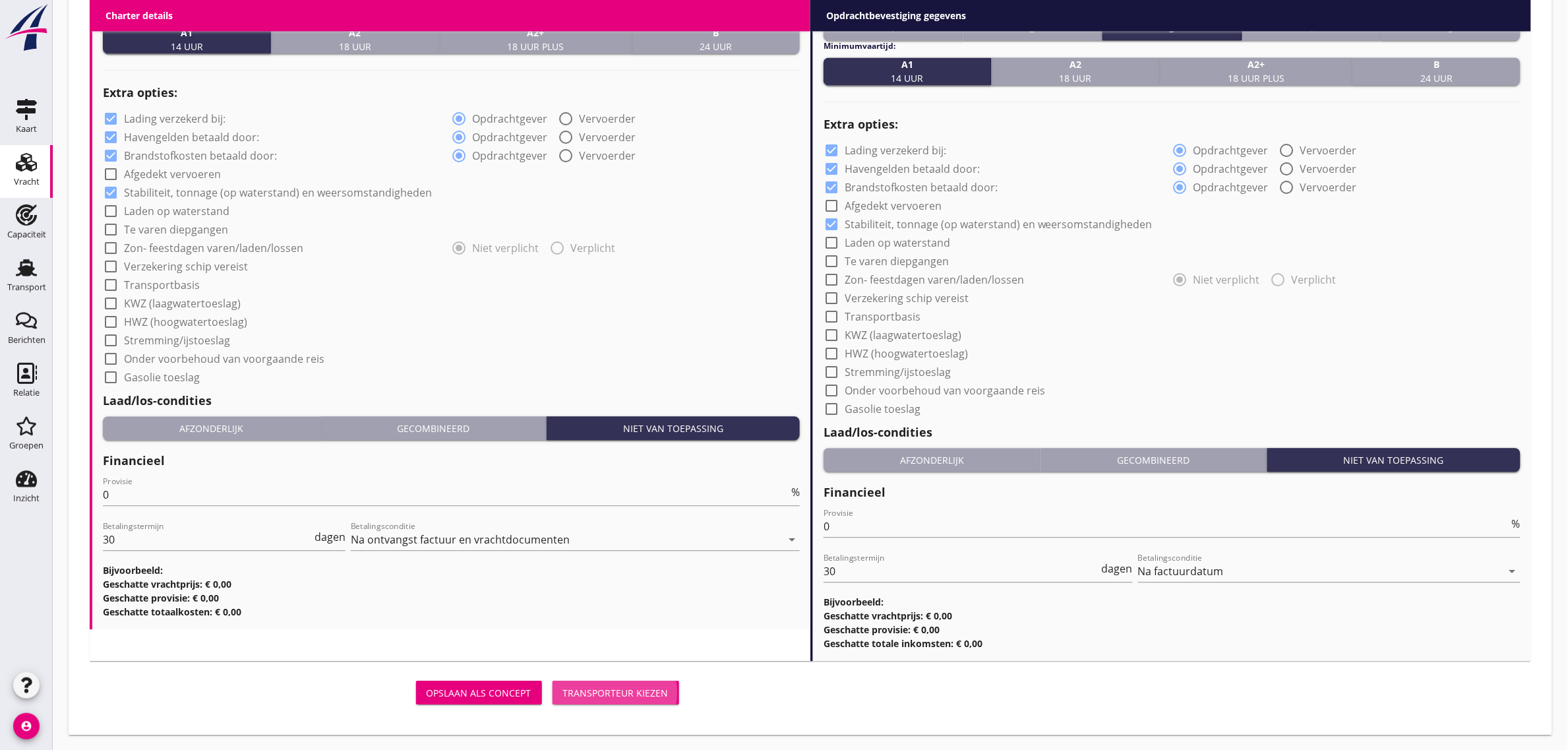
click at [639, 687] on div "Transporteur kiezen" at bounding box center [616, 693] width 105 height 13
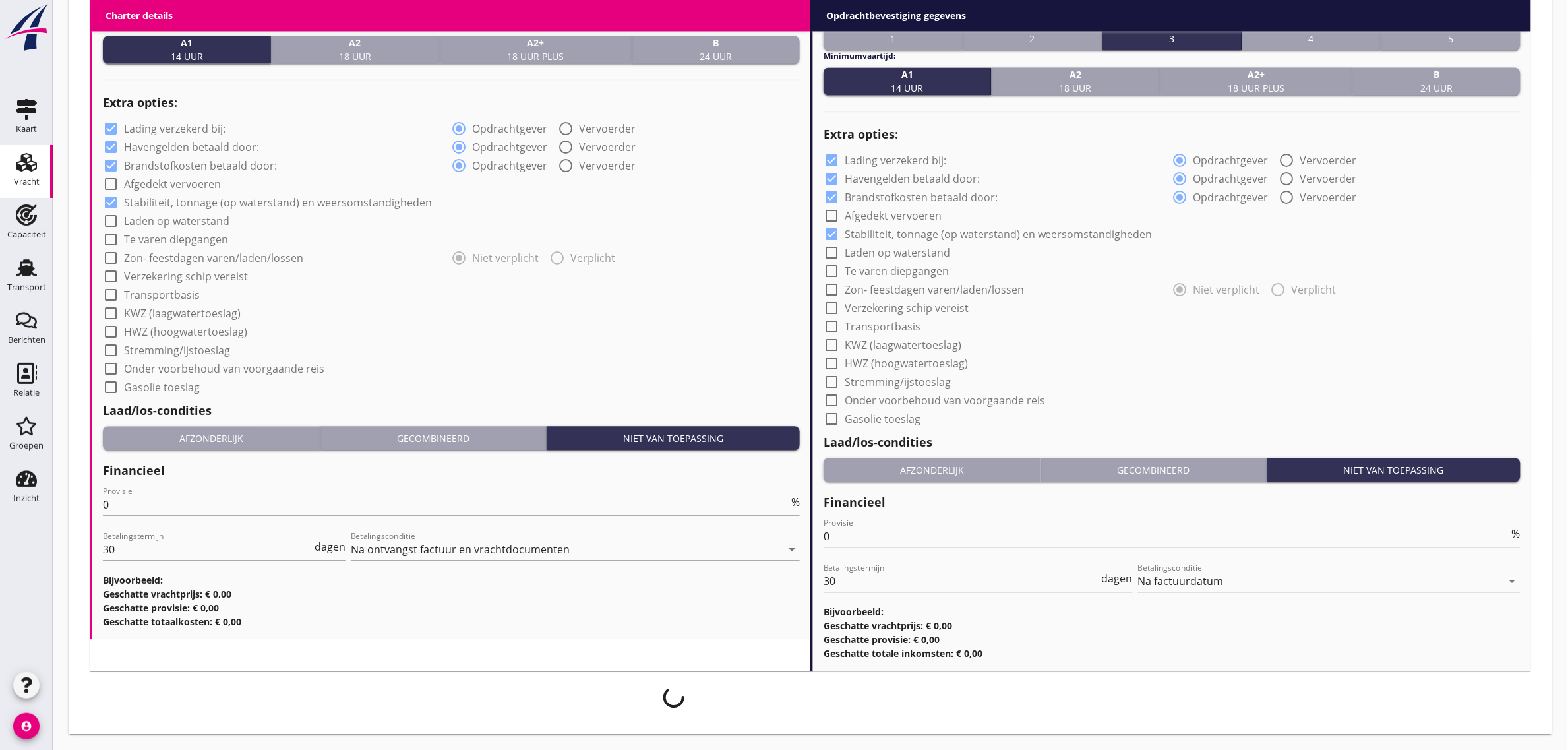
scroll to position [1140, 0]
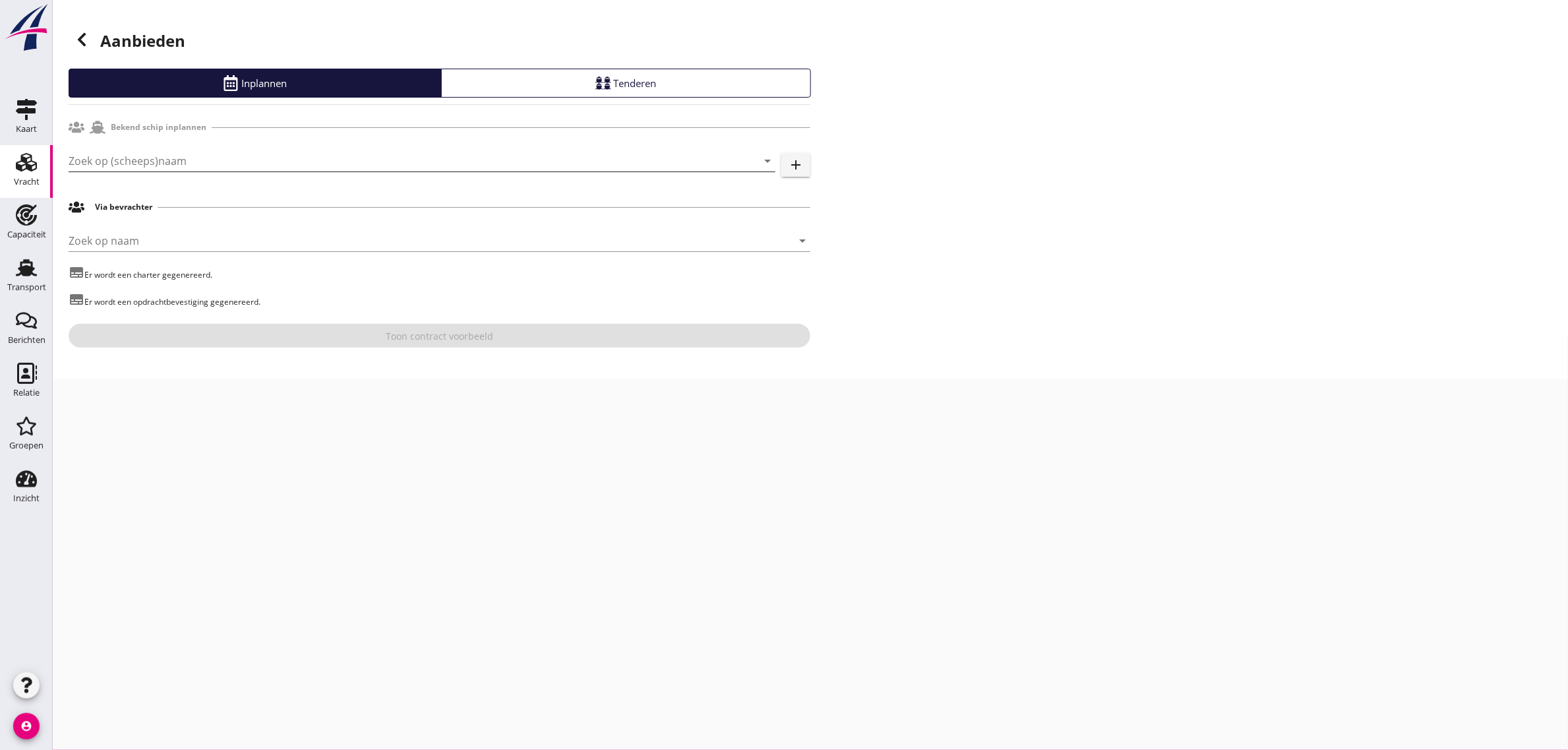
click at [119, 159] on input "Zoek op (scheeps)naam" at bounding box center [403, 160] width 670 height 21
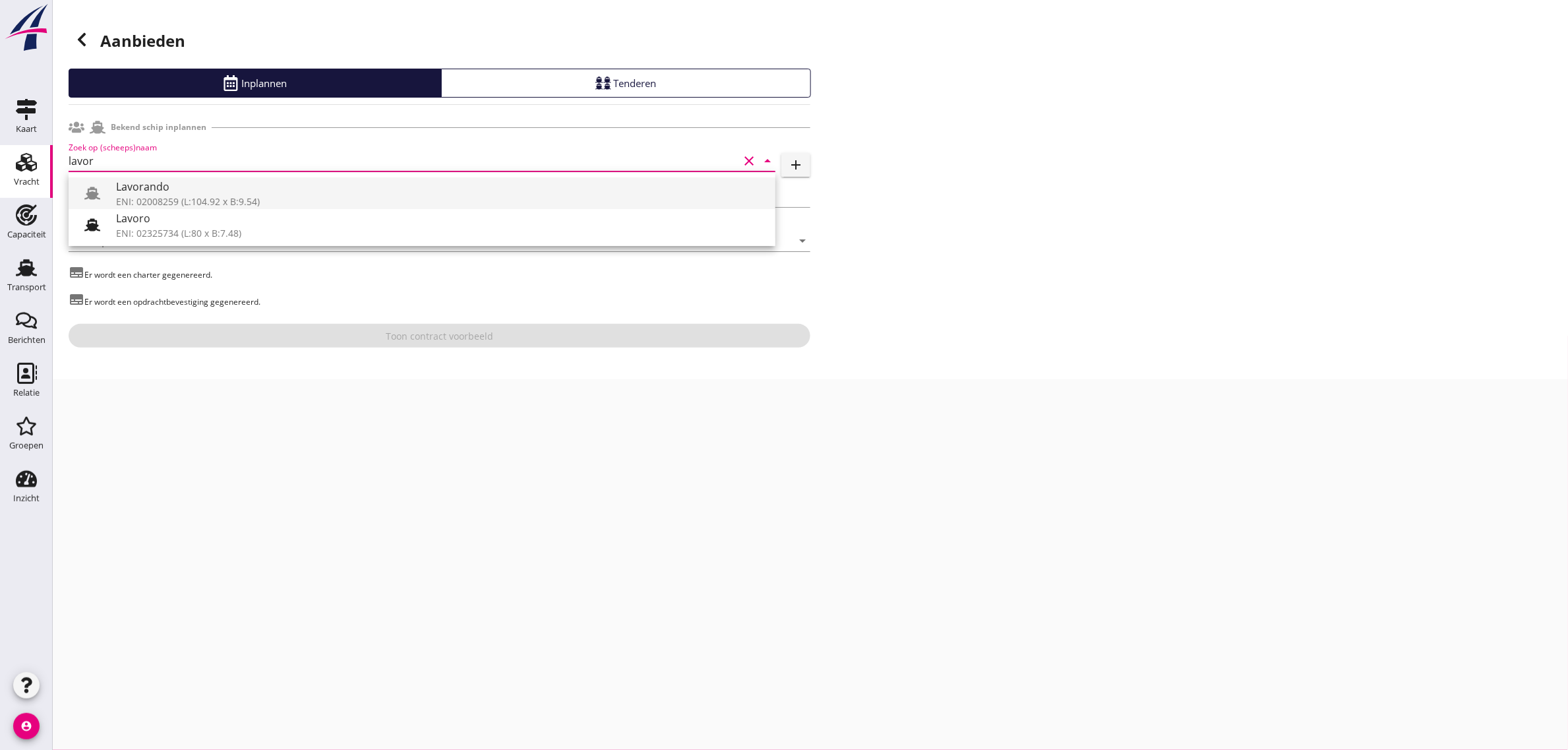
click at [172, 195] on div "ENI: 02008259 (L:104.92 x B:9.54)" at bounding box center [440, 202] width 649 height 13
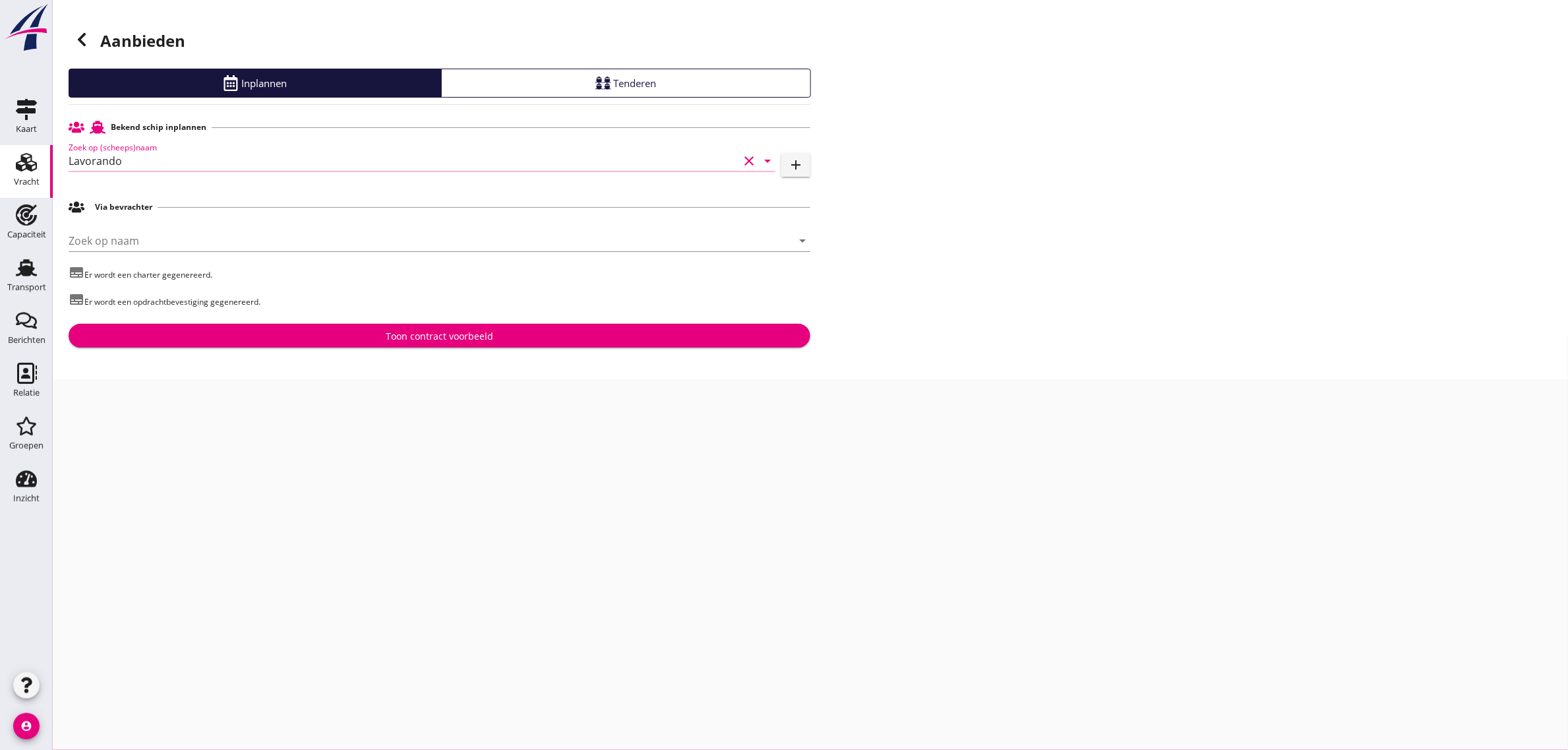
type input "Lavorando"
click at [355, 338] on div "Toon contract voorbeeld" at bounding box center [439, 336] width 720 height 13
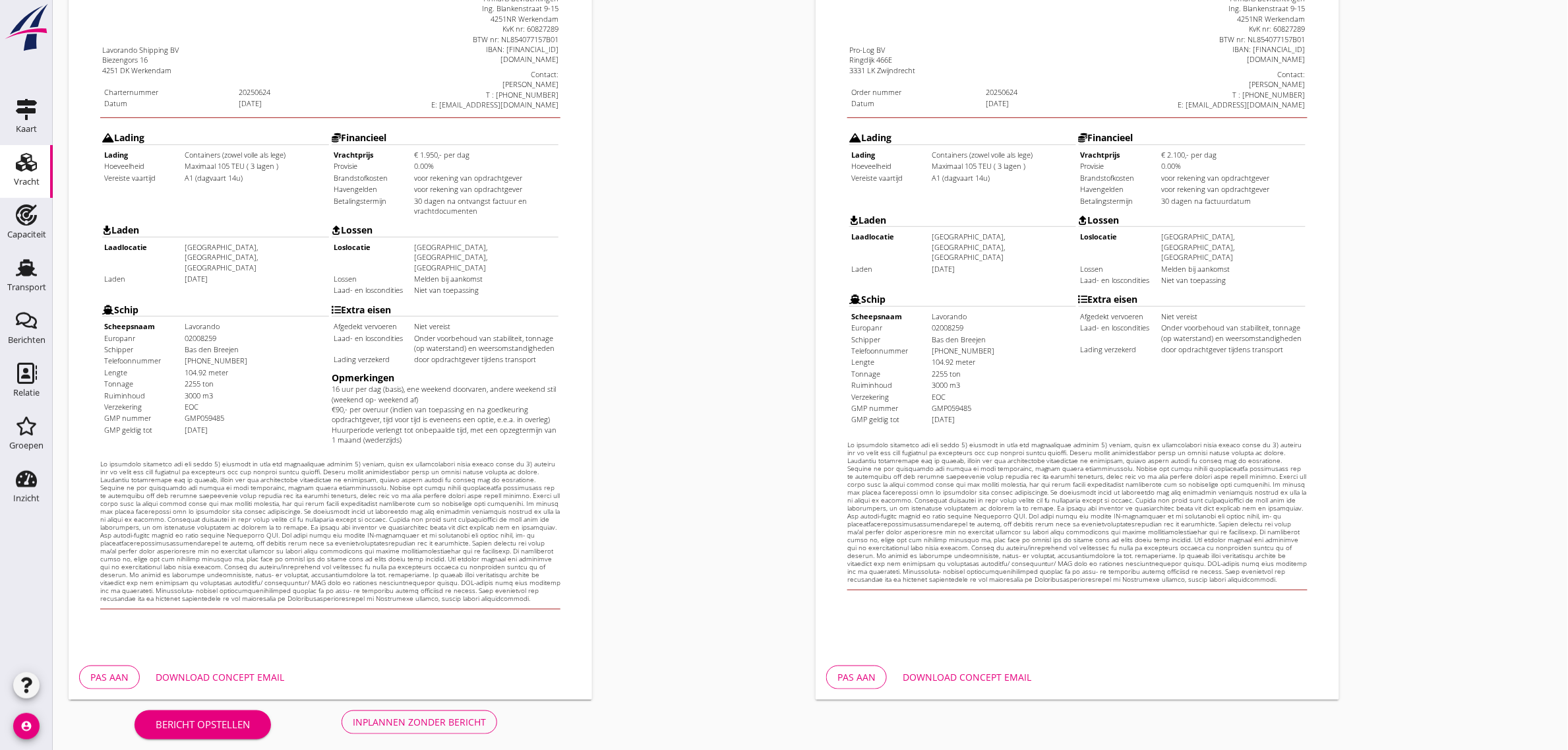
scroll to position [225, 0]
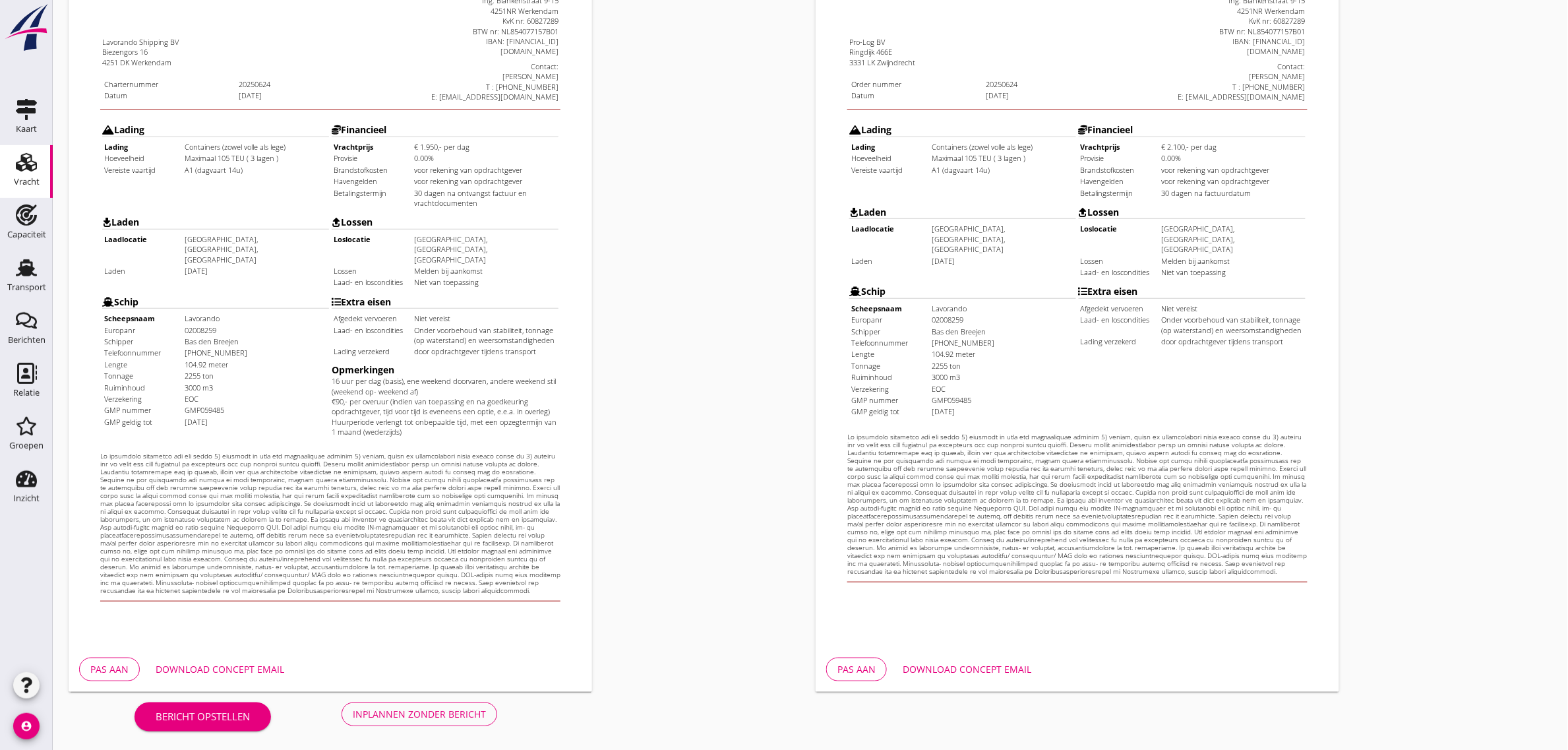
click at [459, 716] on div "Inplannen zonder bericht" at bounding box center [419, 714] width 133 height 13
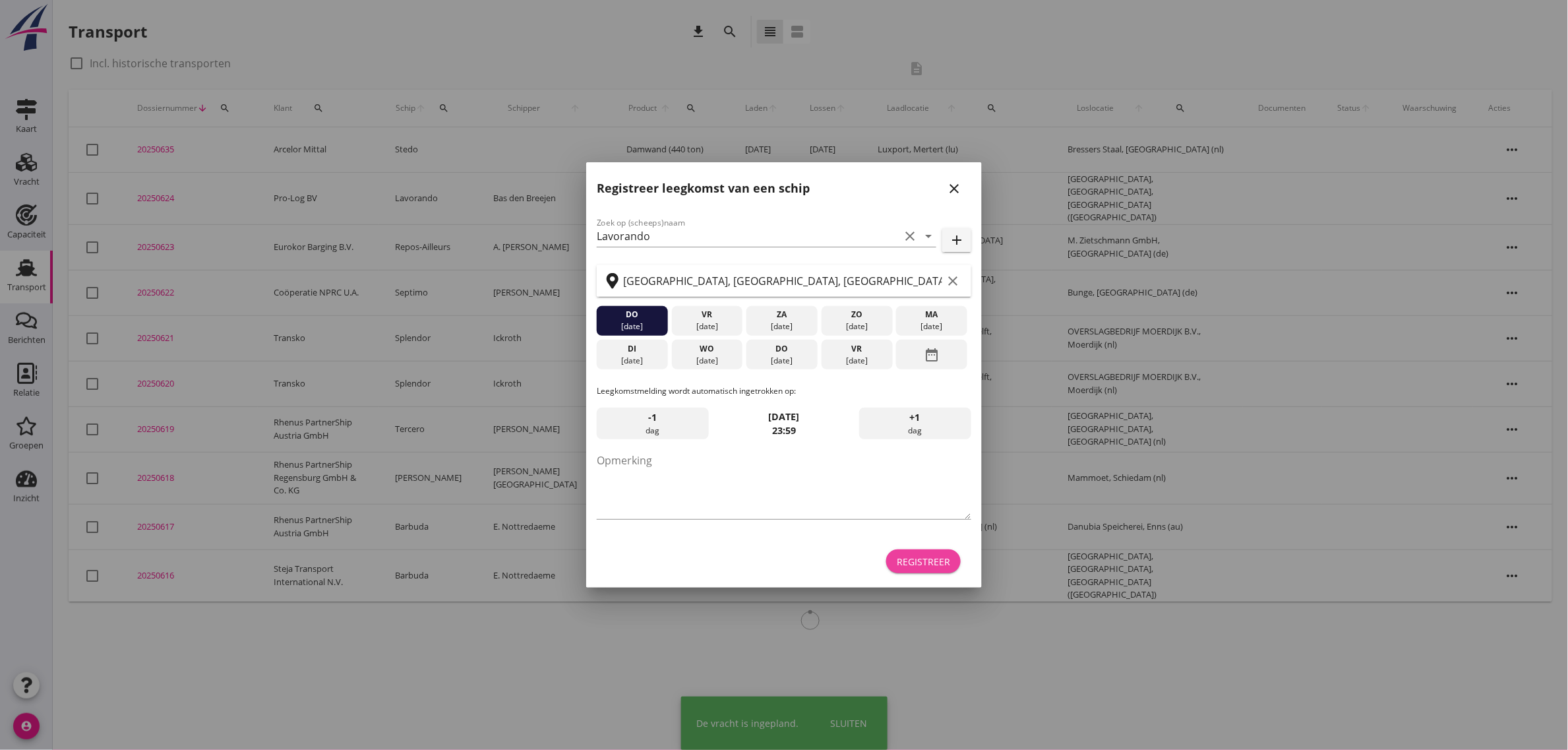
click at [913, 560] on div "Registreer" at bounding box center [923, 561] width 53 height 13
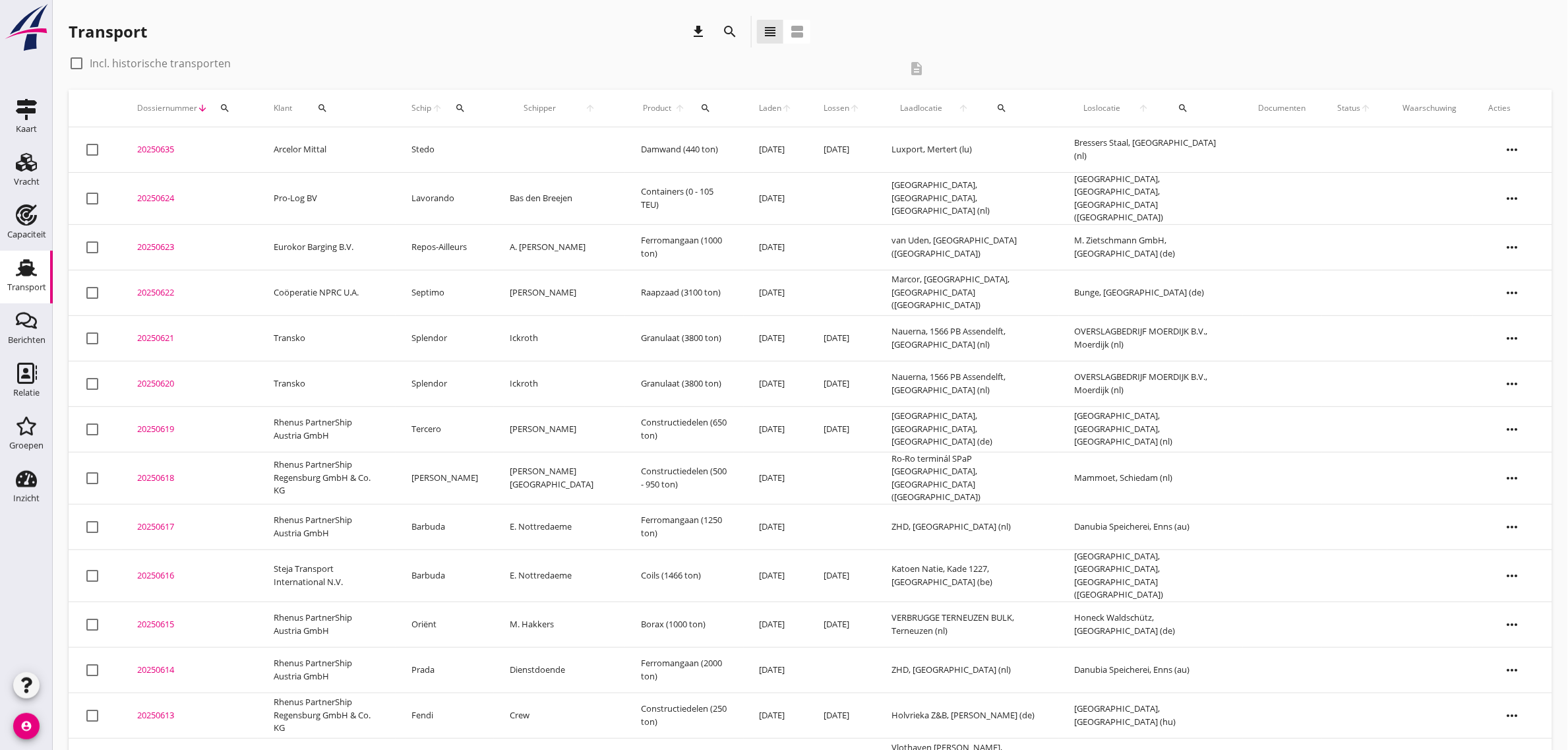
click at [258, 189] on td "Pro-Log BV" at bounding box center [326, 198] width 137 height 52
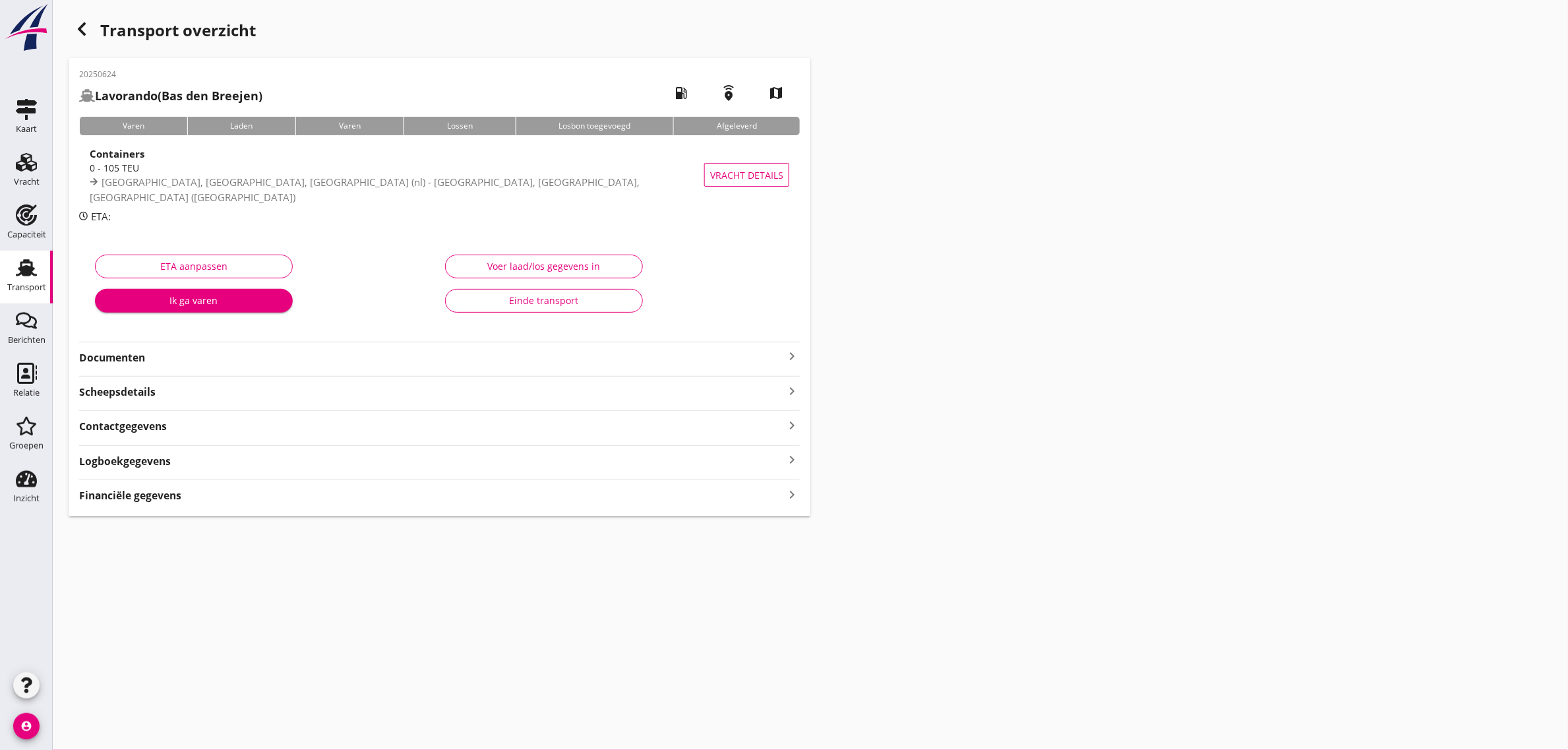
click at [126, 360] on strong "Documenten" at bounding box center [432, 358] width 705 height 15
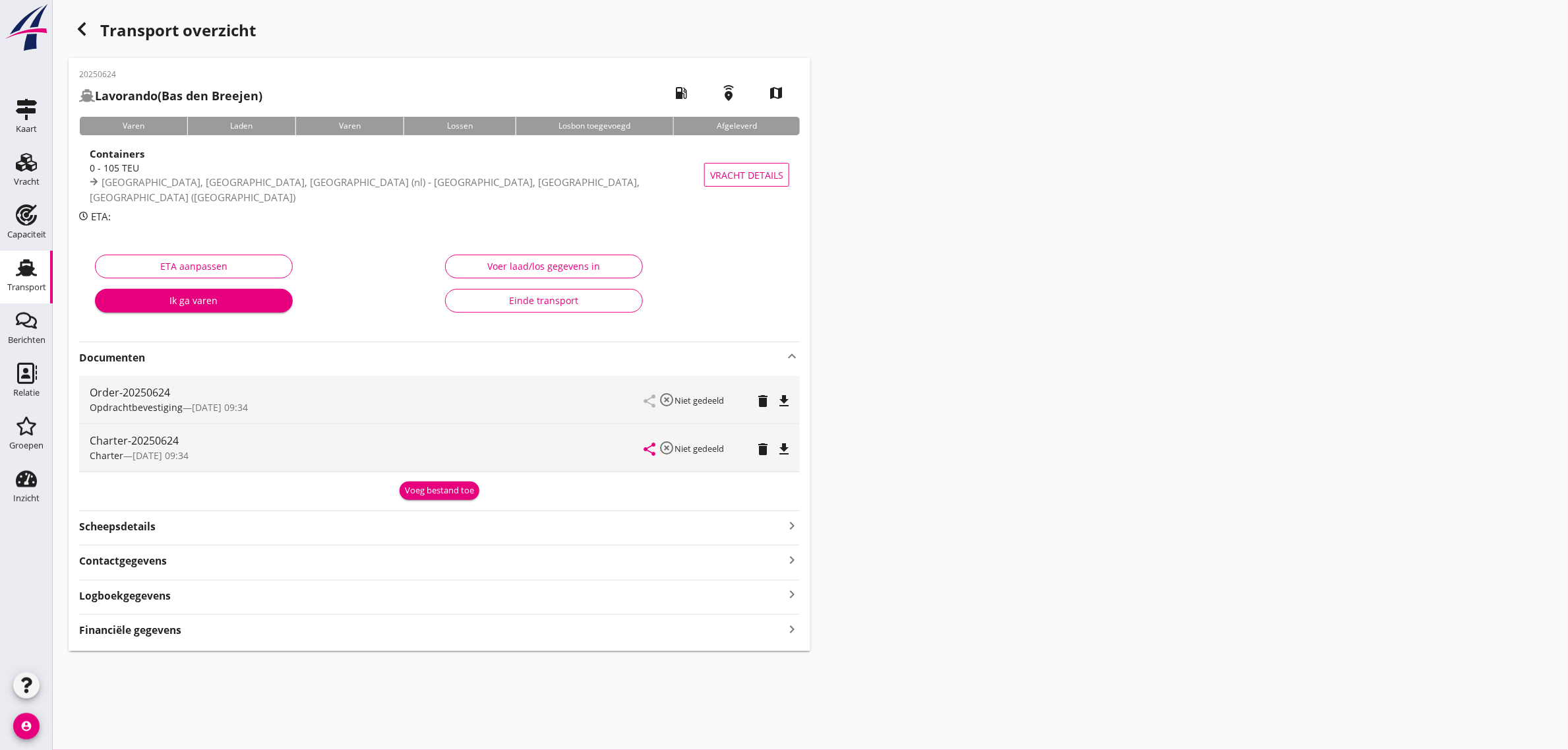
click at [789, 446] on icon "file_download" at bounding box center [784, 449] width 16 height 16
drag, startPoint x: 34, startPoint y: 266, endPoint x: 64, endPoint y: 749, distance: 483.9
click at [34, 266] on icon "Transport" at bounding box center [26, 267] width 21 height 21
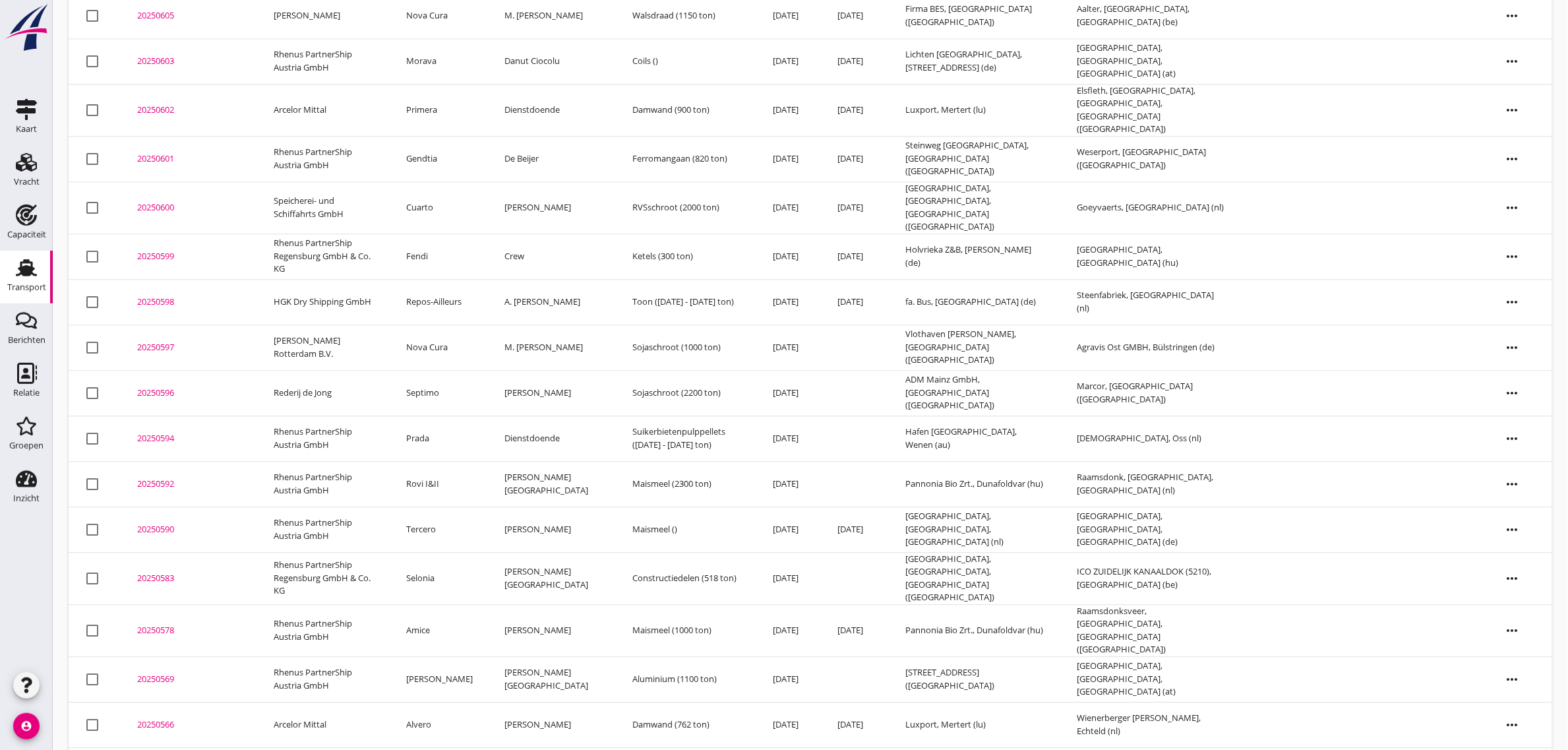
scroll to position [1082, 0]
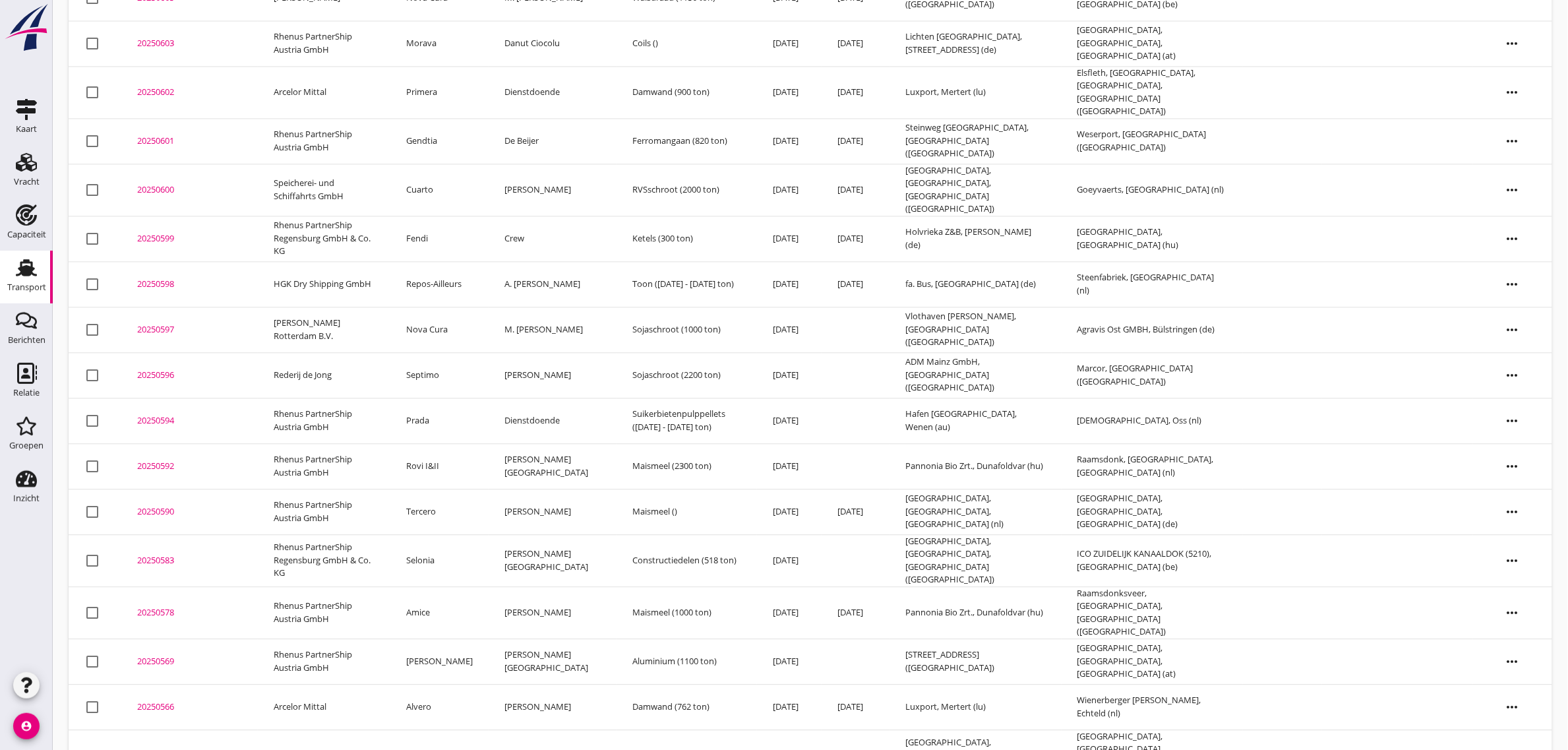
click at [461, 730] on td "Lavorando" at bounding box center [439, 756] width 98 height 52
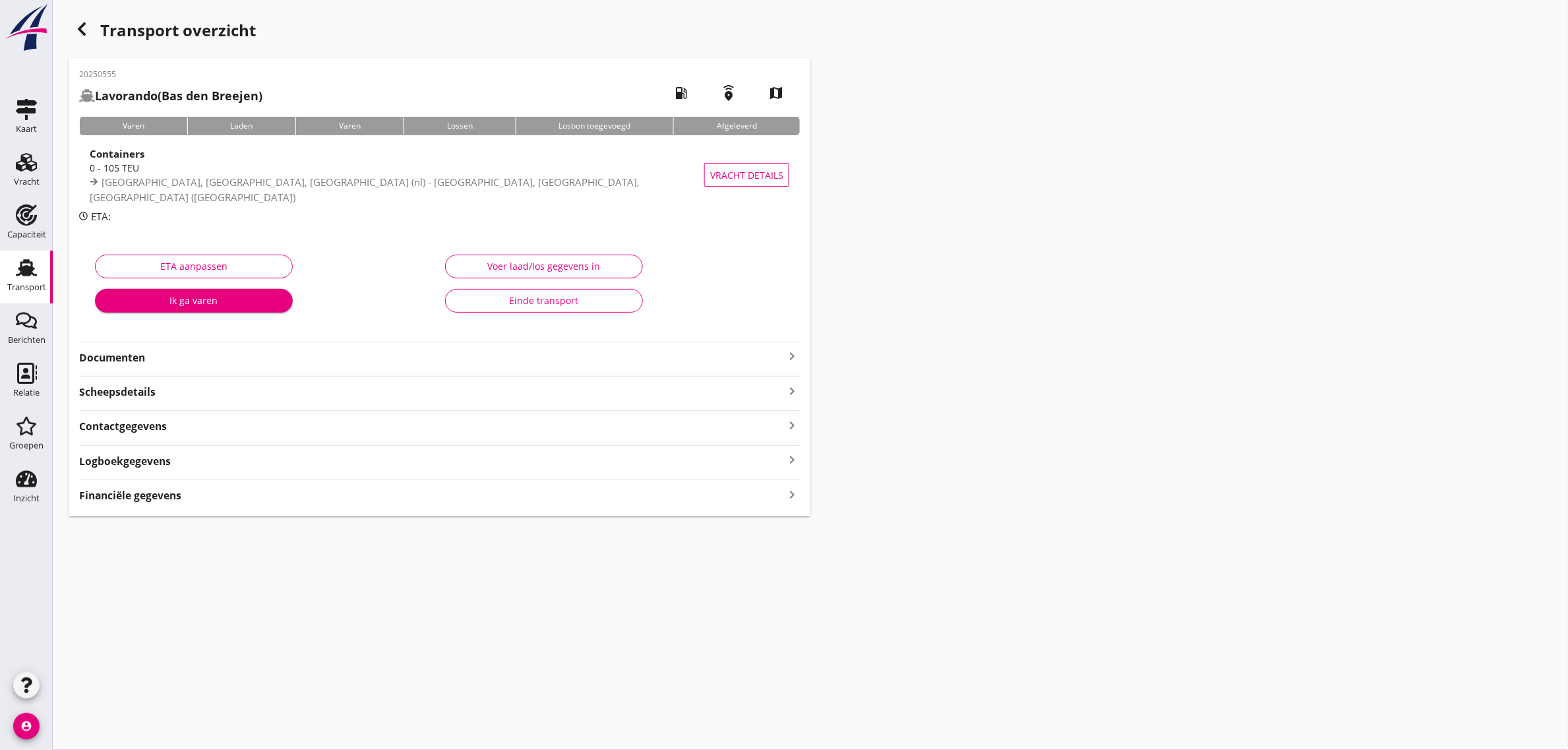
click at [531, 301] on div "Einde transport" at bounding box center [544, 300] width 175 height 13
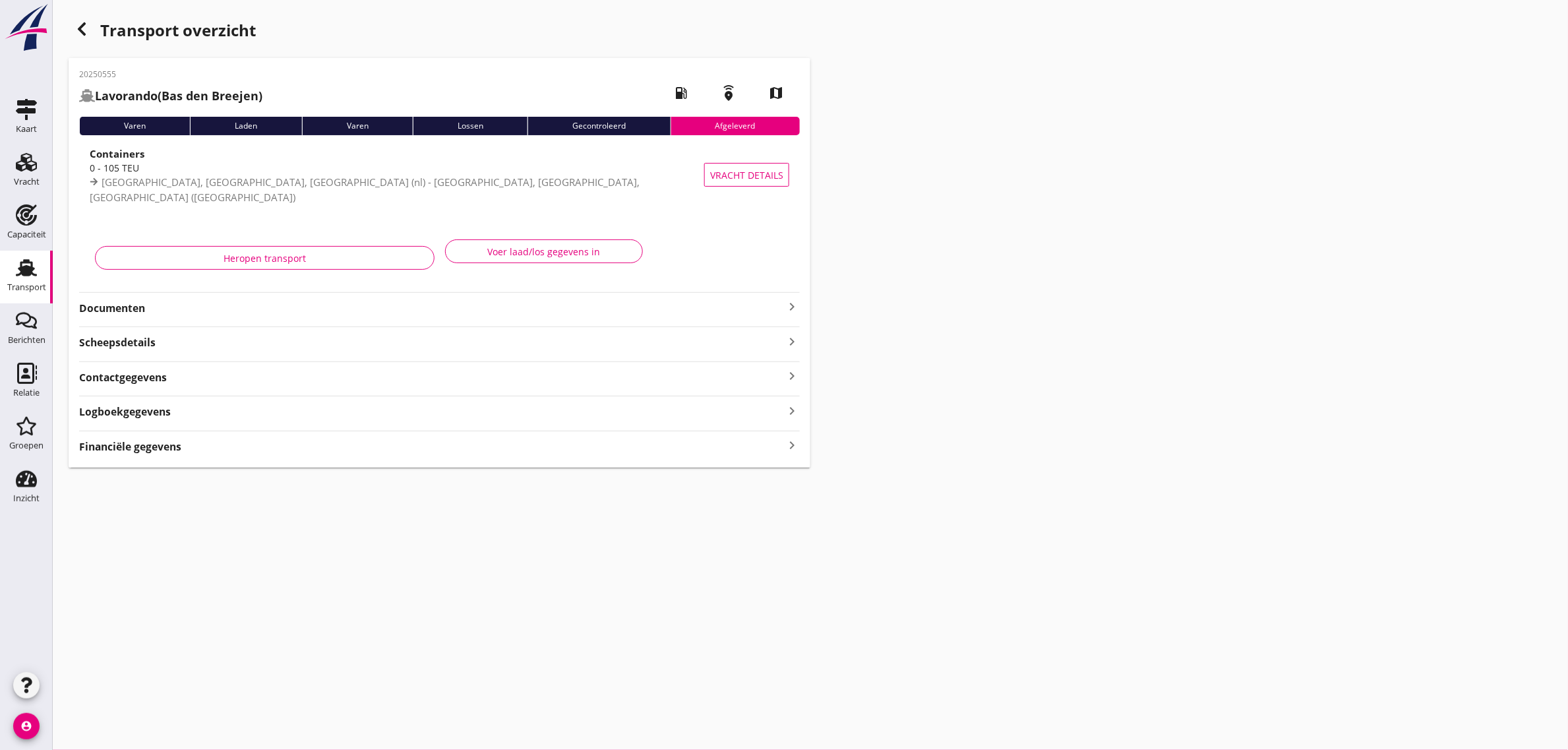
click at [77, 28] on icon "button" at bounding box center [82, 29] width 16 height 16
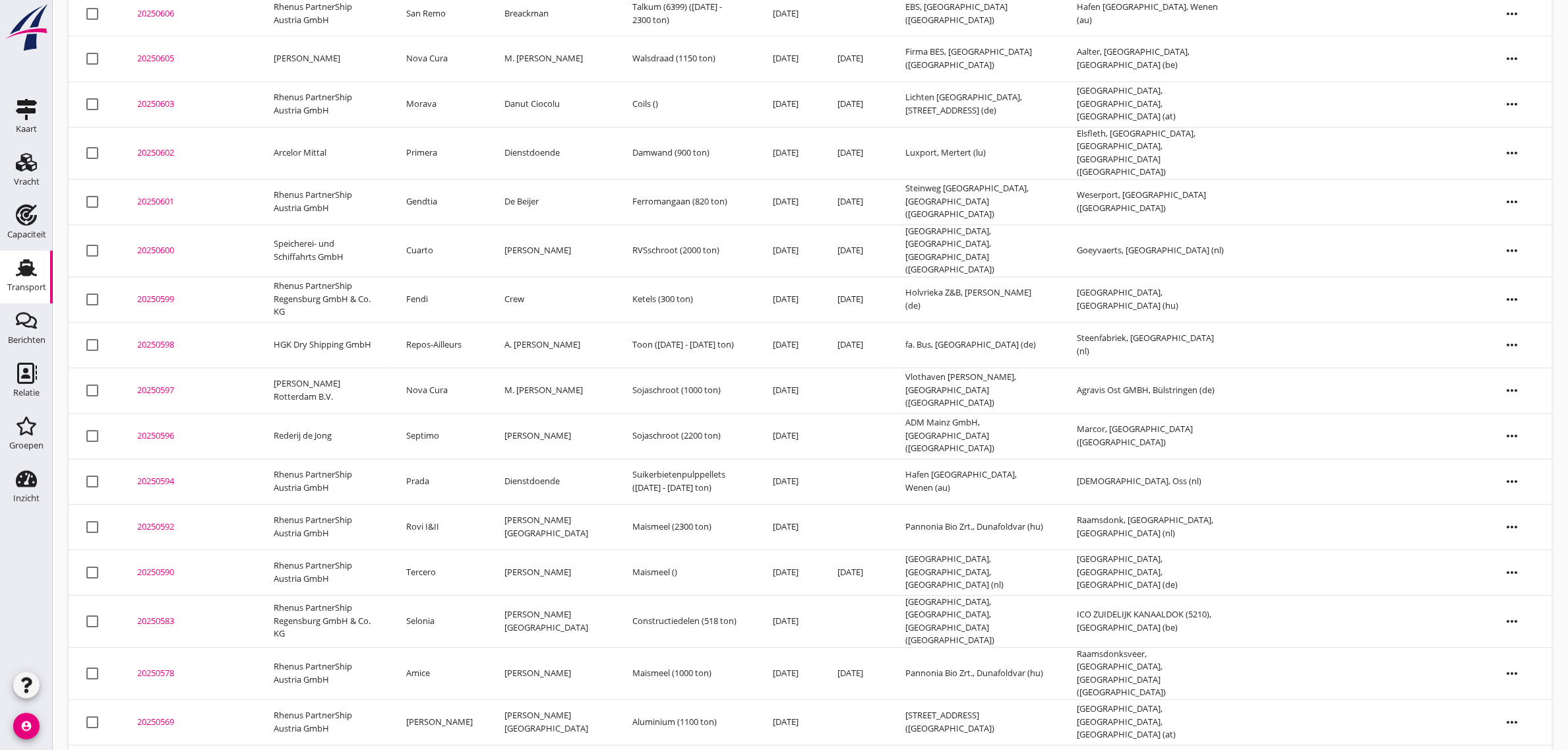
scroll to position [1035, 0]
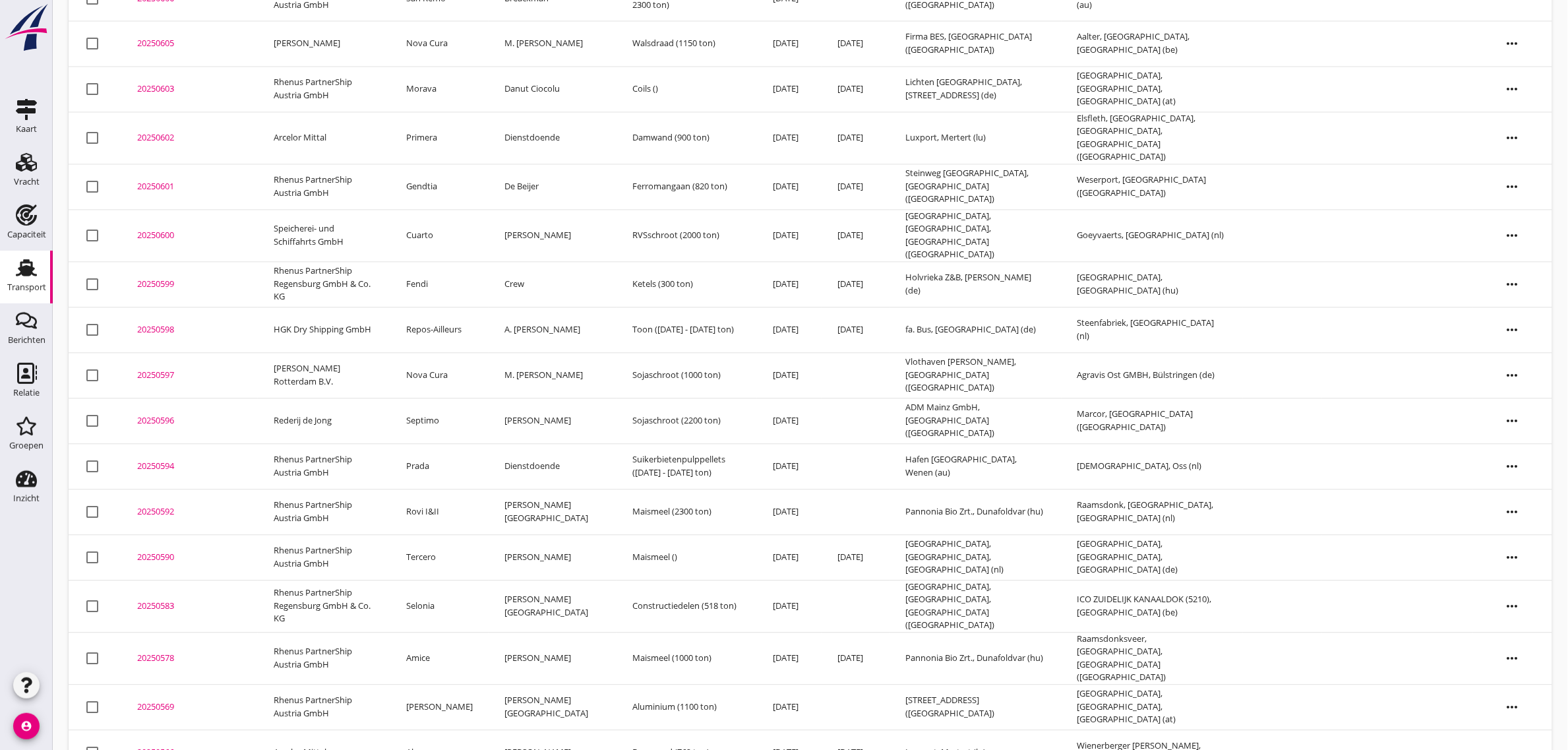
click at [454, 398] on td "Septimo" at bounding box center [439, 421] width 98 height 46
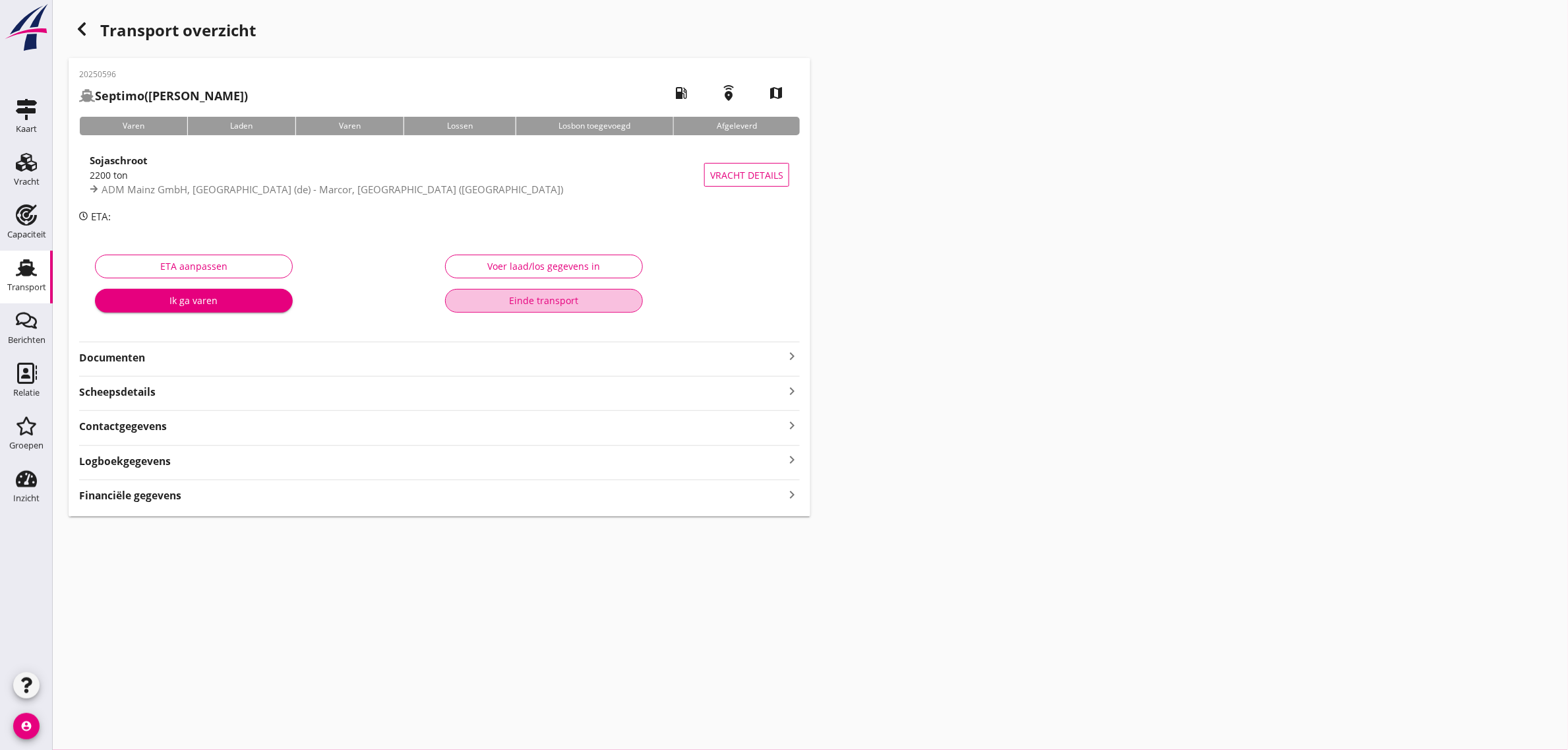
click at [525, 304] on div "Einde transport" at bounding box center [544, 300] width 175 height 13
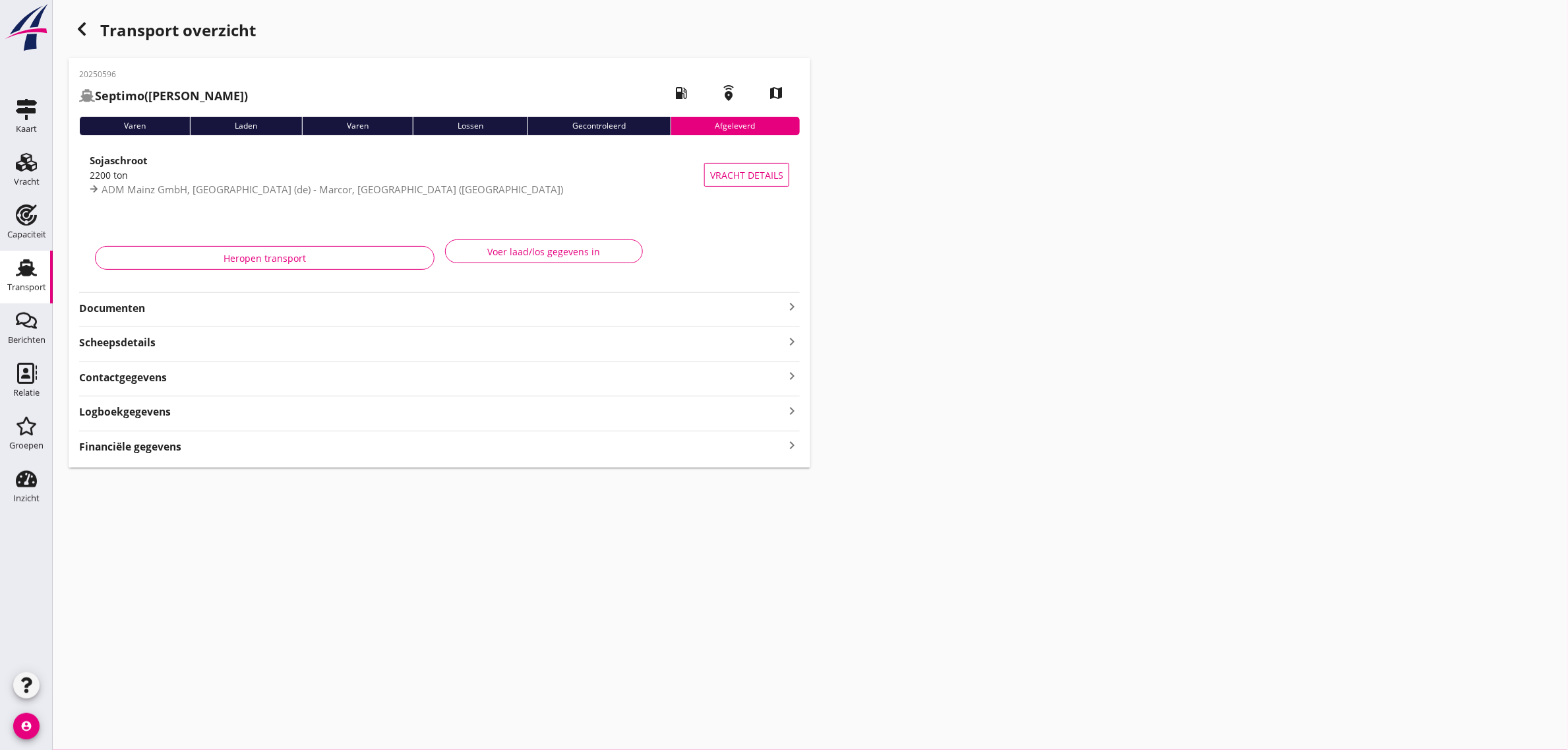
click at [87, 35] on icon "button" at bounding box center [82, 29] width 16 height 16
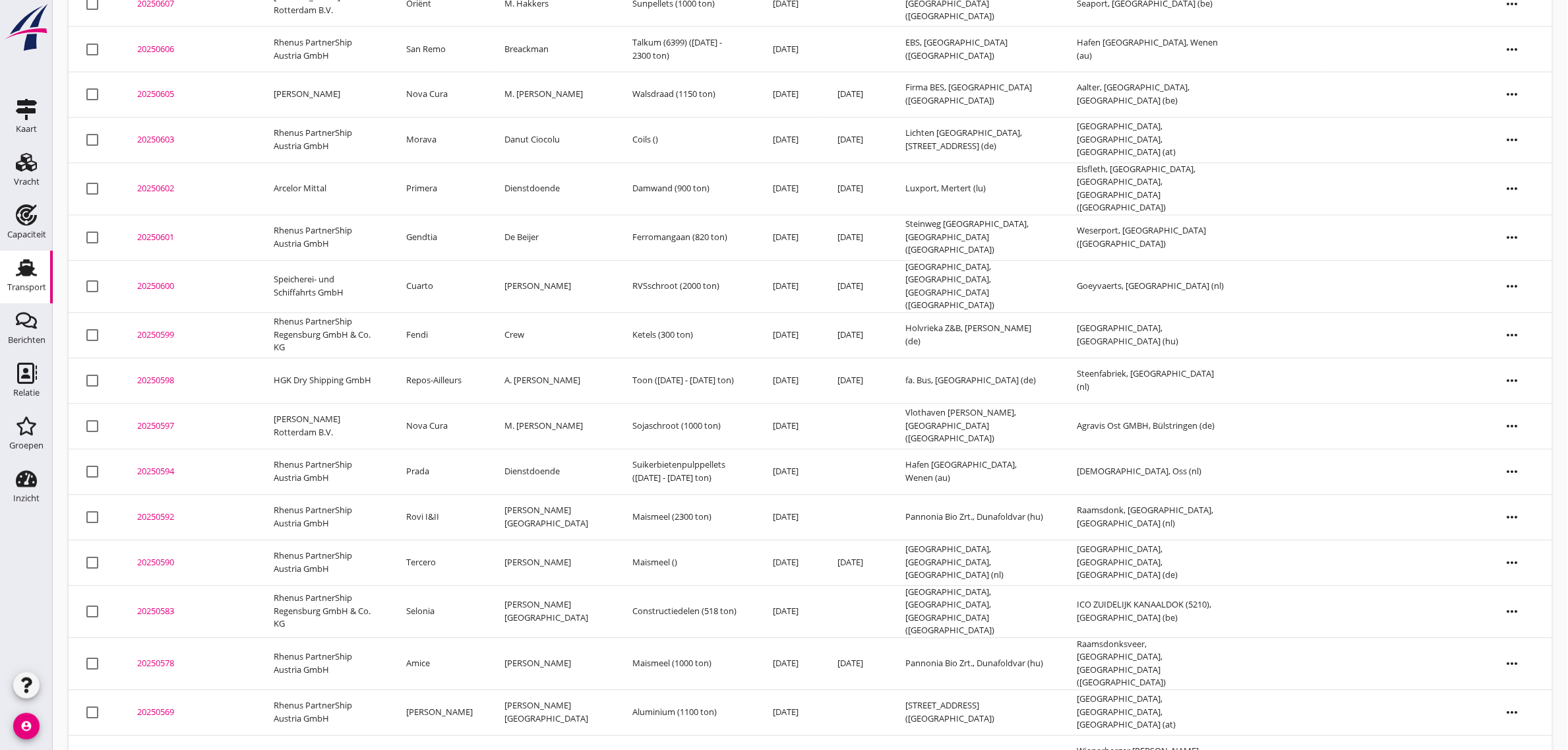
scroll to position [990, 0]
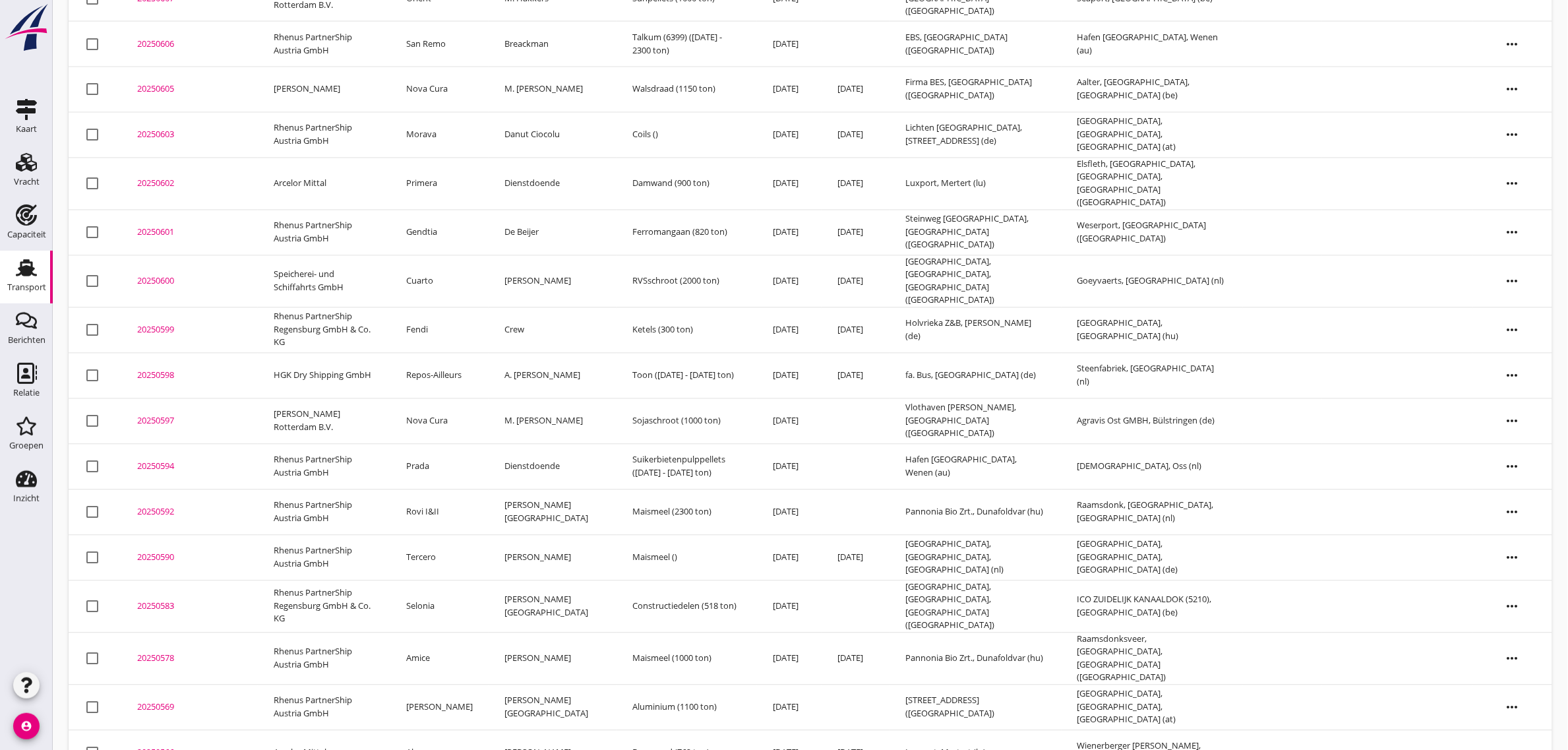
click at [466, 353] on td "Repos-Ailleurs" at bounding box center [439, 375] width 98 height 46
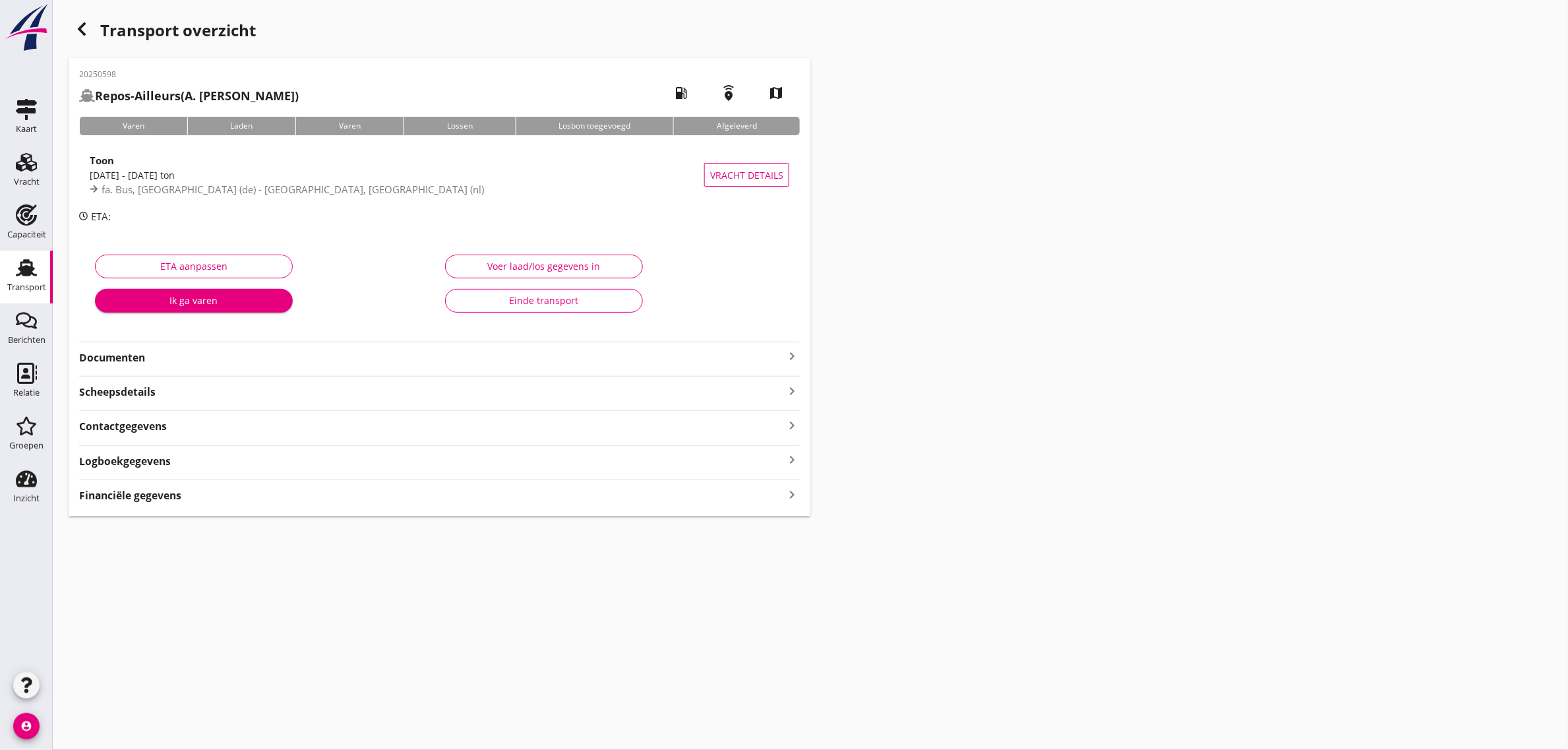
click at [541, 294] on div "Einde transport" at bounding box center [544, 300] width 175 height 13
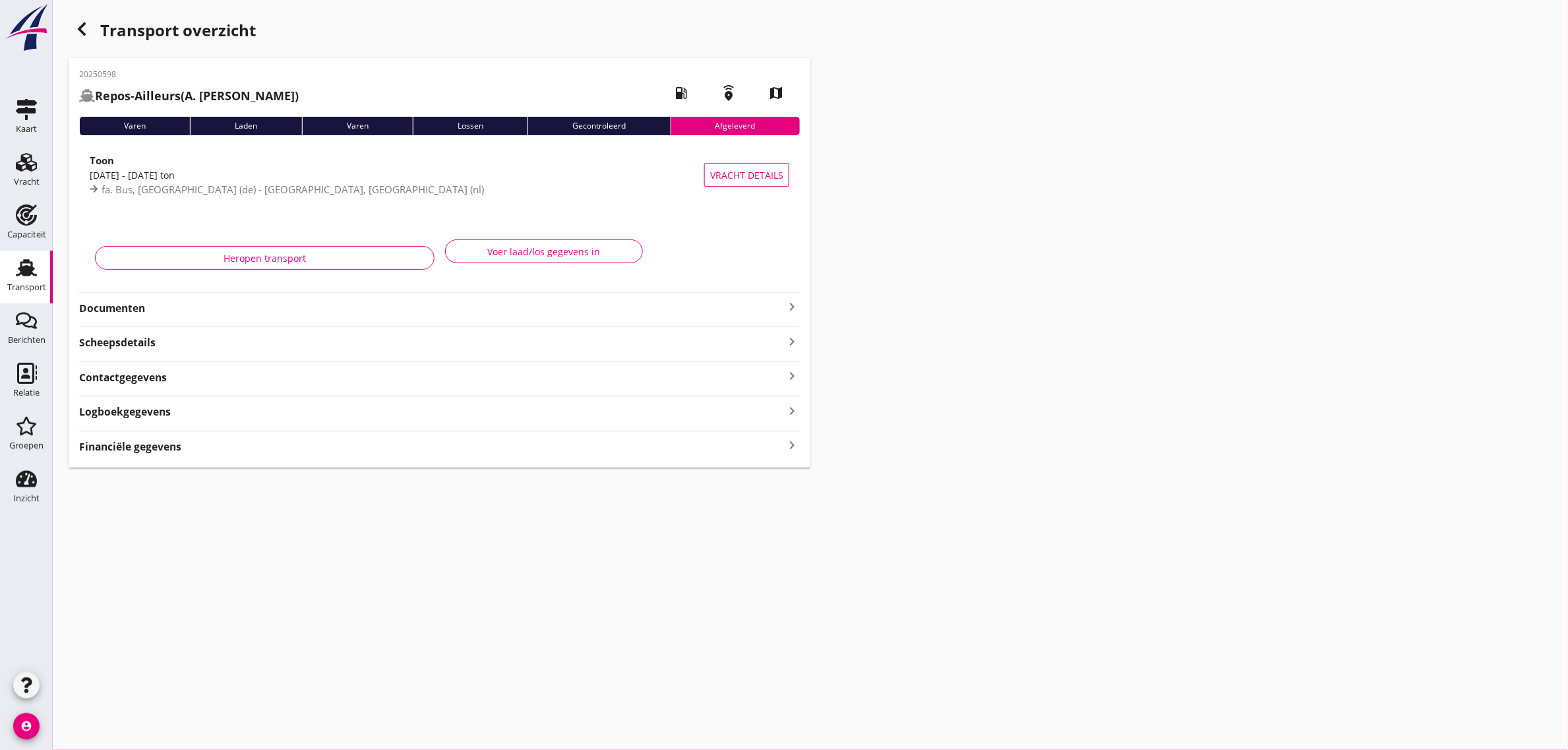
click at [86, 31] on icon "button" at bounding box center [82, 29] width 16 height 16
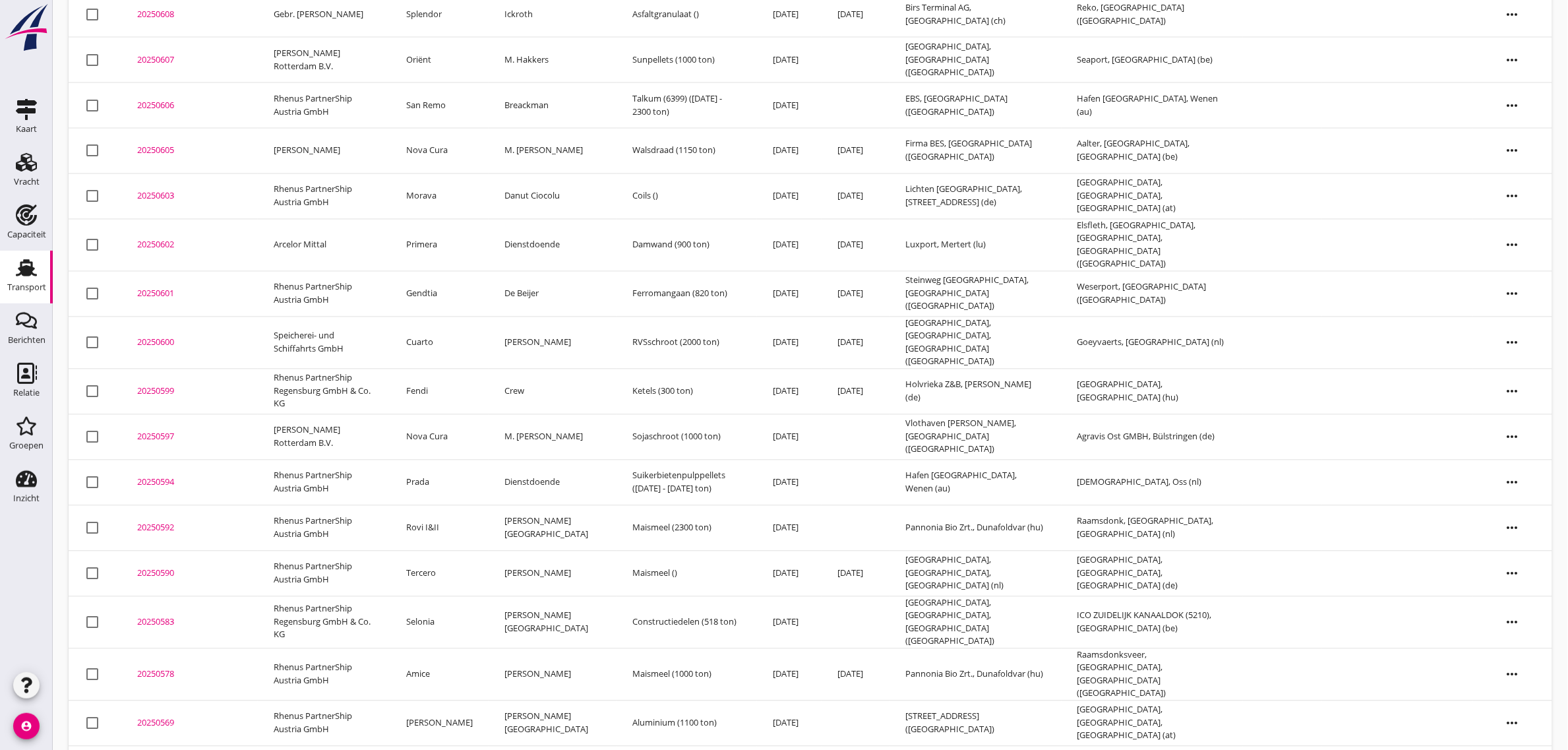
scroll to position [944, 0]
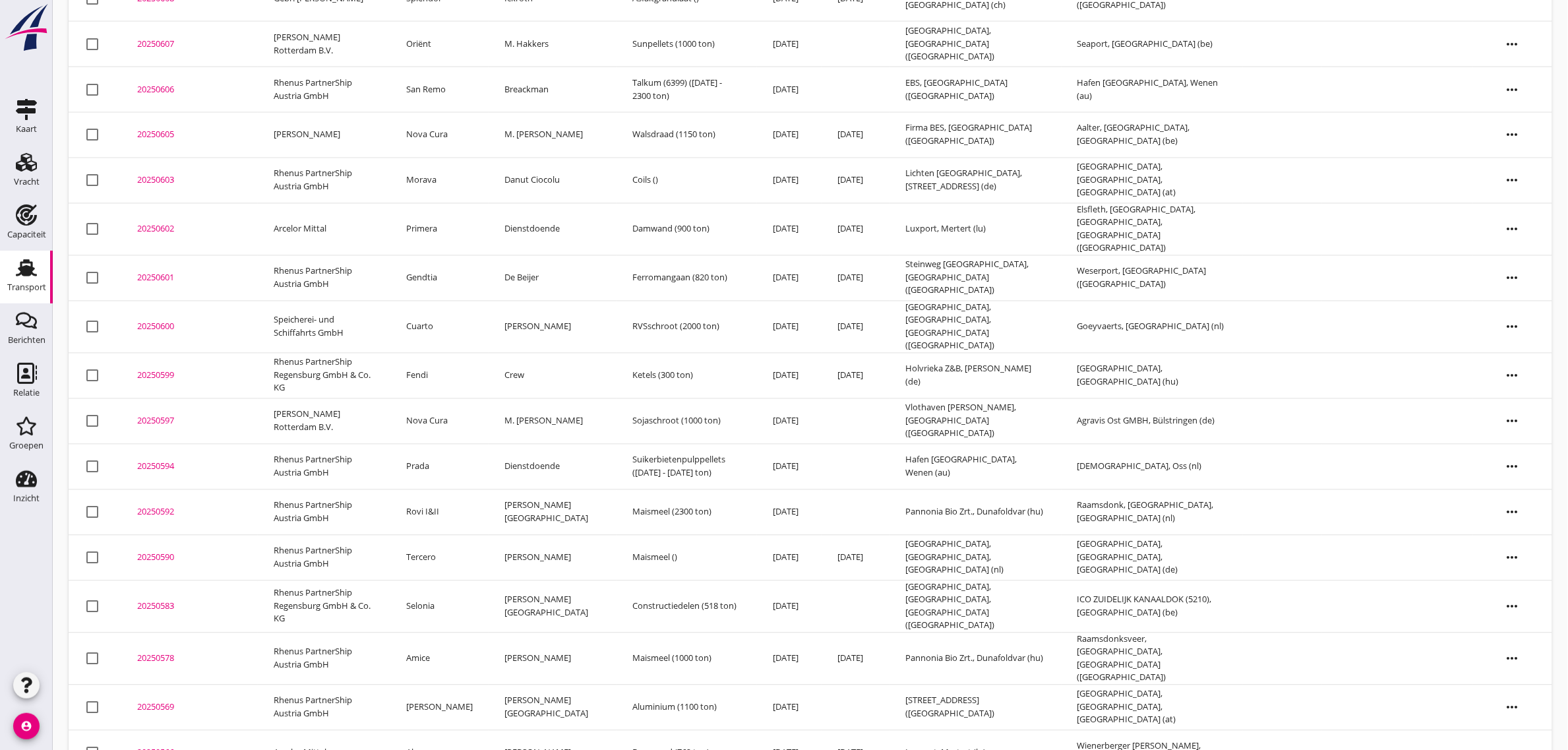
click at [436, 398] on td "Nova Cura" at bounding box center [439, 421] width 98 height 46
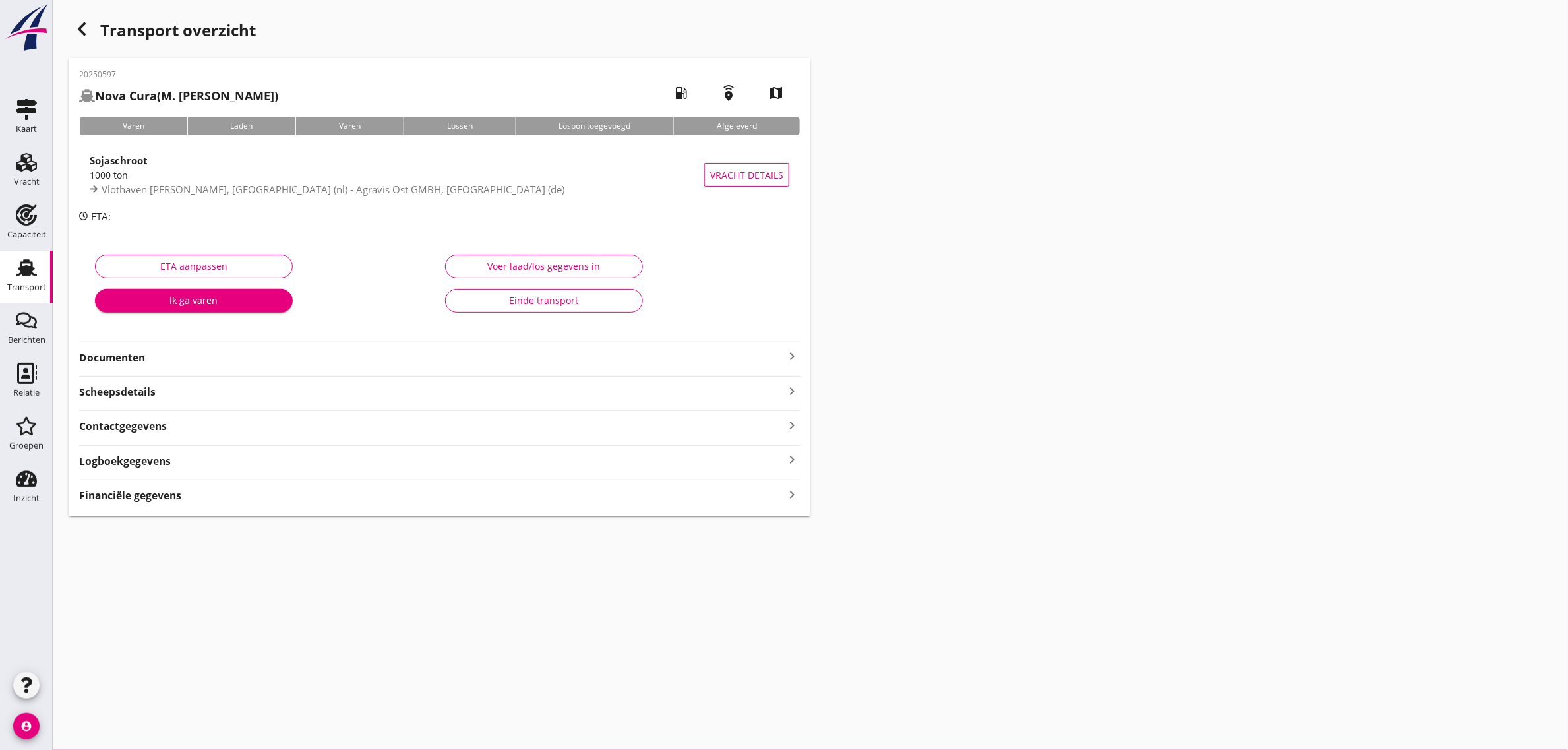
click at [578, 304] on div "Einde transport" at bounding box center [544, 300] width 175 height 13
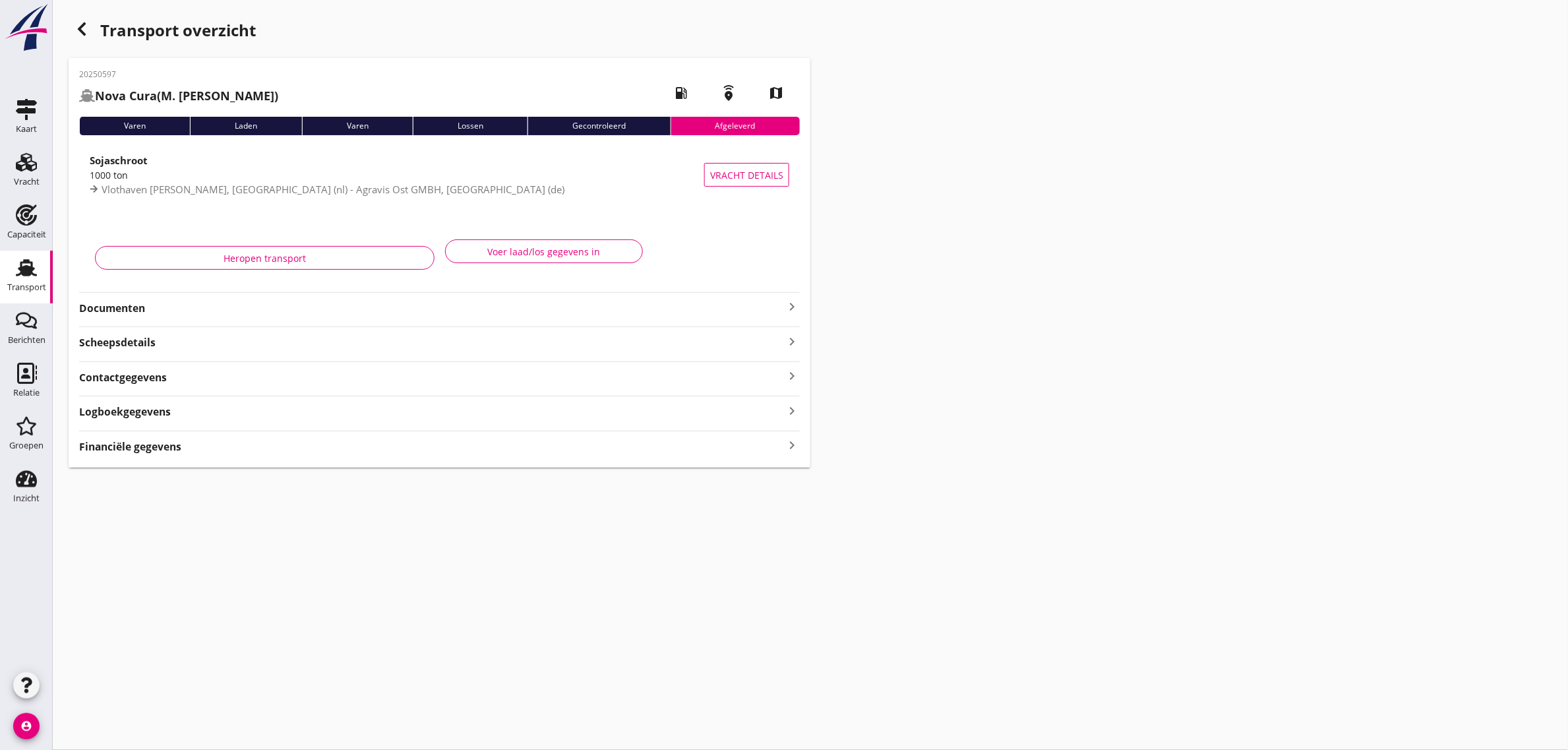
click at [73, 33] on div "button" at bounding box center [81, 29] width 26 height 26
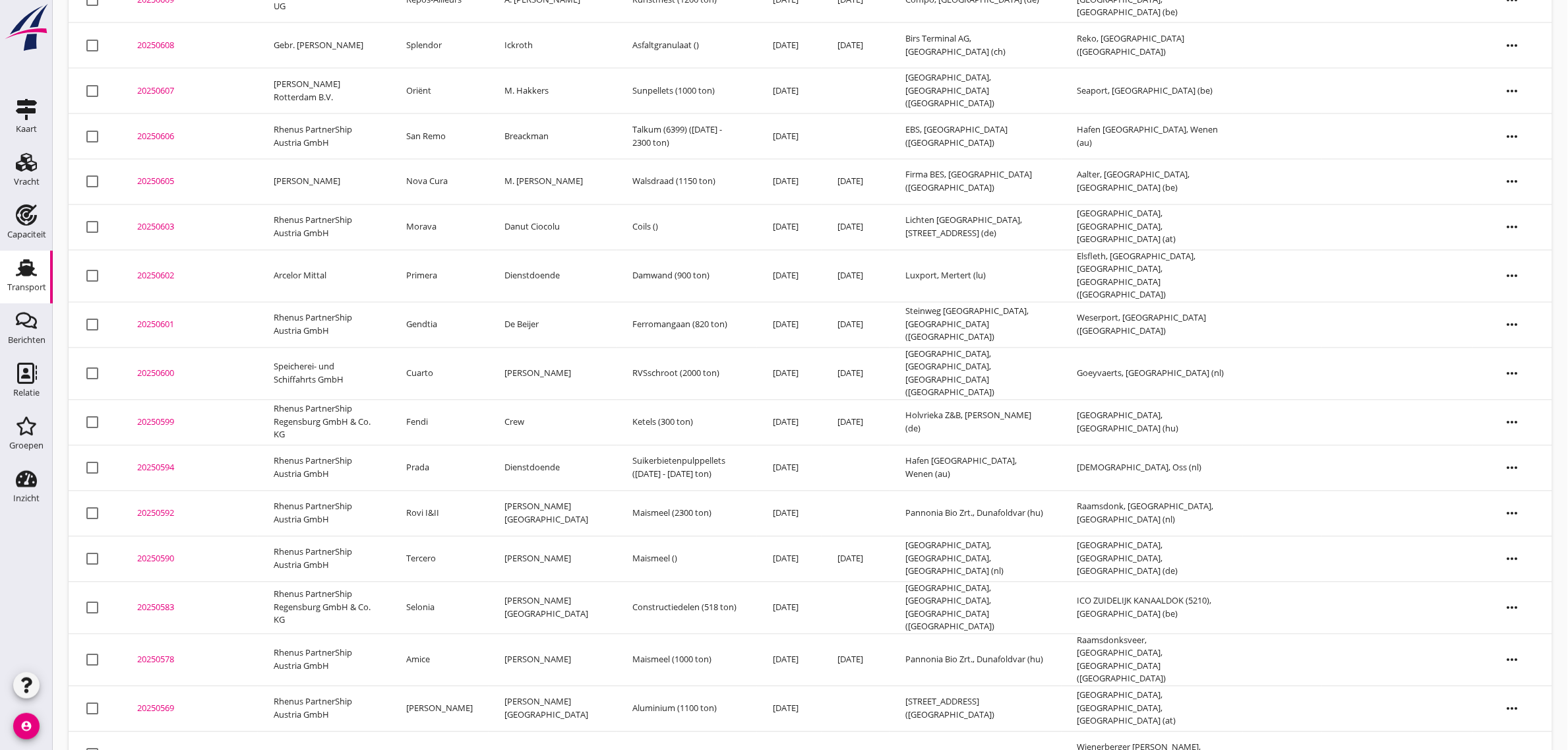
scroll to position [898, 0]
click at [443, 347] on td "Cuarto" at bounding box center [439, 373] width 98 height 52
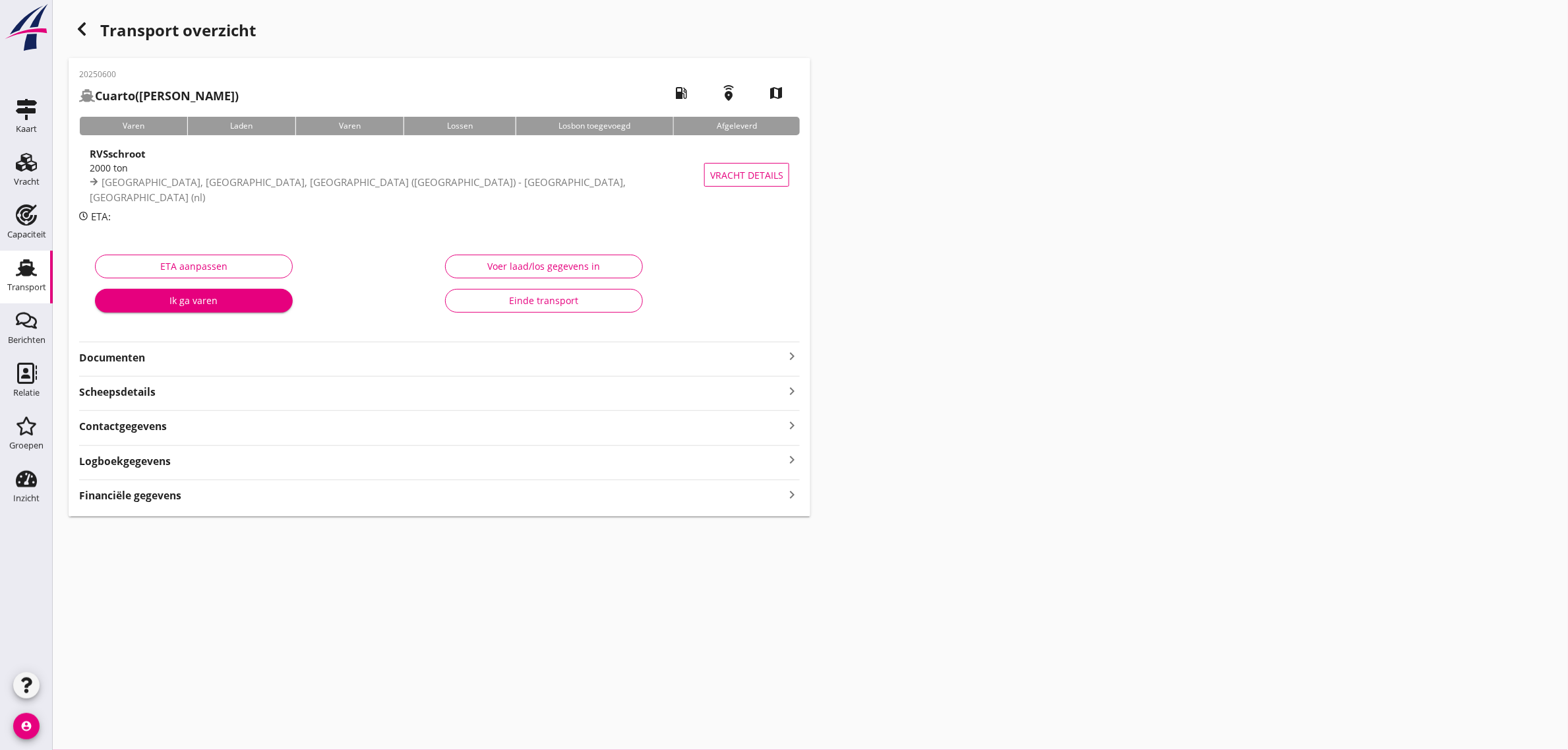
click at [544, 290] on button "Einde transport" at bounding box center [544, 300] width 198 height 24
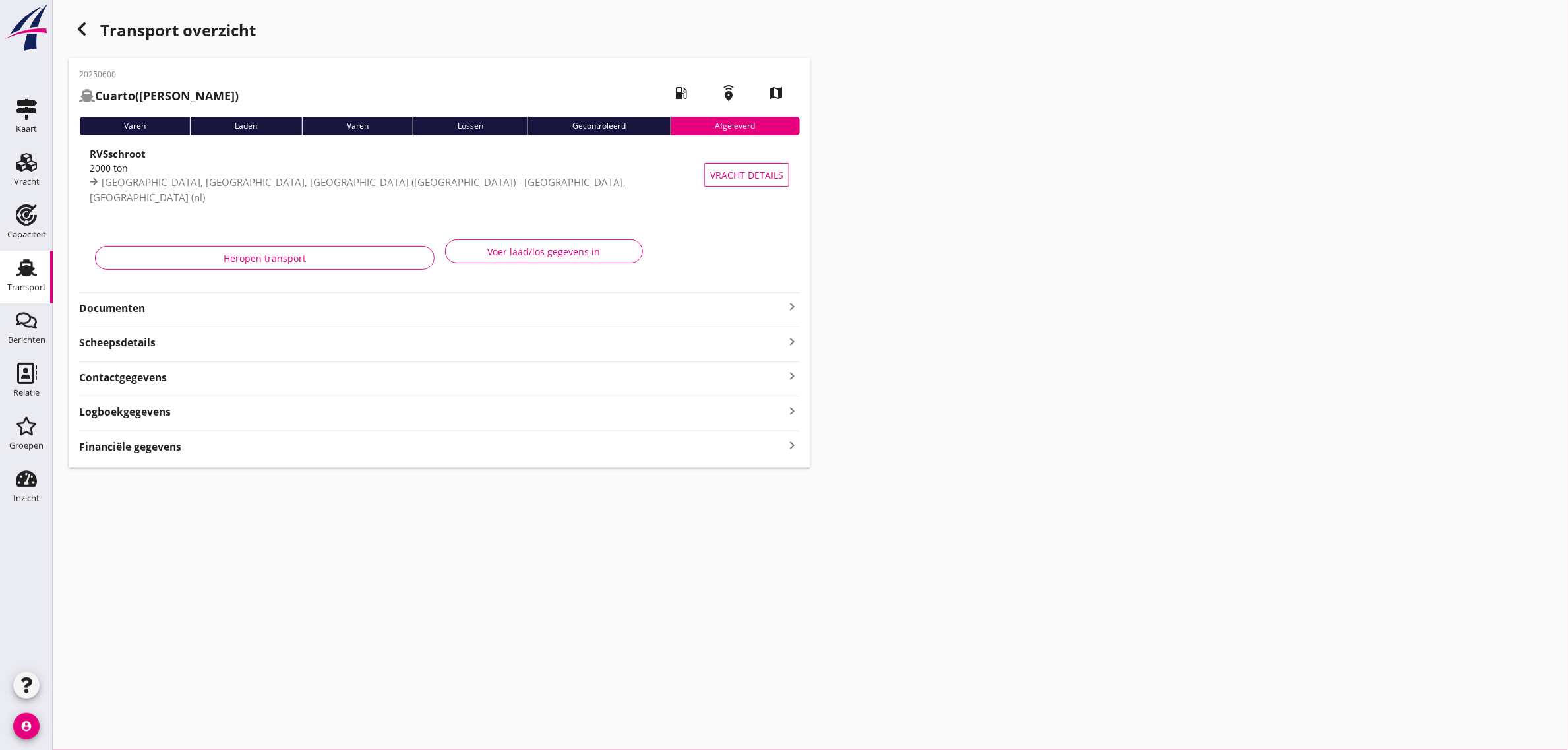
click at [86, 28] on icon "button" at bounding box center [82, 29] width 16 height 16
